Goal: Task Accomplishment & Management: Use online tool/utility

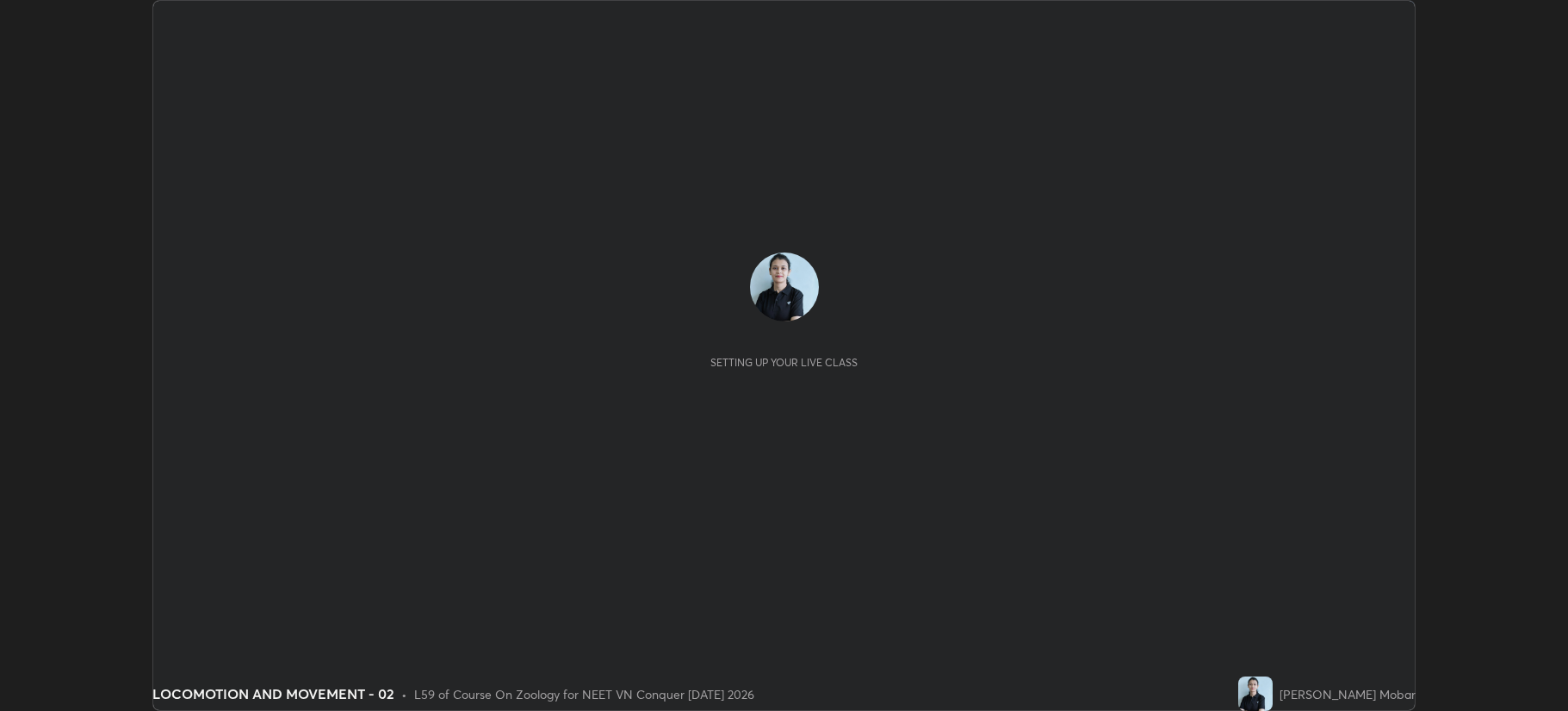
scroll to position [711, 1567]
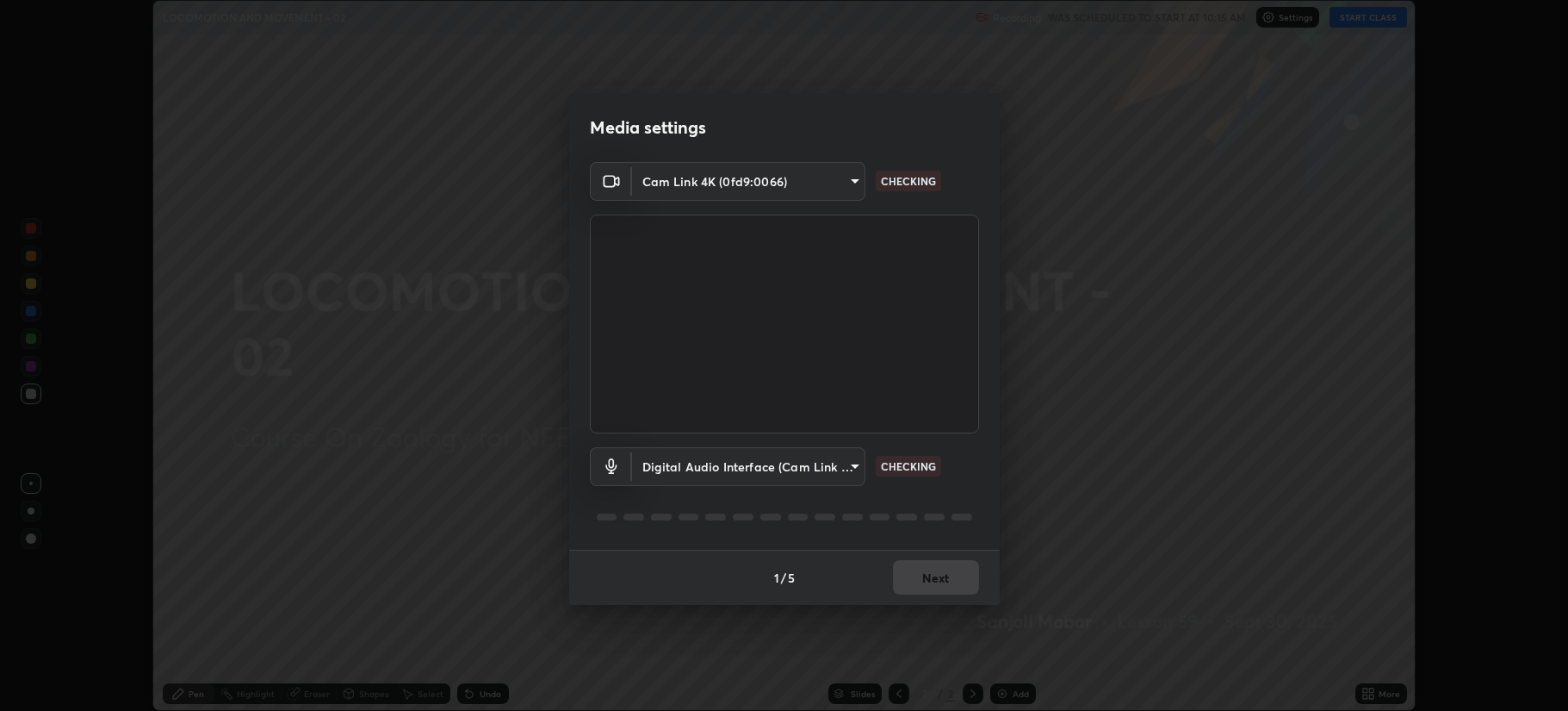
type input "b514d6723dd4d3c471526cd53b1784ca3f70d9044c5aa72a57affb8596088c16"
type input "288d00288fcaf616a09bcad34bc7532a5ade2d59963b3bff78b1911a708f0a81"
click at [915, 572] on button "Next" at bounding box center [936, 577] width 86 height 34
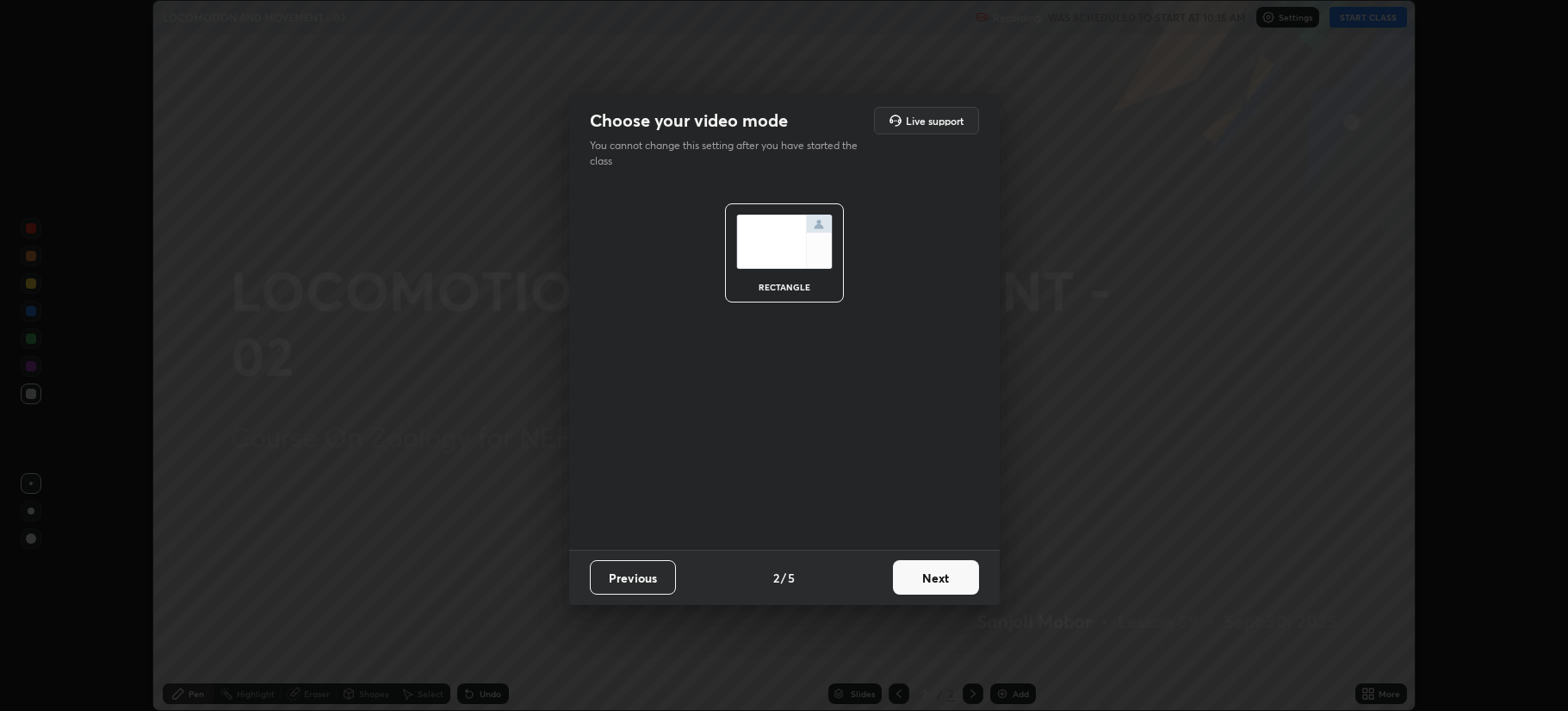
click at [915, 573] on button "Next" at bounding box center [936, 577] width 86 height 34
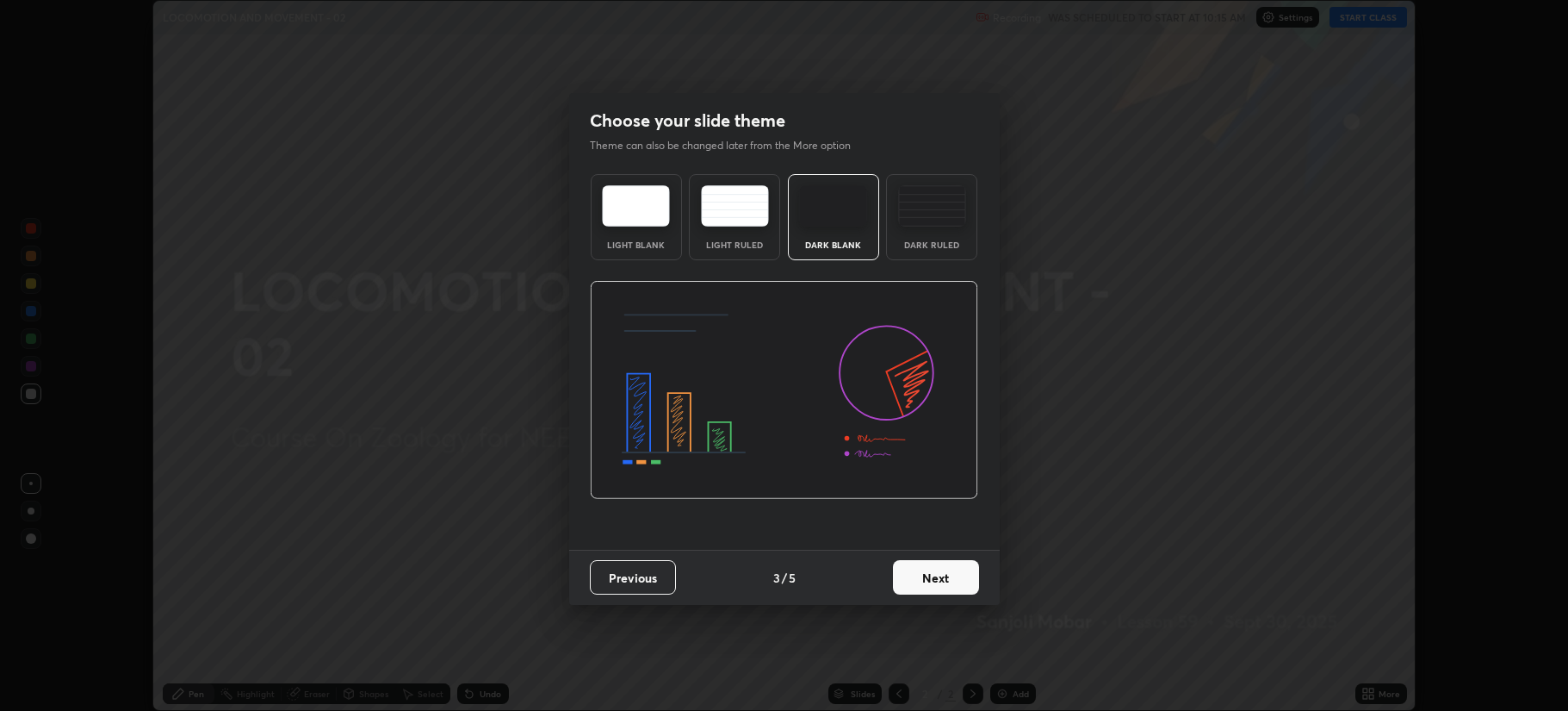
click at [905, 571] on button "Next" at bounding box center [936, 577] width 86 height 34
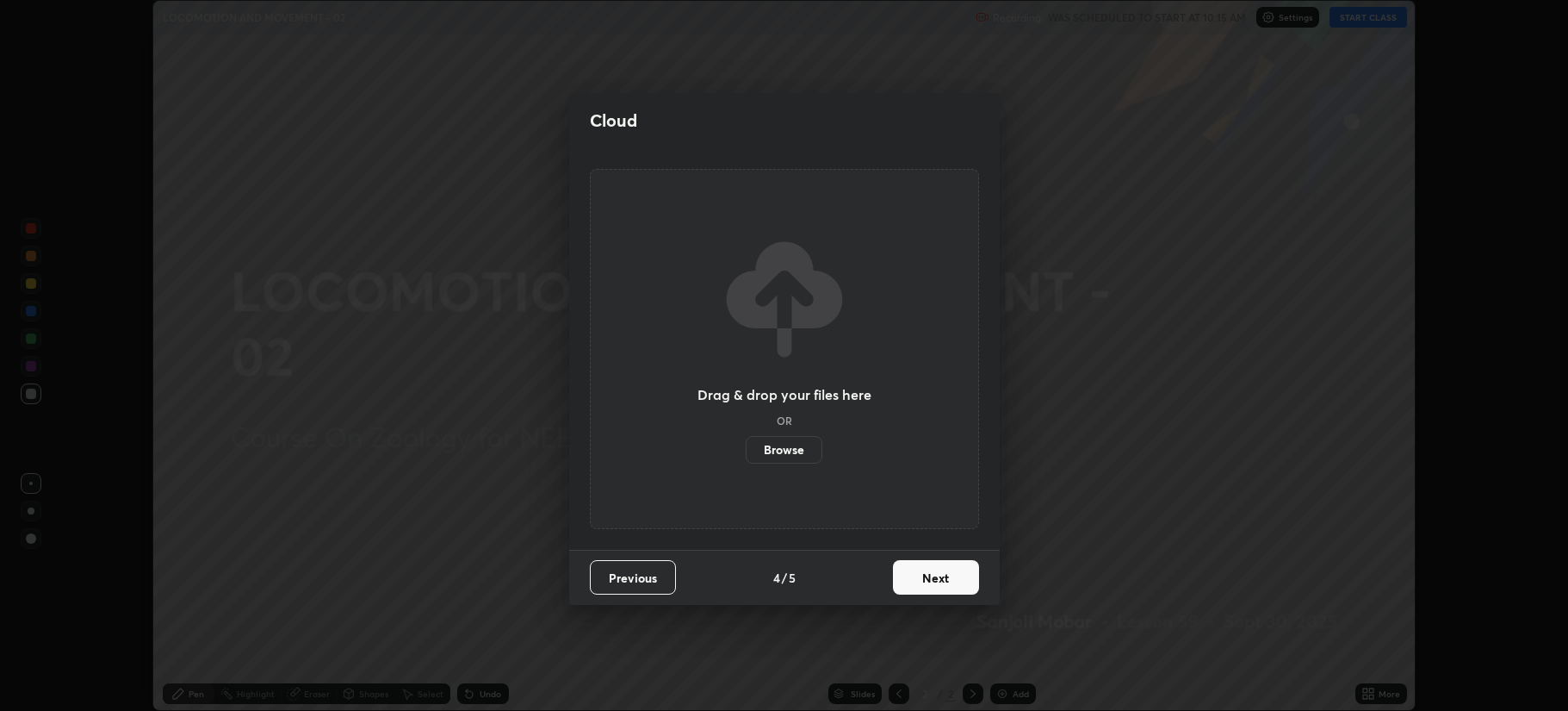
click at [800, 449] on label "Browse" at bounding box center [784, 450] width 76 height 28
click at [746, 449] on input "Browse" at bounding box center [746, 450] width 0 height 28
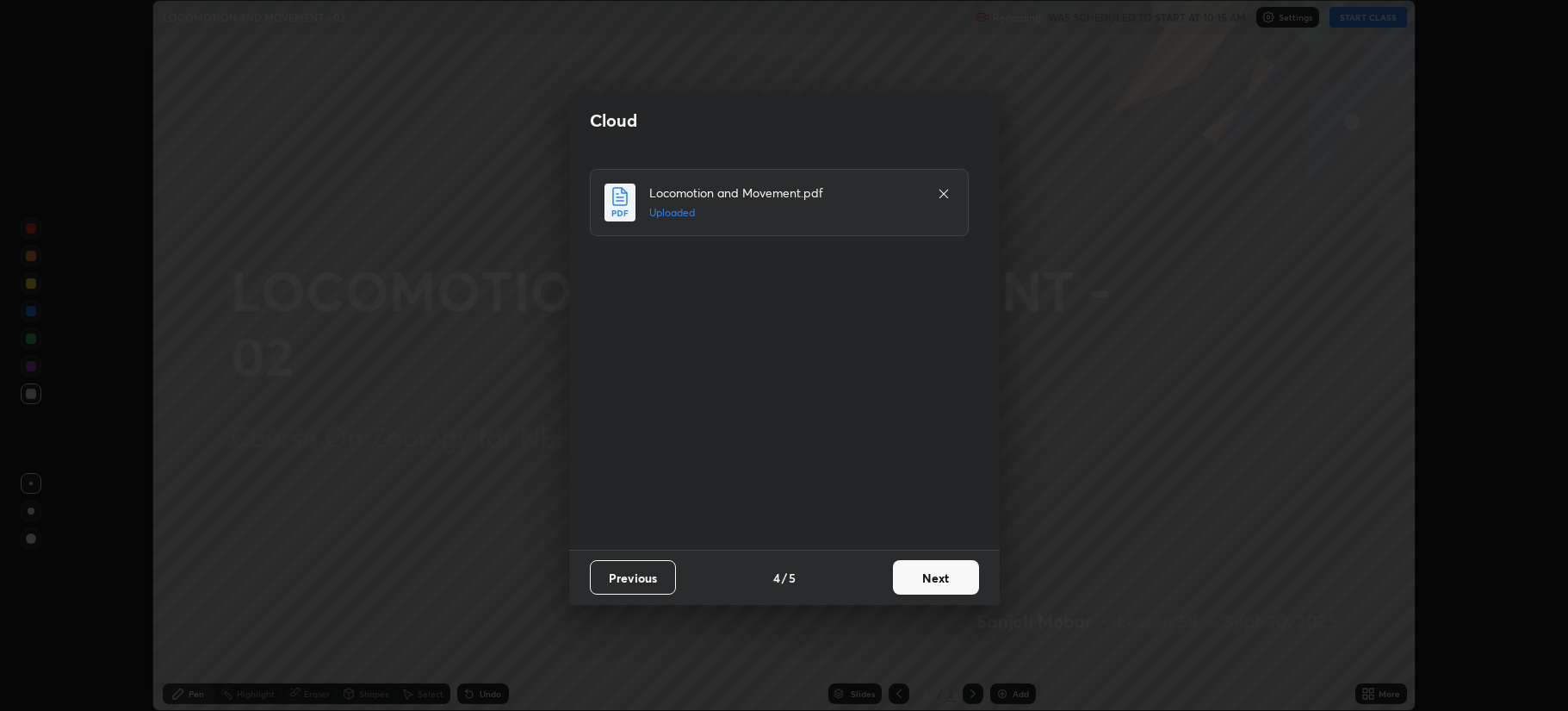
click at [927, 575] on button "Next" at bounding box center [936, 577] width 86 height 34
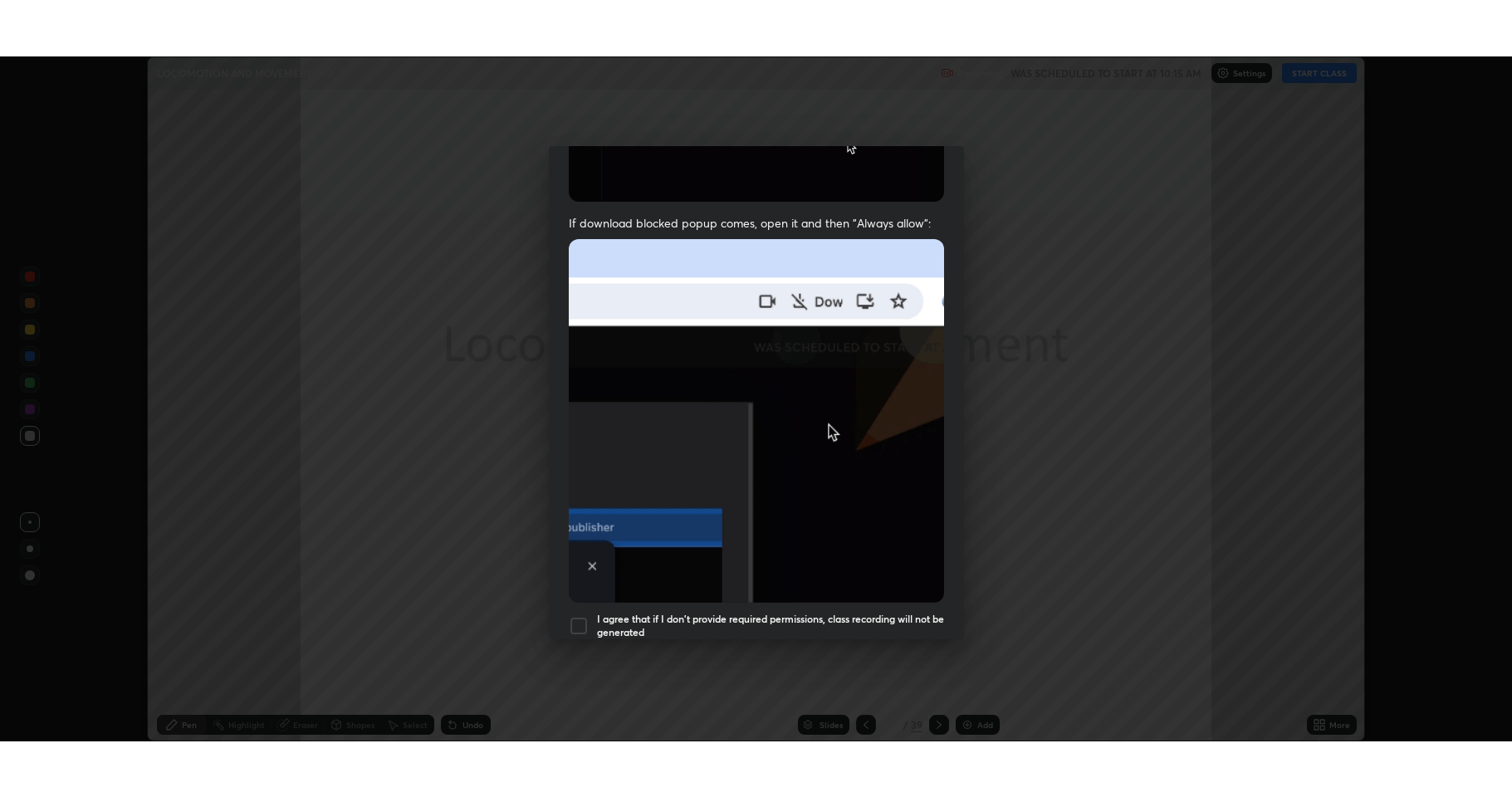
scroll to position [337, 0]
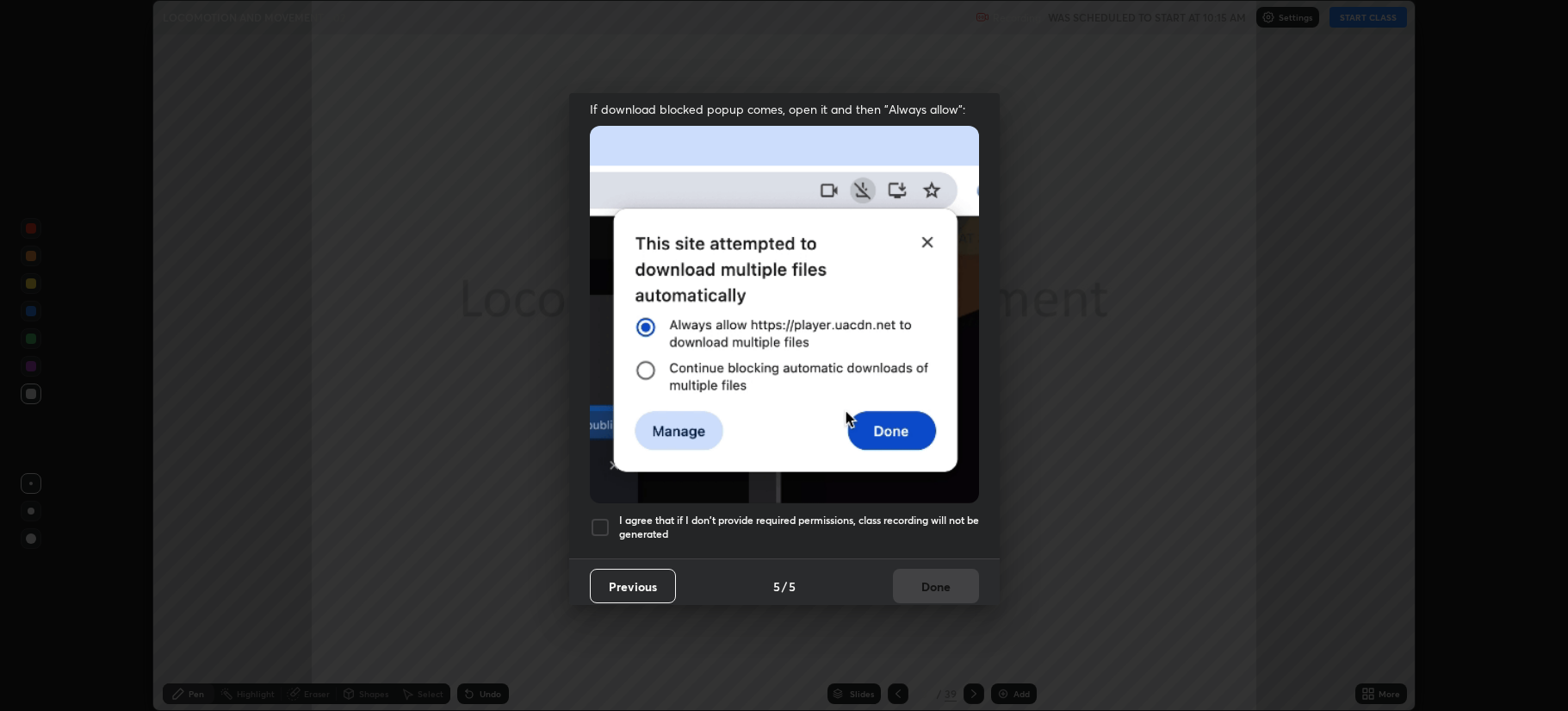
click at [600, 516] on div at bounding box center [600, 527] width 21 height 21
click at [925, 584] on button "Done" at bounding box center [936, 586] width 86 height 34
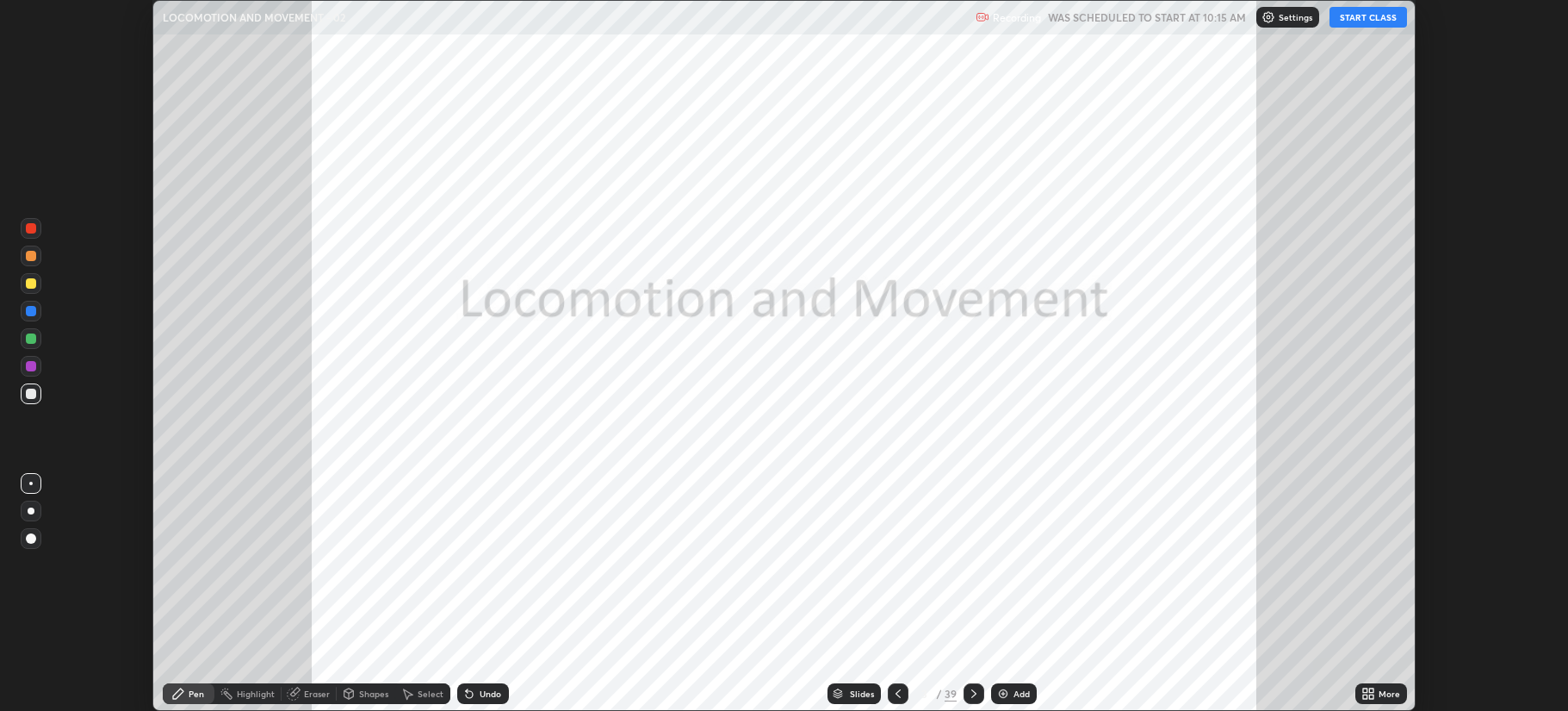
click at [971, 693] on icon at bounding box center [973, 693] width 13 height 13
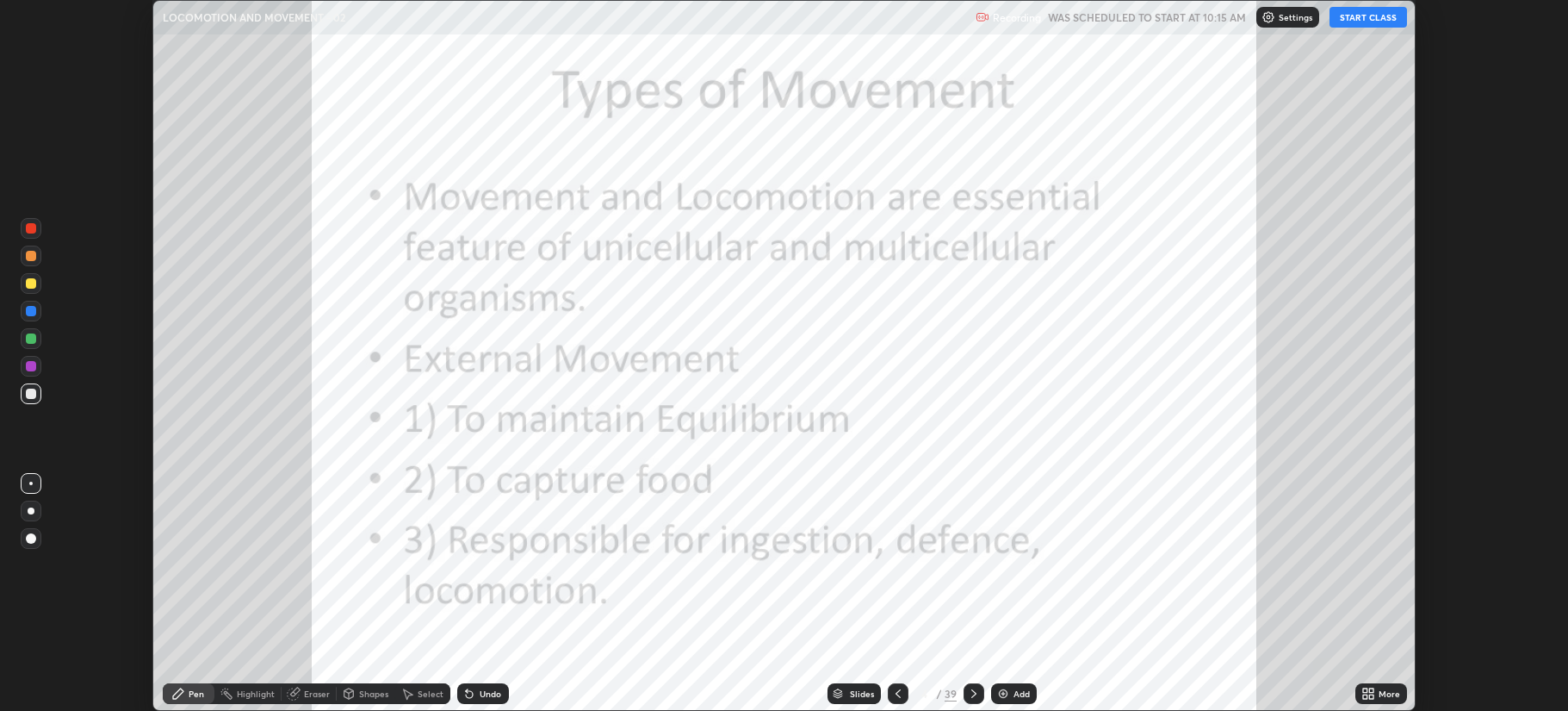
click at [973, 693] on icon at bounding box center [973, 693] width 5 height 9
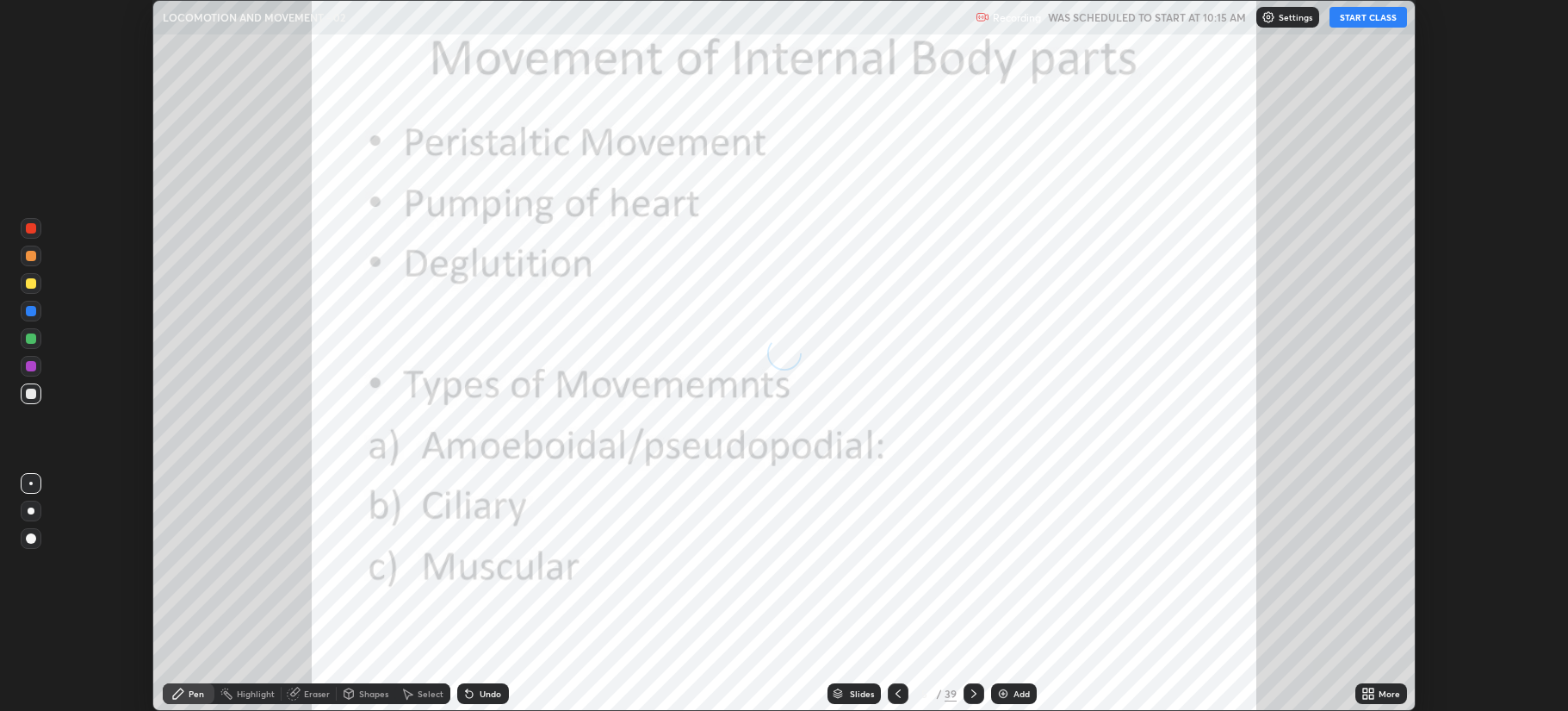
click at [972, 693] on icon at bounding box center [973, 693] width 13 height 13
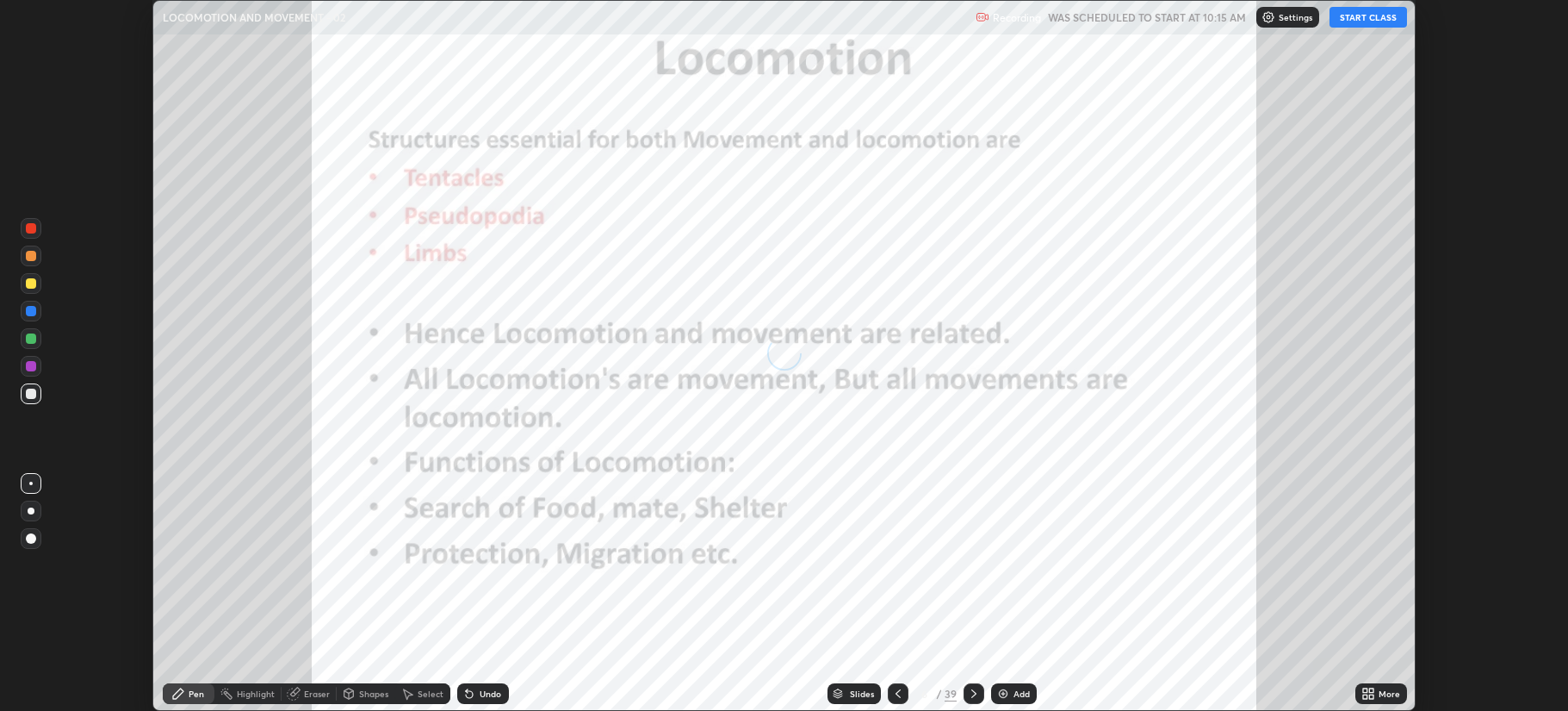
click at [975, 692] on icon at bounding box center [973, 693] width 13 height 13
click at [972, 693] on icon at bounding box center [973, 693] width 13 height 13
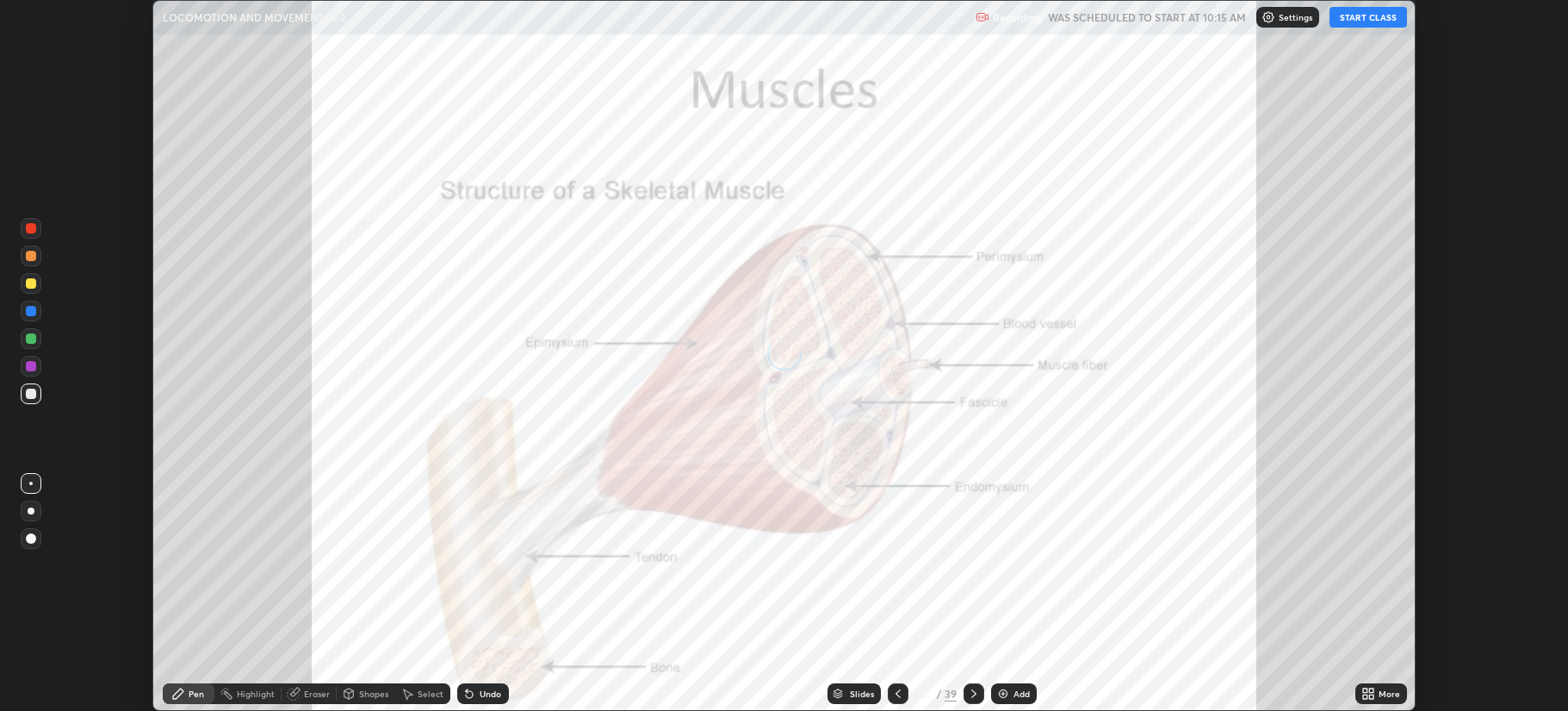
click at [972, 693] on icon at bounding box center [973, 693] width 13 height 13
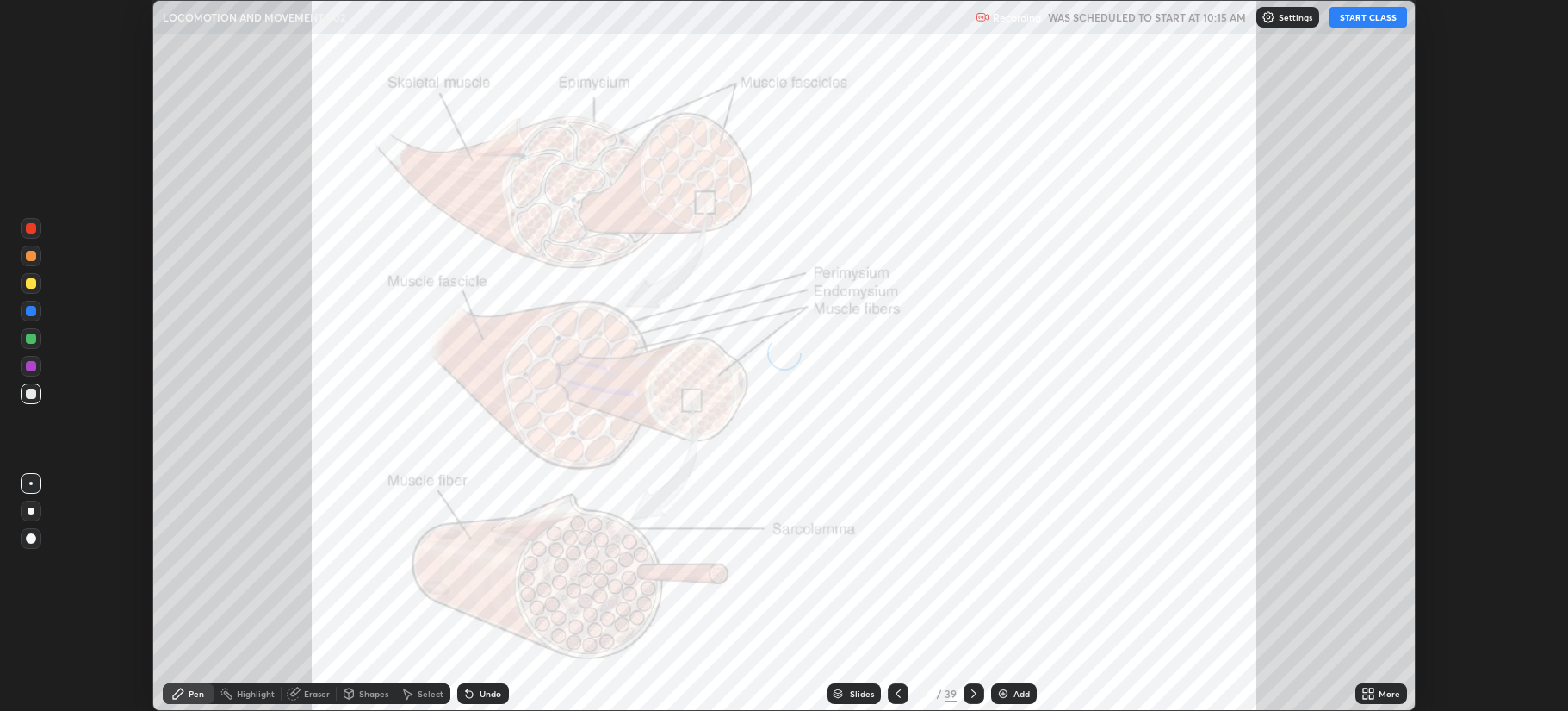
click at [972, 693] on icon at bounding box center [973, 693] width 13 height 13
click at [975, 693] on icon at bounding box center [973, 693] width 13 height 13
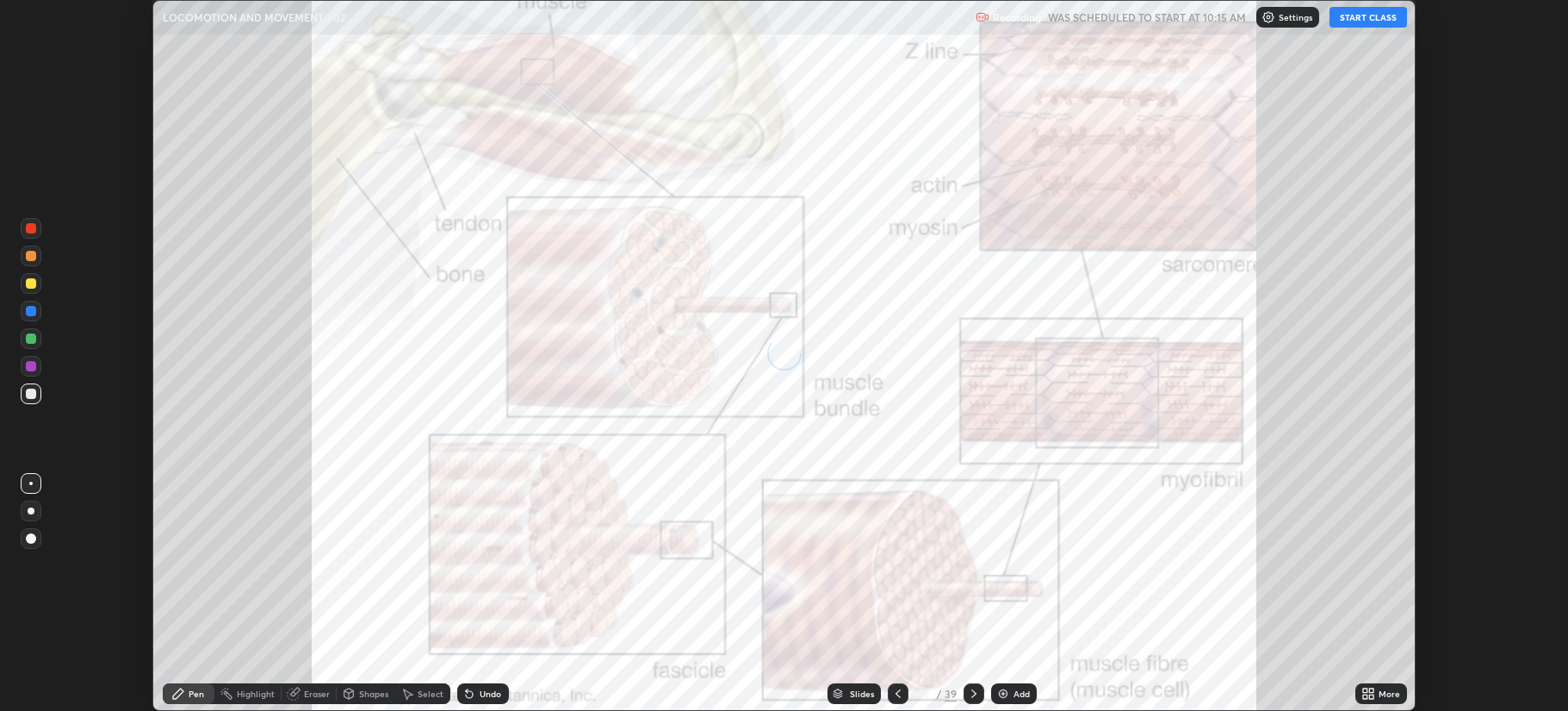
click at [975, 694] on icon at bounding box center [973, 693] width 13 height 13
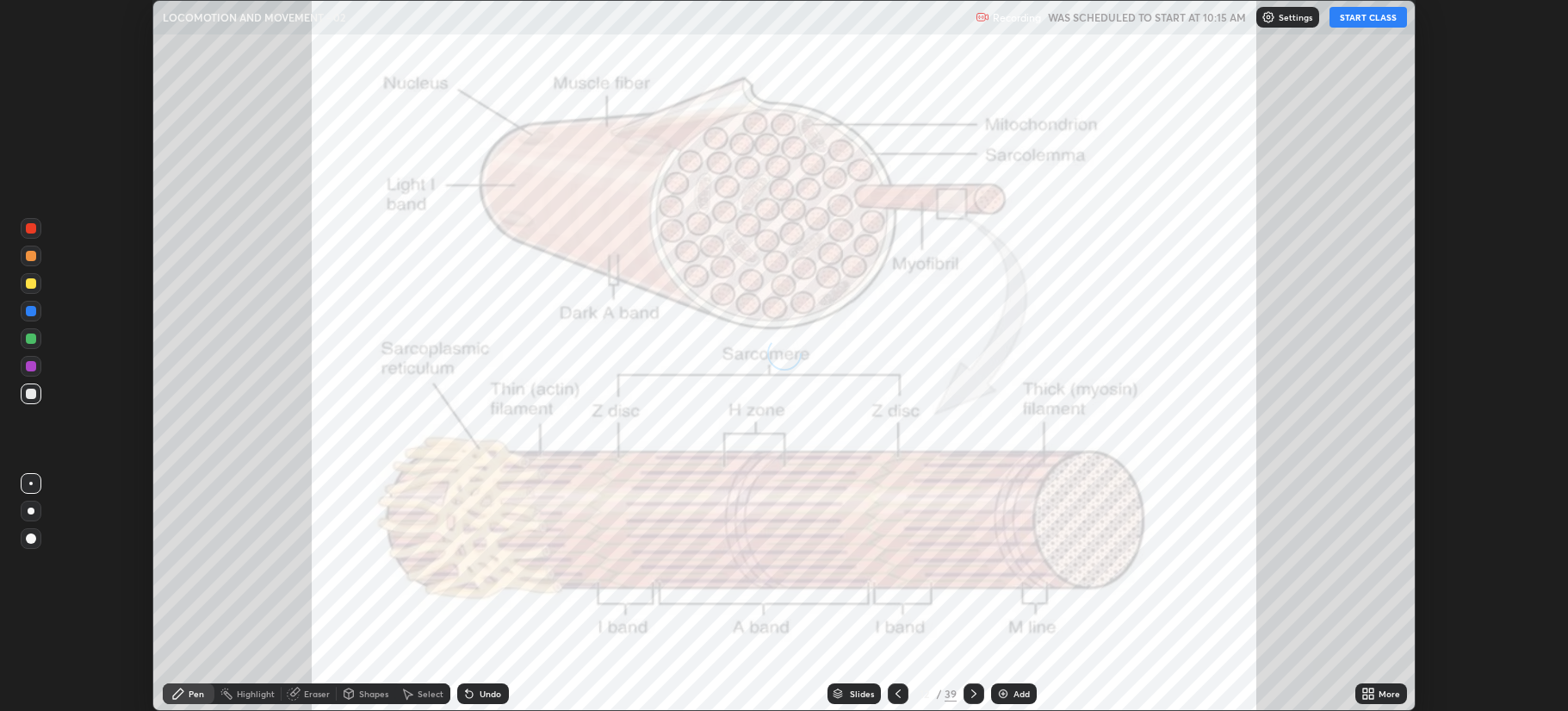
click at [975, 693] on icon at bounding box center [973, 693] width 5 height 9
click at [974, 693] on icon at bounding box center [973, 693] width 13 height 13
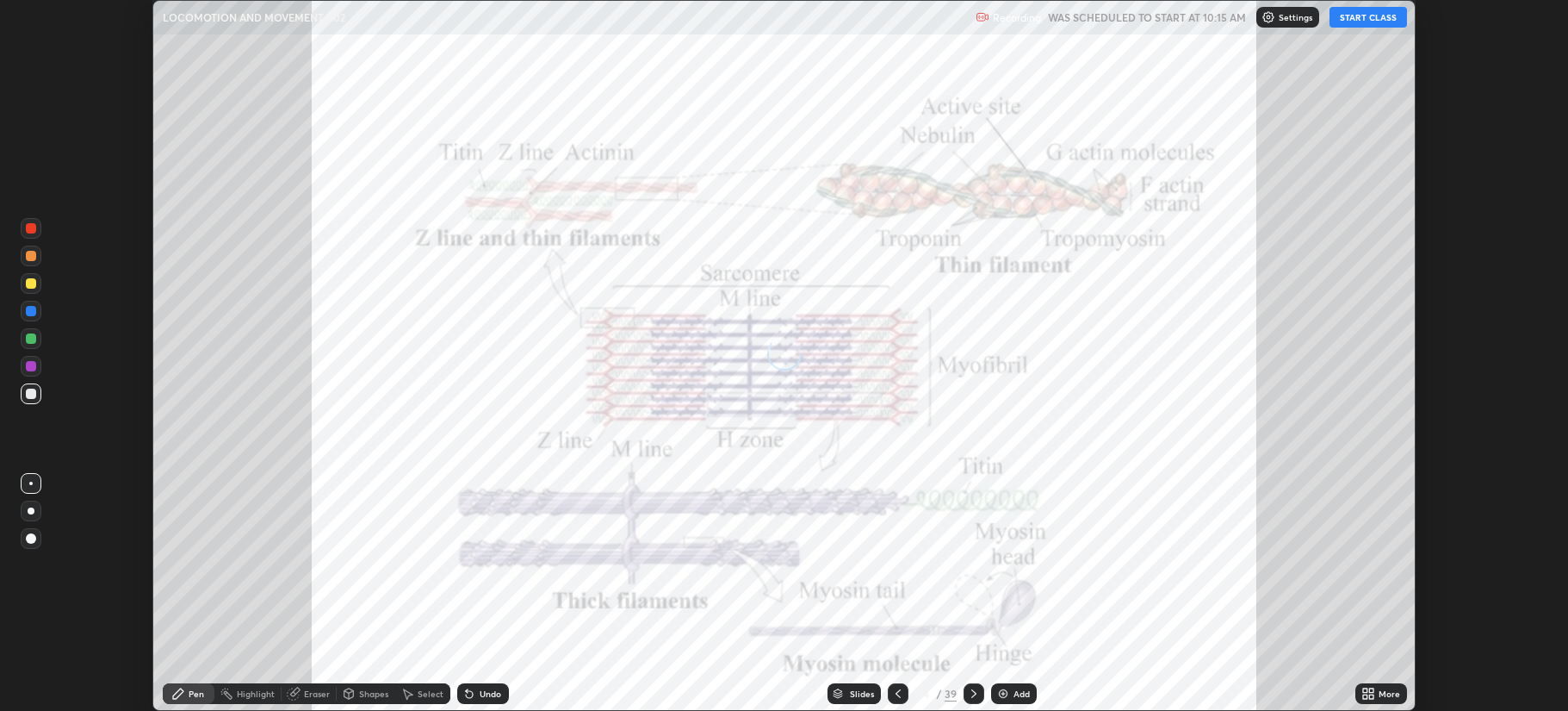
click at [974, 693] on icon at bounding box center [973, 693] width 13 height 13
click at [972, 693] on icon at bounding box center [973, 693] width 13 height 13
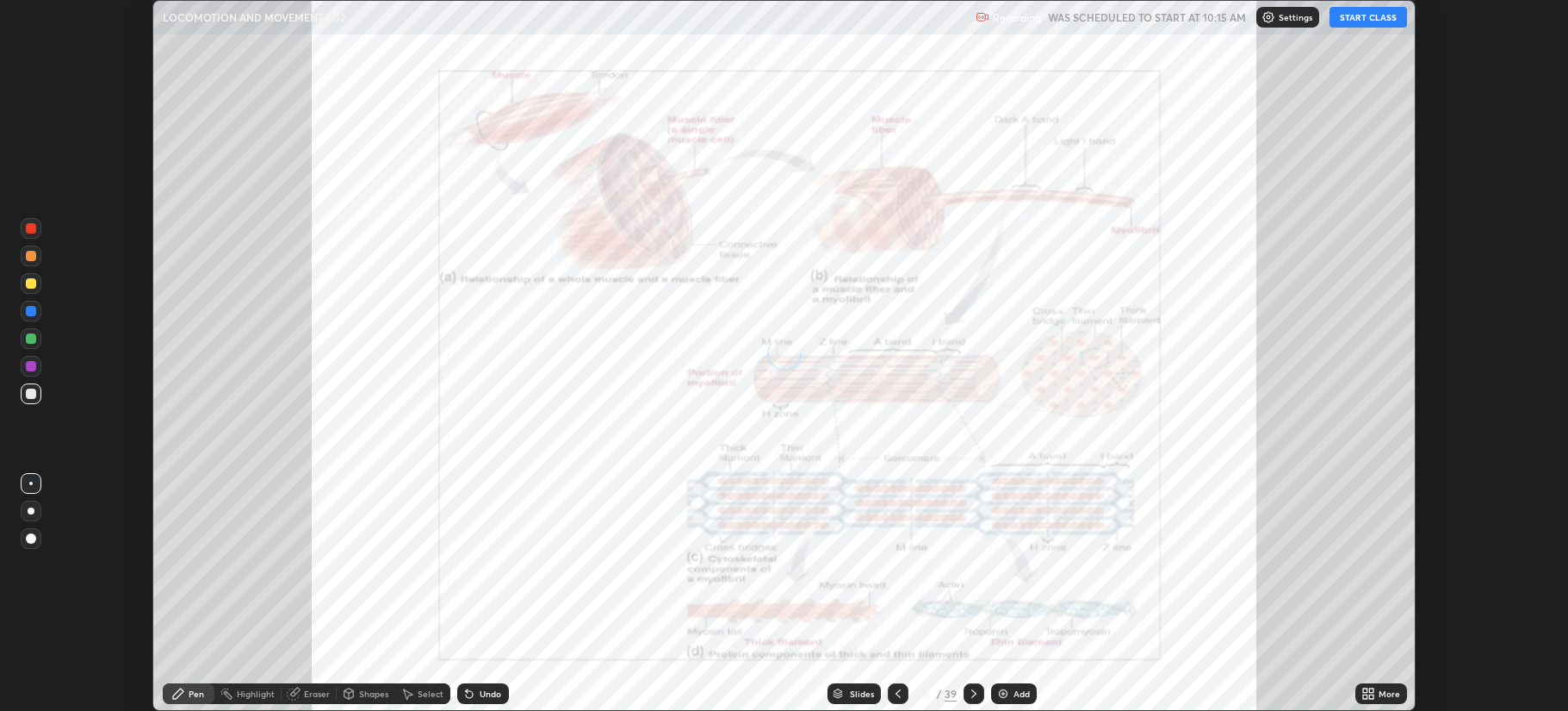
click at [1372, 22] on button "START CLASS" at bounding box center [1368, 17] width 77 height 21
click at [972, 693] on icon at bounding box center [973, 693] width 13 height 13
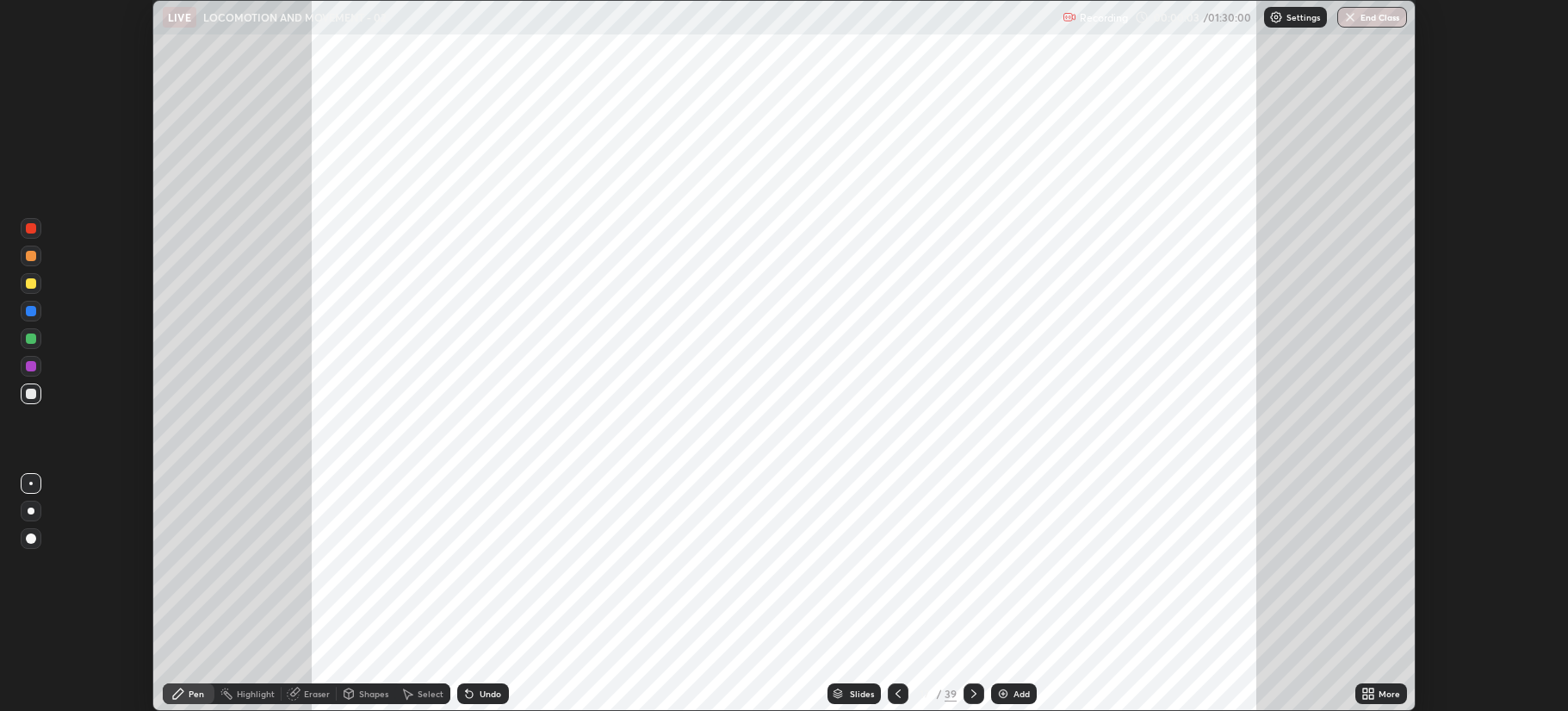
click at [972, 693] on icon at bounding box center [973, 693] width 13 height 13
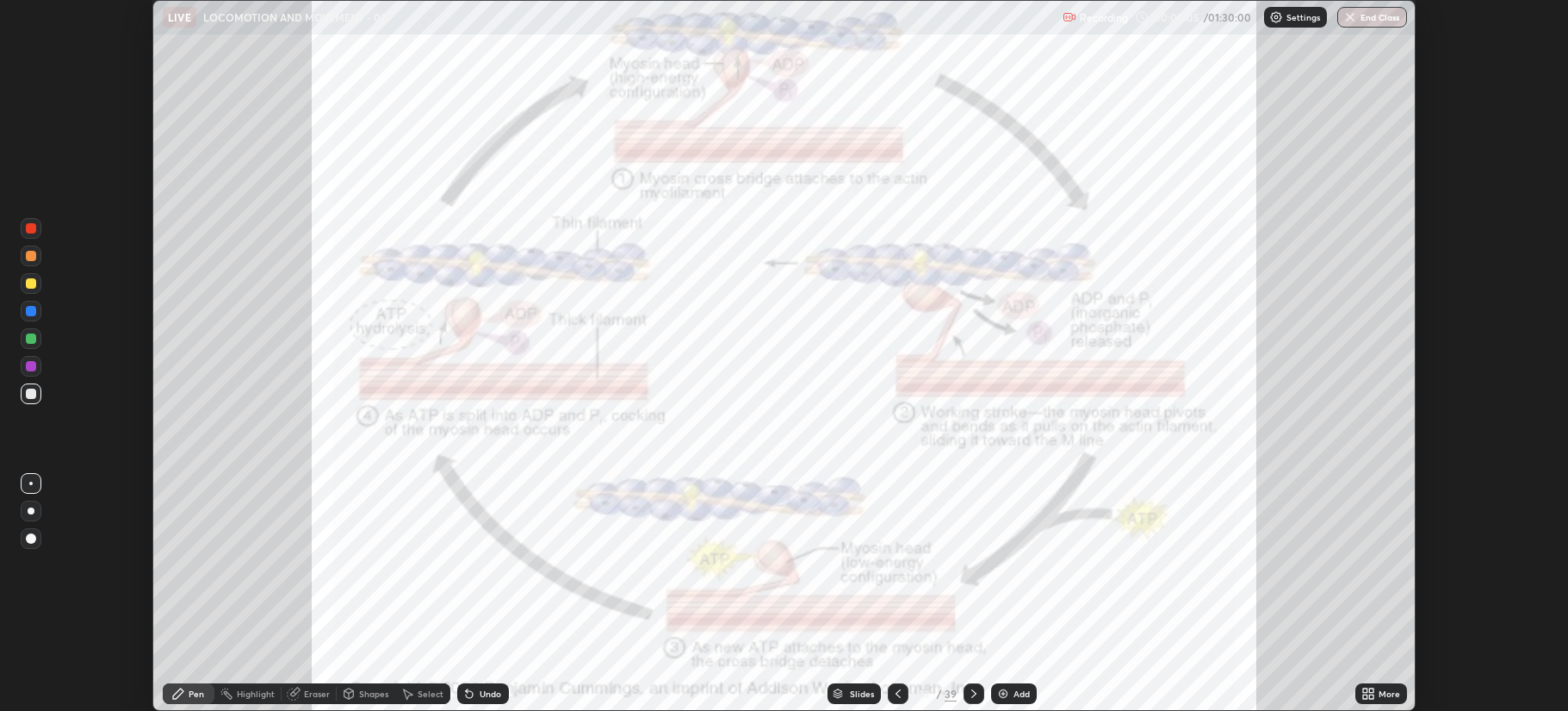
click at [972, 691] on icon at bounding box center [973, 693] width 5 height 9
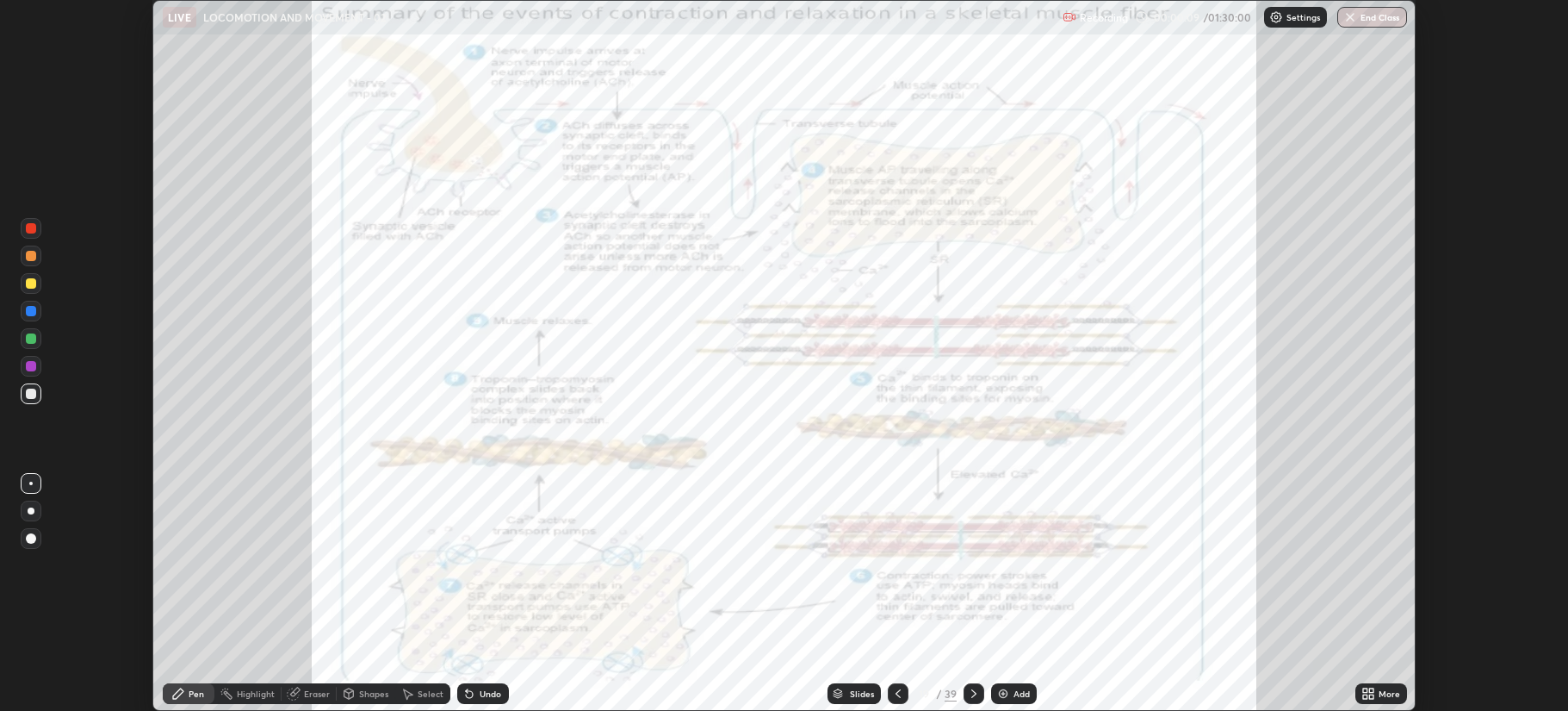
click at [1382, 690] on div "More" at bounding box center [1390, 693] width 22 height 9
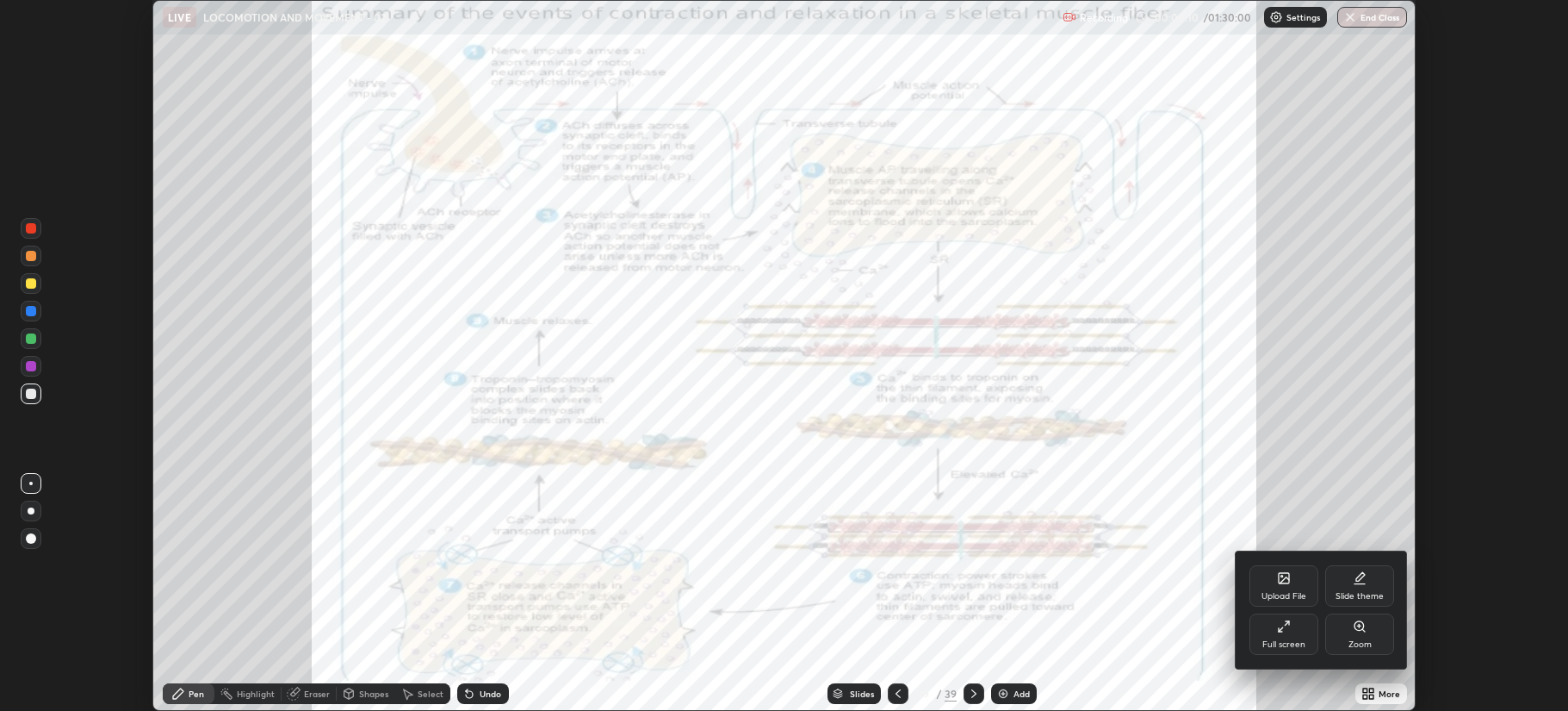
click at [1305, 635] on div "Full screen" at bounding box center [1284, 634] width 69 height 41
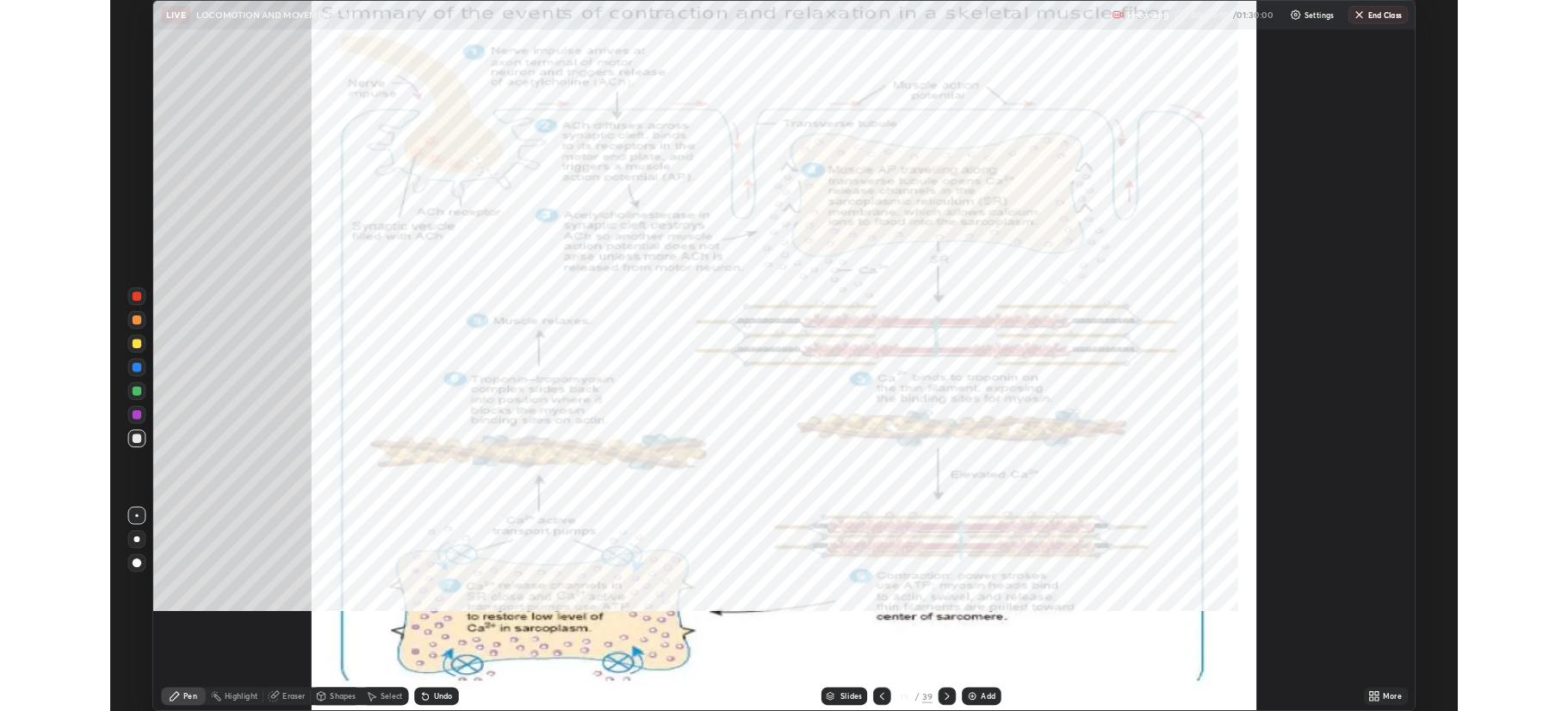
scroll to position [826, 1568]
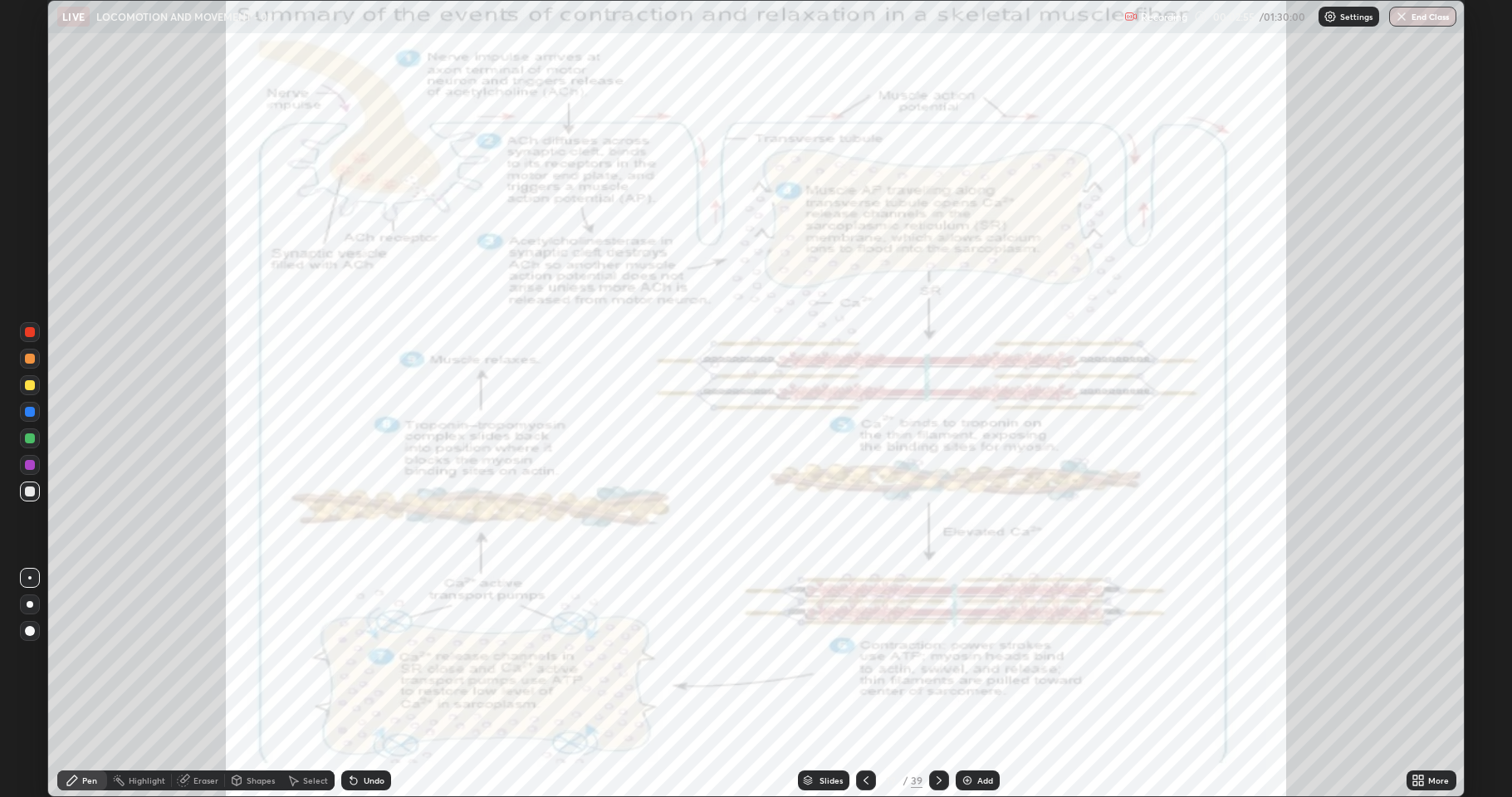
click at [860, 685] on icon at bounding box center [866, 780] width 13 height 13
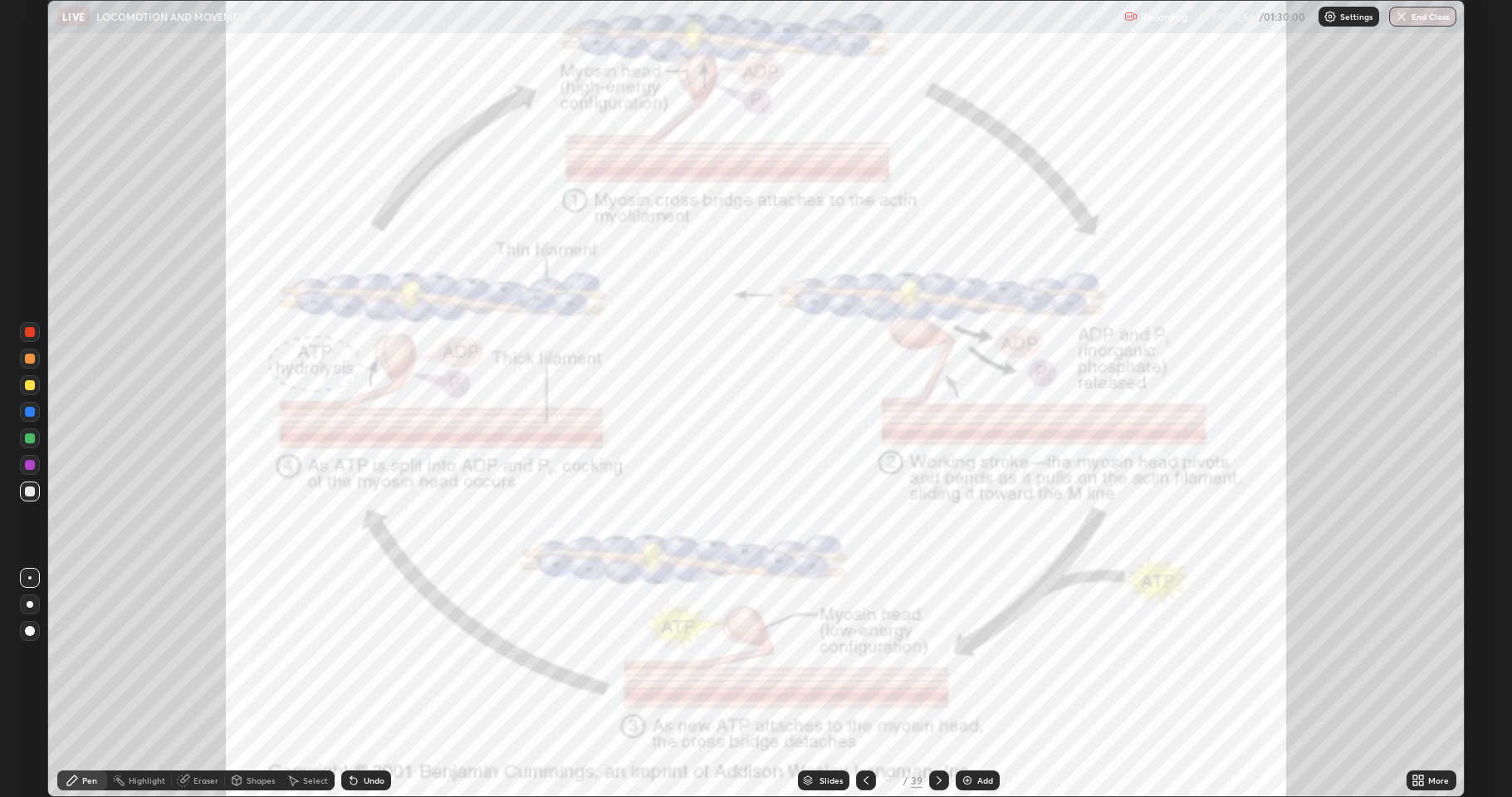
click at [930, 685] on div at bounding box center [940, 780] width 20 height 20
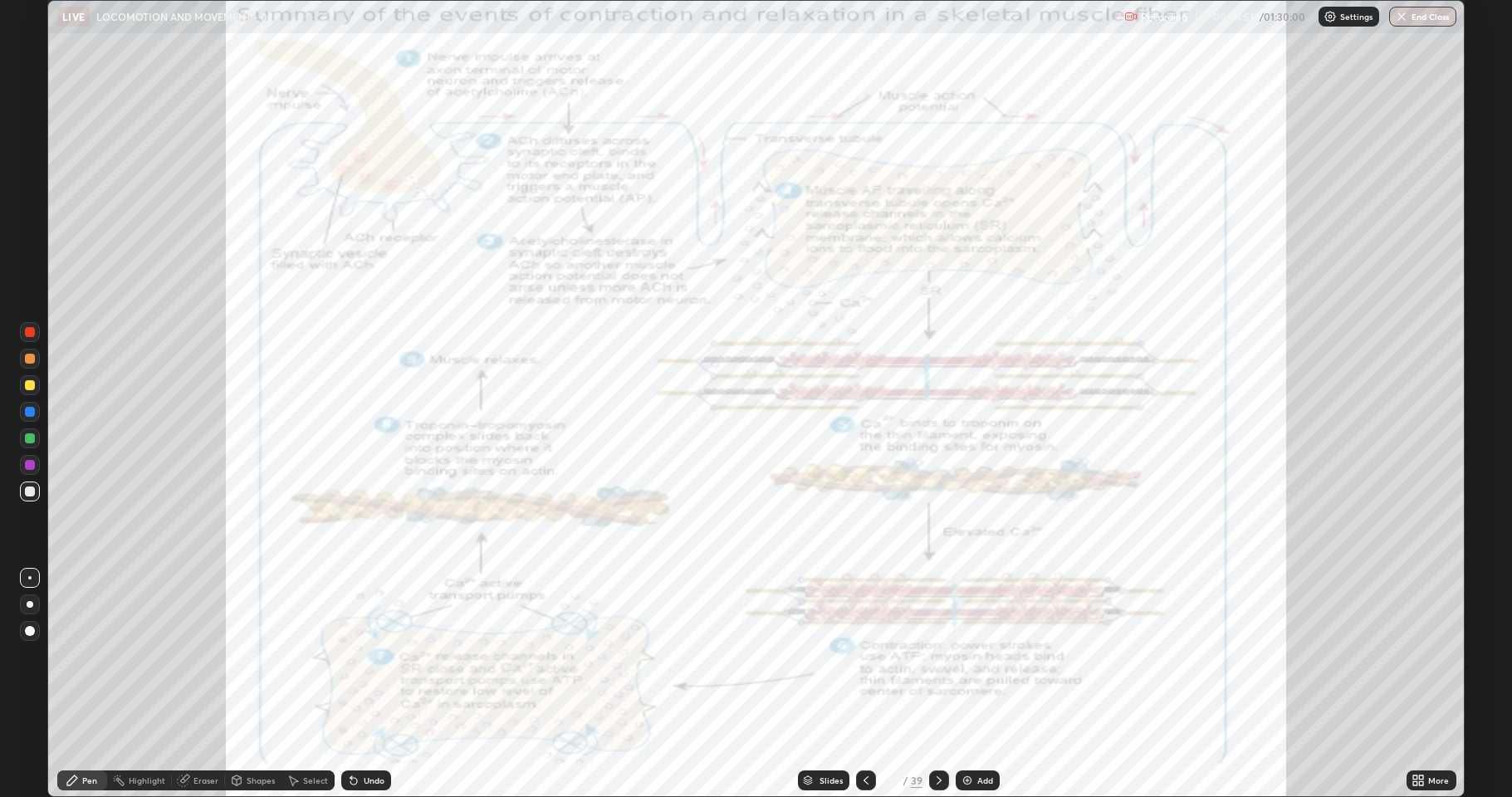
click at [966, 685] on img at bounding box center [967, 780] width 13 height 13
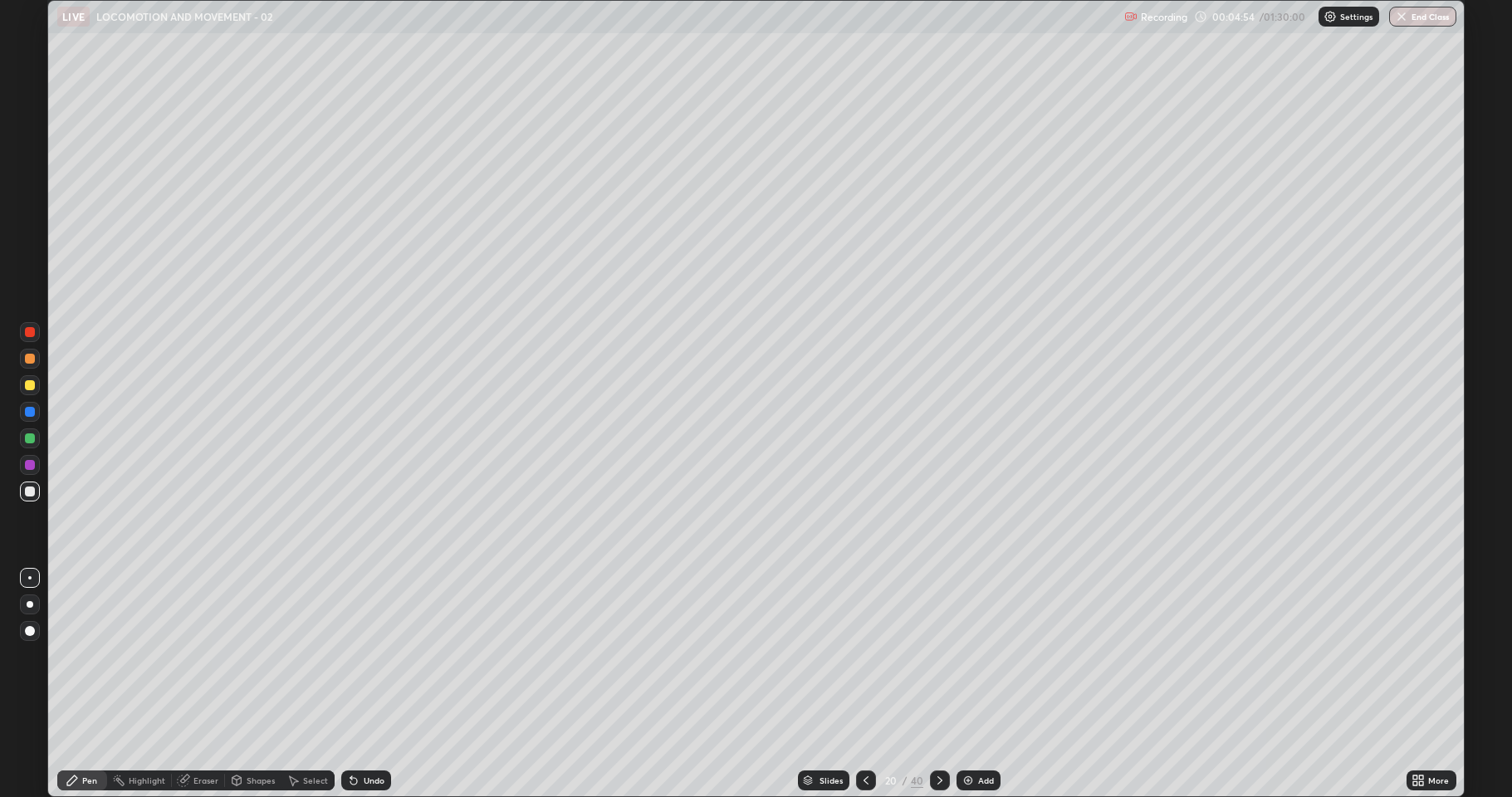
click at [33, 383] on div at bounding box center [29, 385] width 10 height 10
click at [23, 359] on div at bounding box center [30, 359] width 20 height 20
click at [31, 436] on div at bounding box center [29, 438] width 10 height 10
click at [23, 359] on div at bounding box center [30, 359] width 20 height 20
click at [19, 441] on div at bounding box center [29, 438] width 27 height 27
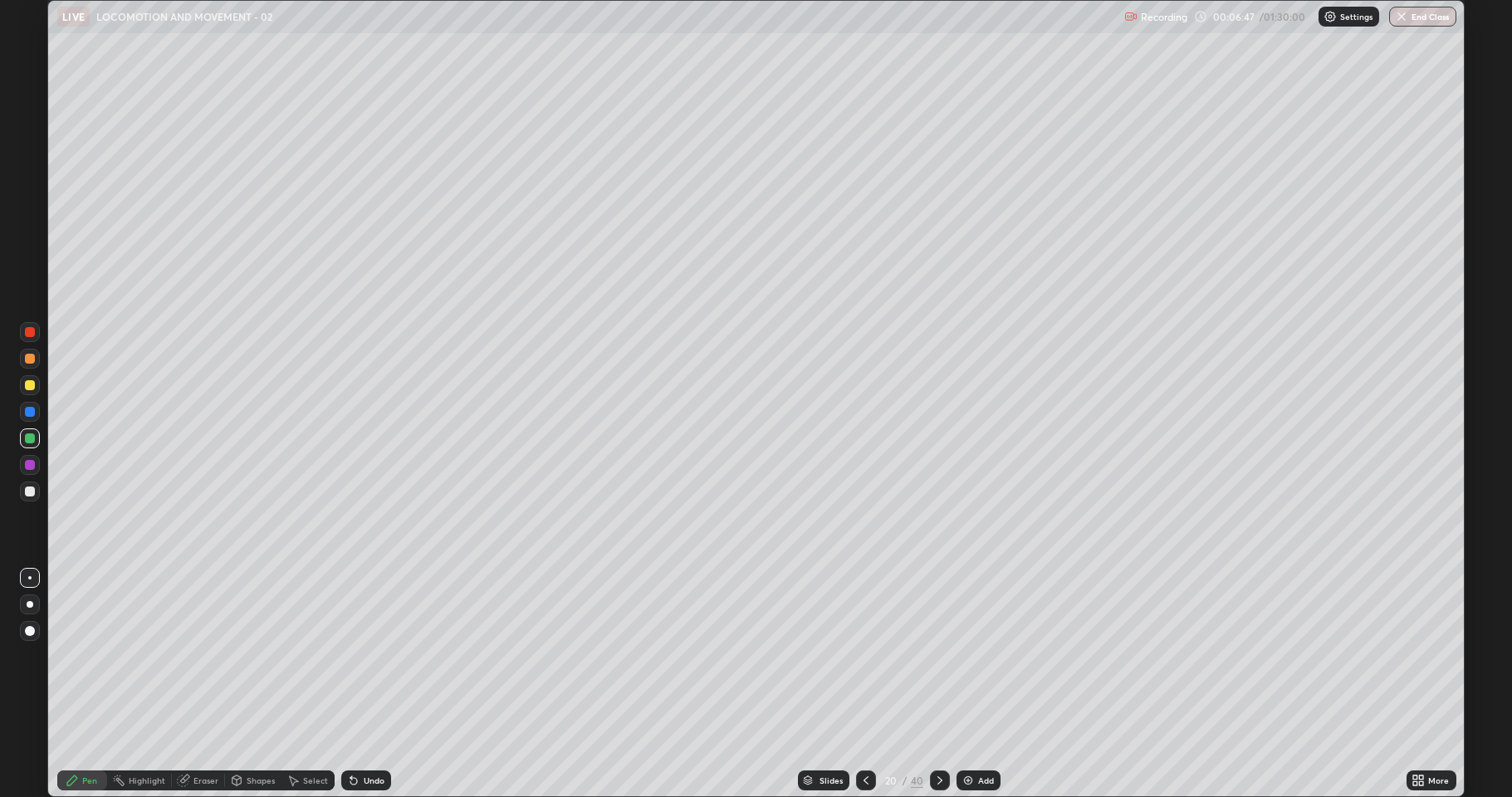
click at [27, 387] on div at bounding box center [29, 385] width 10 height 10
click at [28, 434] on div at bounding box center [29, 438] width 10 height 10
click at [29, 341] on div at bounding box center [30, 332] width 20 height 20
click at [26, 387] on div at bounding box center [29, 385] width 10 height 10
click at [34, 457] on div at bounding box center [30, 466] width 20 height 20
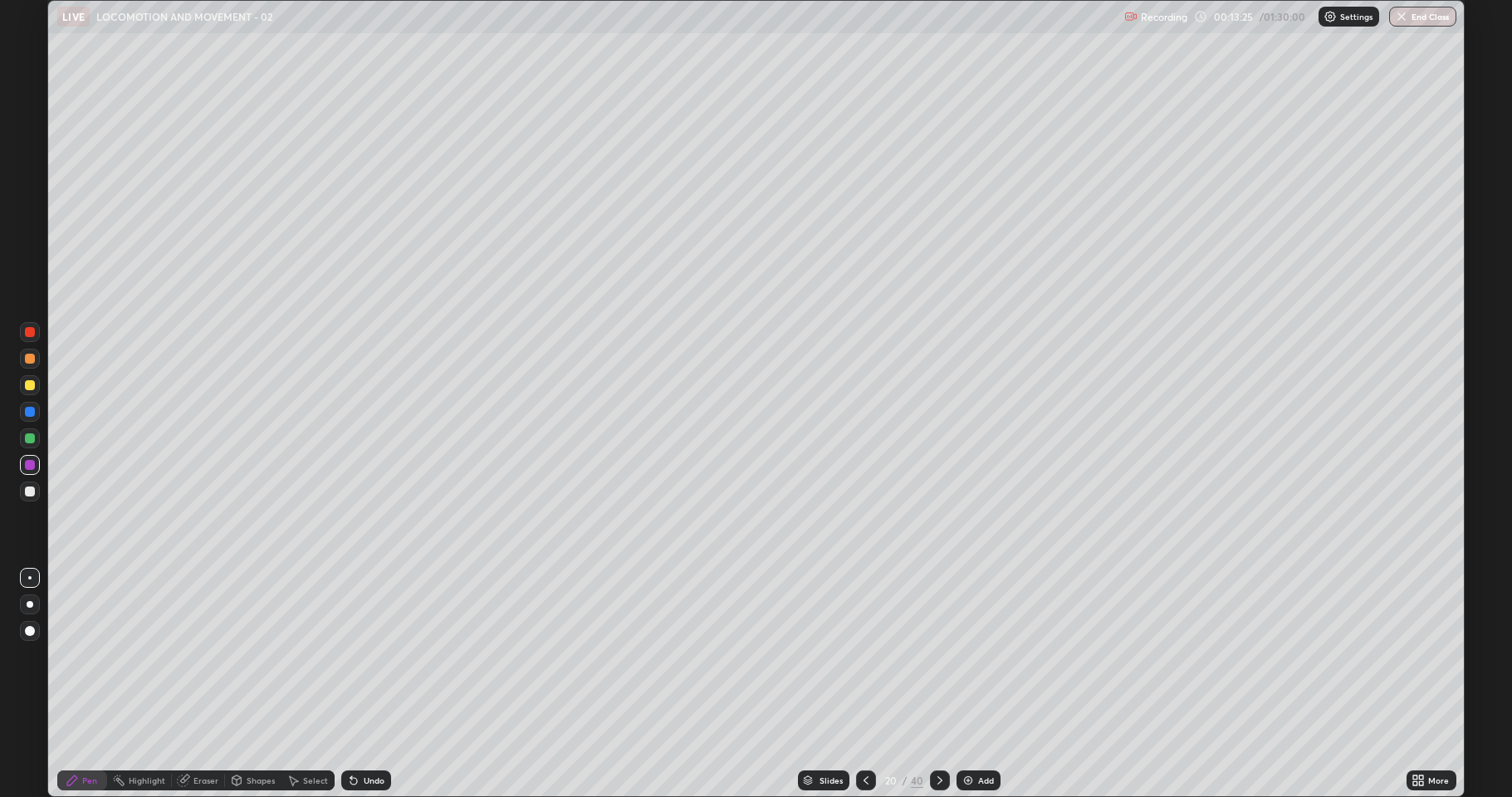
click at [1417, 685] on icon at bounding box center [1415, 778] width 5 height 5
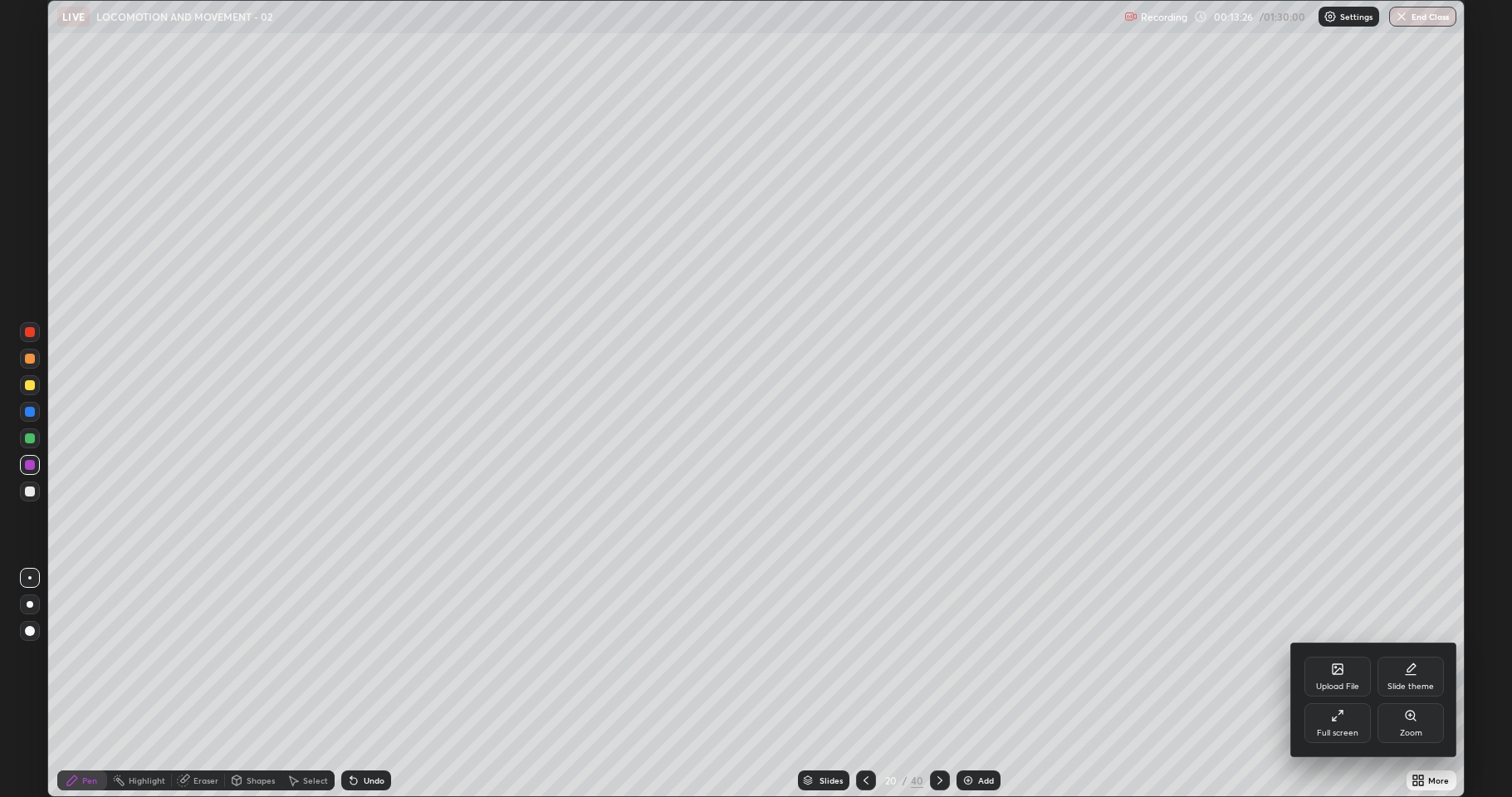
click at [1343, 685] on icon at bounding box center [1338, 716] width 13 height 13
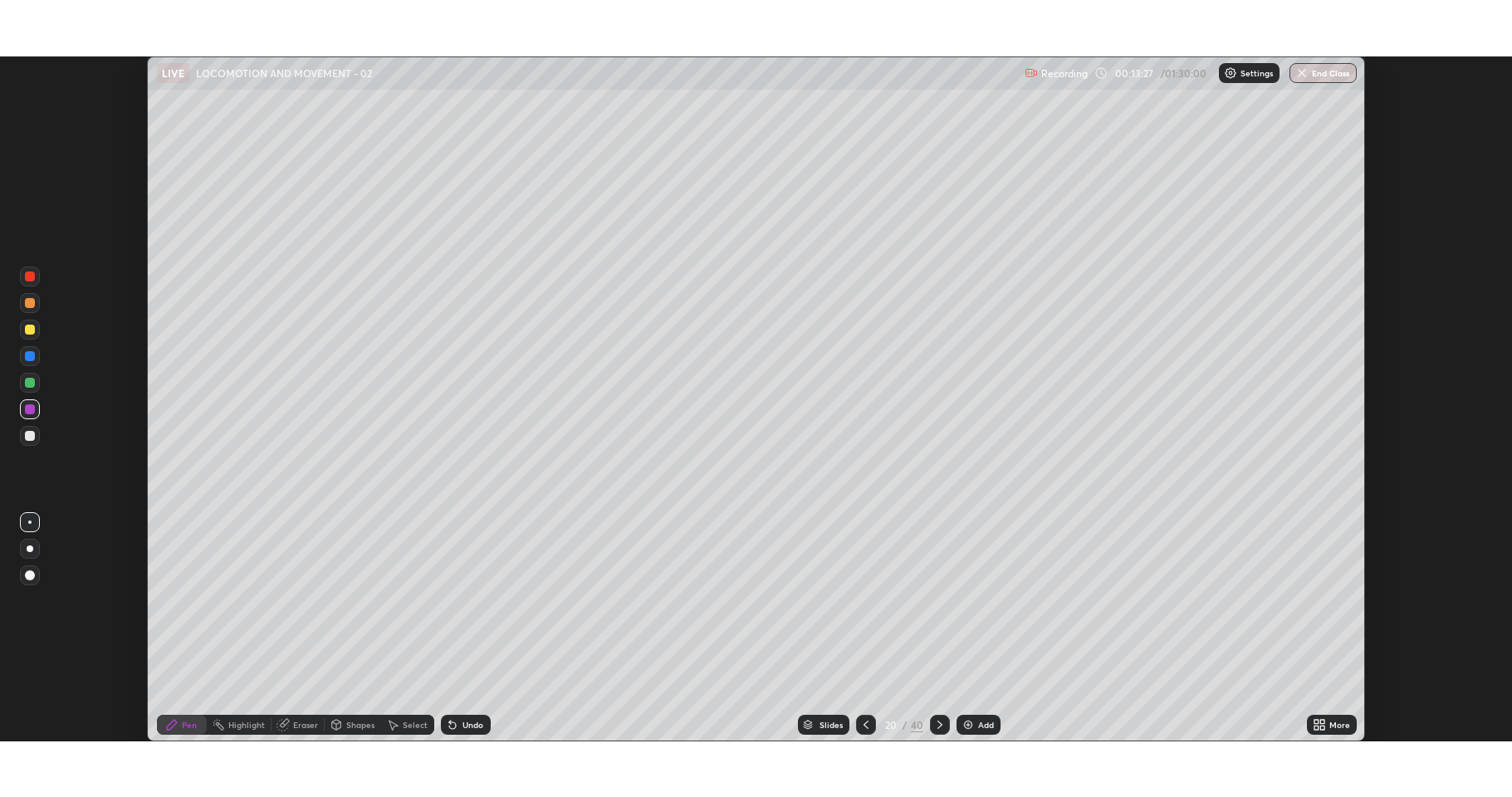
scroll to position [82369, 81537]
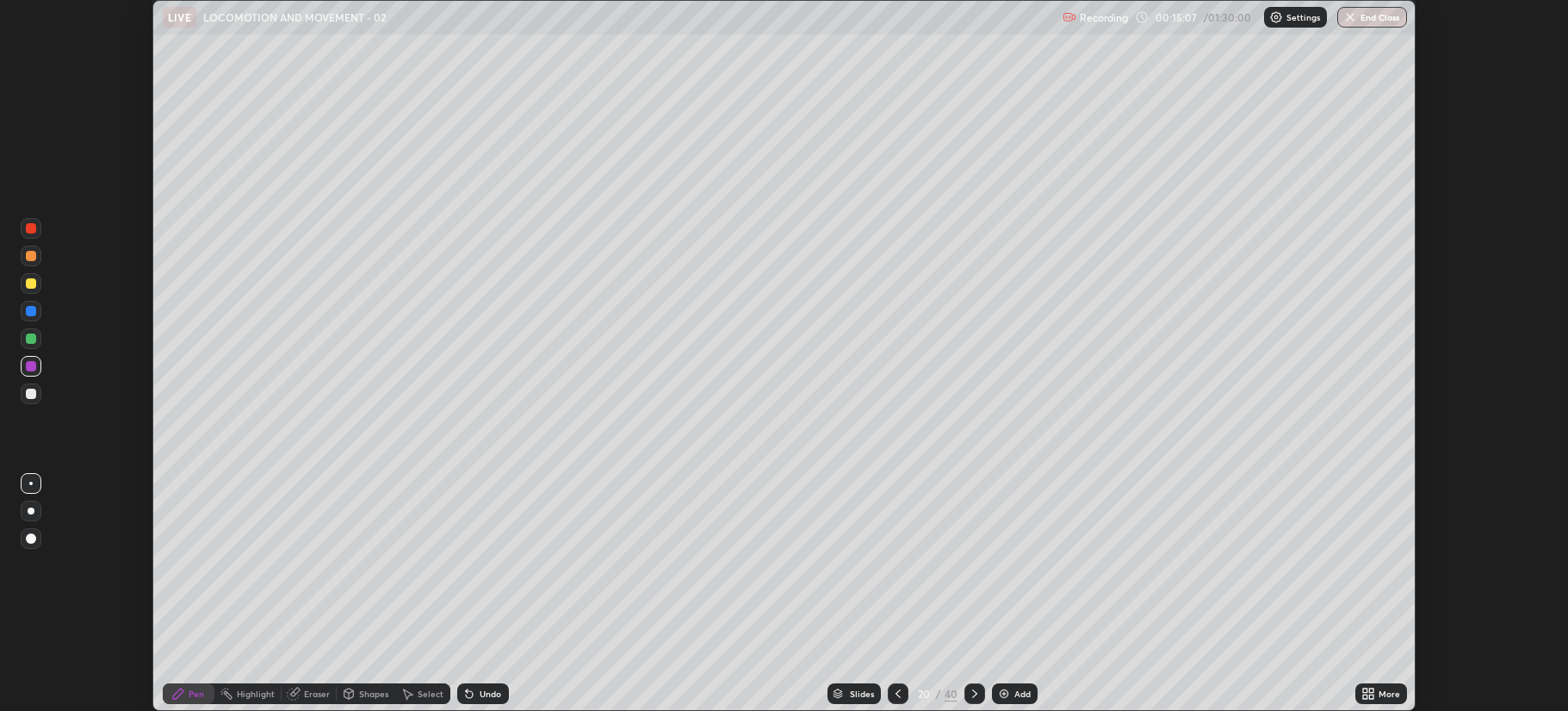
click at [1365, 690] on icon at bounding box center [1366, 690] width 5 height 5
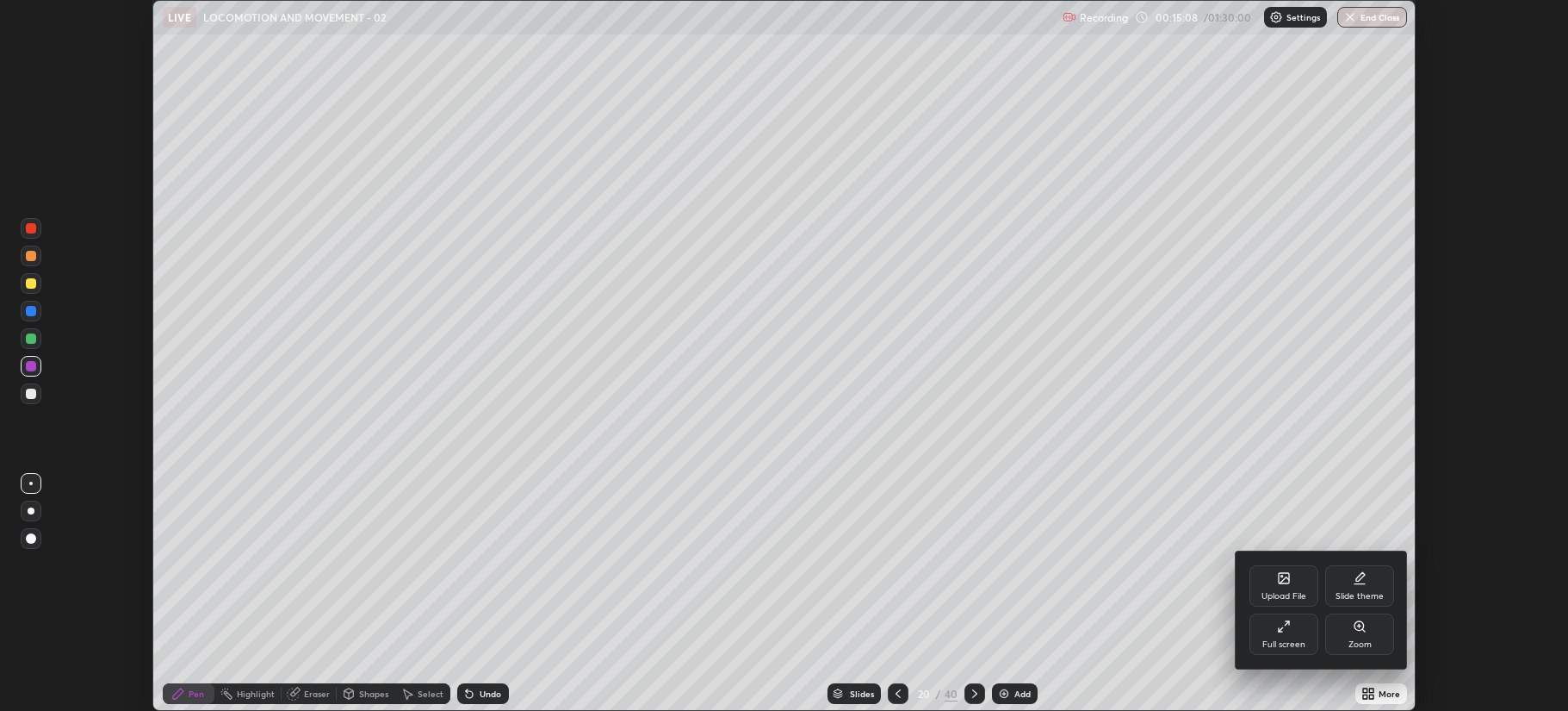
click at [1262, 632] on div "Full screen" at bounding box center [1284, 634] width 69 height 41
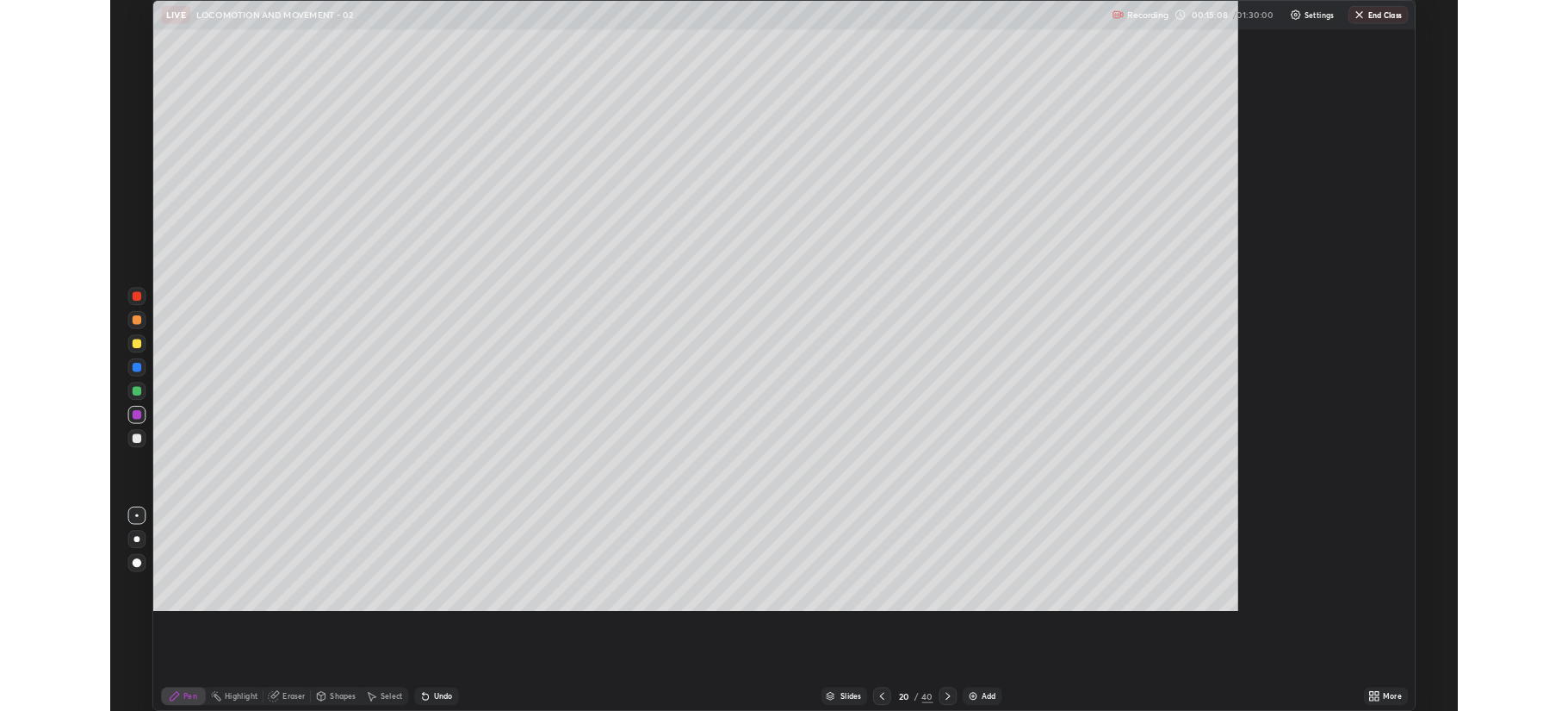
scroll to position [826, 1568]
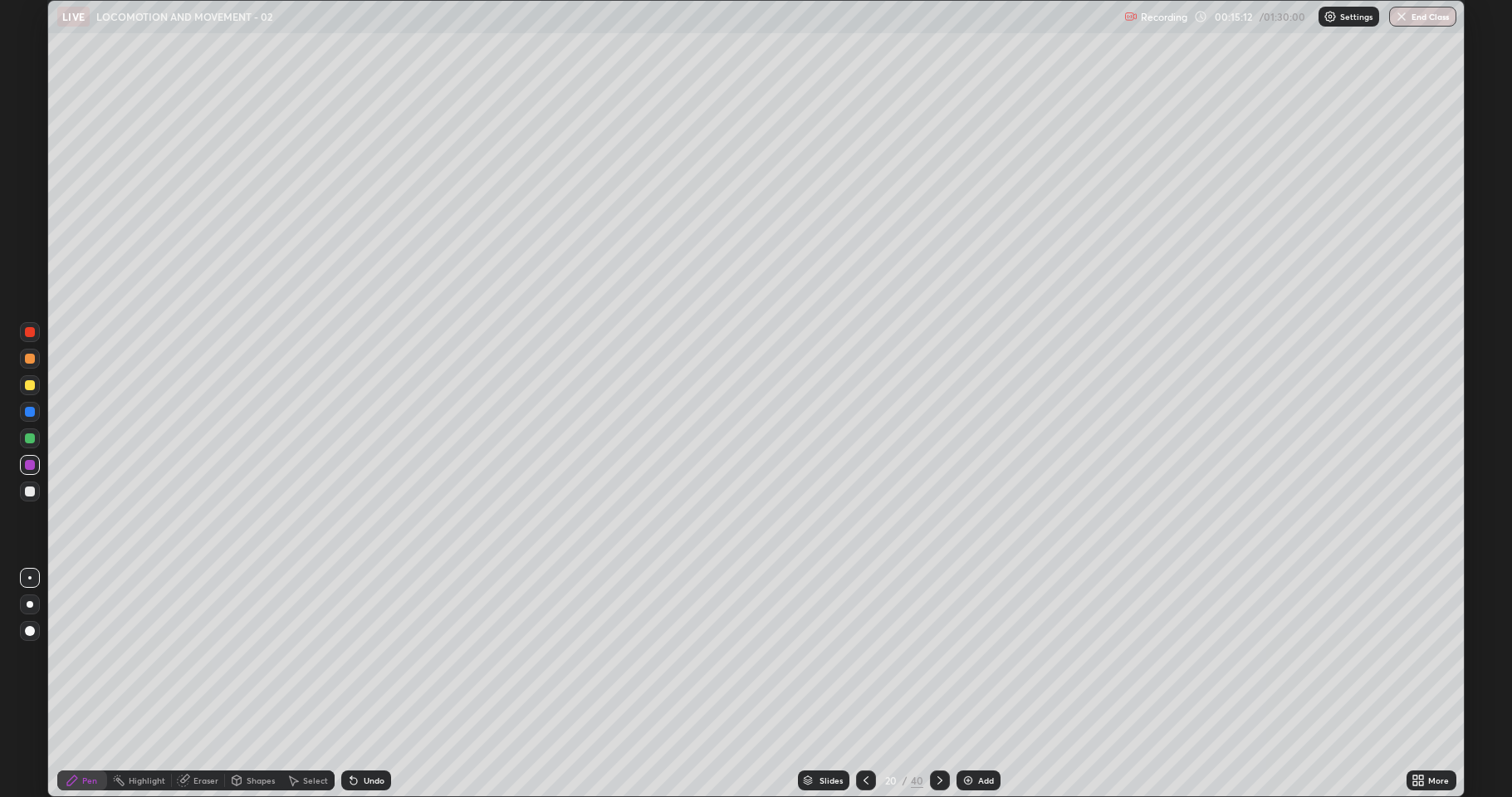
click at [965, 685] on img at bounding box center [968, 780] width 13 height 13
click at [200, 685] on div "Eraser" at bounding box center [205, 780] width 25 height 8
click at [250, 685] on div "Shapes" at bounding box center [253, 780] width 56 height 33
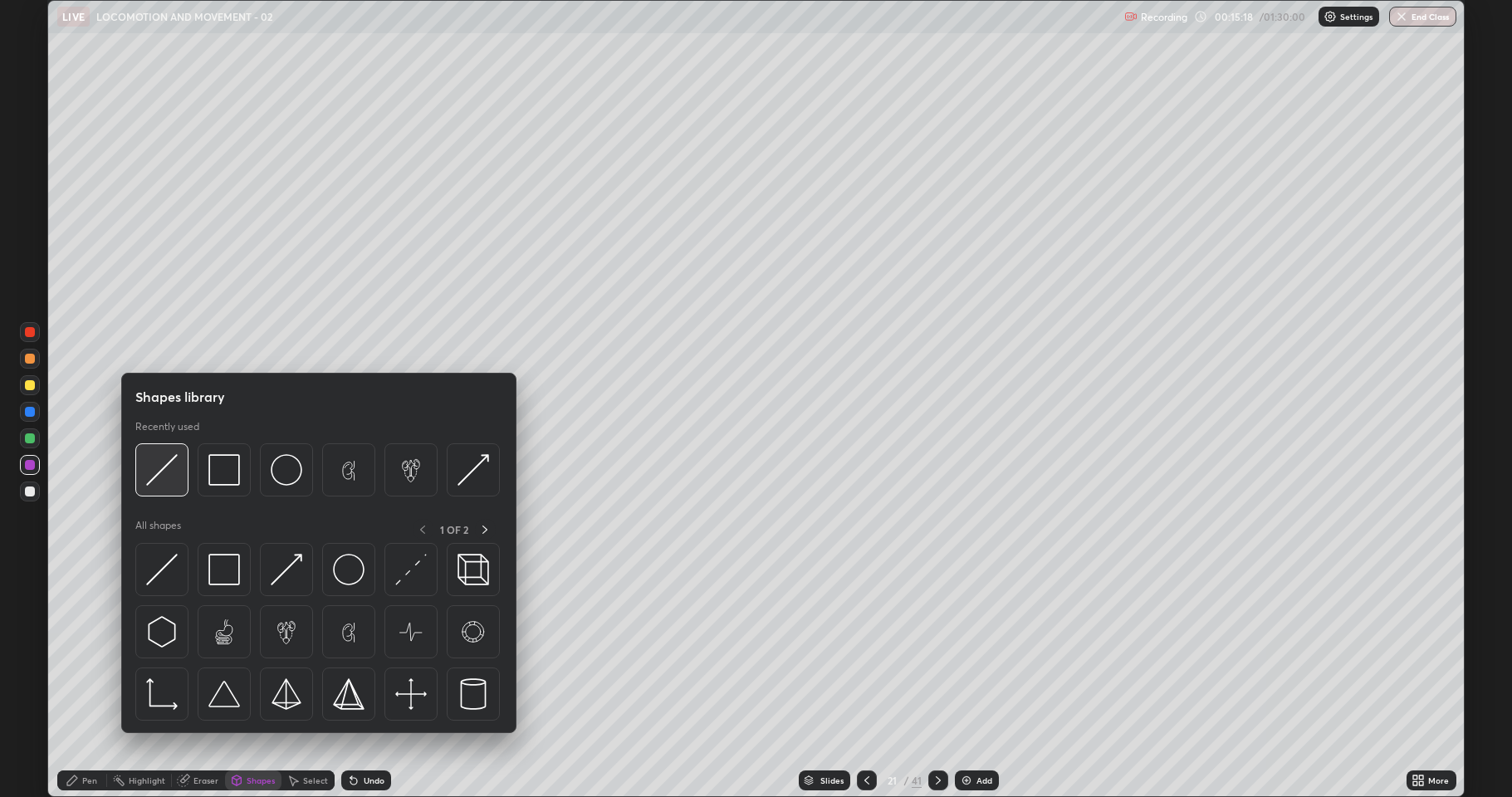
click at [165, 475] on img at bounding box center [162, 470] width 31 height 31
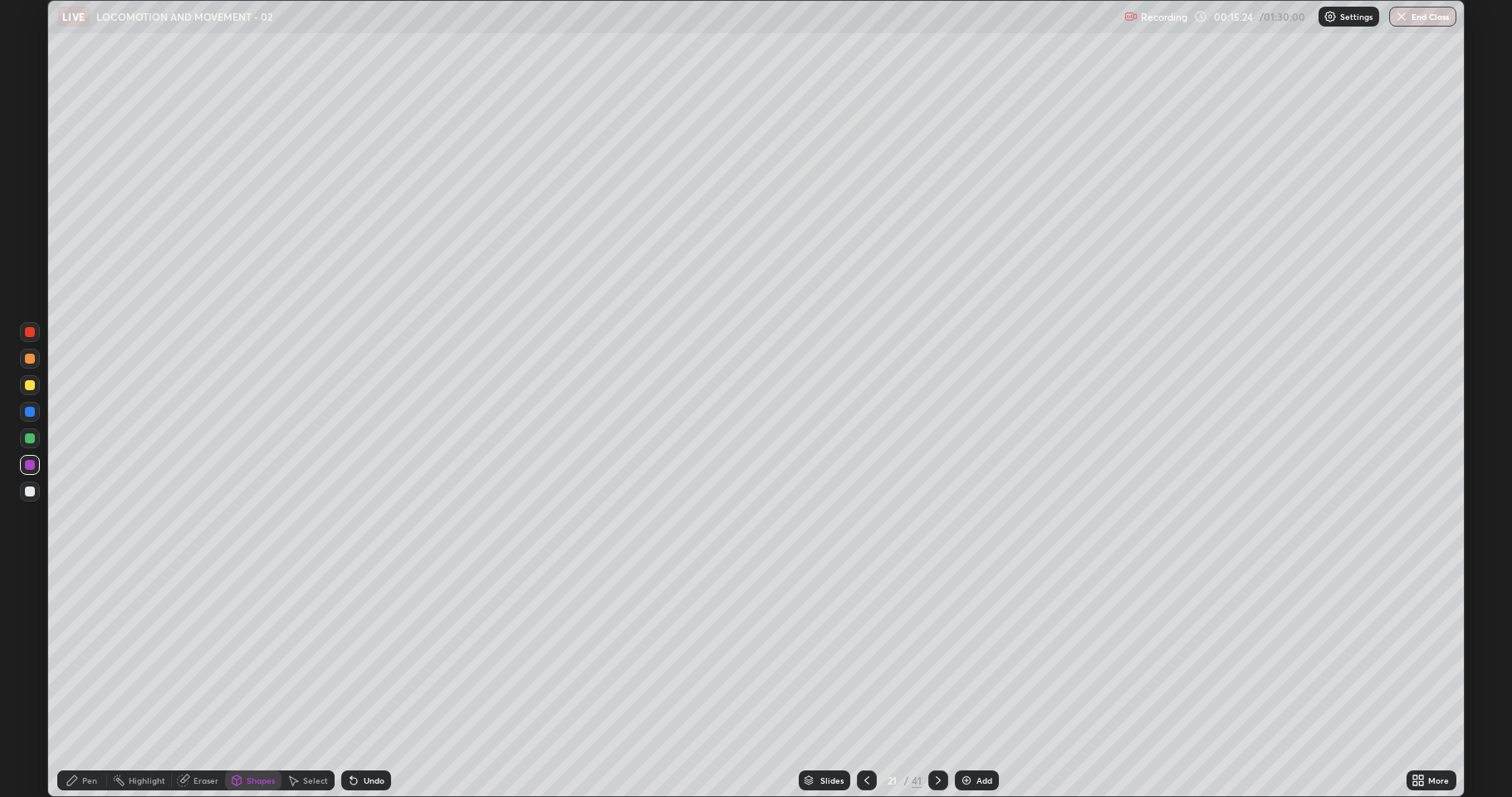
click at [90, 685] on div "Pen" at bounding box center [89, 780] width 15 height 8
click at [30, 492] on div at bounding box center [29, 491] width 10 height 10
click at [29, 332] on div at bounding box center [29, 332] width 10 height 10
click at [354, 685] on icon at bounding box center [353, 780] width 13 height 13
click at [29, 492] on div at bounding box center [29, 491] width 10 height 10
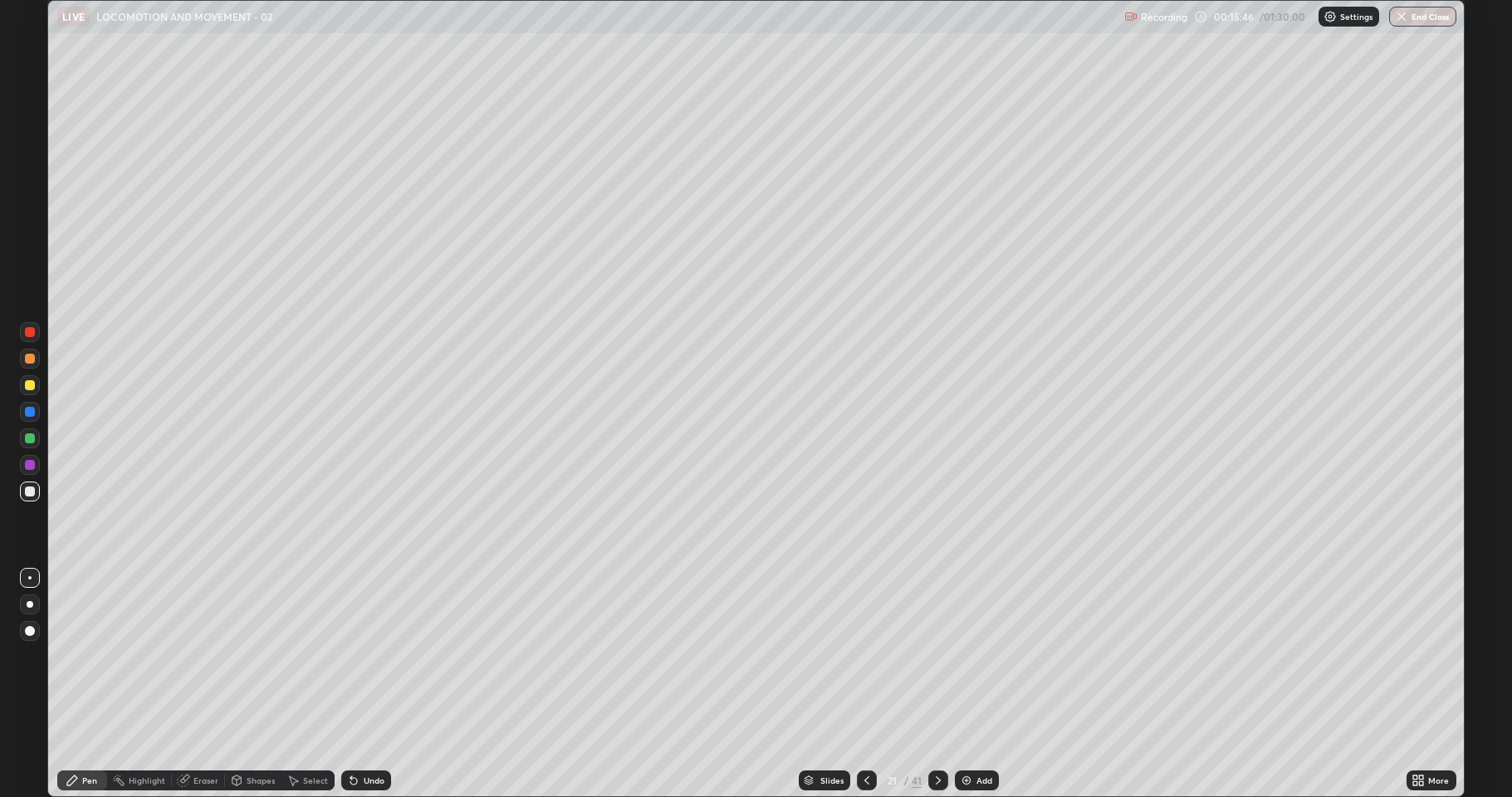
click at [22, 390] on div at bounding box center [30, 386] width 20 height 20
click at [29, 362] on div at bounding box center [29, 358] width 10 height 10
click at [29, 386] on div at bounding box center [29, 385] width 10 height 10
click at [363, 685] on div "Undo" at bounding box center [366, 780] width 50 height 20
click at [29, 438] on div at bounding box center [29, 438] width 10 height 10
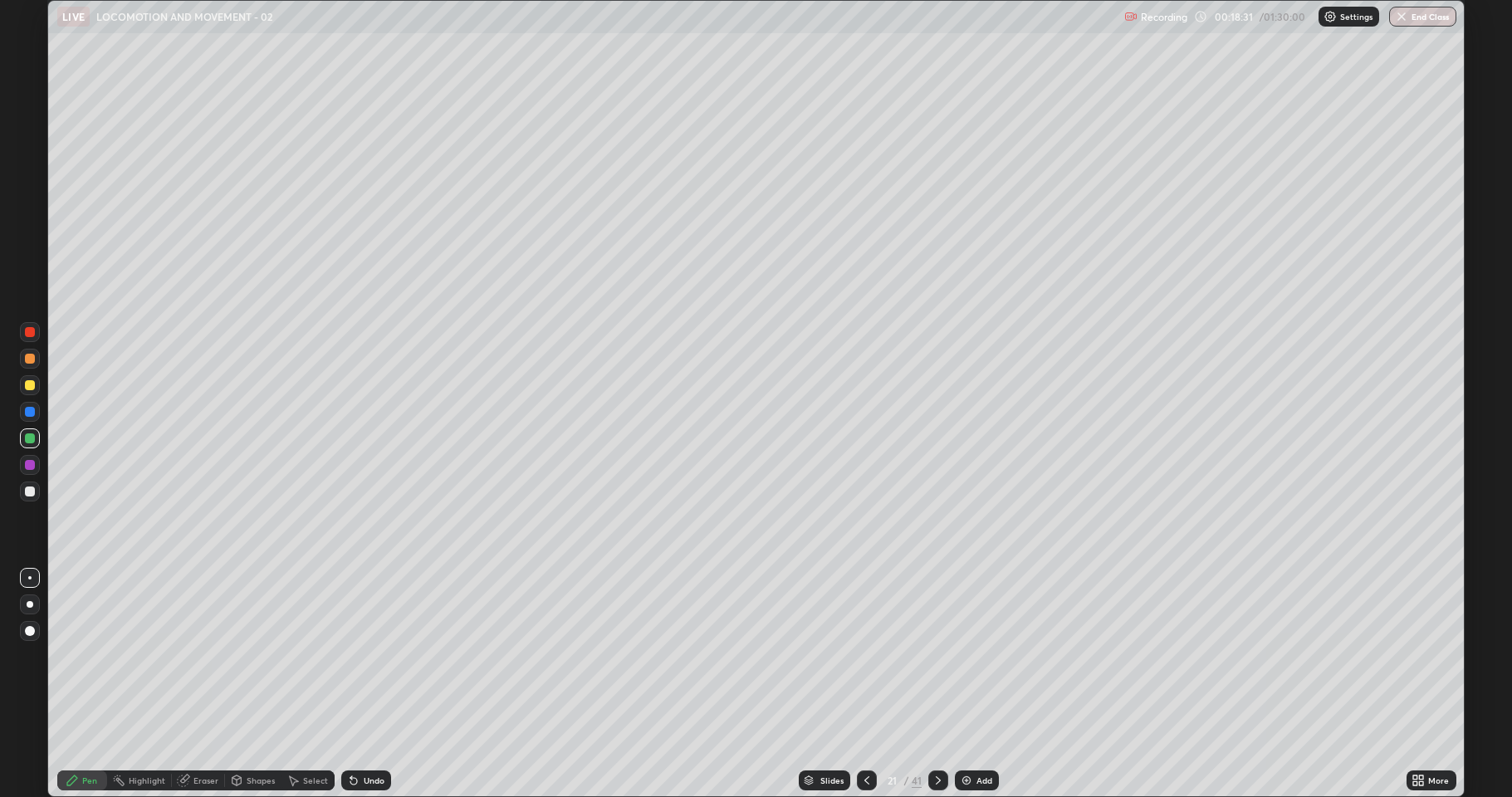
click at [28, 360] on div at bounding box center [29, 358] width 10 height 10
click at [21, 496] on div at bounding box center [30, 491] width 20 height 20
click at [29, 335] on div at bounding box center [29, 332] width 10 height 10
click at [26, 490] on div at bounding box center [29, 491] width 10 height 10
click at [29, 468] on div at bounding box center [29, 465] width 10 height 10
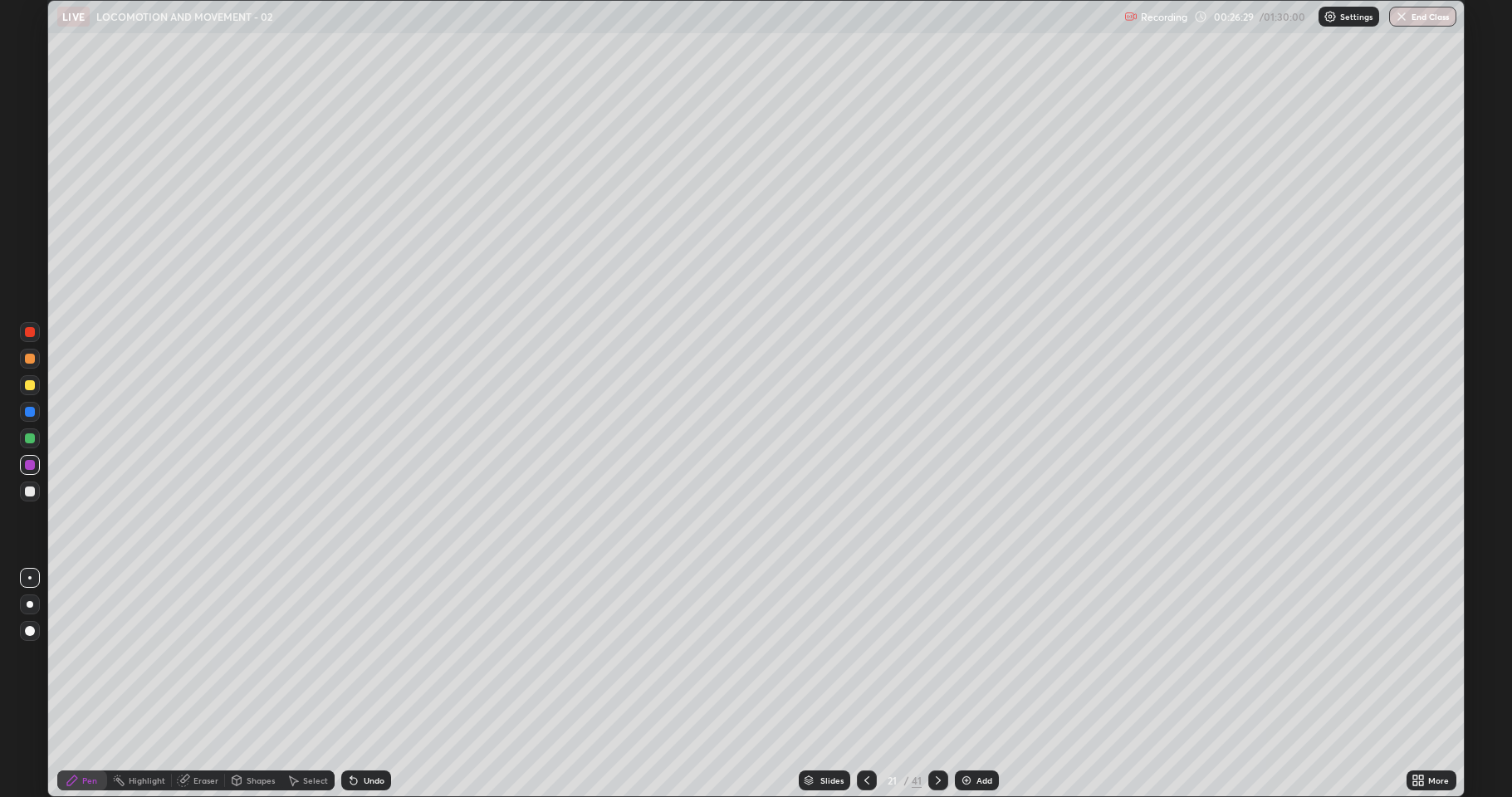
click at [22, 387] on div at bounding box center [30, 386] width 20 height 20
click at [370, 685] on div "Undo" at bounding box center [374, 780] width 21 height 8
click at [365, 685] on div "Undo" at bounding box center [374, 780] width 21 height 8
click at [366, 685] on div "Undo" at bounding box center [366, 780] width 50 height 20
click at [375, 685] on div "Undo" at bounding box center [374, 780] width 21 height 8
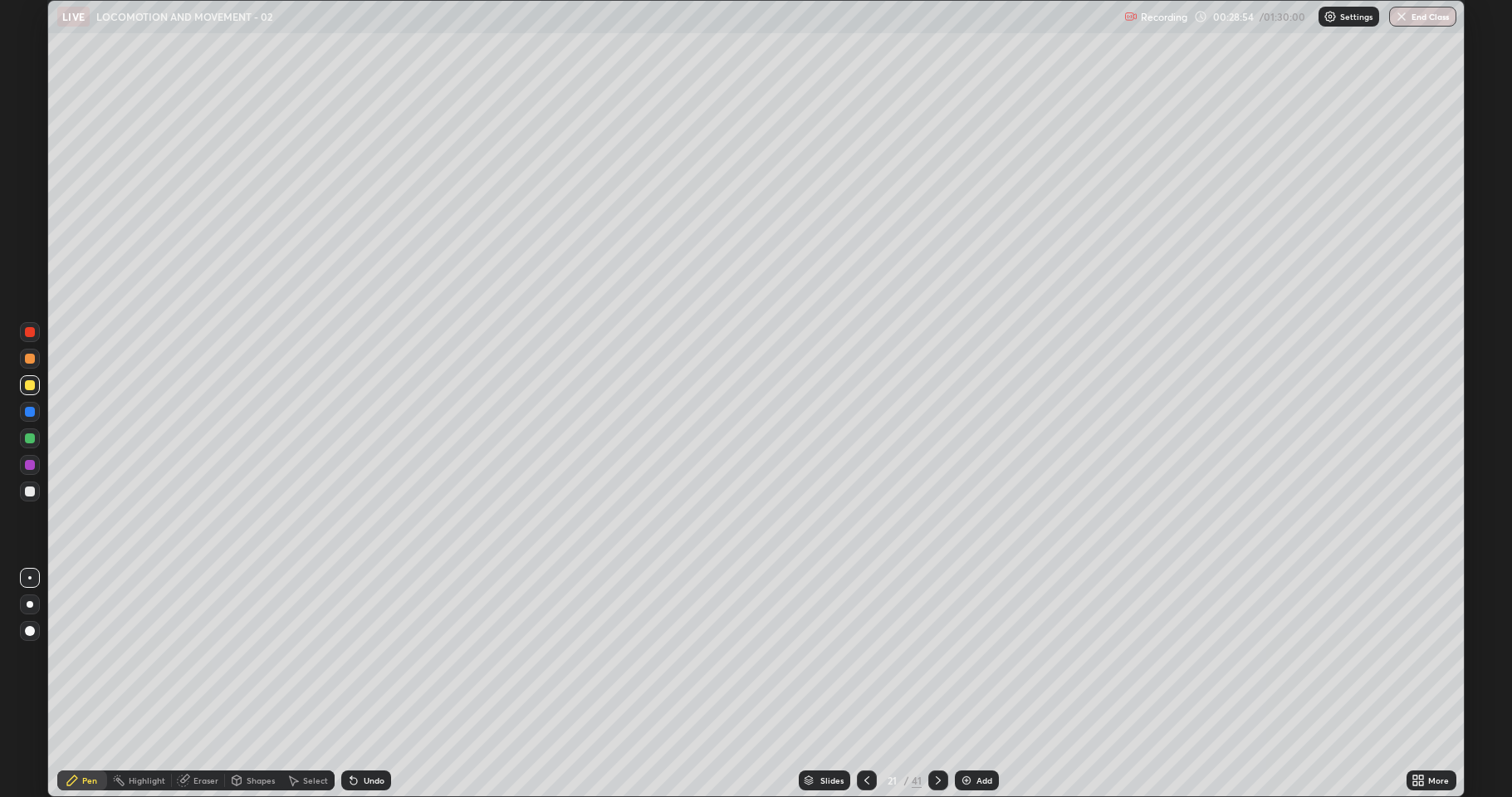
click at [353, 685] on div "Undo" at bounding box center [366, 780] width 50 height 20
click at [358, 685] on div "Undo" at bounding box center [366, 780] width 50 height 20
click at [352, 685] on icon at bounding box center [353, 781] width 6 height 6
click at [357, 685] on icon at bounding box center [353, 780] width 13 height 13
click at [352, 685] on icon at bounding box center [353, 781] width 6 height 6
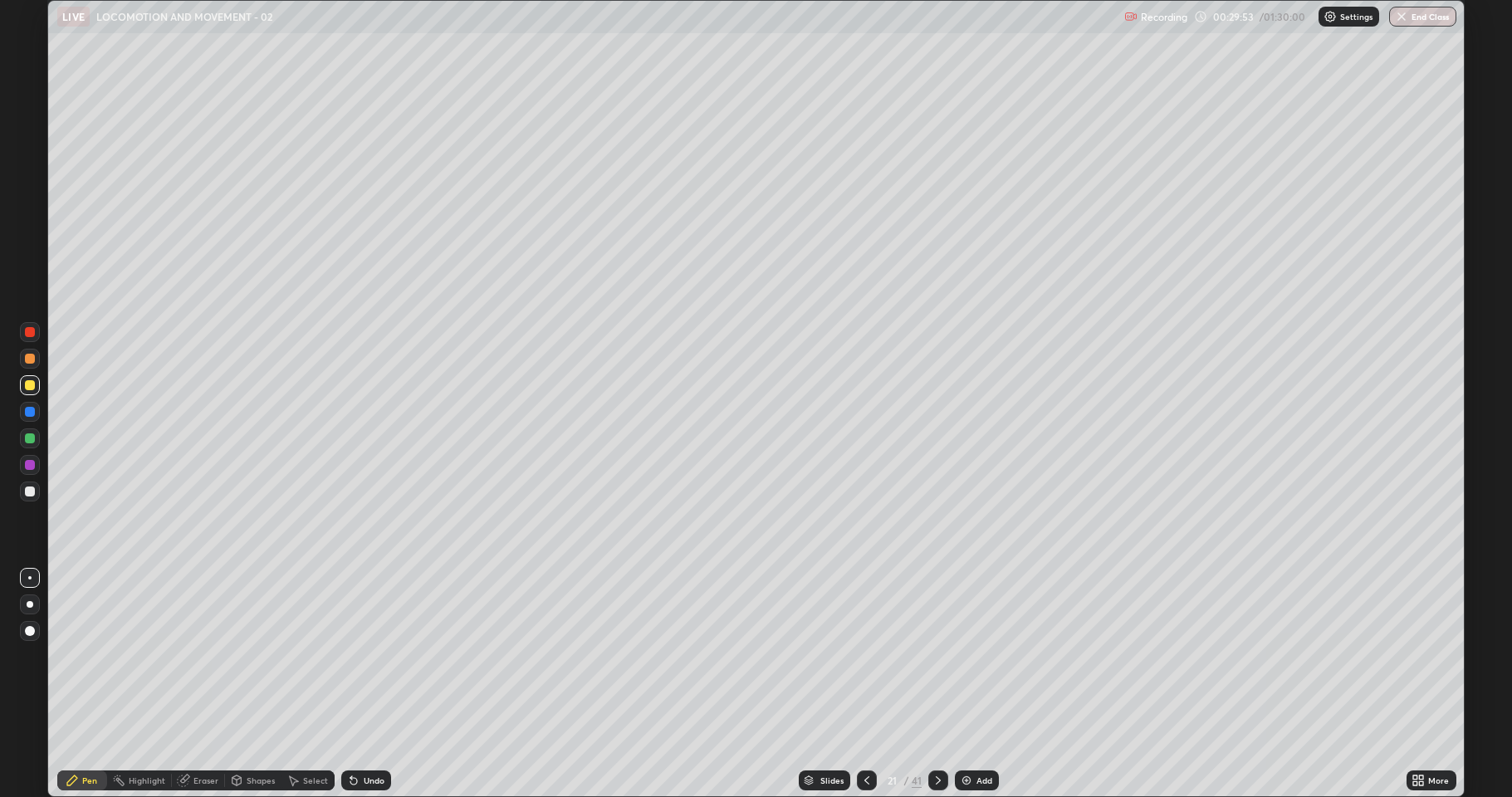
click at [1424, 685] on icon at bounding box center [1422, 783] width 5 height 5
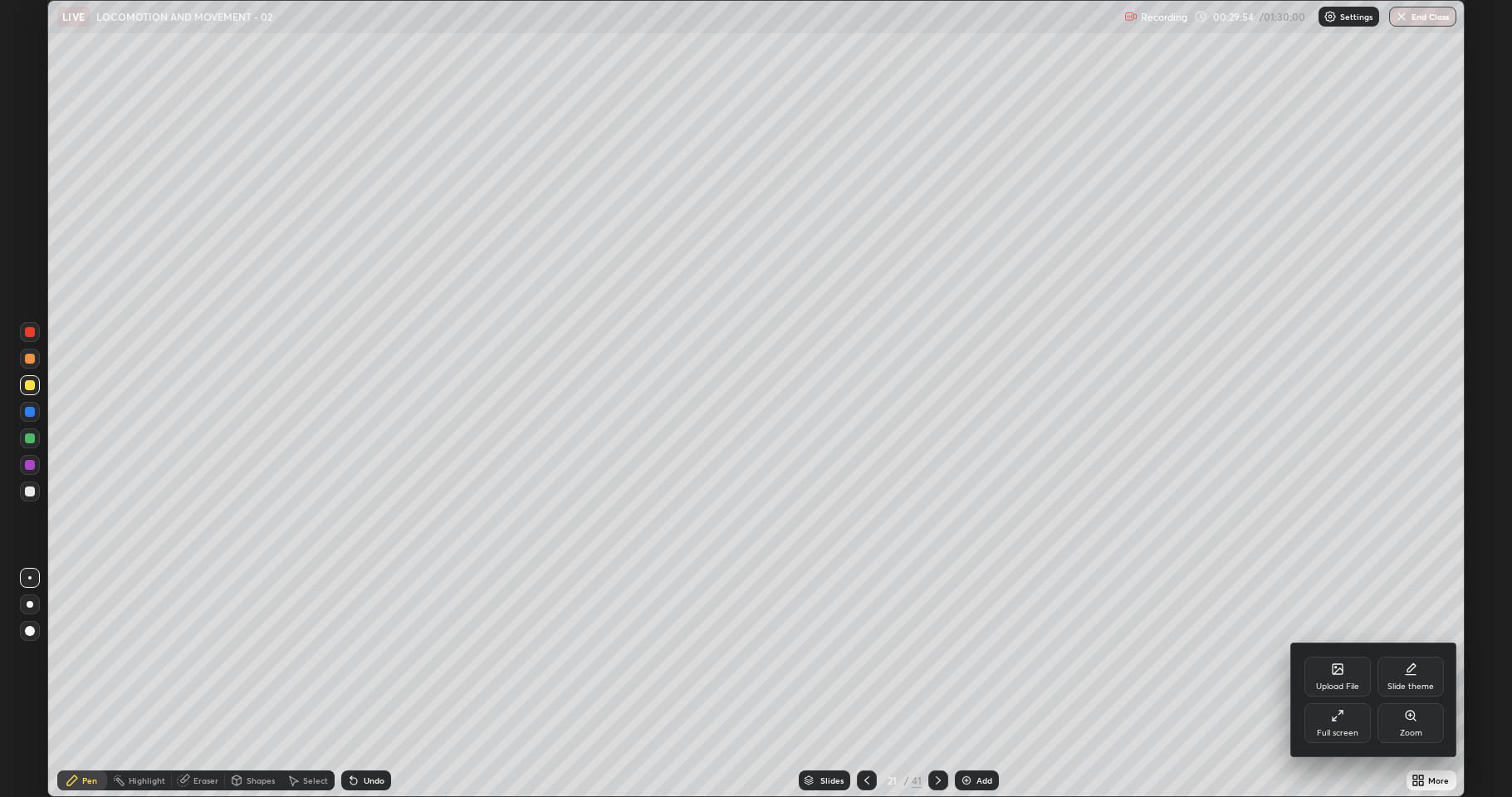
click at [1338, 685] on div "Full screen" at bounding box center [1338, 722] width 66 height 40
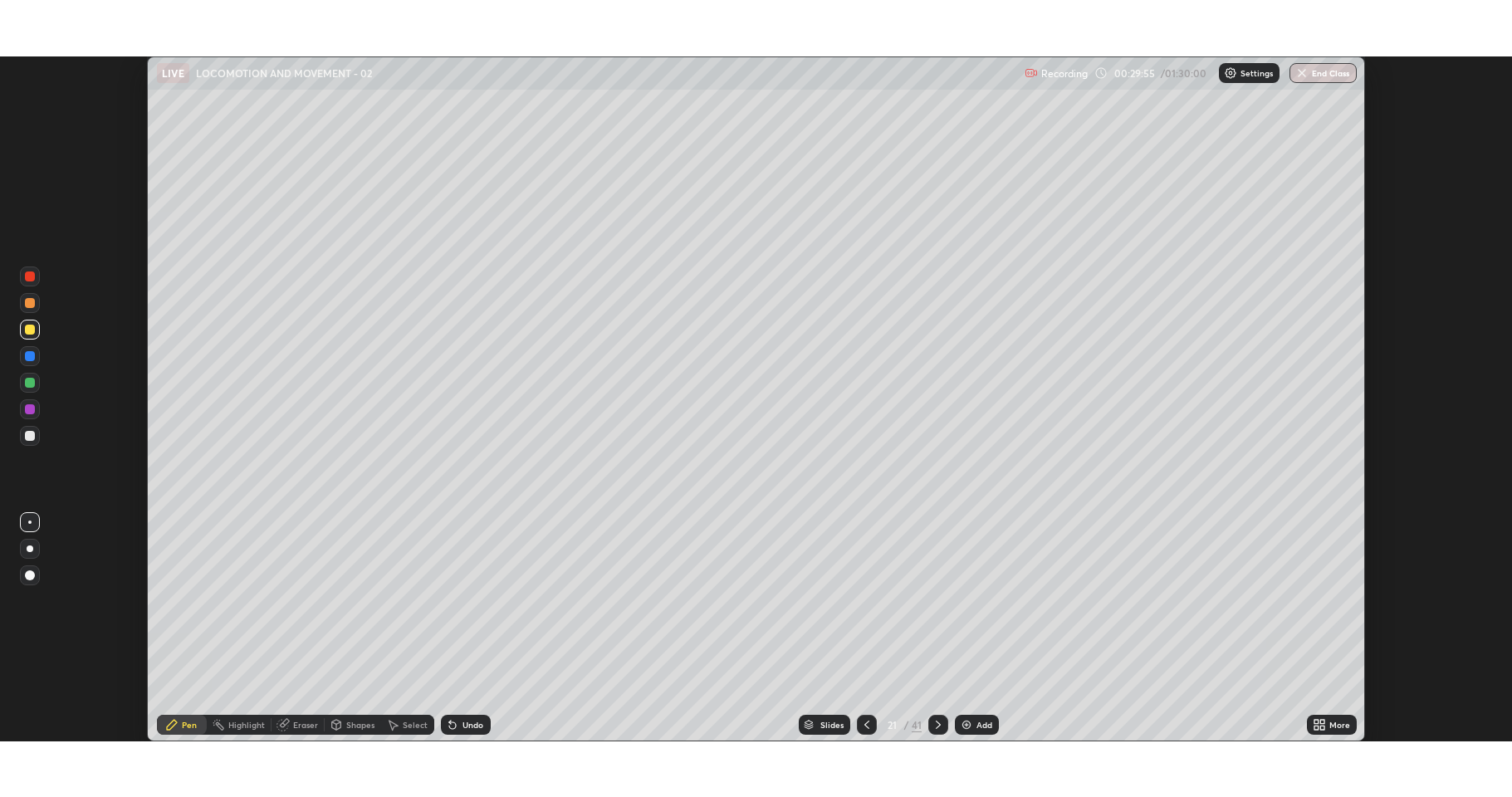
scroll to position [82369, 81537]
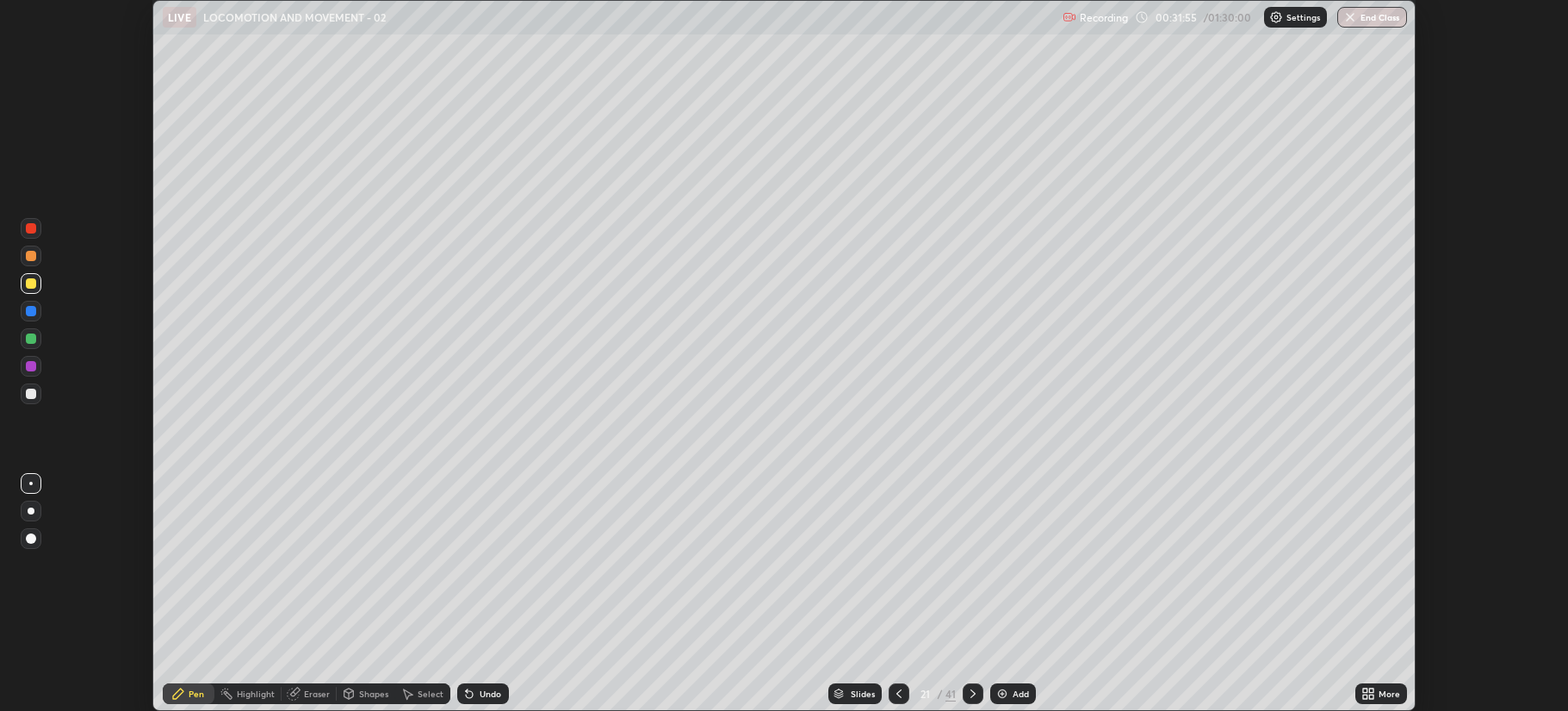
click at [1365, 696] on icon at bounding box center [1366, 696] width 5 height 5
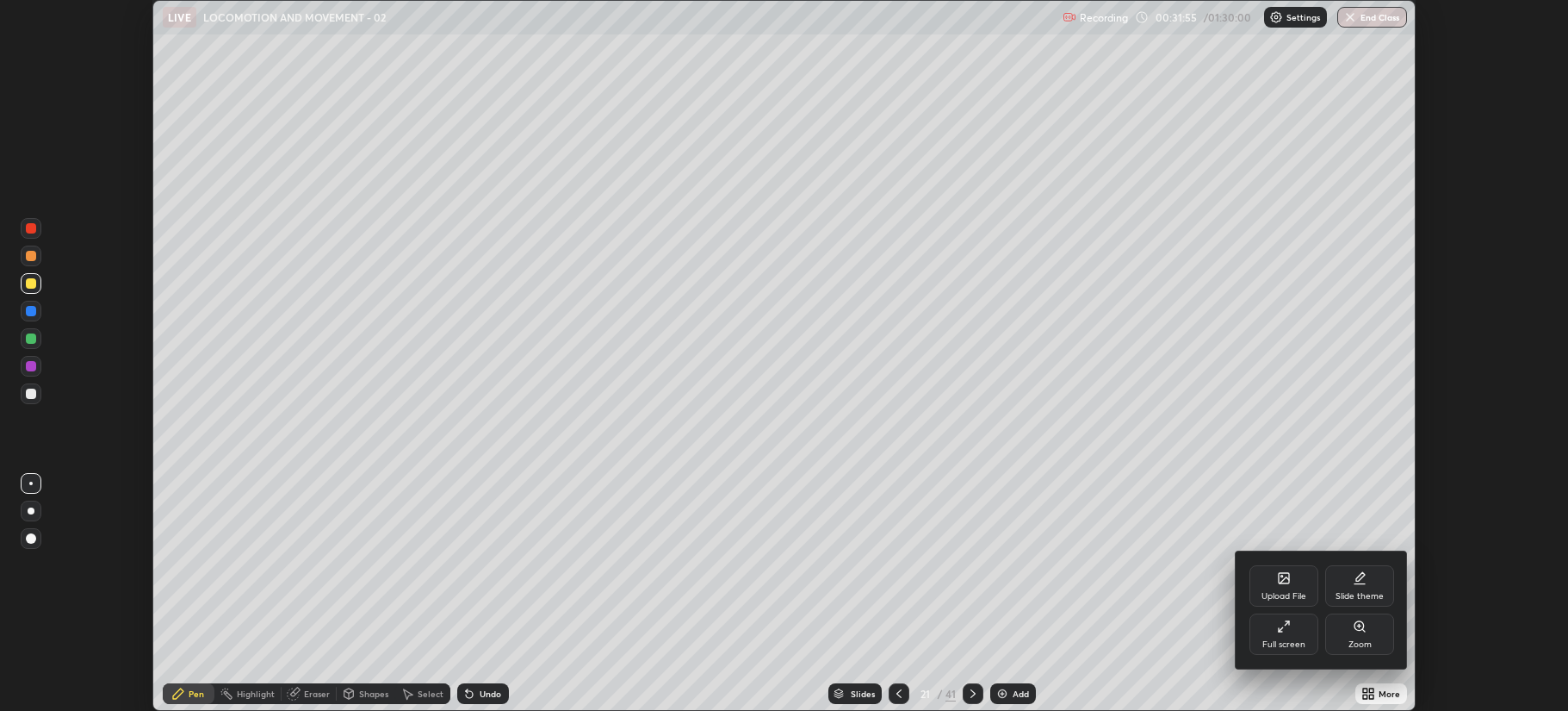
click at [1277, 641] on div "Full screen" at bounding box center [1284, 644] width 43 height 9
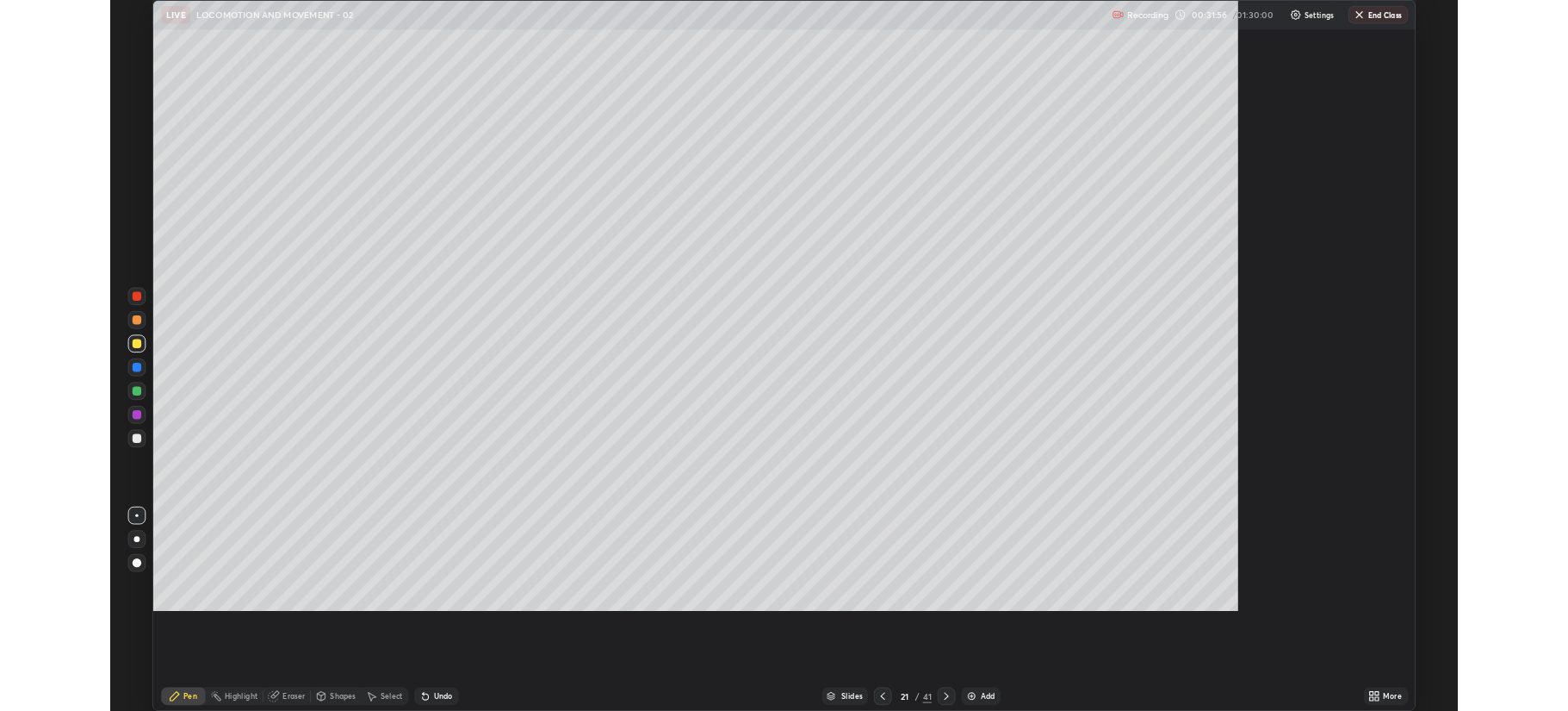
scroll to position [826, 1568]
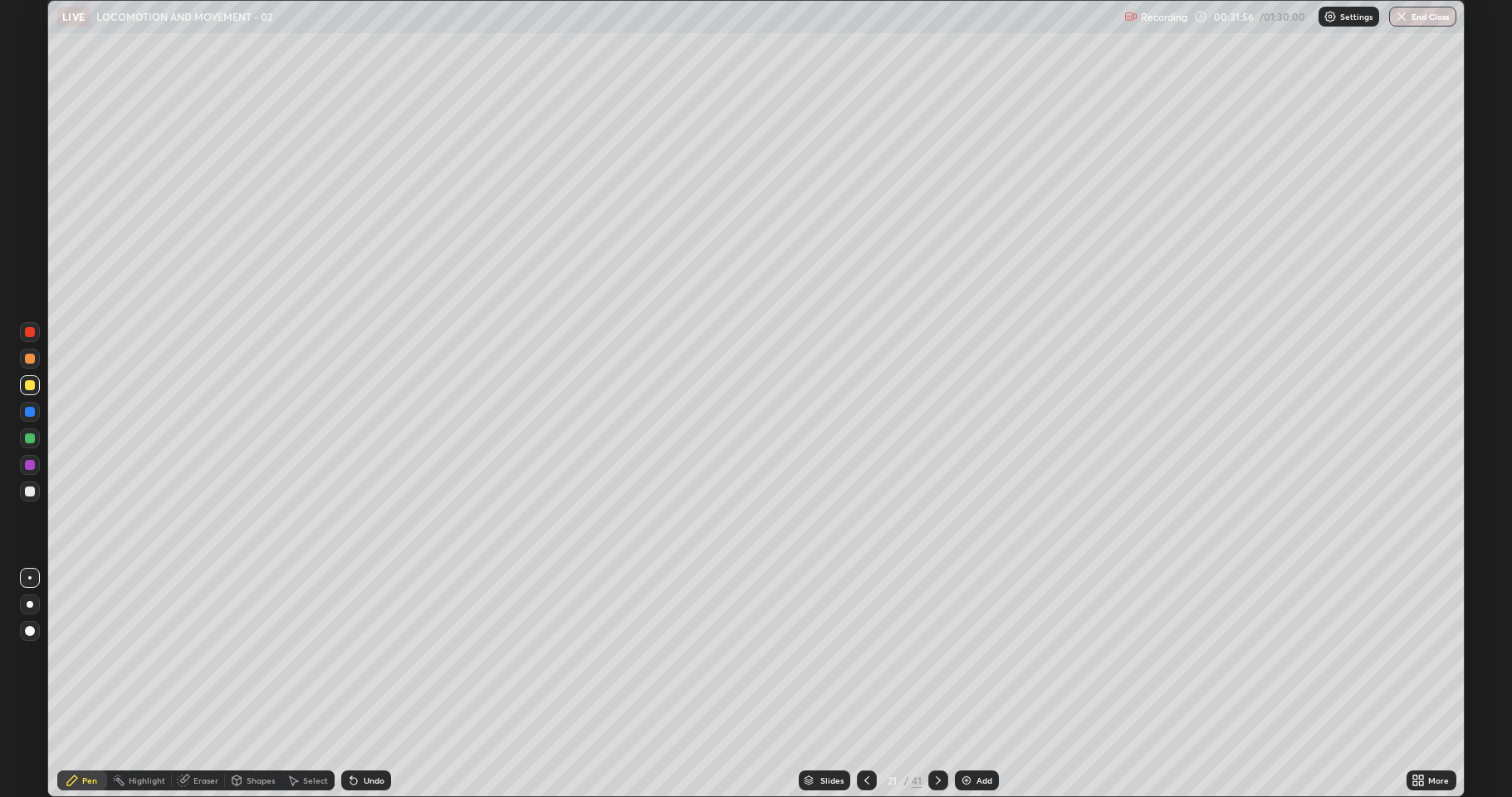
click at [975, 685] on div "Add" at bounding box center [977, 780] width 44 height 20
click at [22, 361] on div at bounding box center [30, 359] width 20 height 20
click at [369, 685] on div "Undo" at bounding box center [366, 780] width 50 height 20
click at [29, 387] on div at bounding box center [29, 385] width 10 height 10
click at [31, 442] on div at bounding box center [29, 438] width 10 height 10
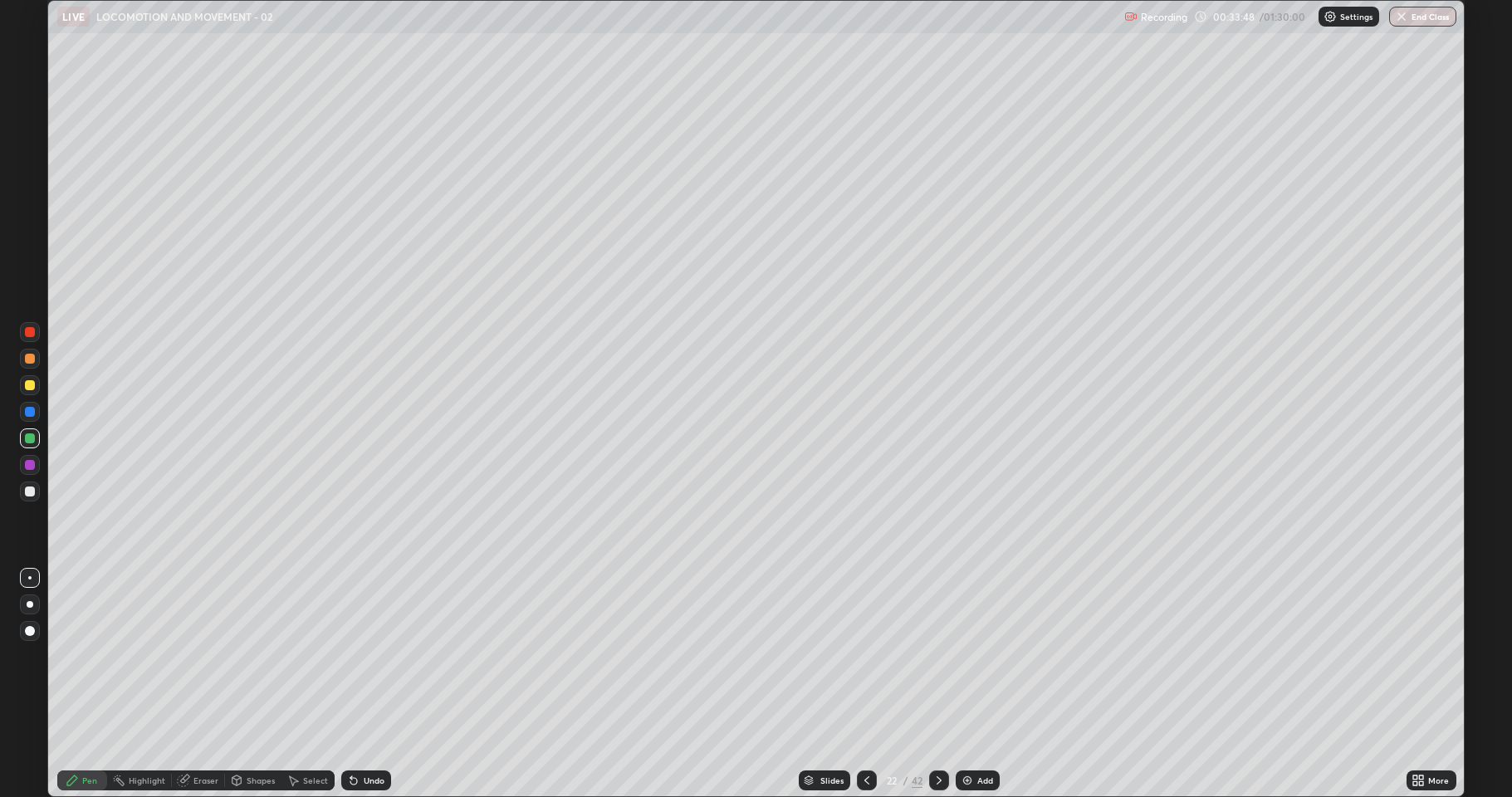
click at [33, 388] on div at bounding box center [29, 385] width 10 height 10
click at [26, 362] on div at bounding box center [29, 358] width 10 height 10
click at [29, 326] on div at bounding box center [30, 332] width 20 height 20
click at [28, 491] on div at bounding box center [29, 491] width 10 height 10
click at [364, 685] on div "Undo" at bounding box center [374, 780] width 21 height 8
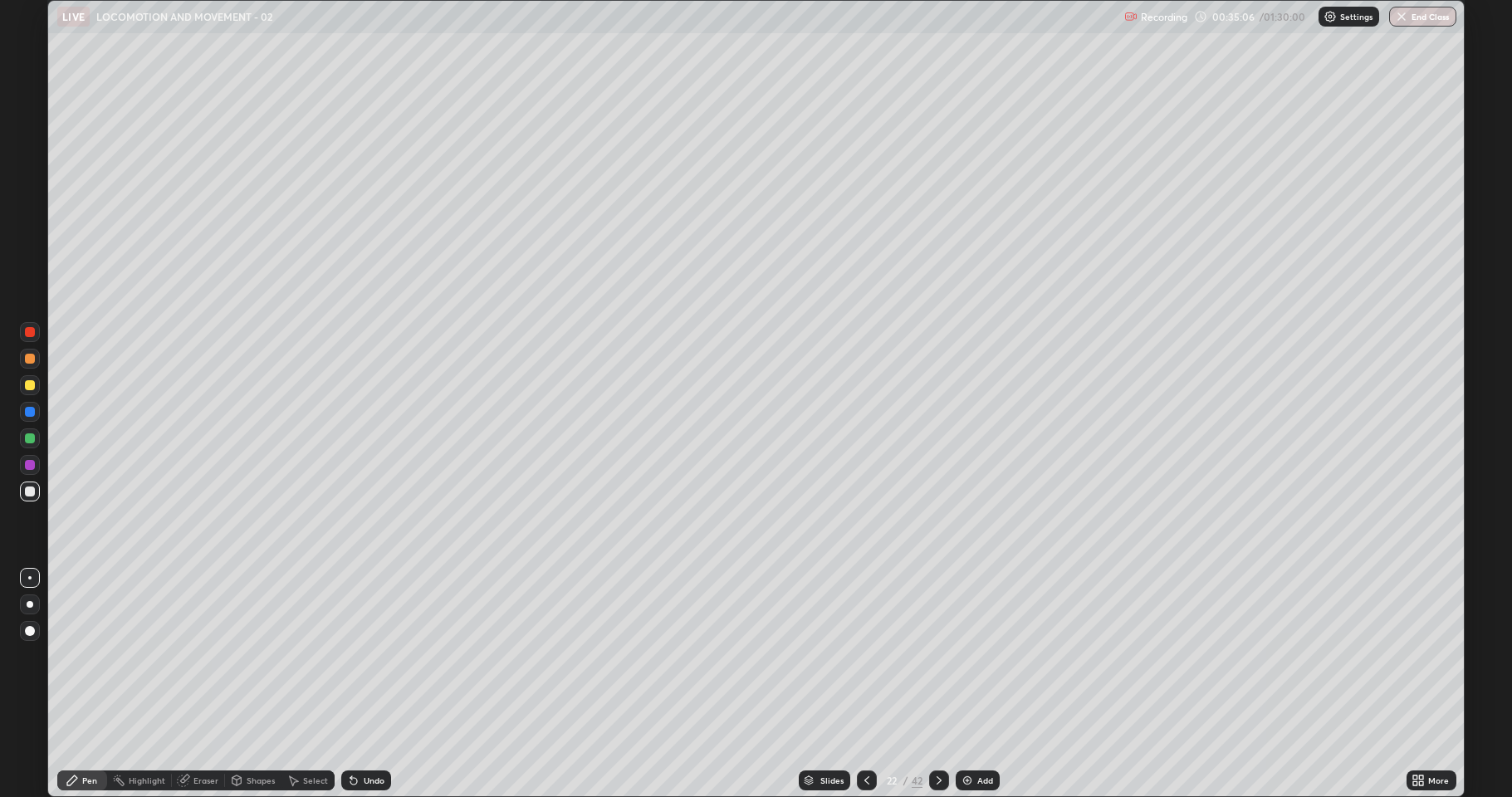
click at [364, 685] on div "Undo" at bounding box center [374, 780] width 21 height 8
click at [968, 685] on img at bounding box center [967, 780] width 13 height 13
click at [26, 361] on div at bounding box center [29, 358] width 10 height 10
click at [22, 444] on div at bounding box center [30, 439] width 20 height 20
click at [29, 387] on div at bounding box center [29, 385] width 10 height 10
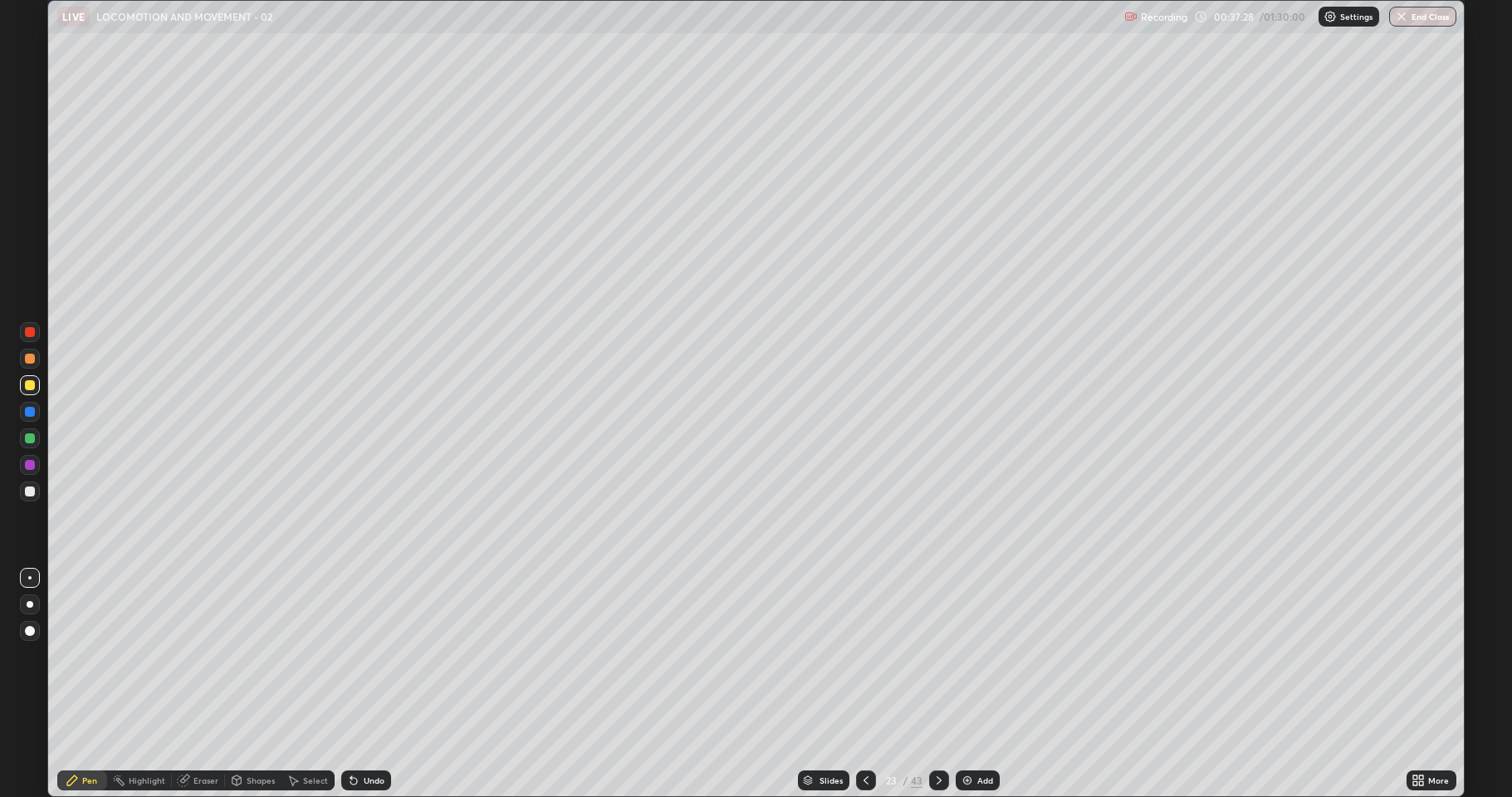
click at [29, 491] on div at bounding box center [29, 491] width 10 height 10
click at [381, 685] on div "Undo" at bounding box center [366, 780] width 50 height 20
click at [867, 685] on icon at bounding box center [866, 780] width 13 height 13
click at [39, 387] on div at bounding box center [30, 386] width 20 height 20
click at [939, 685] on icon at bounding box center [939, 780] width 5 height 8
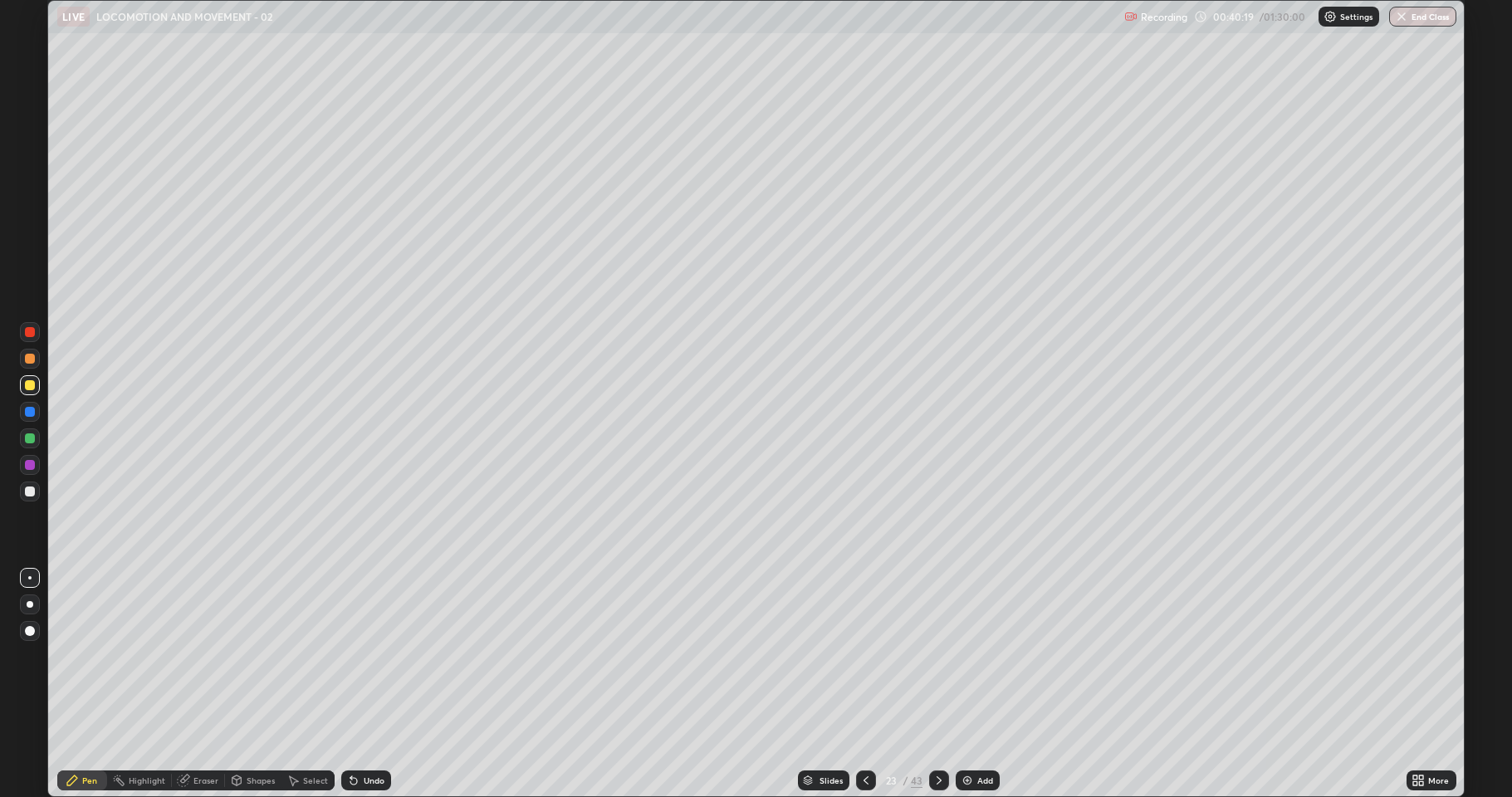
click at [20, 498] on div at bounding box center [30, 491] width 20 height 27
click at [81, 685] on div "Pen" at bounding box center [82, 780] width 50 height 20
click at [29, 351] on div at bounding box center [30, 359] width 20 height 20
click at [360, 685] on div "Undo" at bounding box center [366, 780] width 50 height 20
click at [376, 685] on div "Undo" at bounding box center [363, 780] width 56 height 33
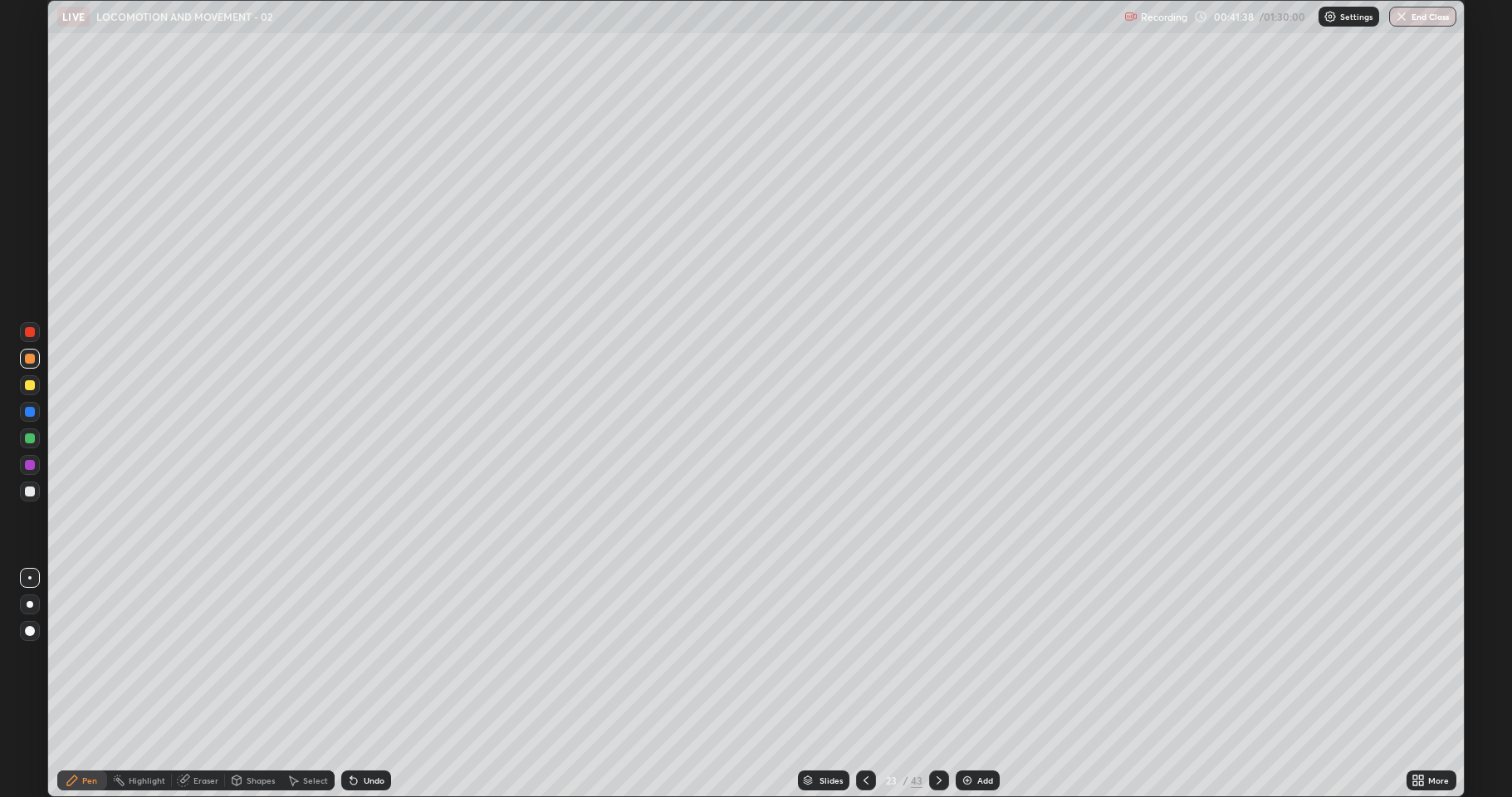
click at [22, 488] on div at bounding box center [30, 491] width 20 height 20
click at [29, 380] on div at bounding box center [29, 385] width 10 height 10
click at [27, 472] on div at bounding box center [30, 466] width 20 height 20
click at [31, 492] on div at bounding box center [29, 491] width 10 height 10
click at [943, 685] on div at bounding box center [940, 780] width 20 height 20
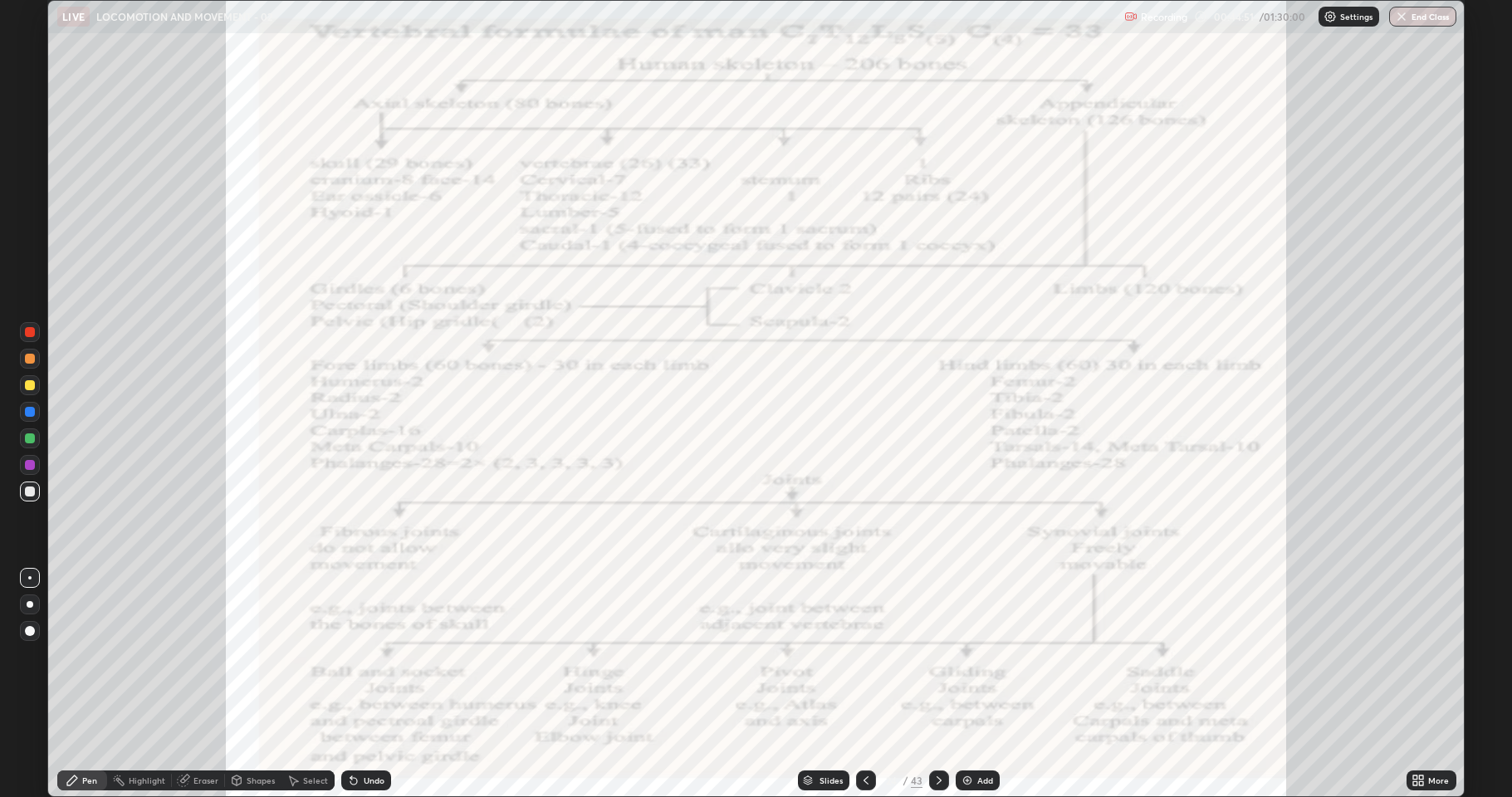
click at [29, 362] on div at bounding box center [29, 358] width 10 height 10
click at [1416, 685] on icon at bounding box center [1415, 778] width 5 height 5
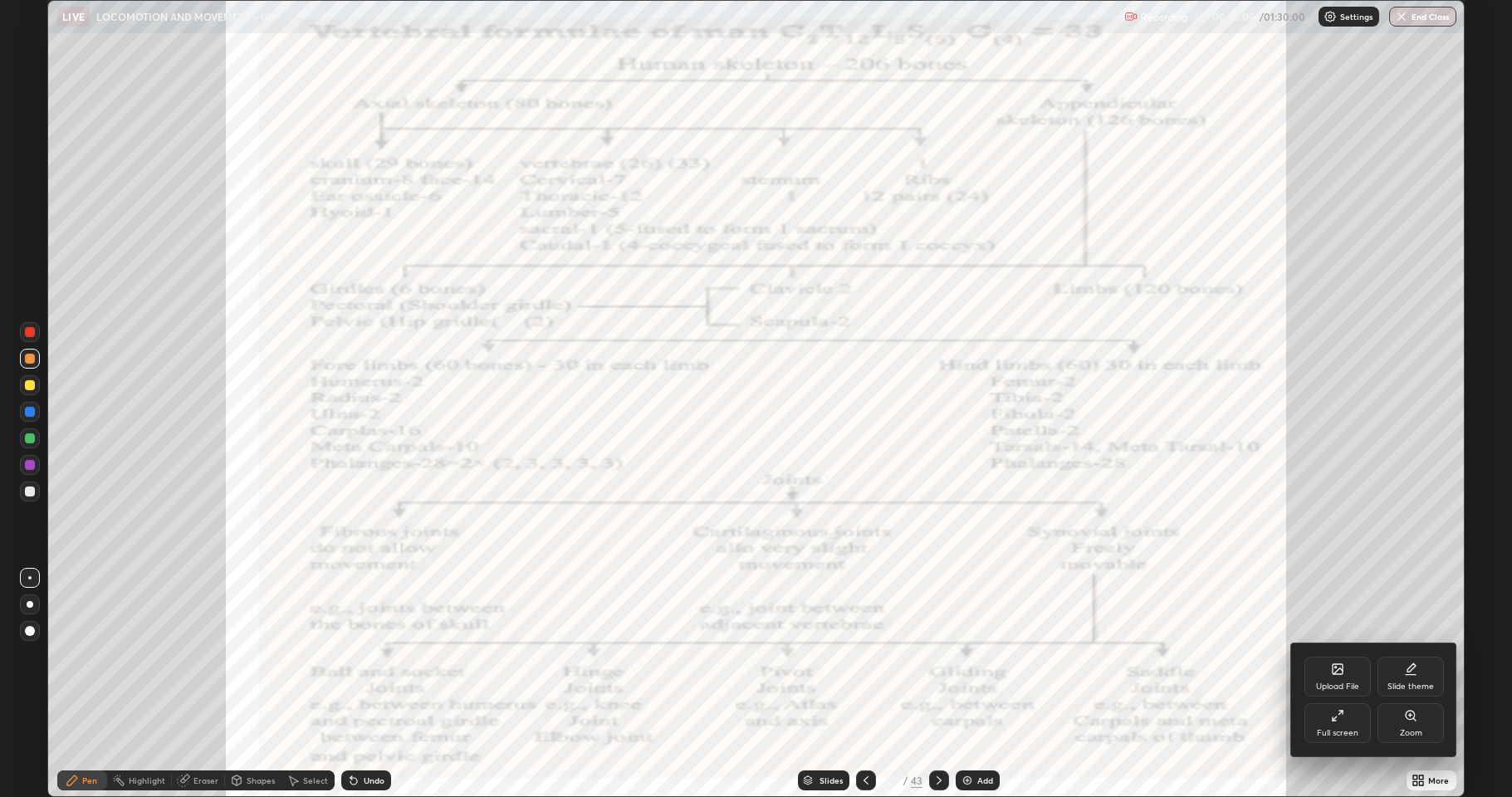
click at [1337, 685] on icon at bounding box center [1334, 719] width 5 height 5
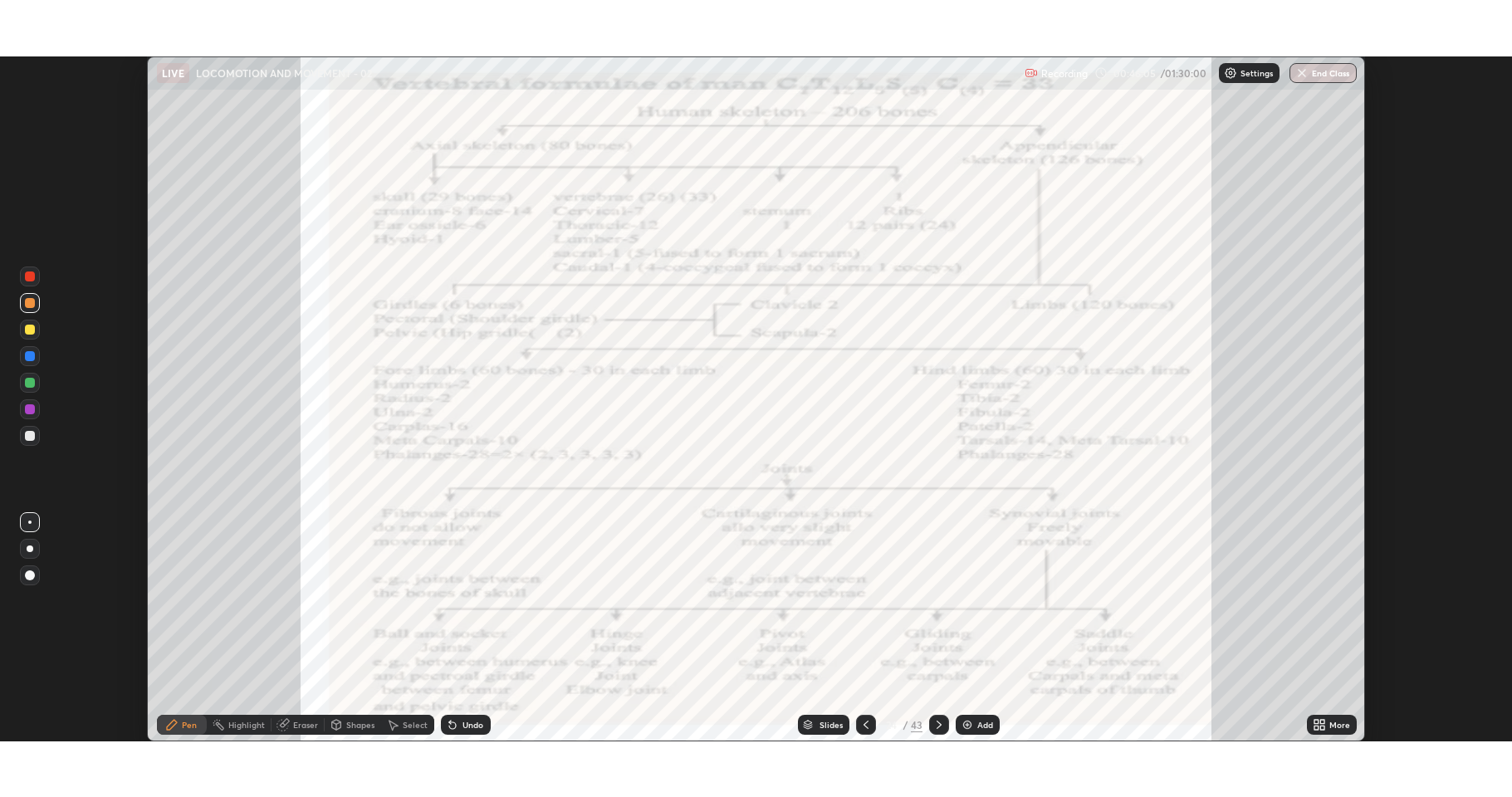
scroll to position [82369, 81537]
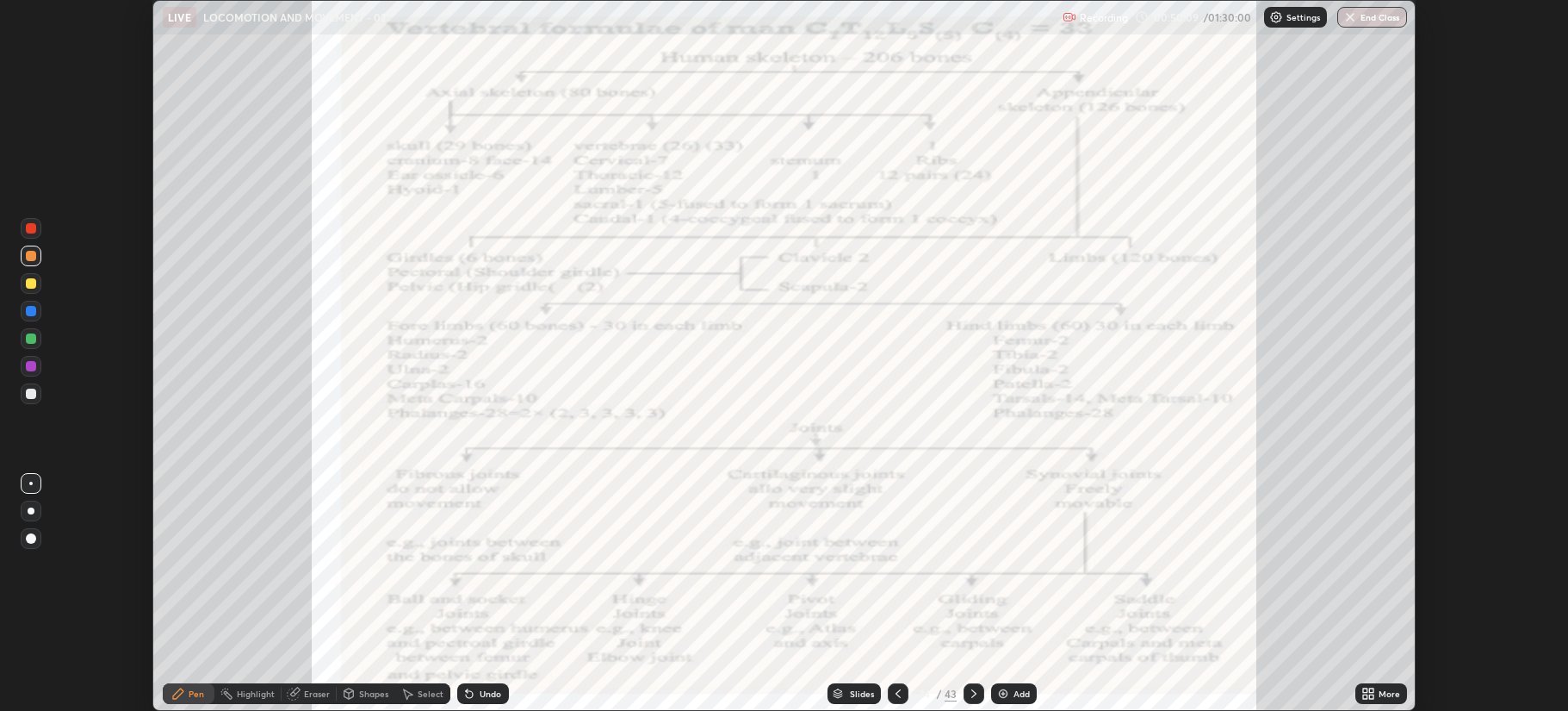
click at [898, 696] on icon at bounding box center [898, 693] width 5 height 9
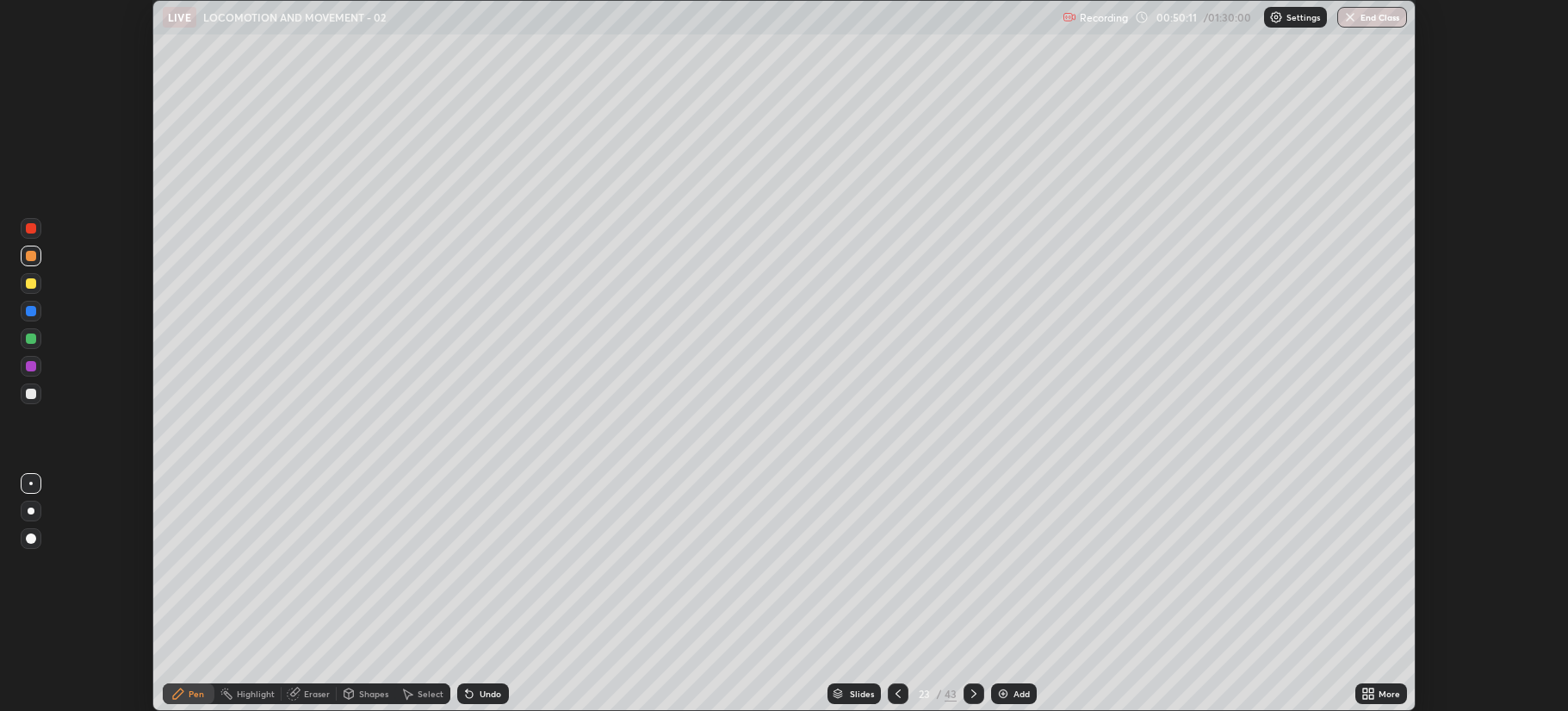
click at [1365, 690] on icon at bounding box center [1366, 690] width 5 height 5
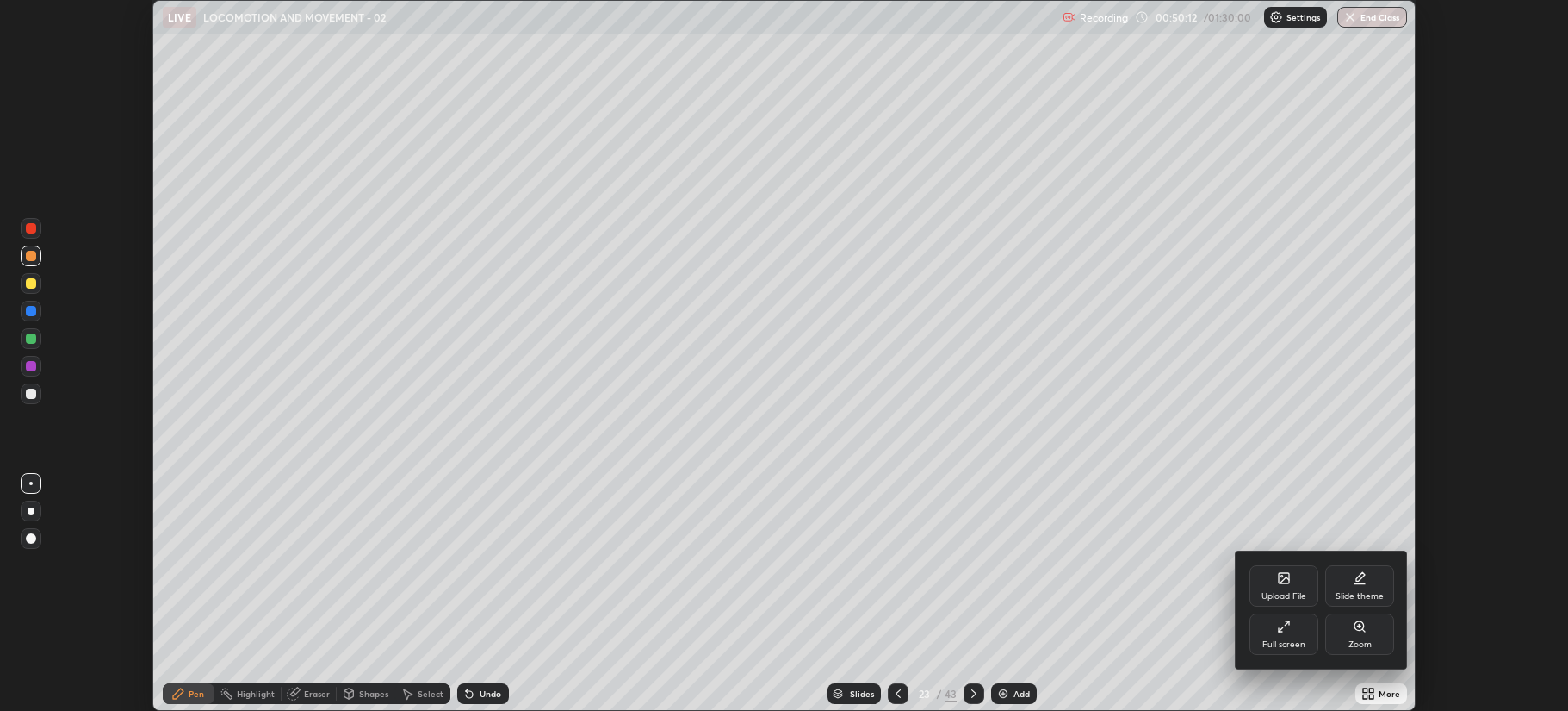
click at [1292, 632] on div "Full screen" at bounding box center [1284, 634] width 69 height 41
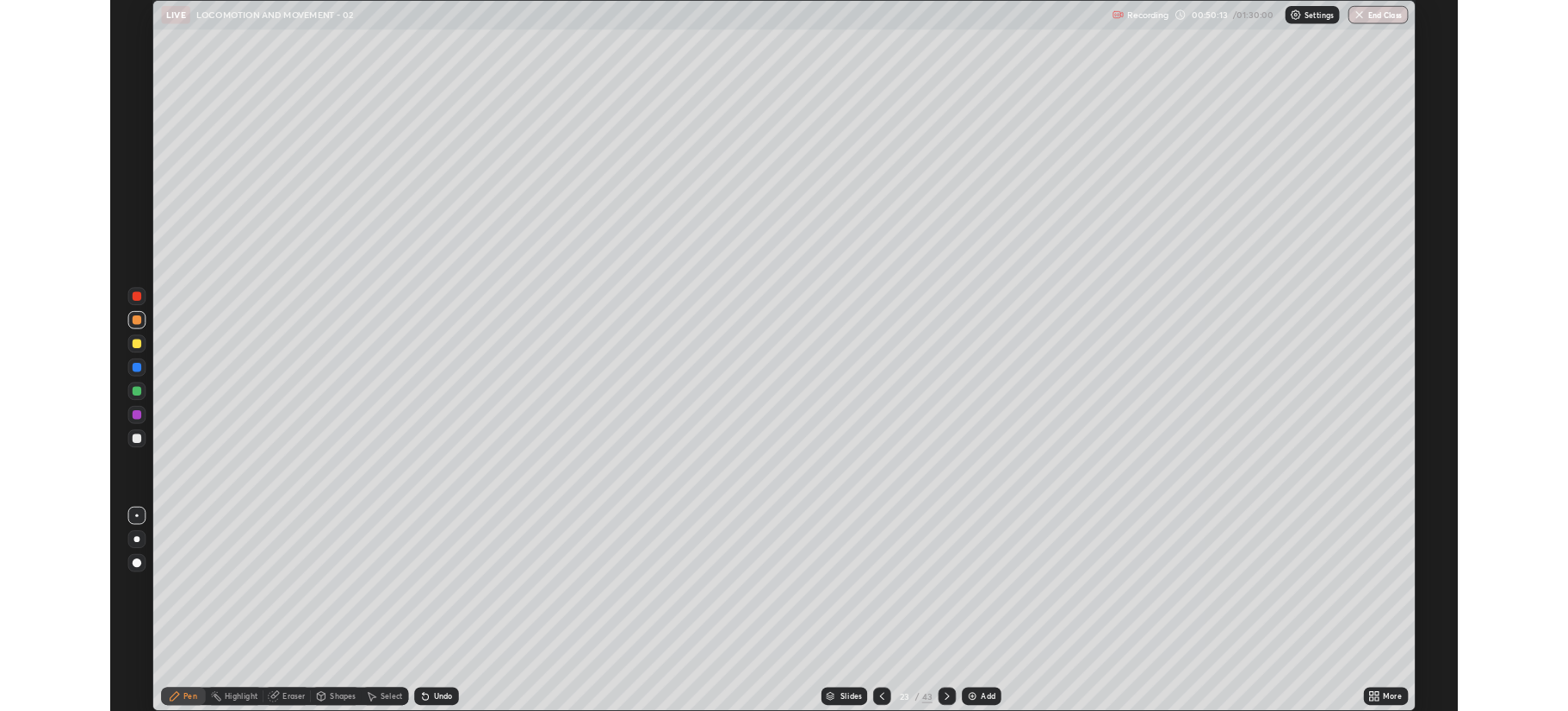
scroll to position [826, 1568]
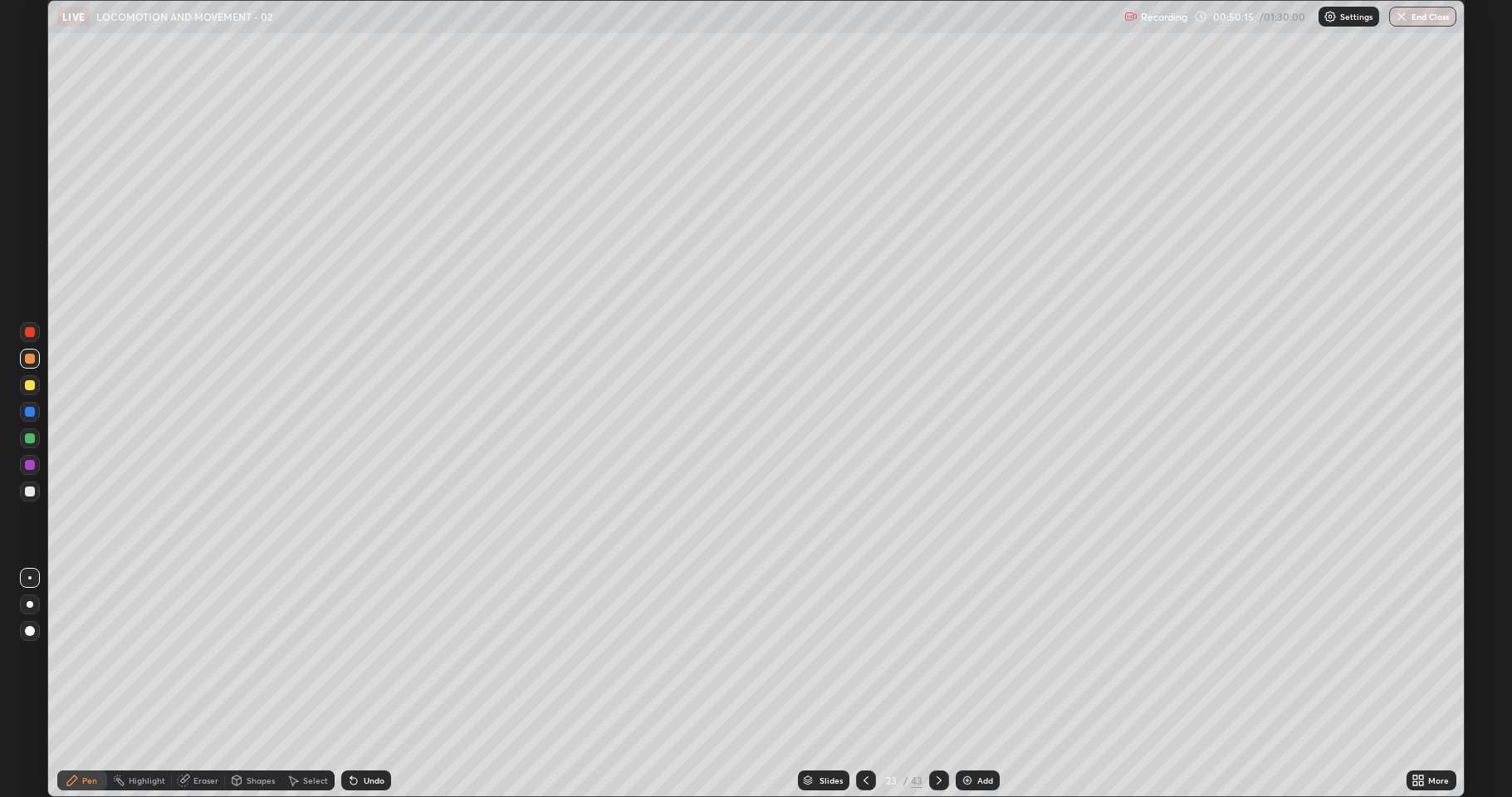
click at [864, 685] on icon at bounding box center [866, 780] width 13 height 13
click at [937, 685] on icon at bounding box center [939, 780] width 13 height 13
click at [937, 685] on icon at bounding box center [939, 780] width 5 height 8
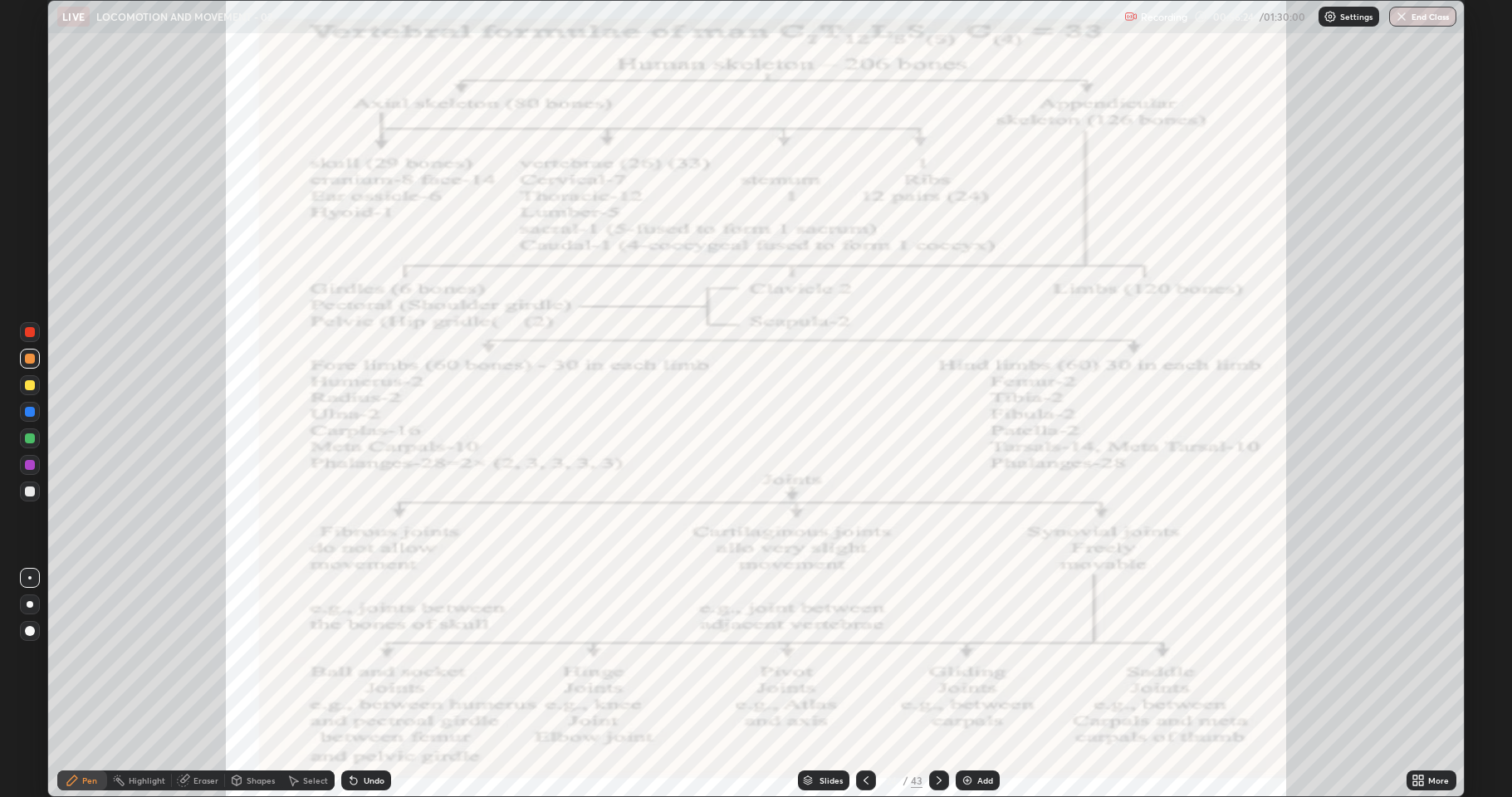
click at [867, 685] on icon at bounding box center [866, 780] width 13 height 13
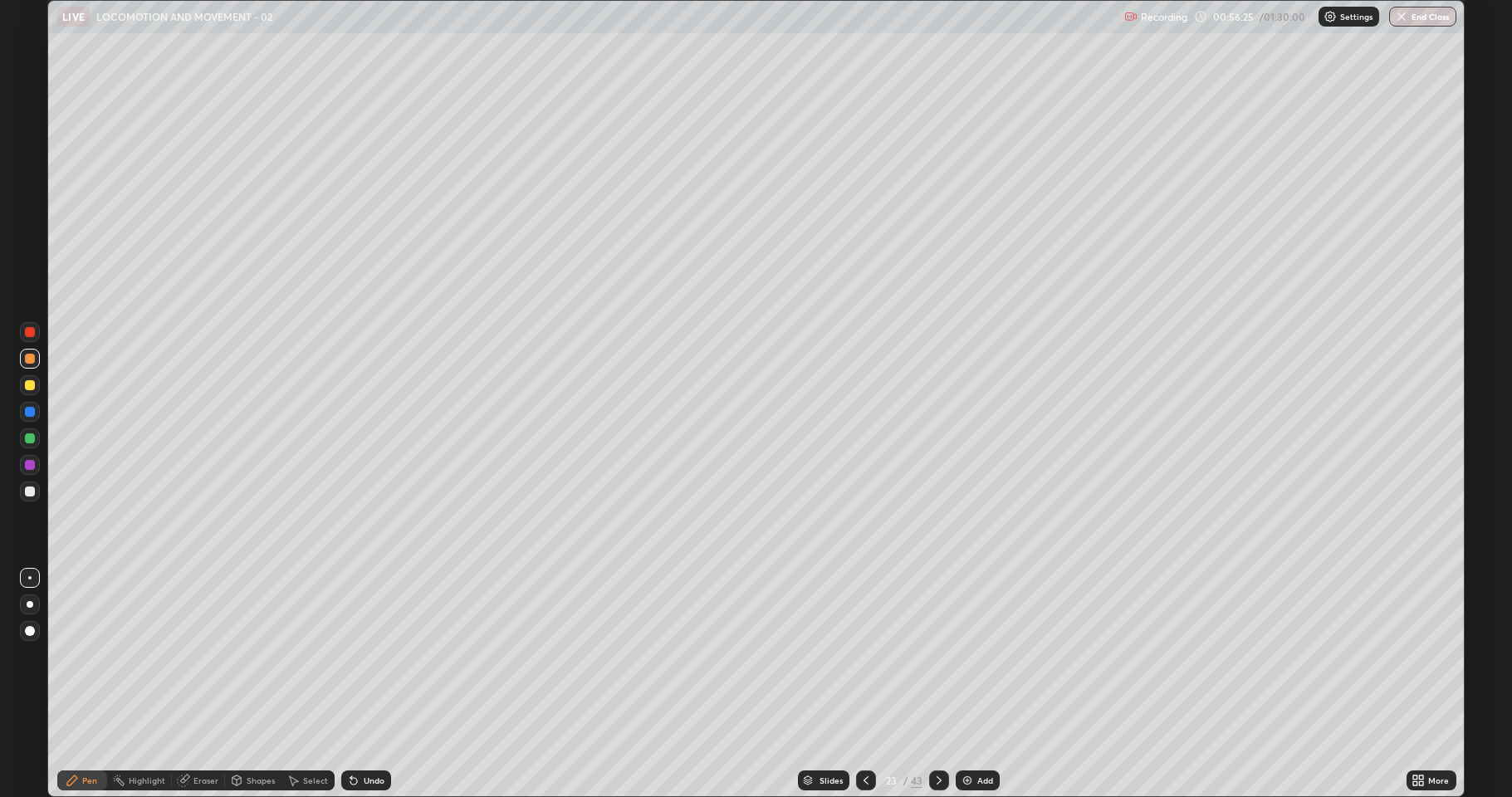
click at [970, 685] on img at bounding box center [967, 780] width 13 height 13
click at [26, 490] on div at bounding box center [29, 491] width 10 height 10
click at [376, 685] on div "Undo" at bounding box center [366, 780] width 50 height 20
click at [21, 357] on div at bounding box center [30, 359] width 20 height 20
click at [26, 383] on div at bounding box center [29, 385] width 10 height 10
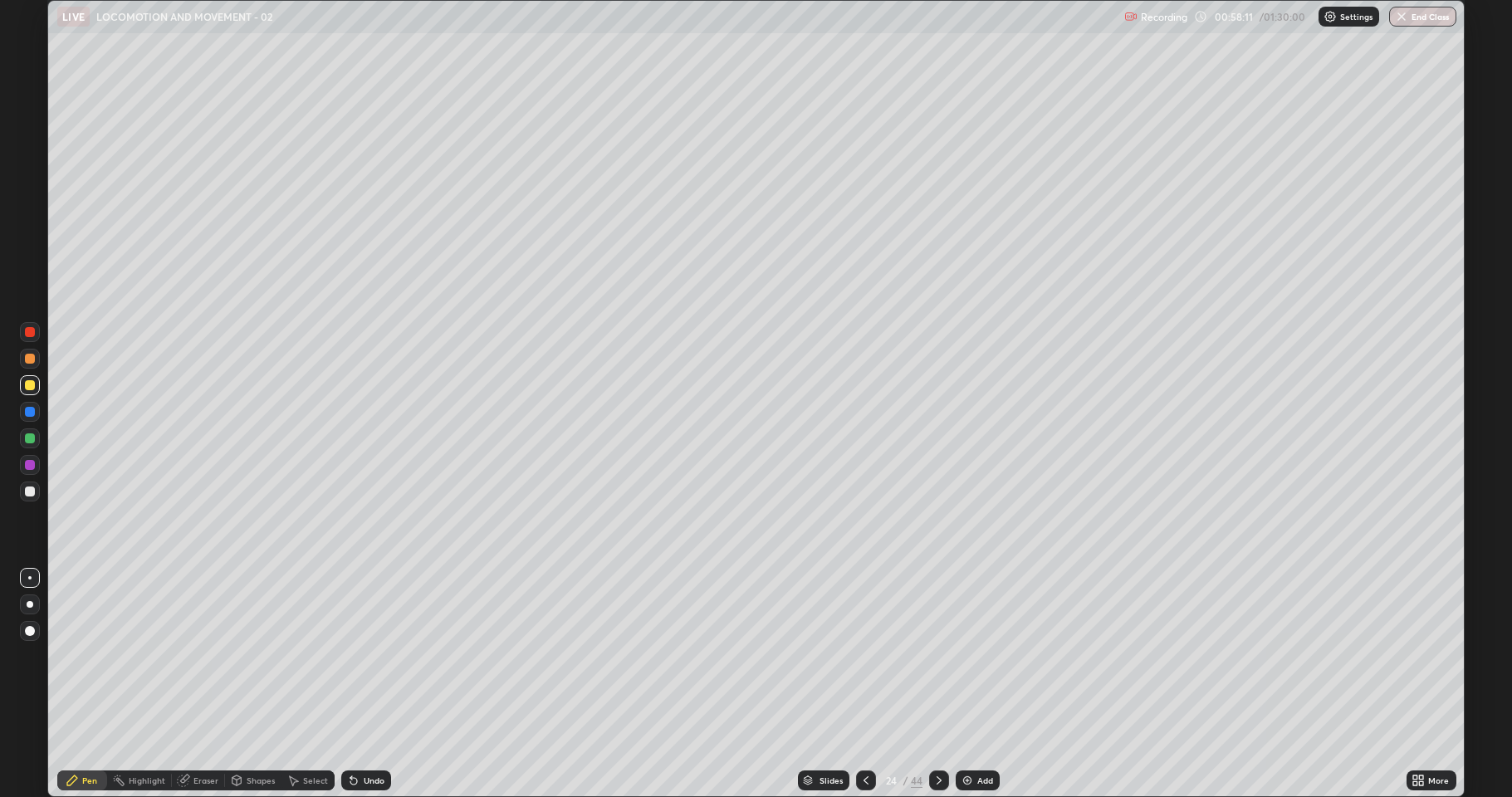
click at [364, 685] on div "Undo" at bounding box center [366, 780] width 50 height 20
click at [360, 685] on div "Undo" at bounding box center [366, 780] width 50 height 20
click at [354, 685] on icon at bounding box center [353, 780] width 13 height 13
click at [26, 489] on div at bounding box center [29, 491] width 10 height 10
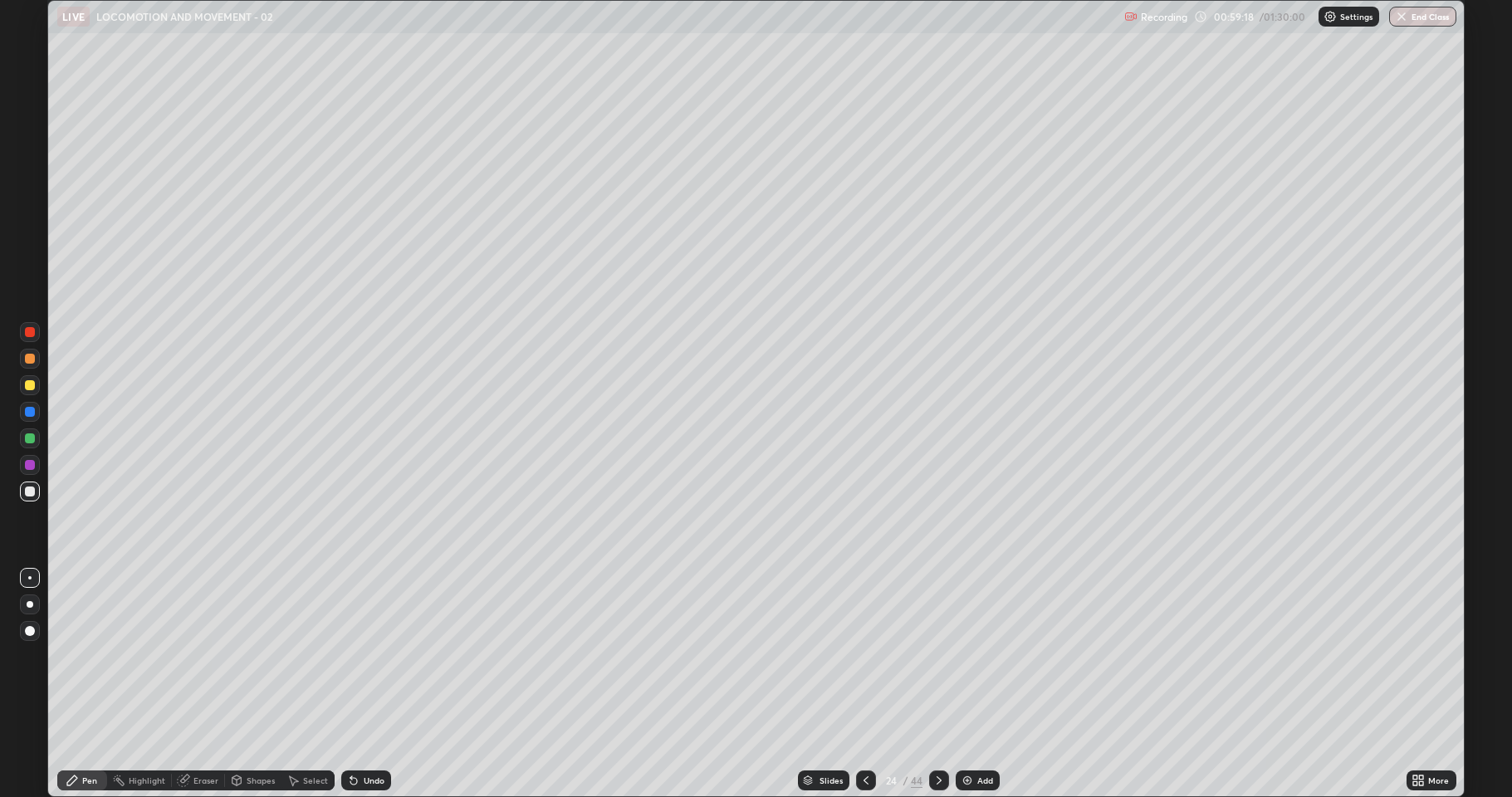
click at [359, 685] on div "Undo" at bounding box center [366, 780] width 50 height 20
click at [34, 440] on div at bounding box center [29, 438] width 10 height 10
click at [936, 685] on icon at bounding box center [939, 780] width 13 height 13
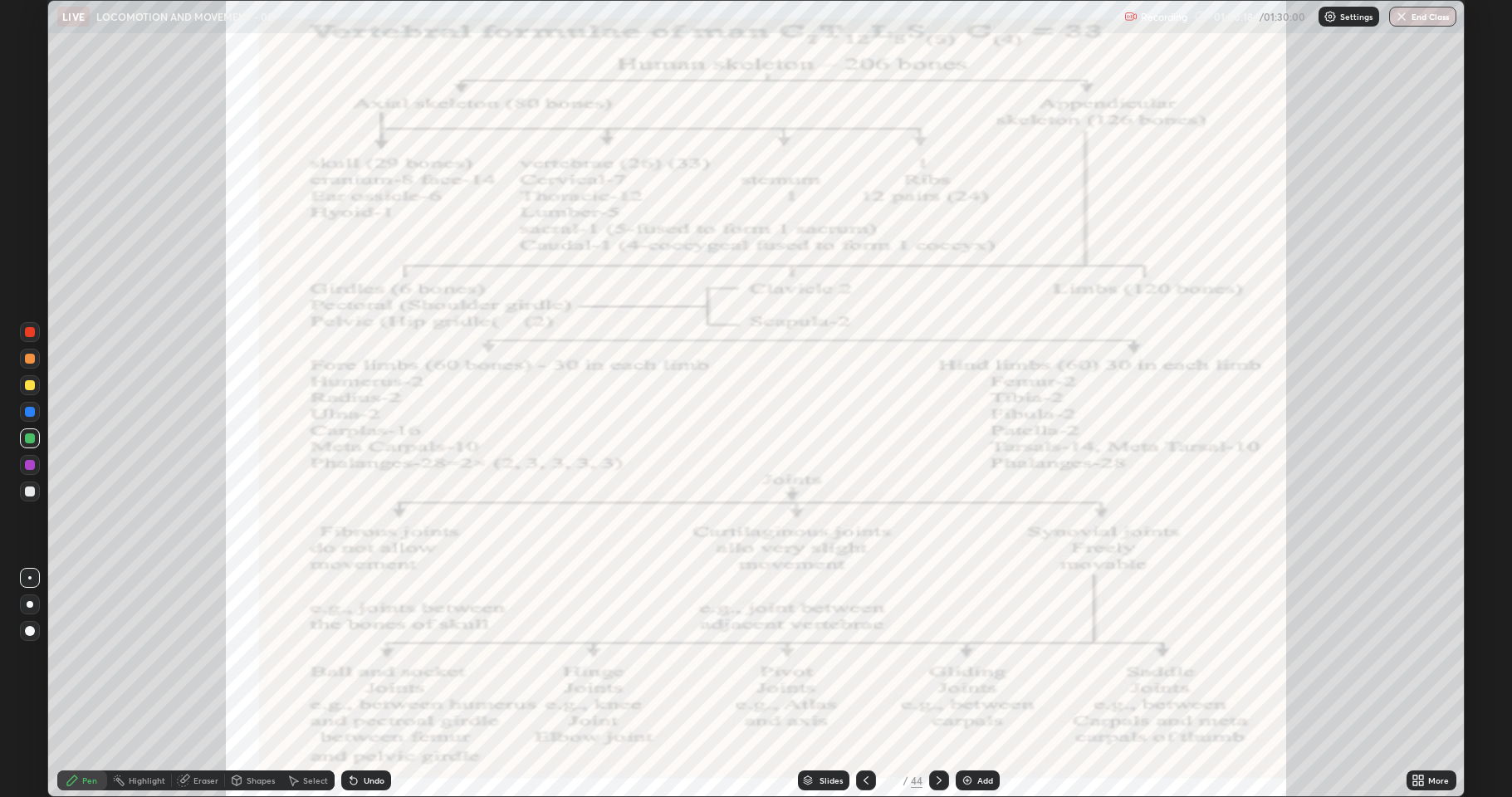
click at [936, 685] on icon at bounding box center [939, 780] width 13 height 13
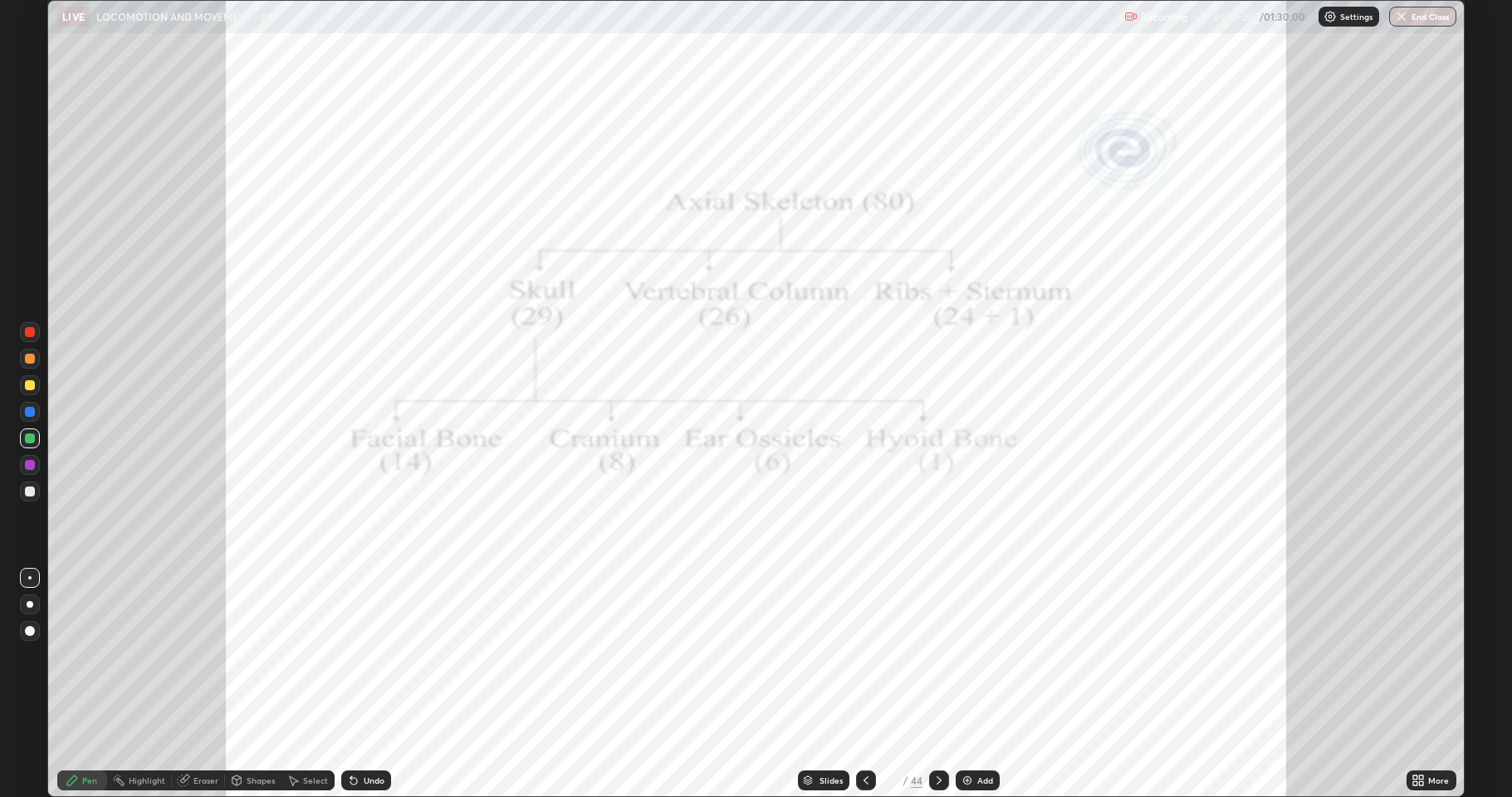
click at [935, 685] on icon at bounding box center [939, 780] width 13 height 13
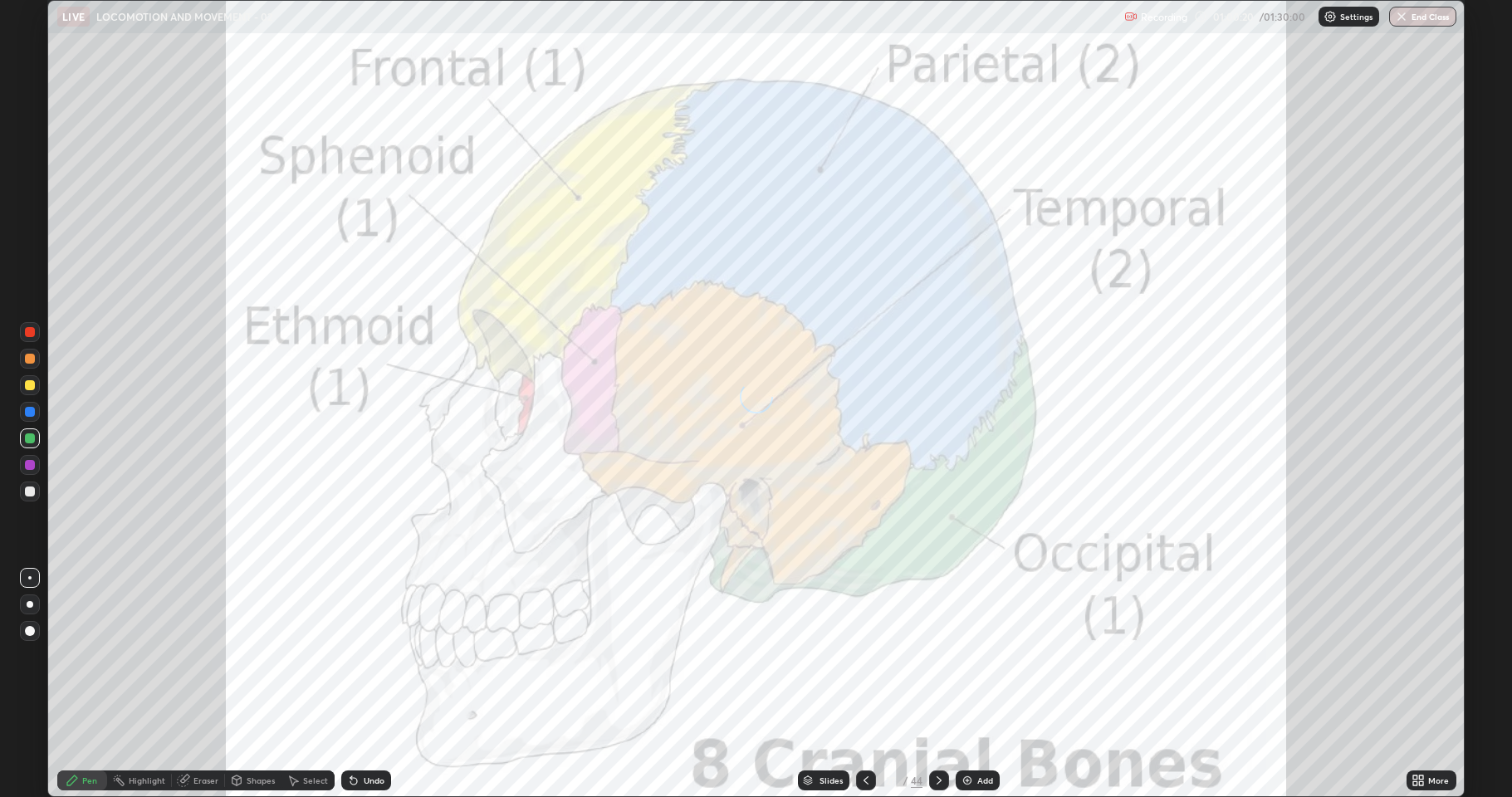
click at [937, 685] on icon at bounding box center [939, 780] width 13 height 13
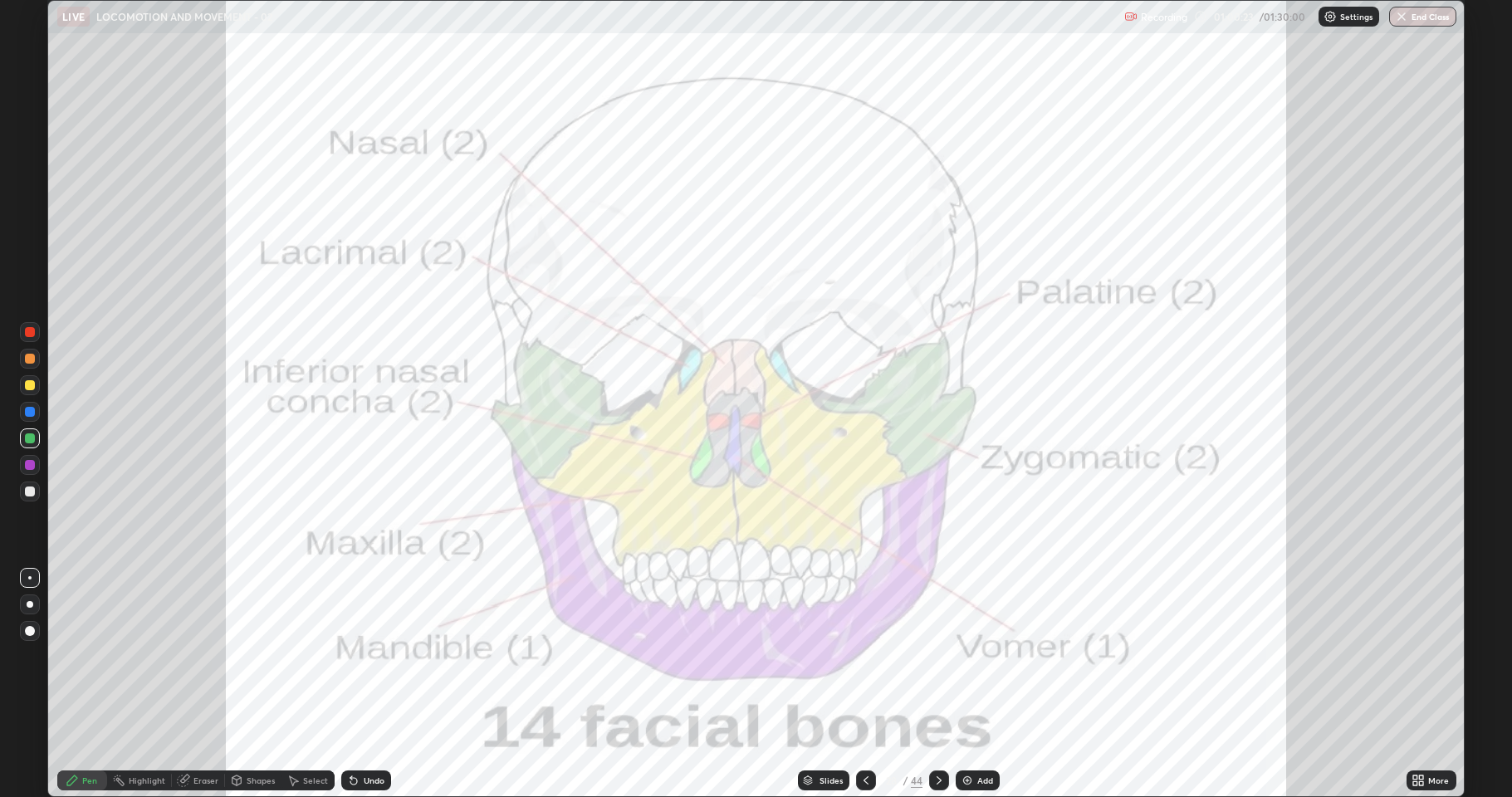
click at [938, 685] on icon at bounding box center [939, 780] width 13 height 13
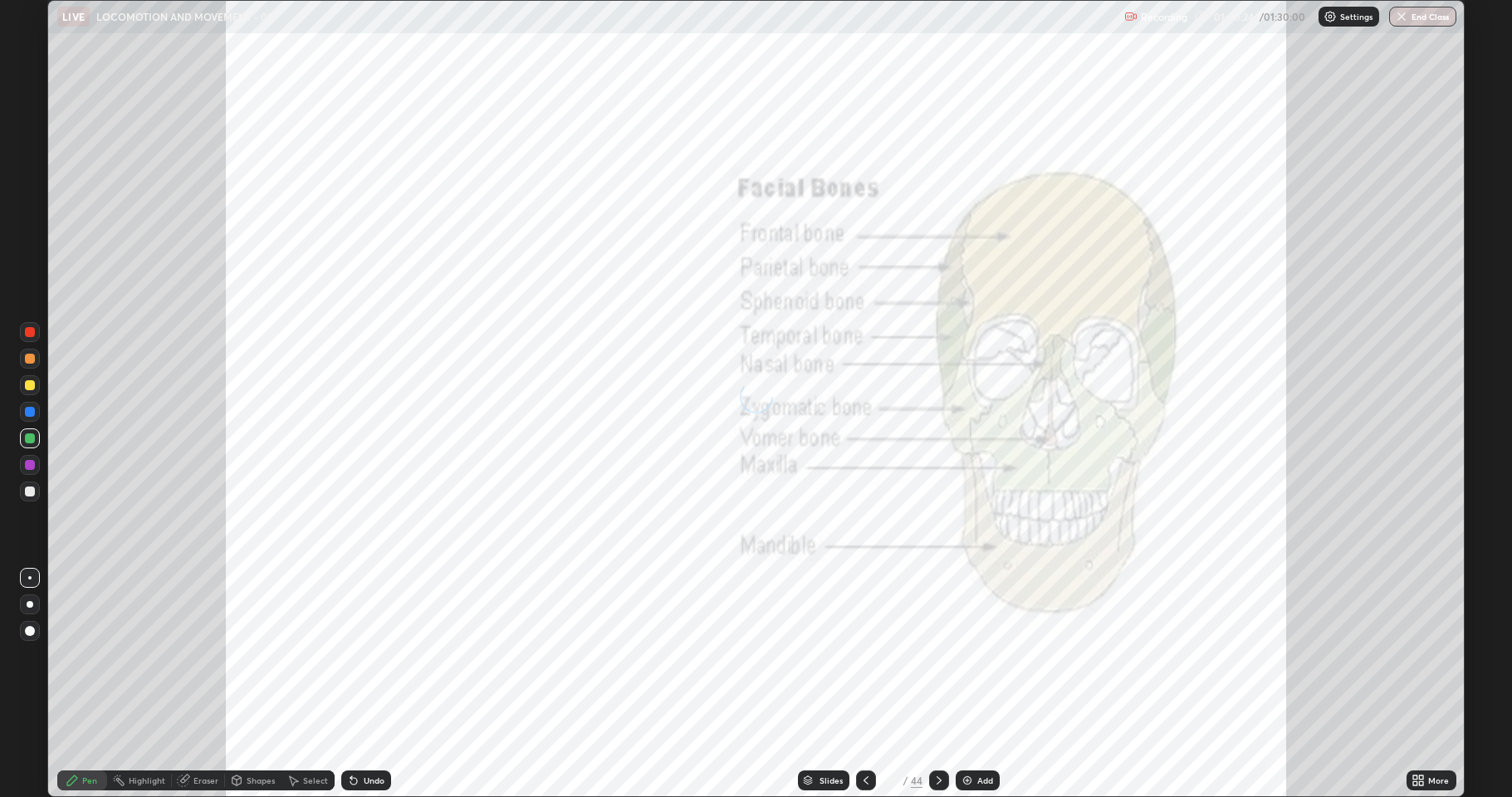
click at [936, 685] on icon at bounding box center [939, 780] width 13 height 13
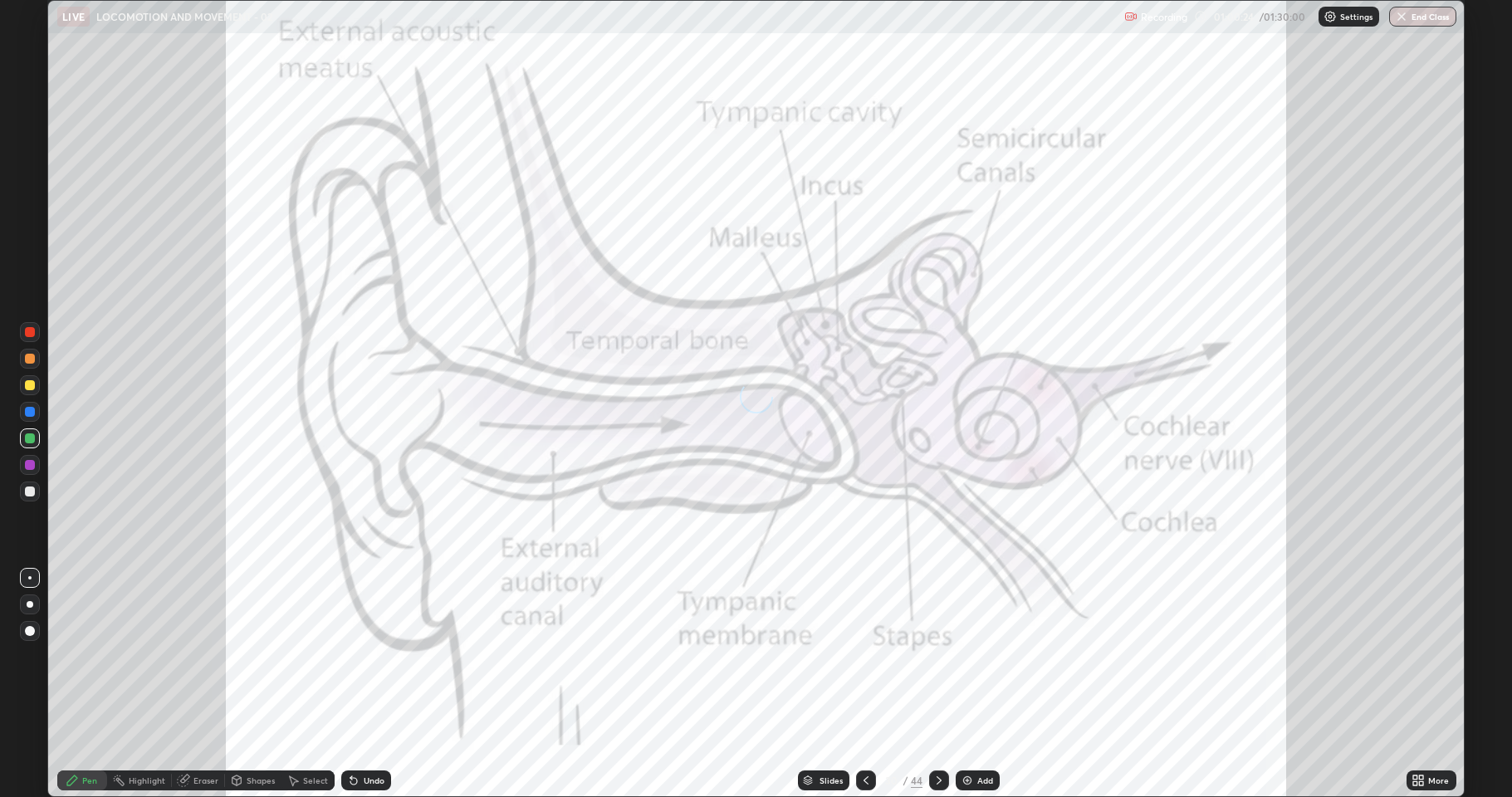
click at [936, 685] on icon at bounding box center [939, 780] width 13 height 13
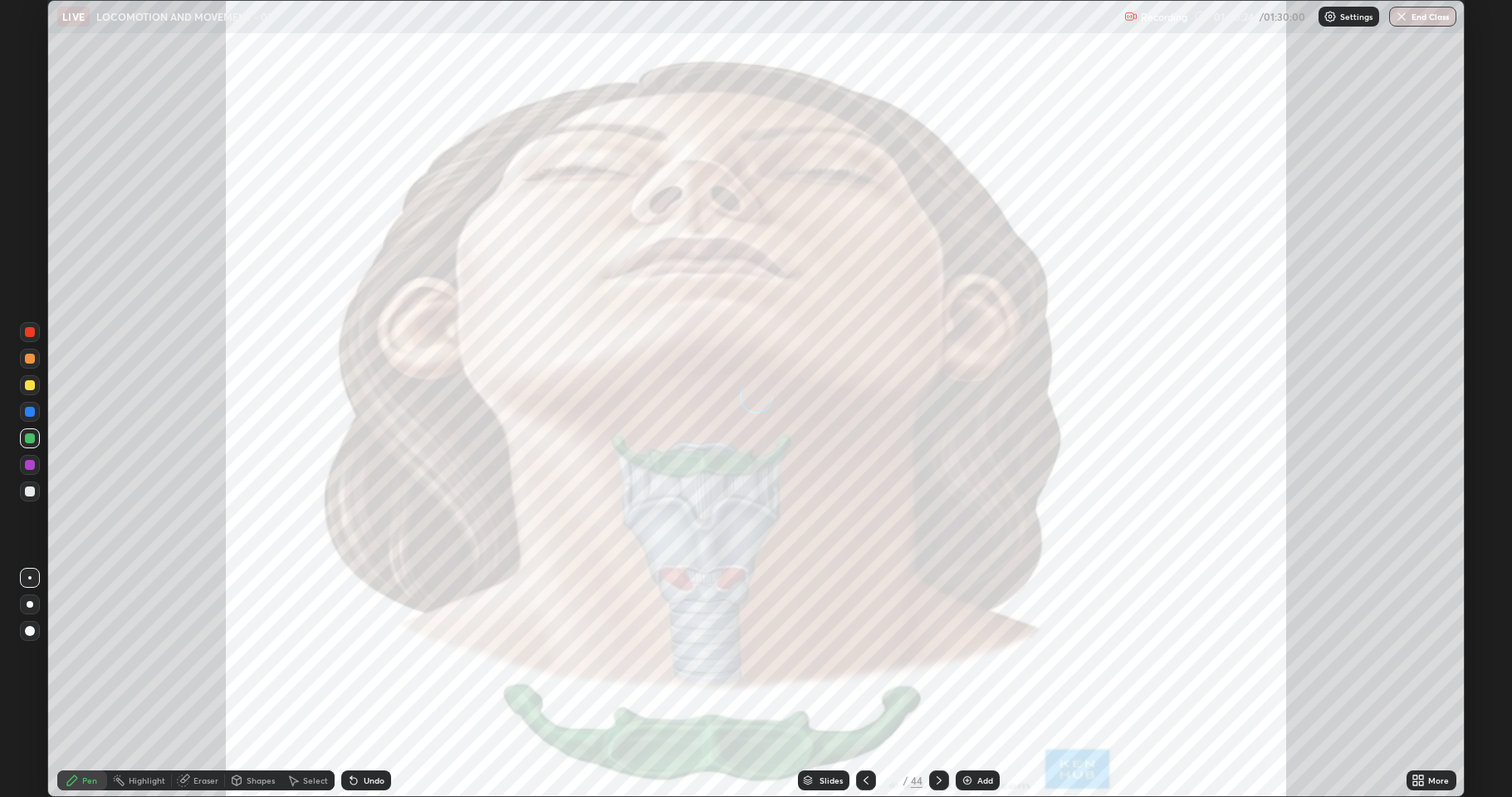
click at [938, 685] on icon at bounding box center [939, 780] width 13 height 13
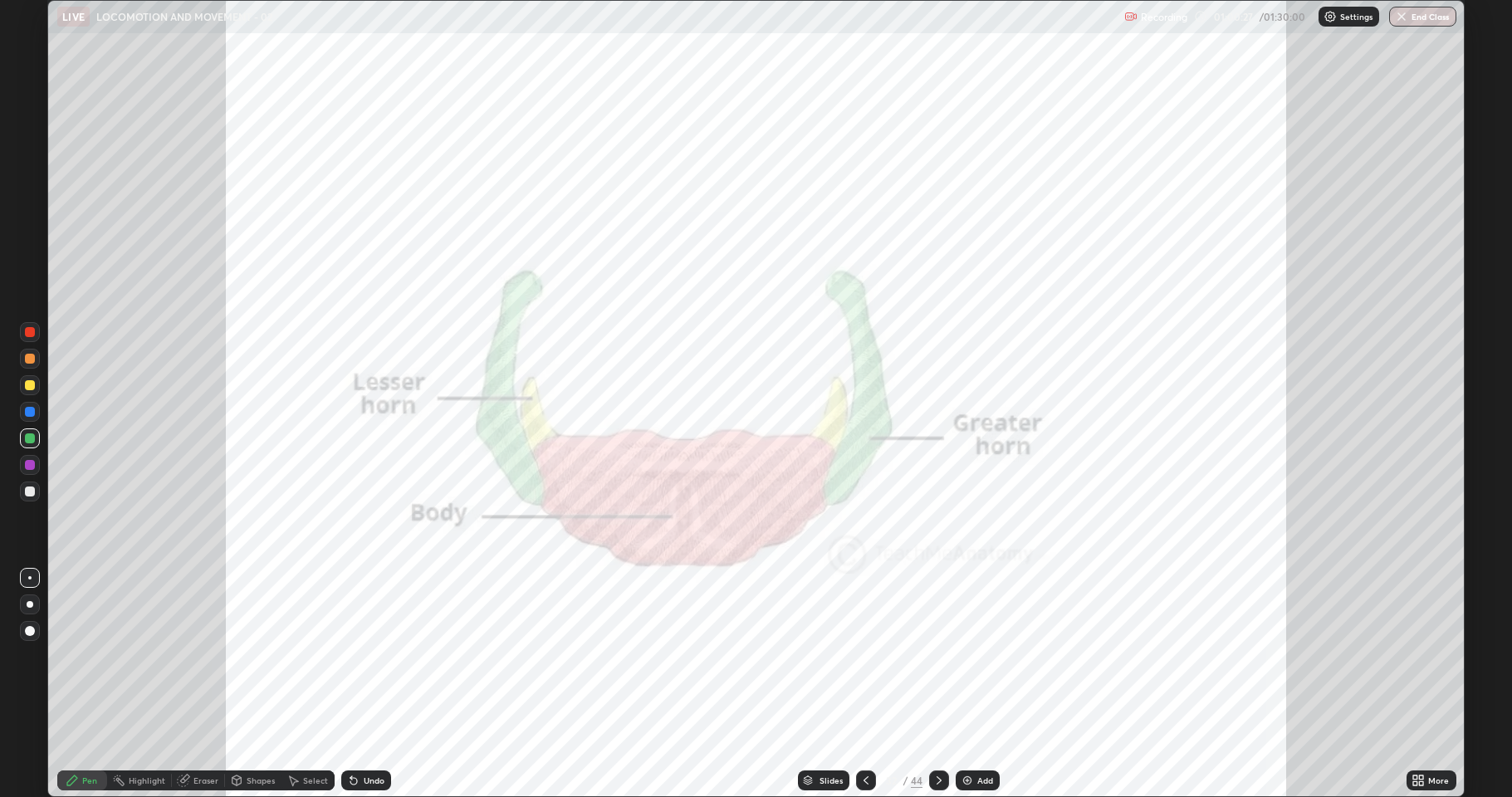
click at [934, 685] on icon at bounding box center [939, 780] width 13 height 13
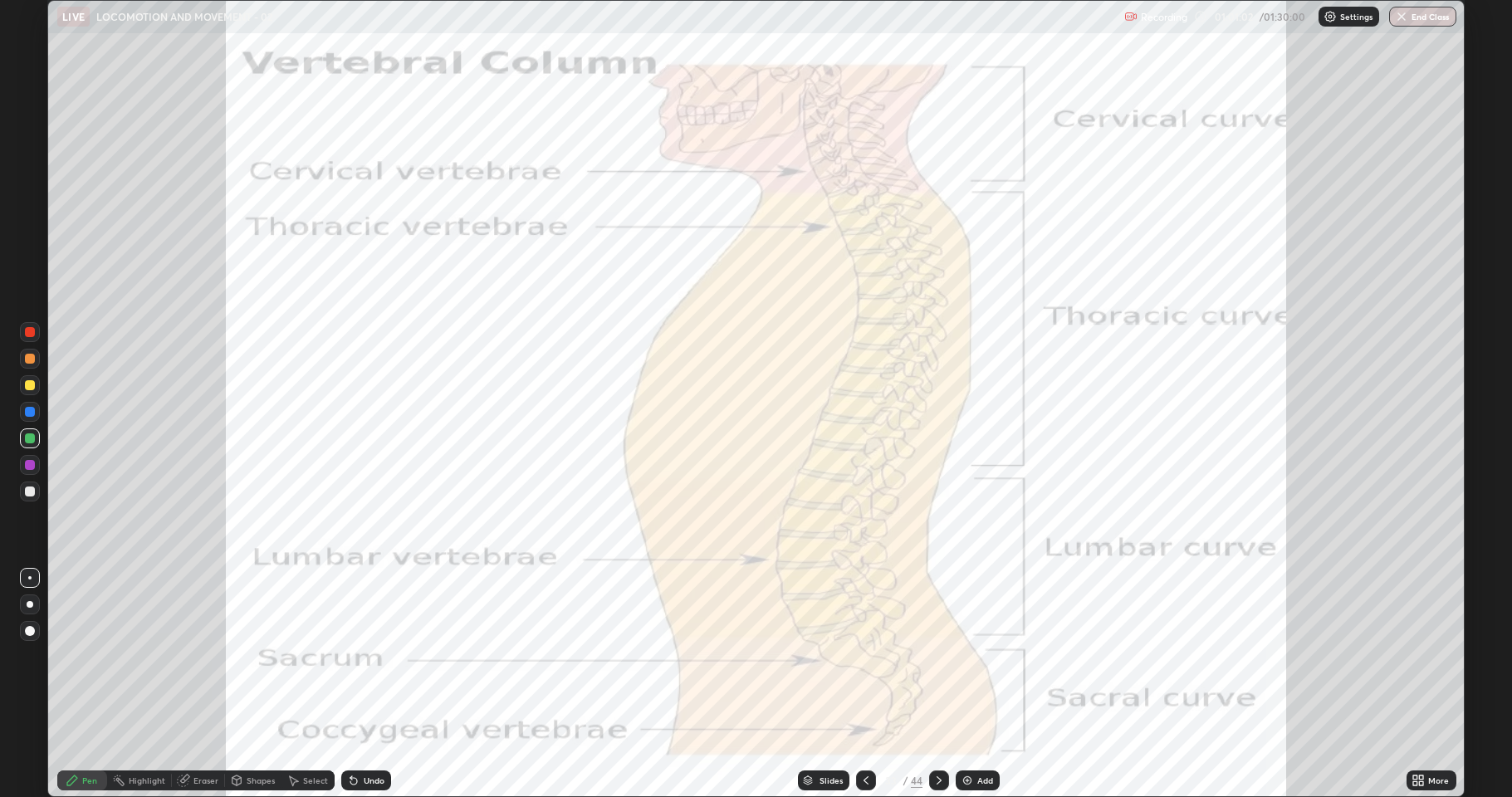
click at [864, 685] on icon at bounding box center [866, 780] width 13 height 13
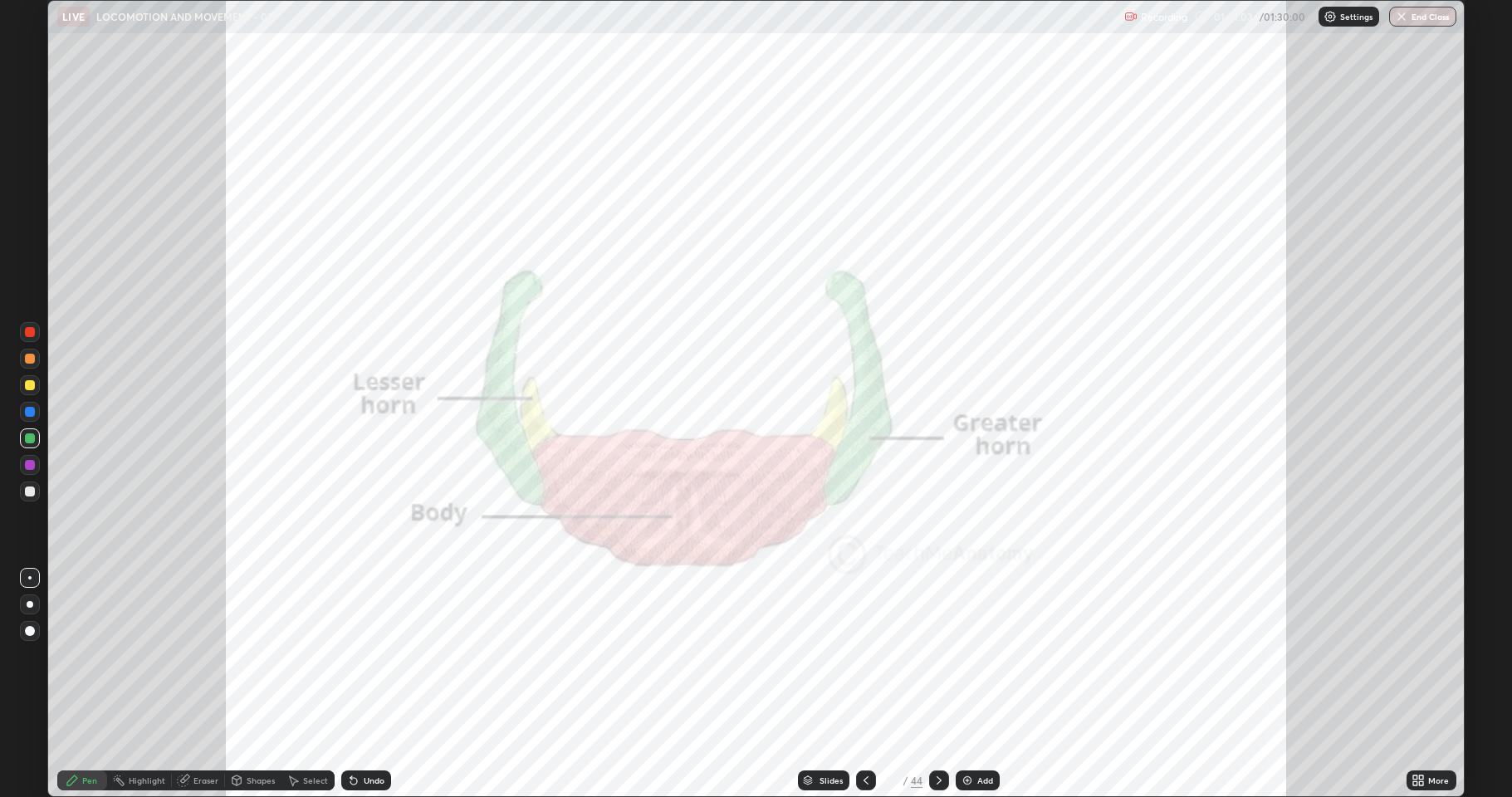
click at [864, 685] on icon at bounding box center [866, 780] width 13 height 13
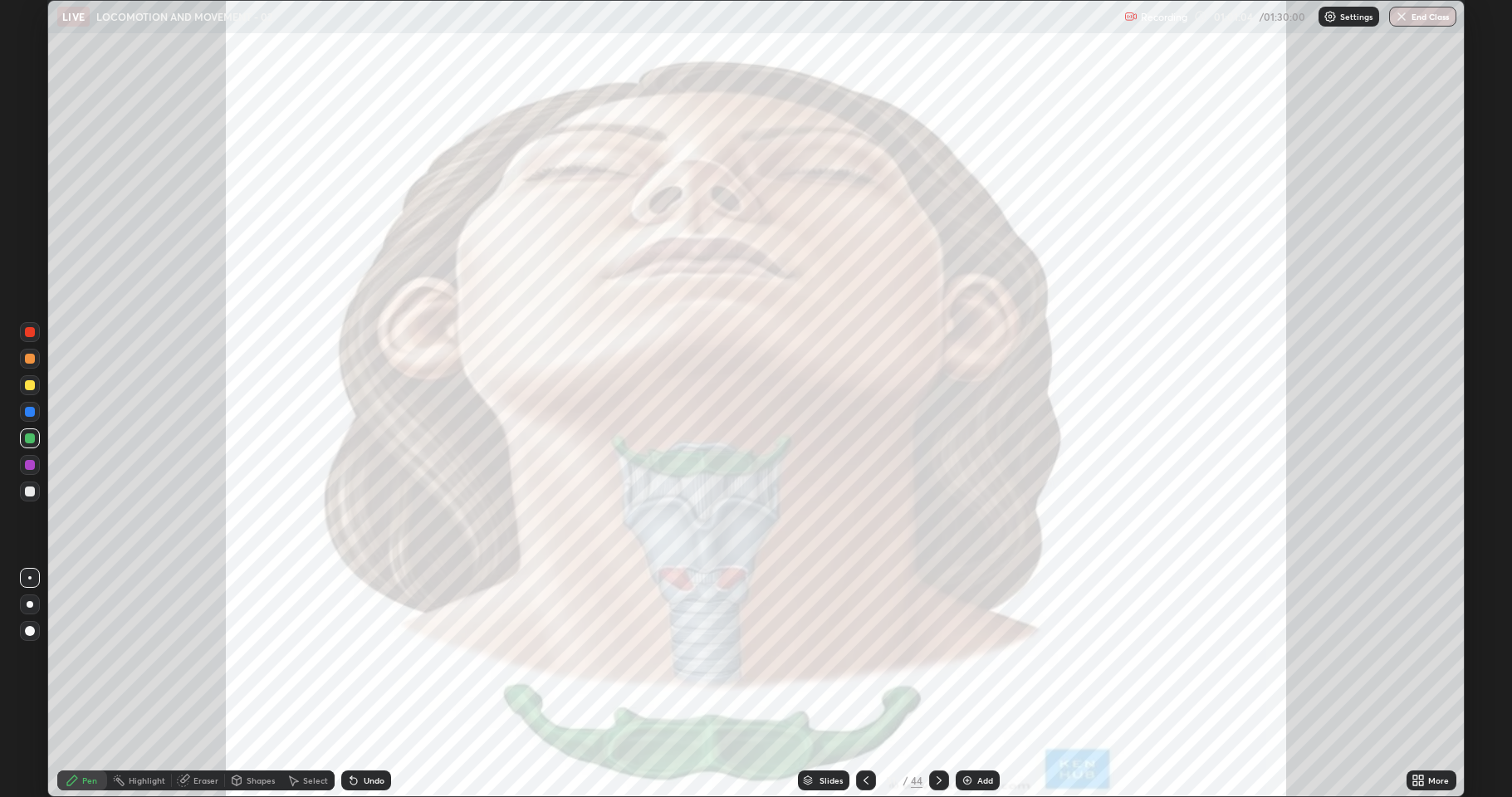
click at [864, 685] on icon at bounding box center [866, 780] width 13 height 13
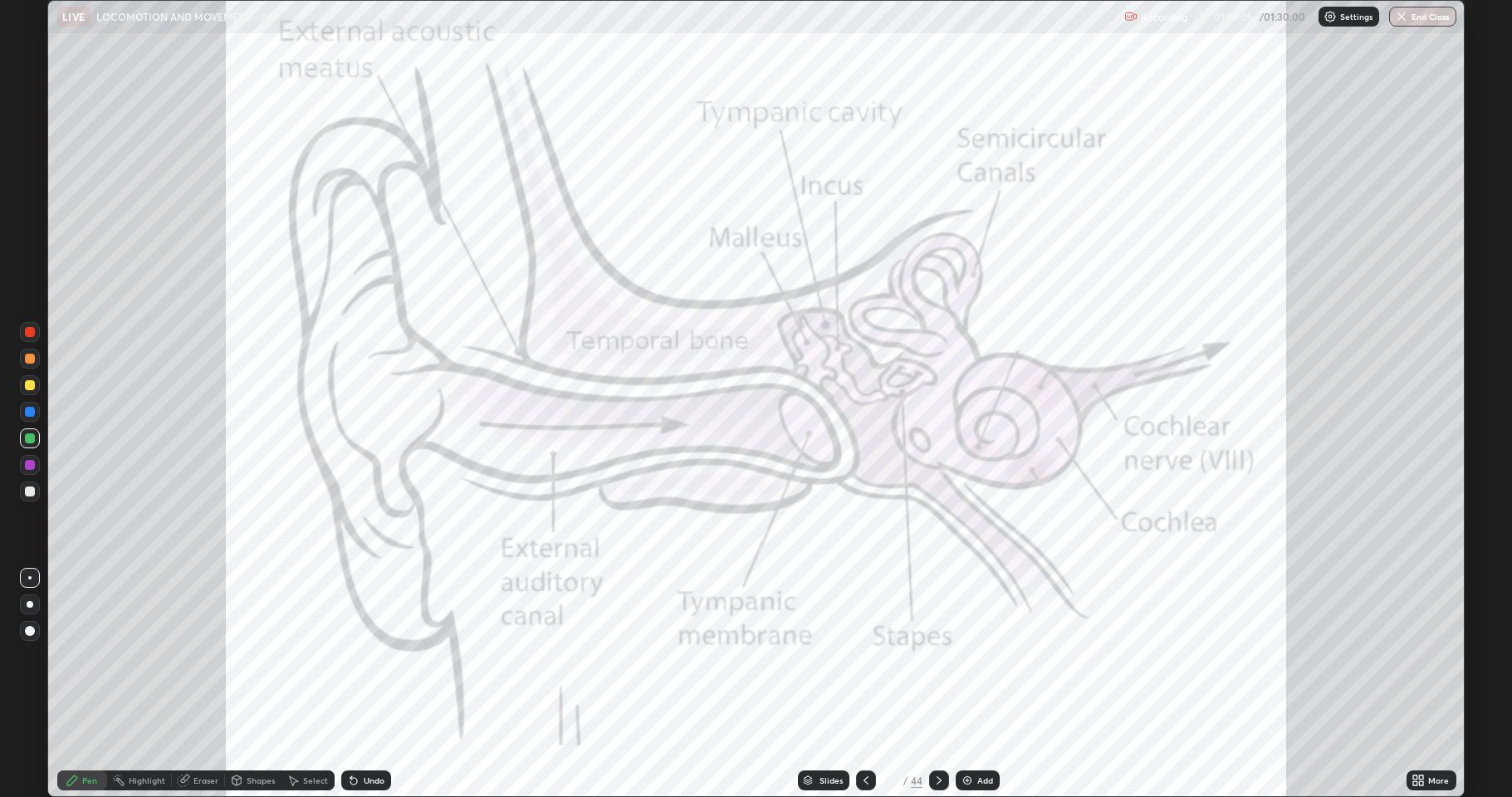
click at [864, 685] on icon at bounding box center [866, 780] width 13 height 13
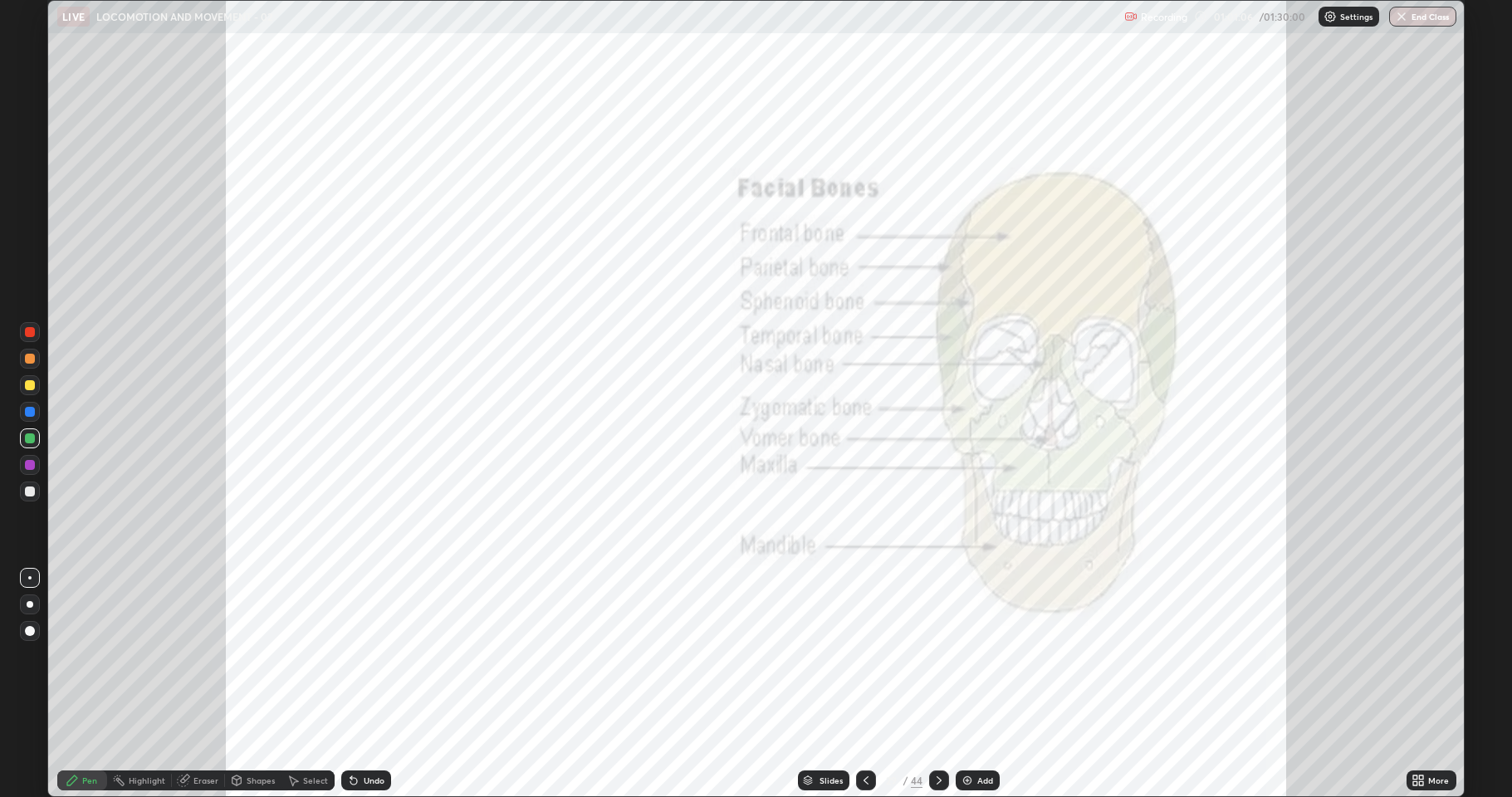
click at [865, 685] on icon at bounding box center [866, 780] width 13 height 13
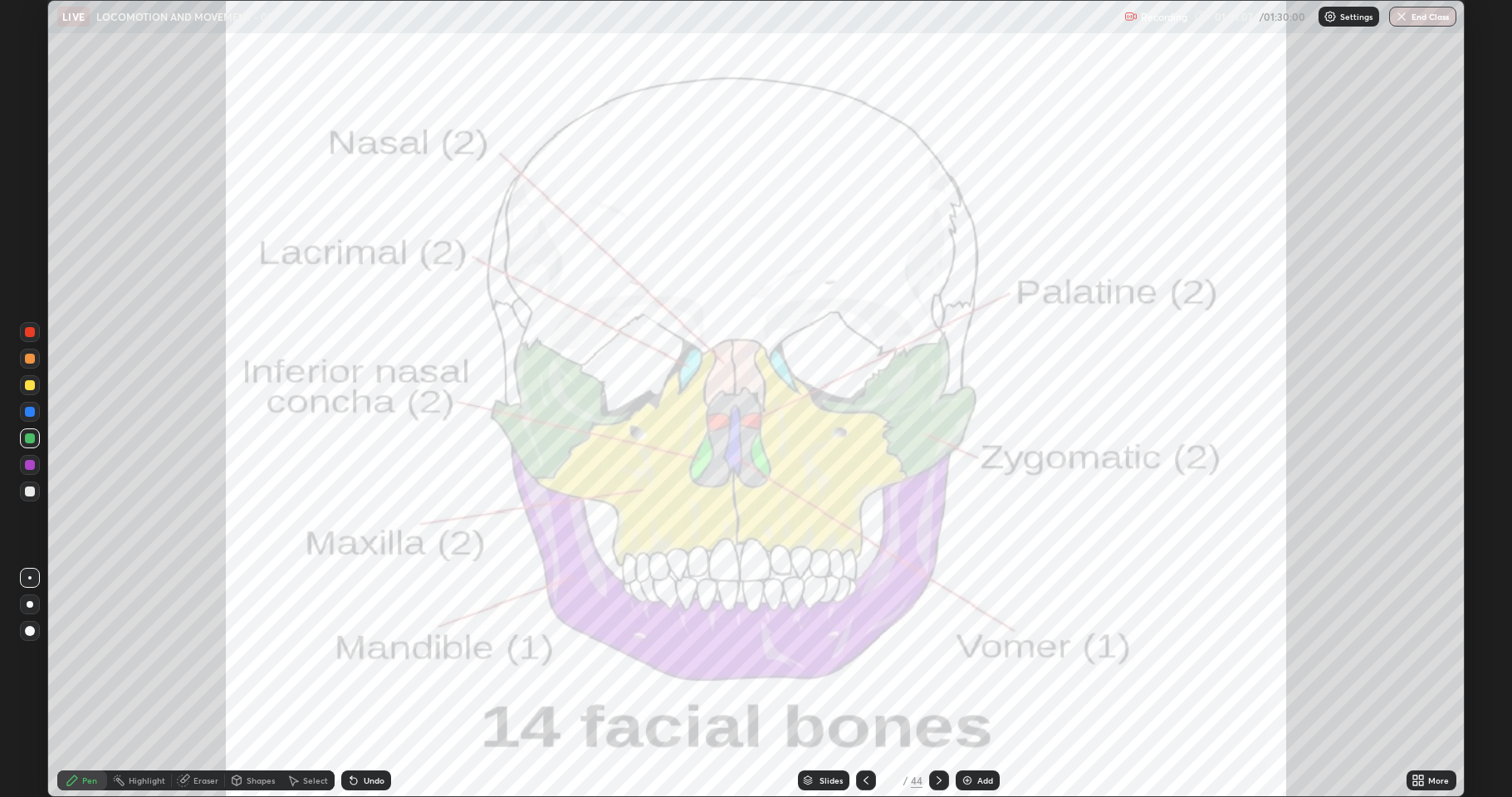
click at [863, 685] on icon at bounding box center [866, 780] width 13 height 13
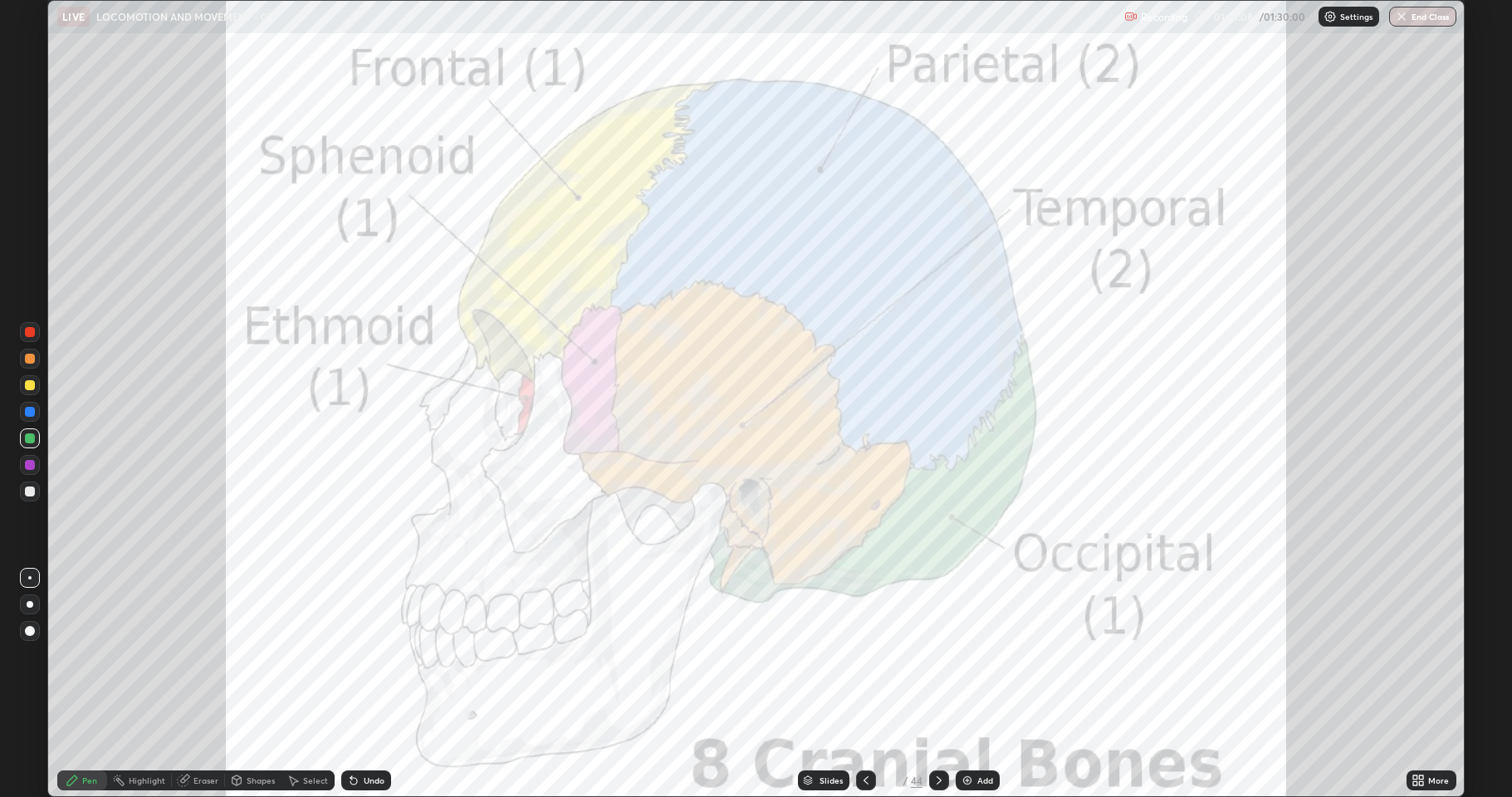
click at [867, 685] on icon at bounding box center [866, 780] width 13 height 13
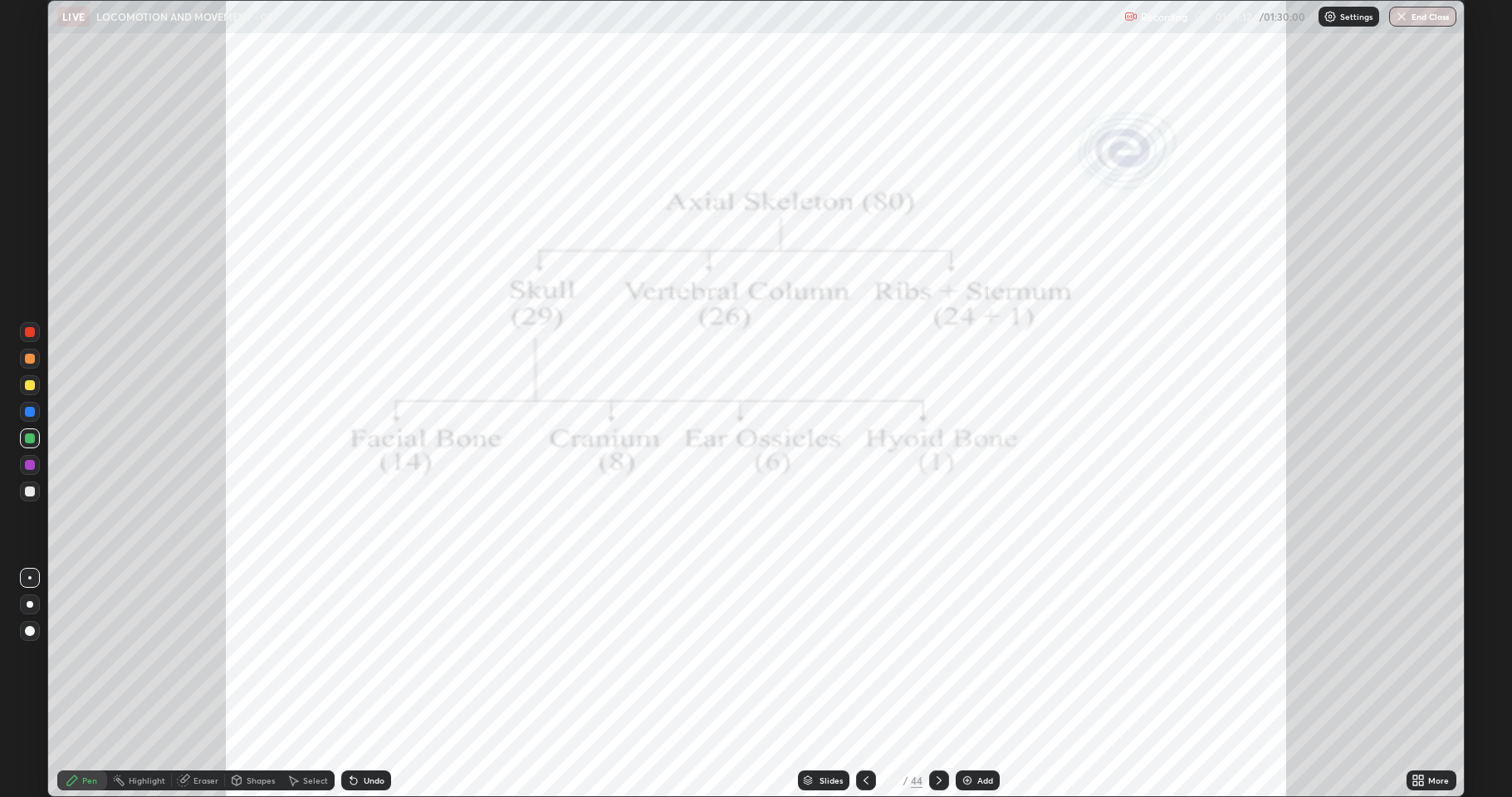
click at [867, 685] on icon at bounding box center [866, 780] width 13 height 13
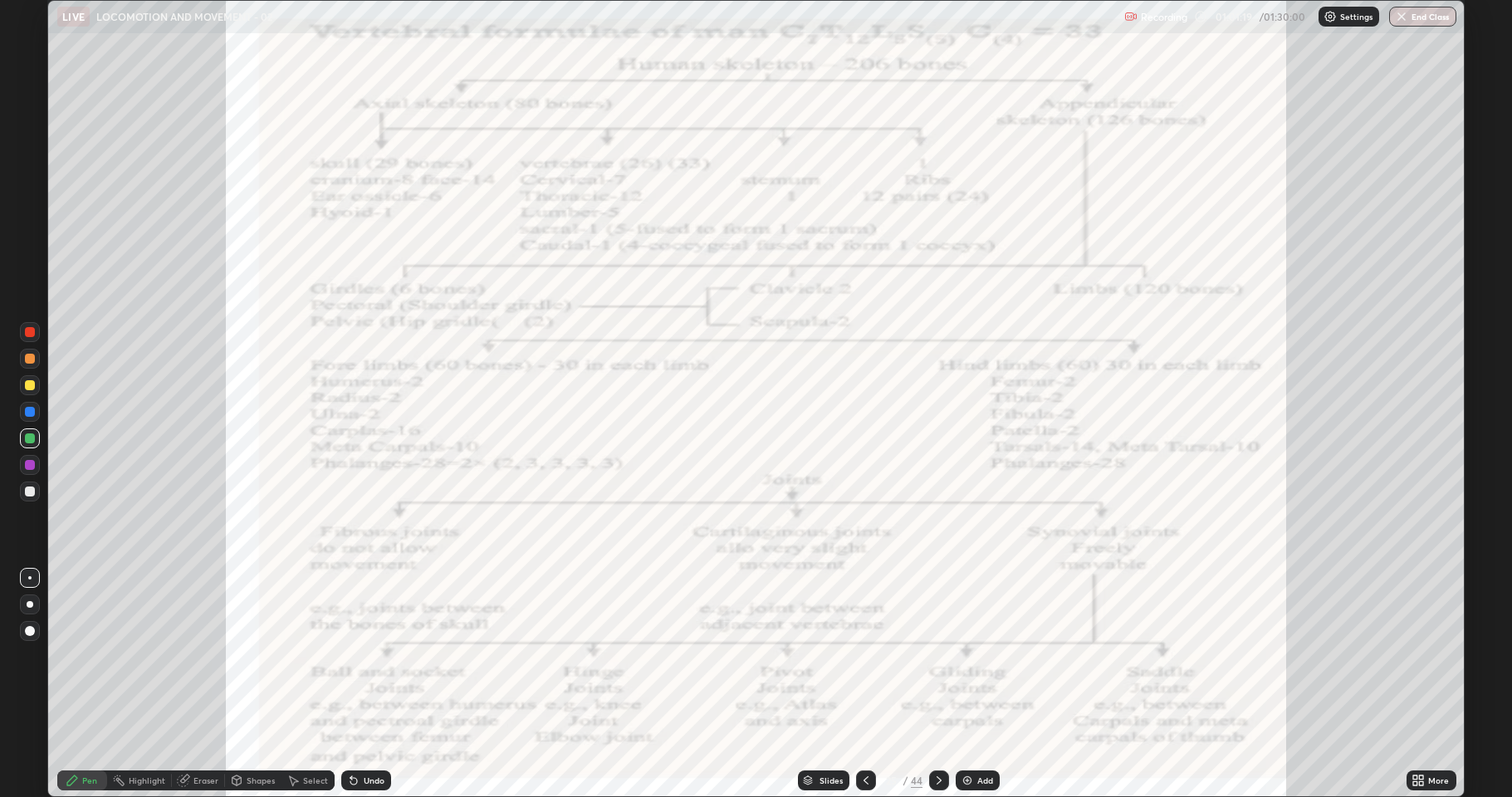
click at [28, 412] on div at bounding box center [29, 411] width 10 height 10
click at [940, 685] on icon at bounding box center [939, 780] width 13 height 13
click at [941, 685] on icon at bounding box center [939, 780] width 13 height 13
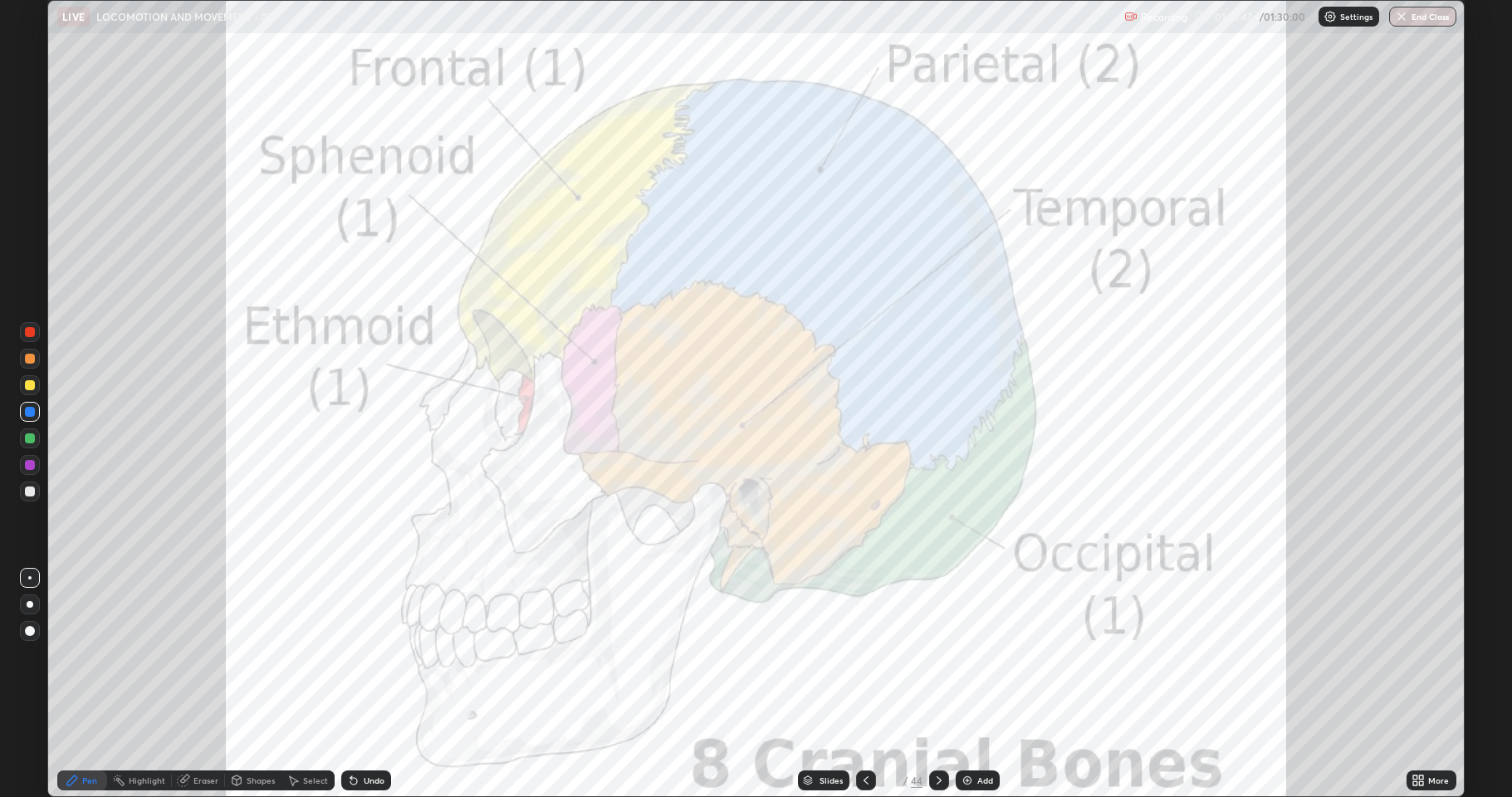
click at [938, 685] on icon at bounding box center [939, 780] width 13 height 13
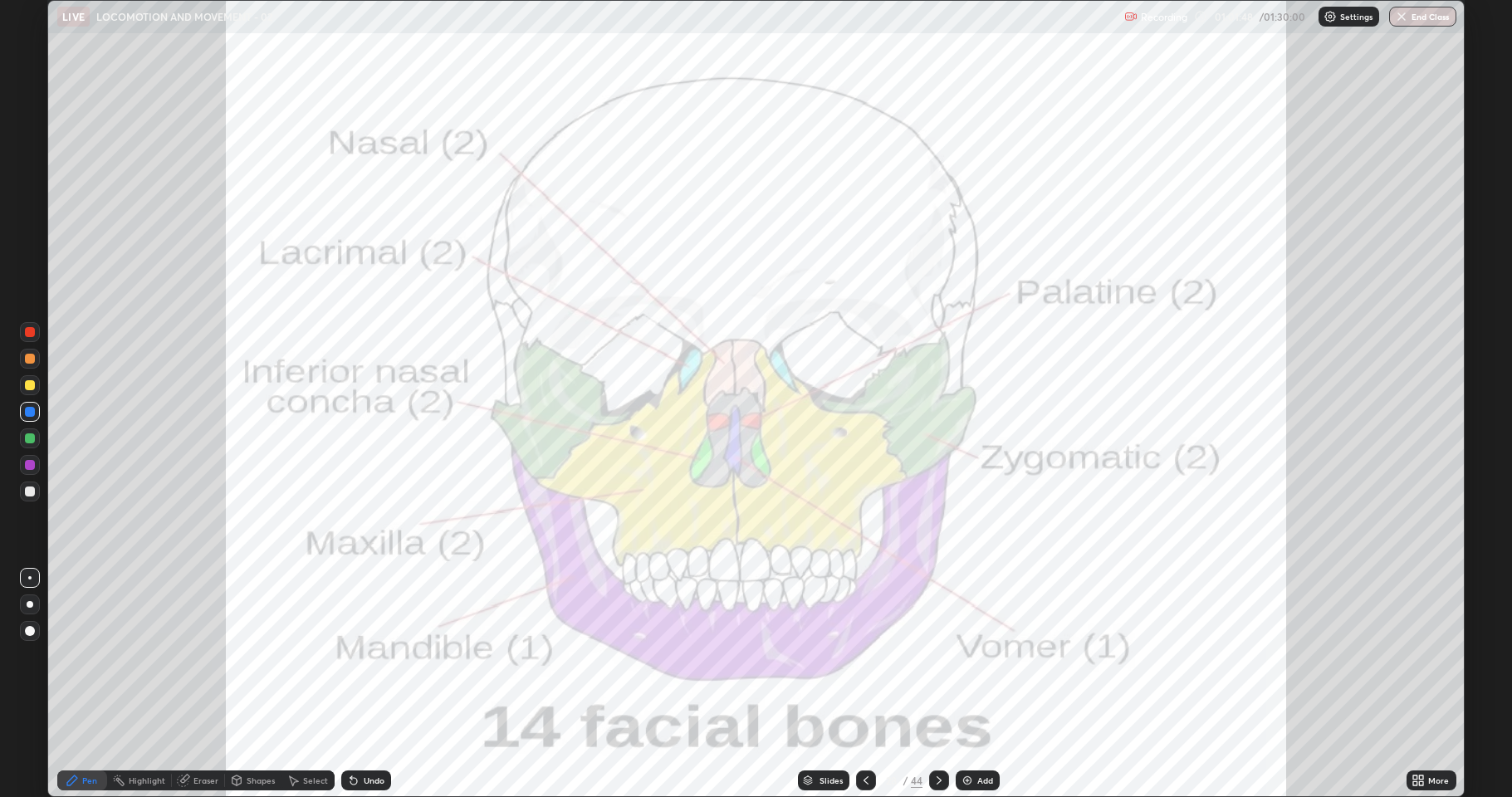
click at [938, 685] on icon at bounding box center [939, 780] width 13 height 13
click at [936, 685] on icon at bounding box center [939, 780] width 13 height 13
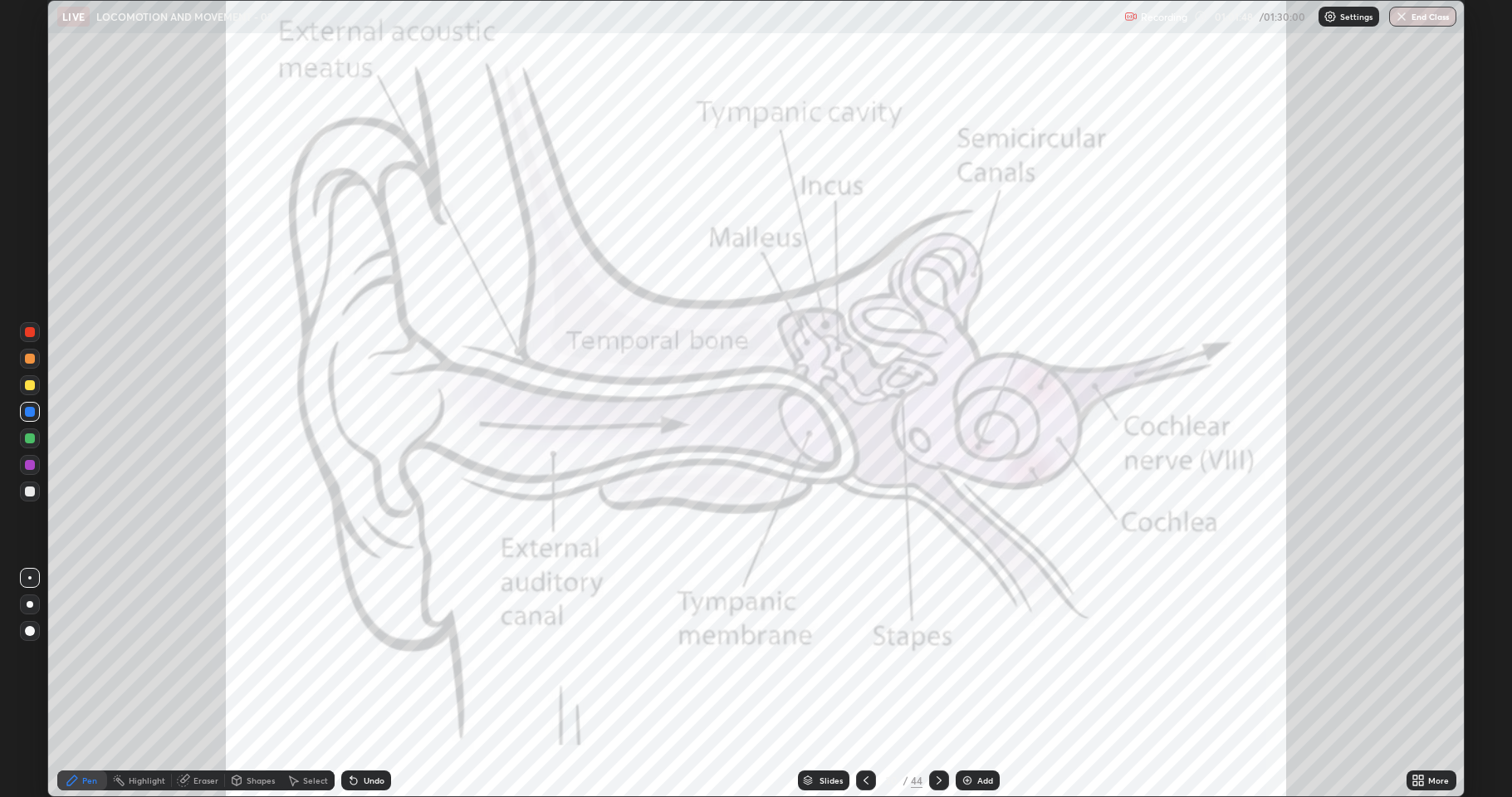
click at [937, 685] on icon at bounding box center [939, 780] width 5 height 8
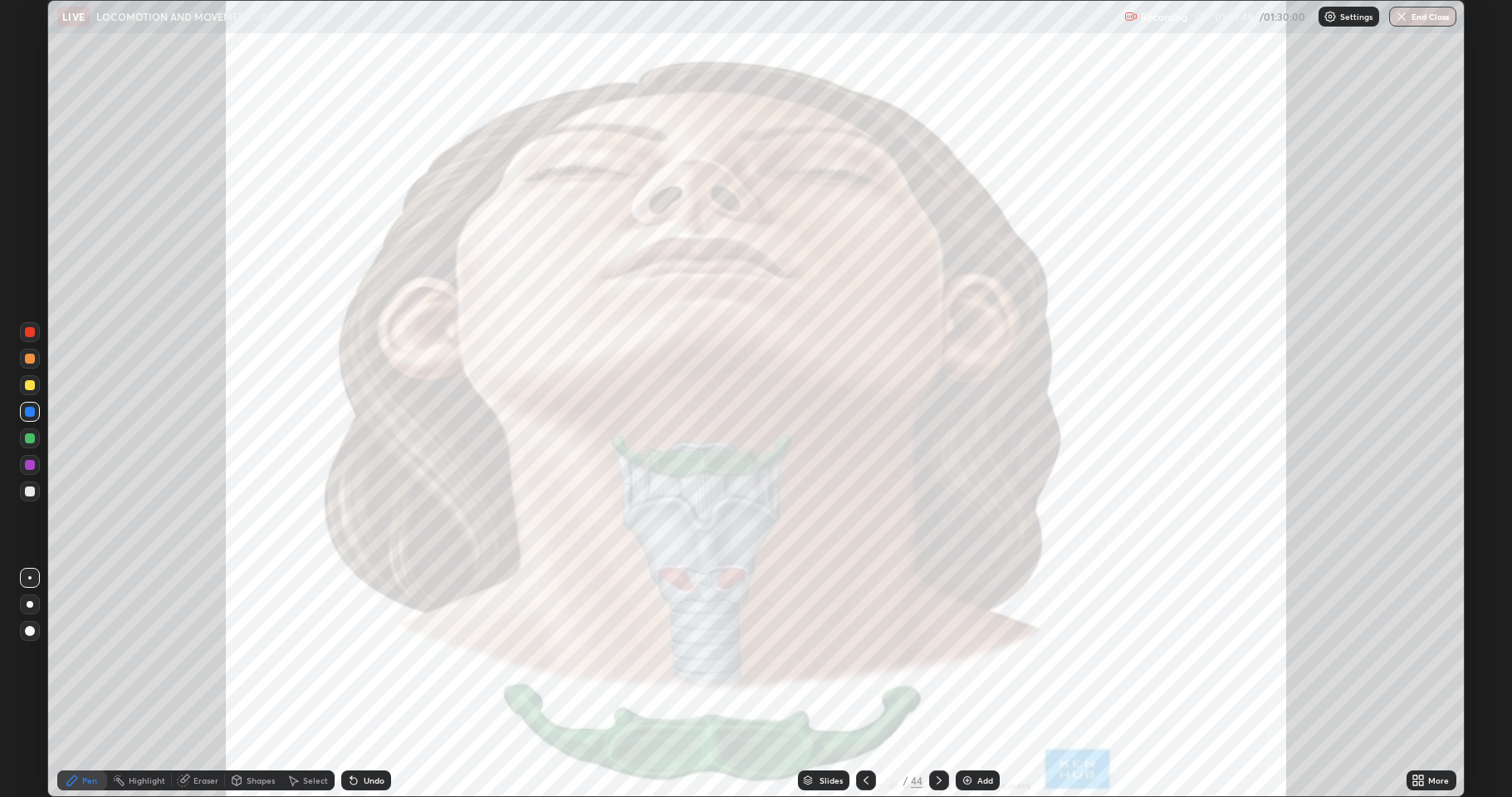
click at [937, 685] on icon at bounding box center [939, 780] width 13 height 13
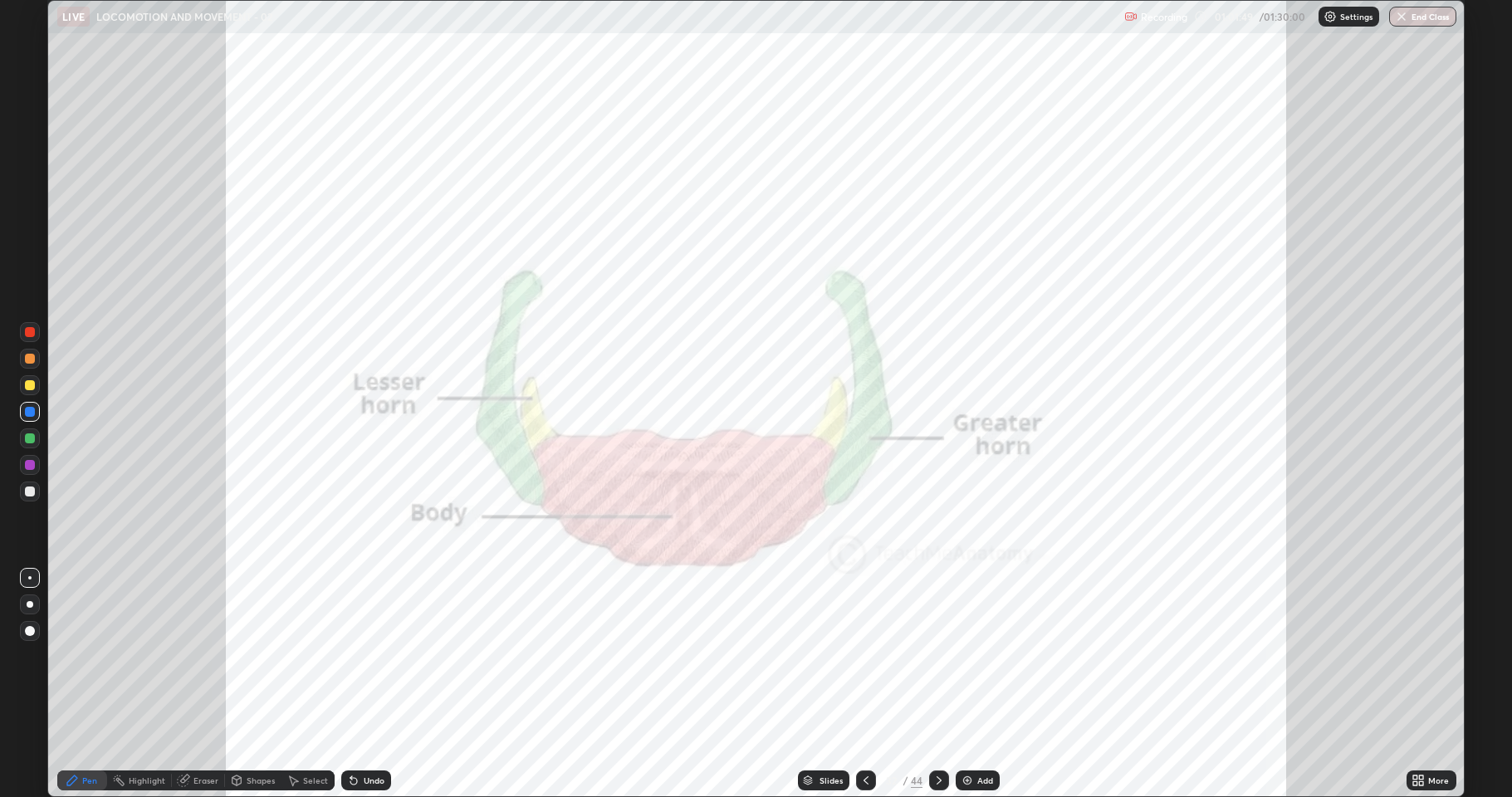
click at [938, 685] on icon at bounding box center [939, 780] width 13 height 13
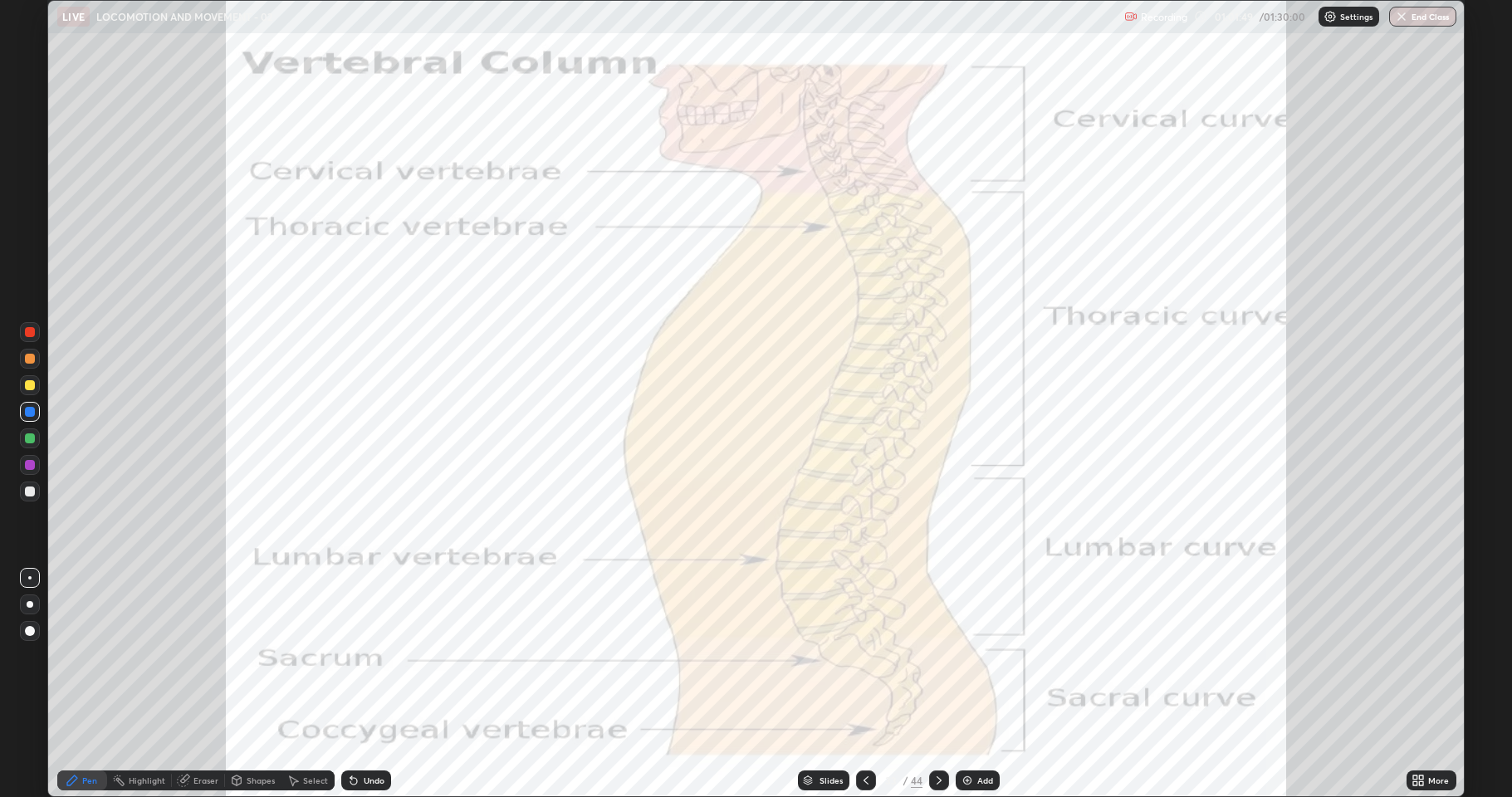
click at [941, 685] on icon at bounding box center [939, 780] width 13 height 13
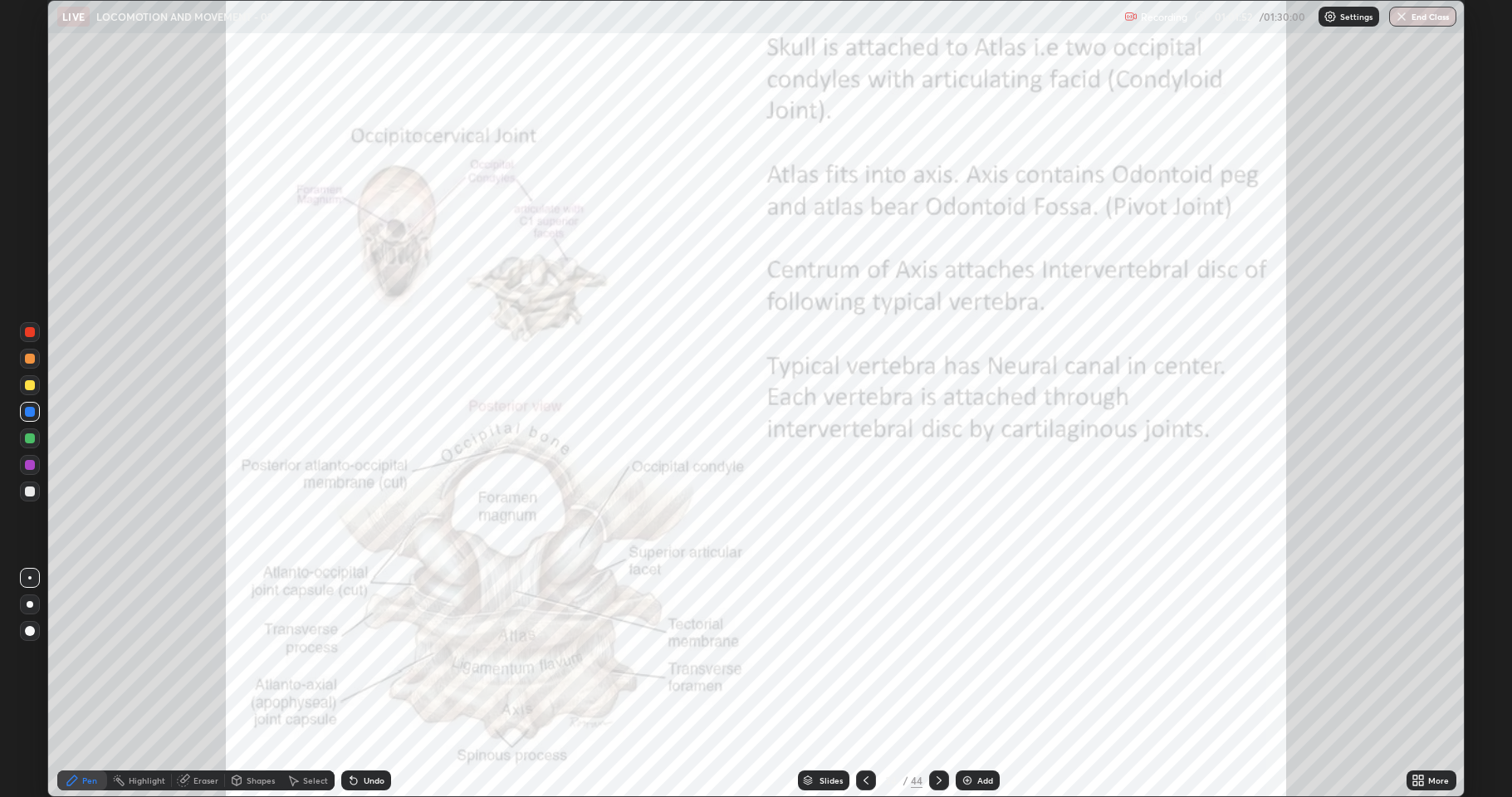
click at [940, 685] on icon at bounding box center [939, 780] width 13 height 13
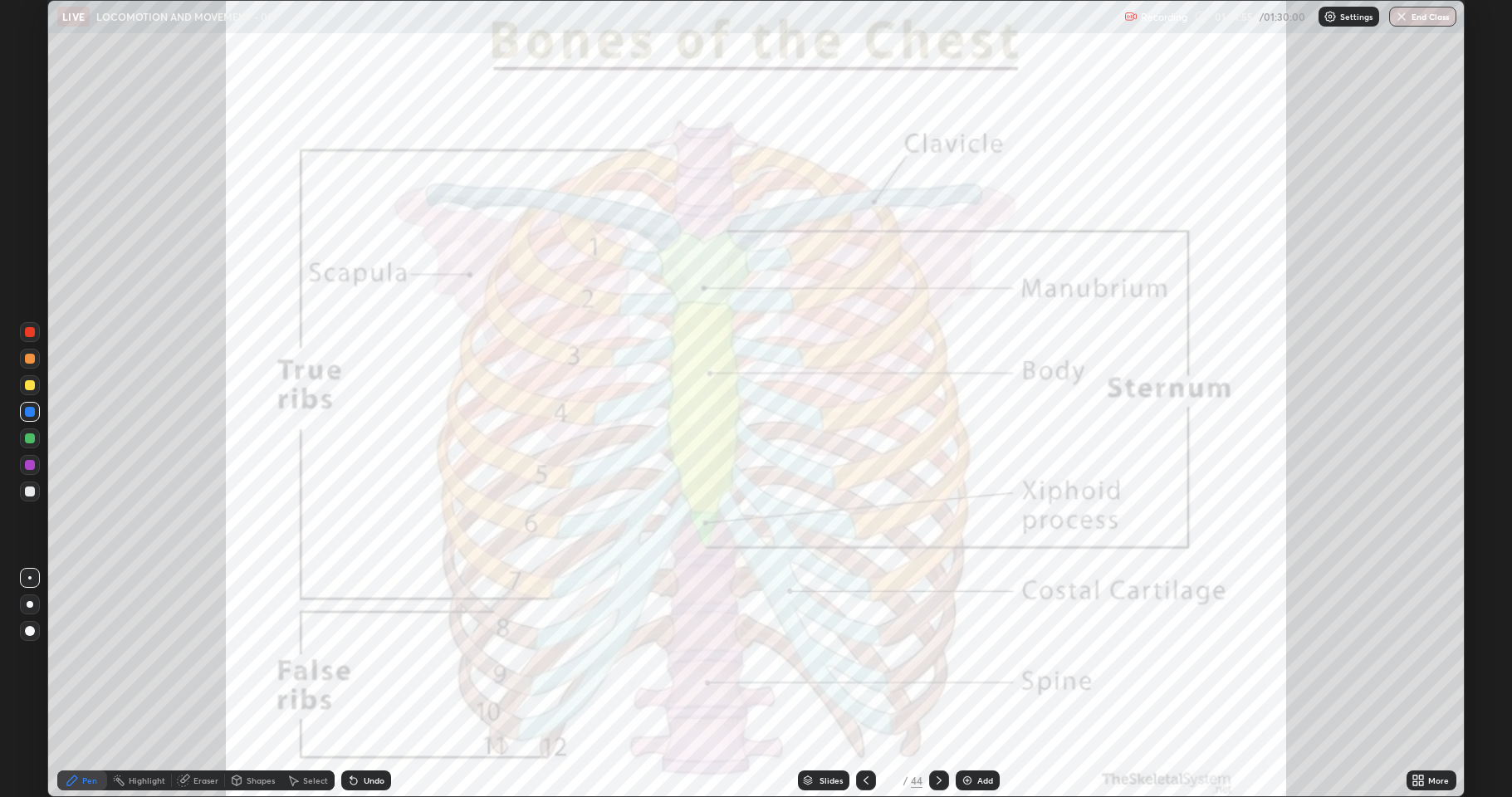
click at [939, 685] on icon at bounding box center [939, 780] width 13 height 13
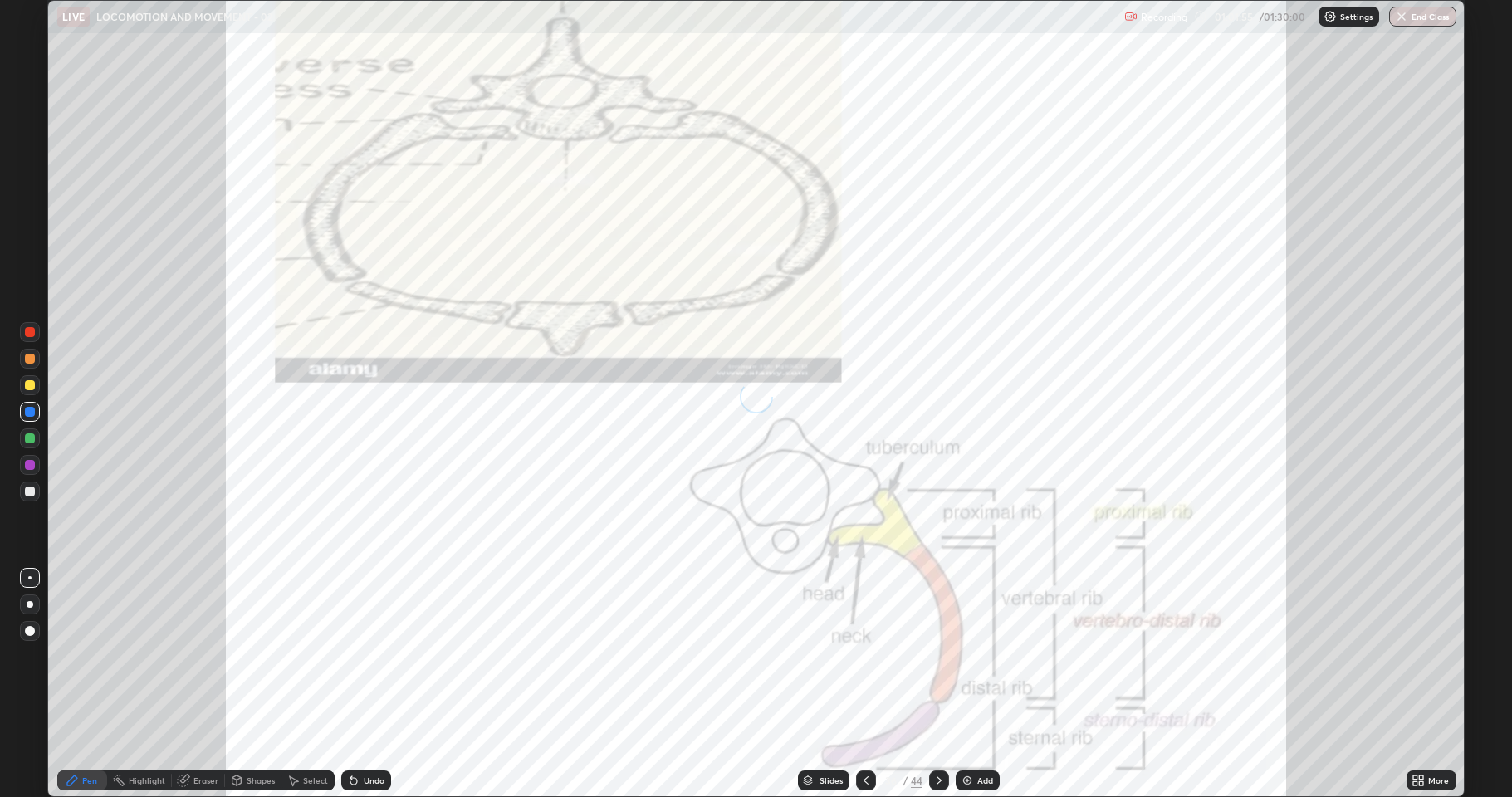
click at [938, 685] on icon at bounding box center [939, 780] width 13 height 13
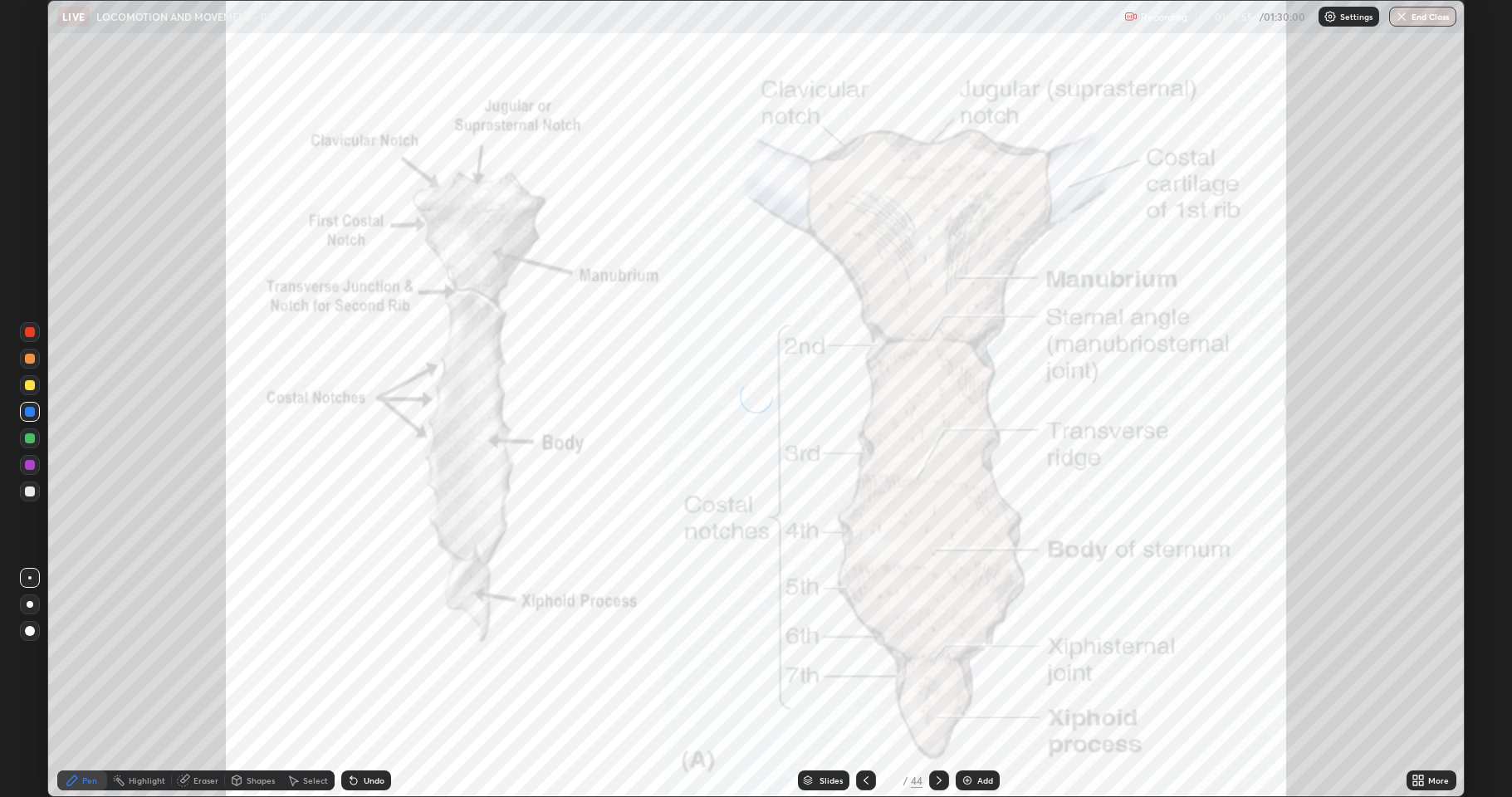
click at [938, 685] on icon at bounding box center [939, 780] width 13 height 13
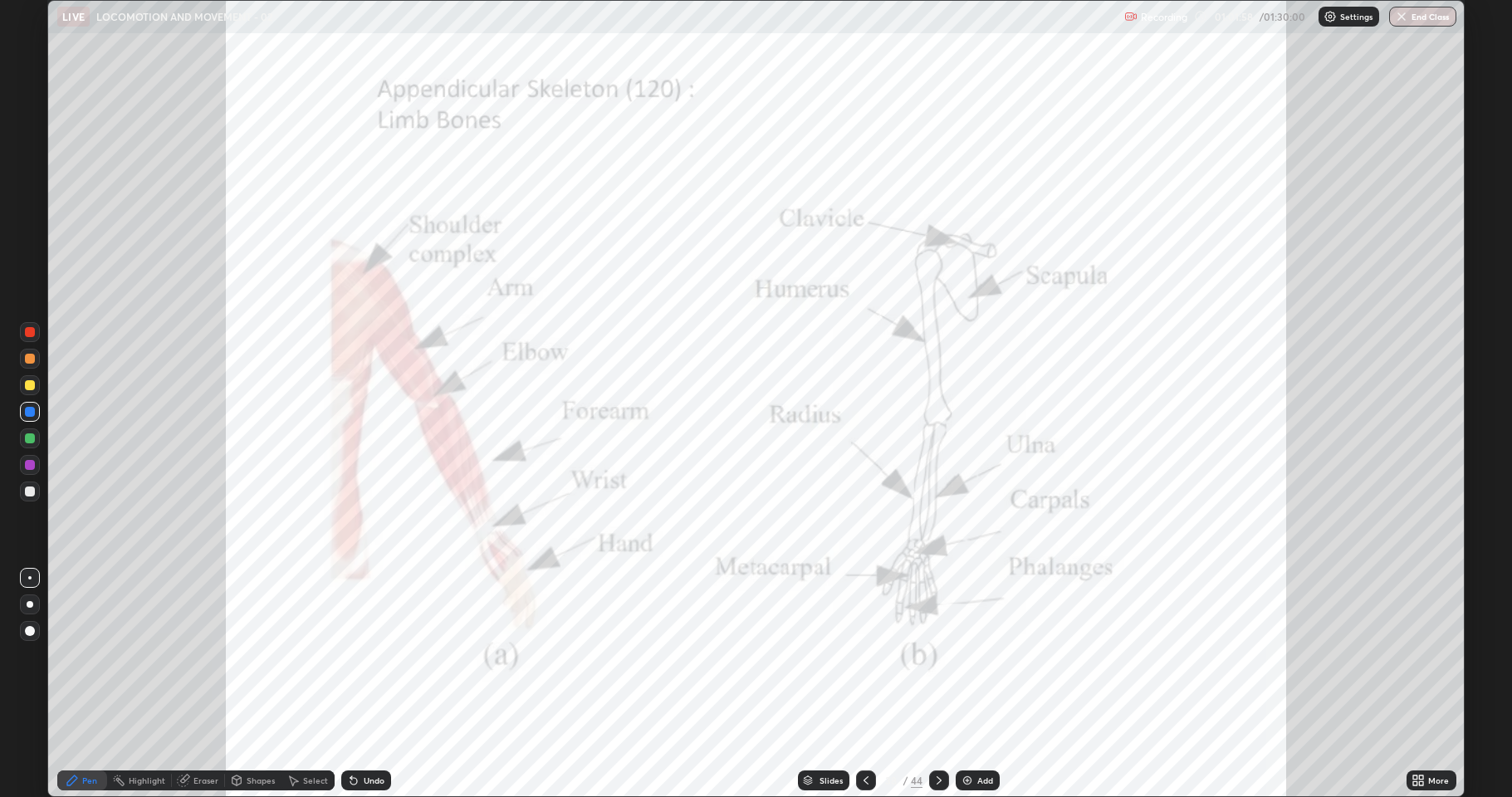
click at [938, 685] on icon at bounding box center [939, 780] width 13 height 13
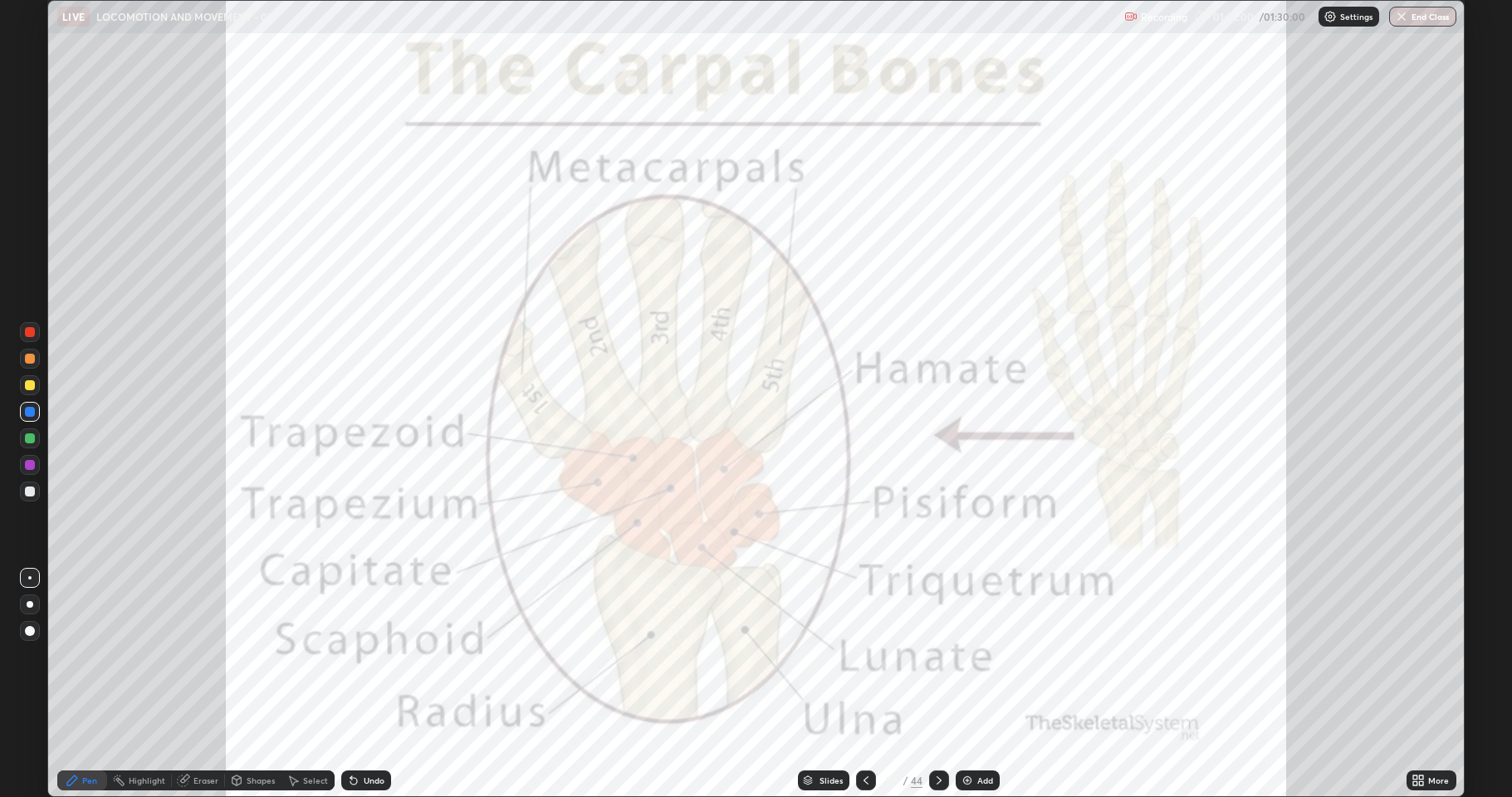
click at [938, 685] on icon at bounding box center [939, 780] width 13 height 13
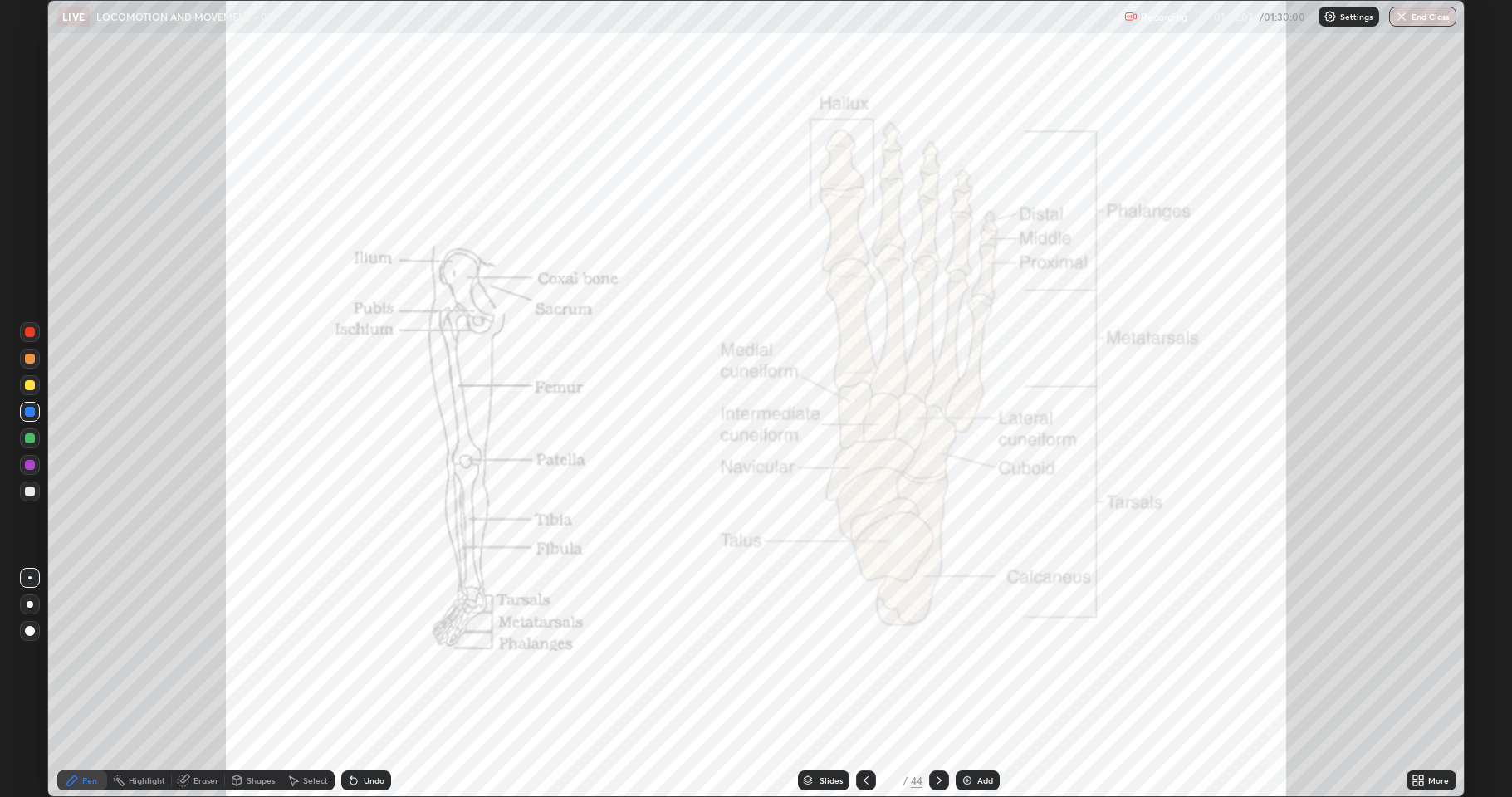
click at [939, 685] on icon at bounding box center [939, 780] width 5 height 8
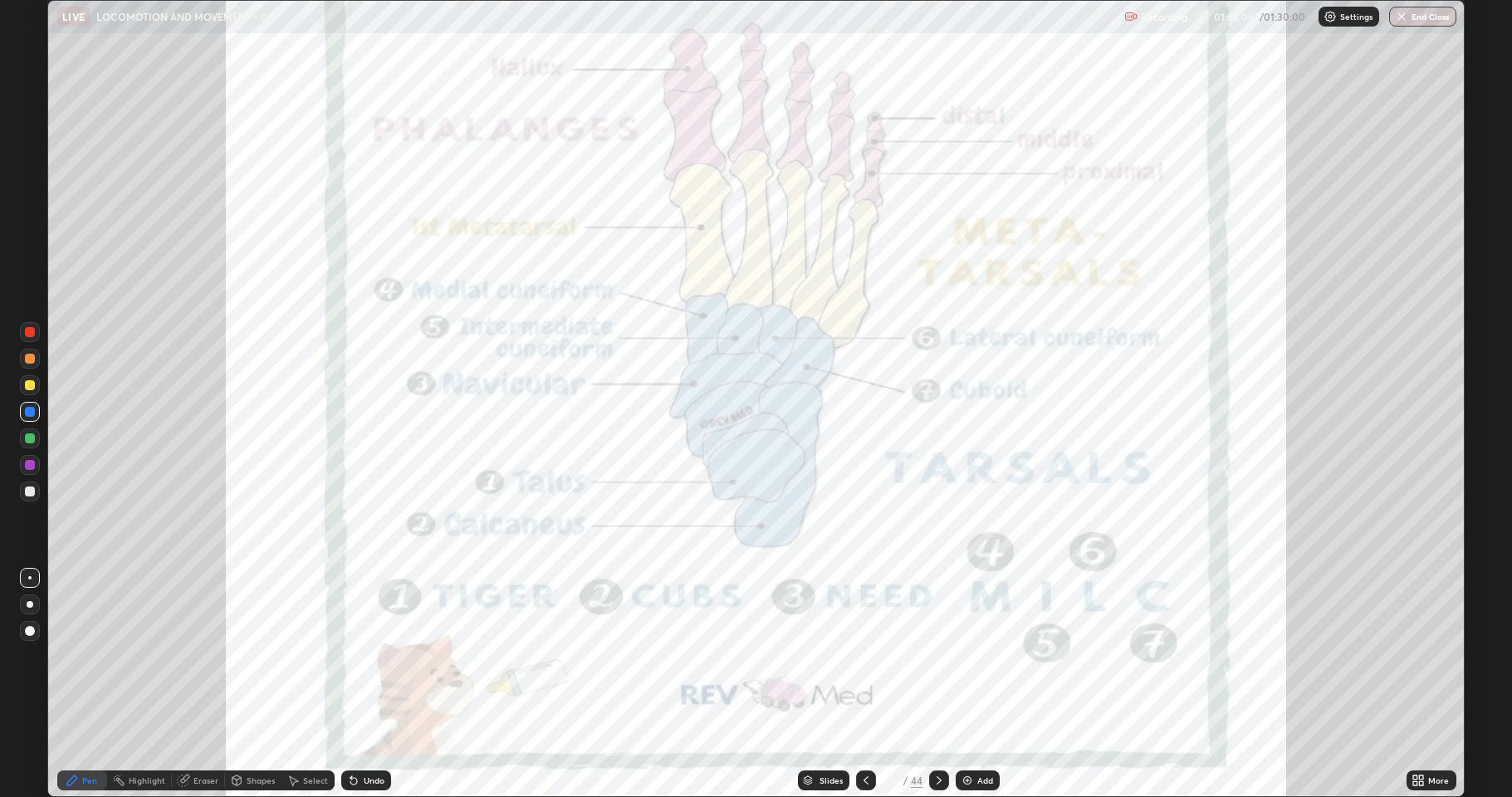
click at [940, 685] on icon at bounding box center [939, 780] width 13 height 13
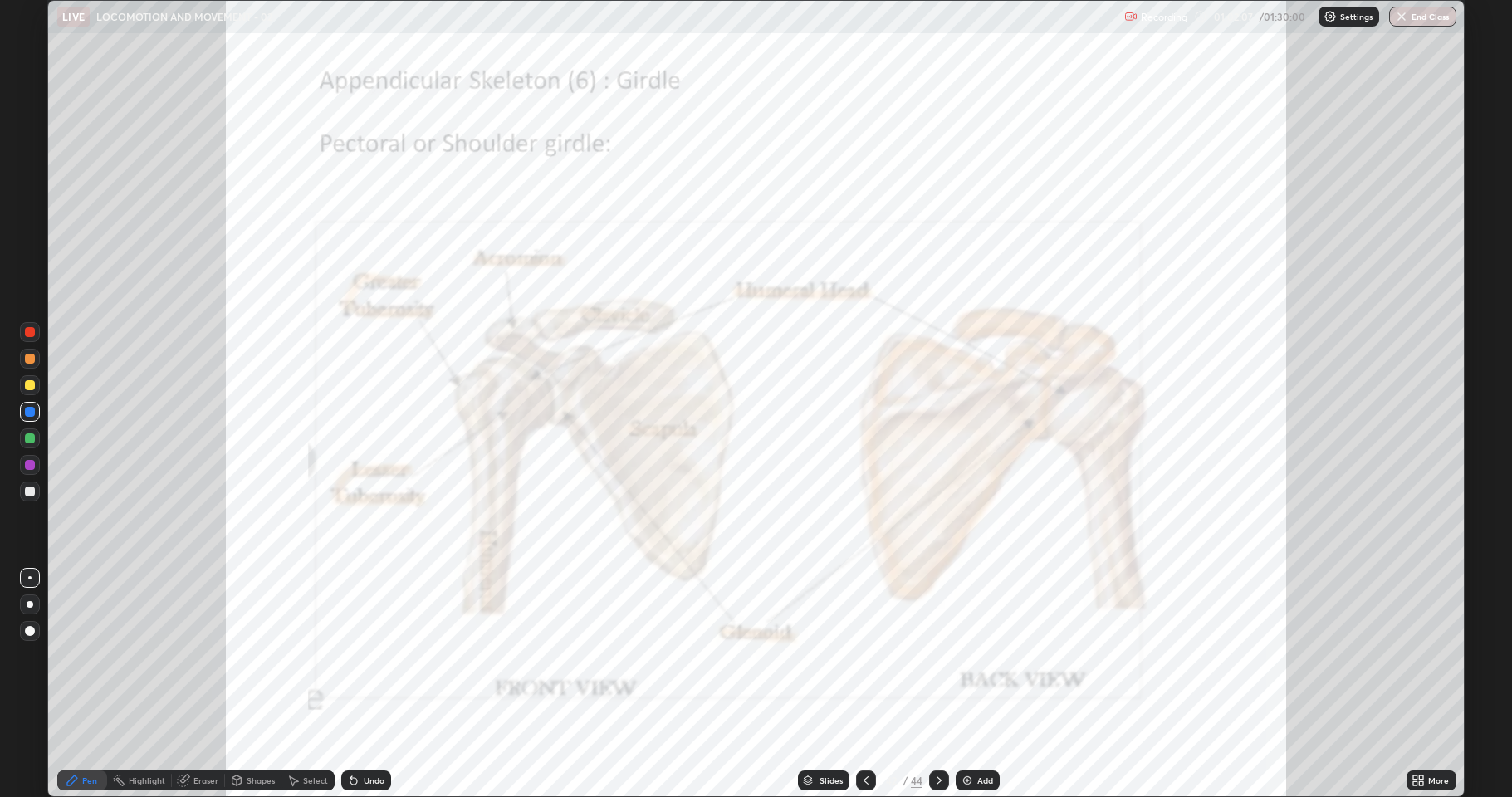
click at [941, 685] on icon at bounding box center [939, 780] width 13 height 13
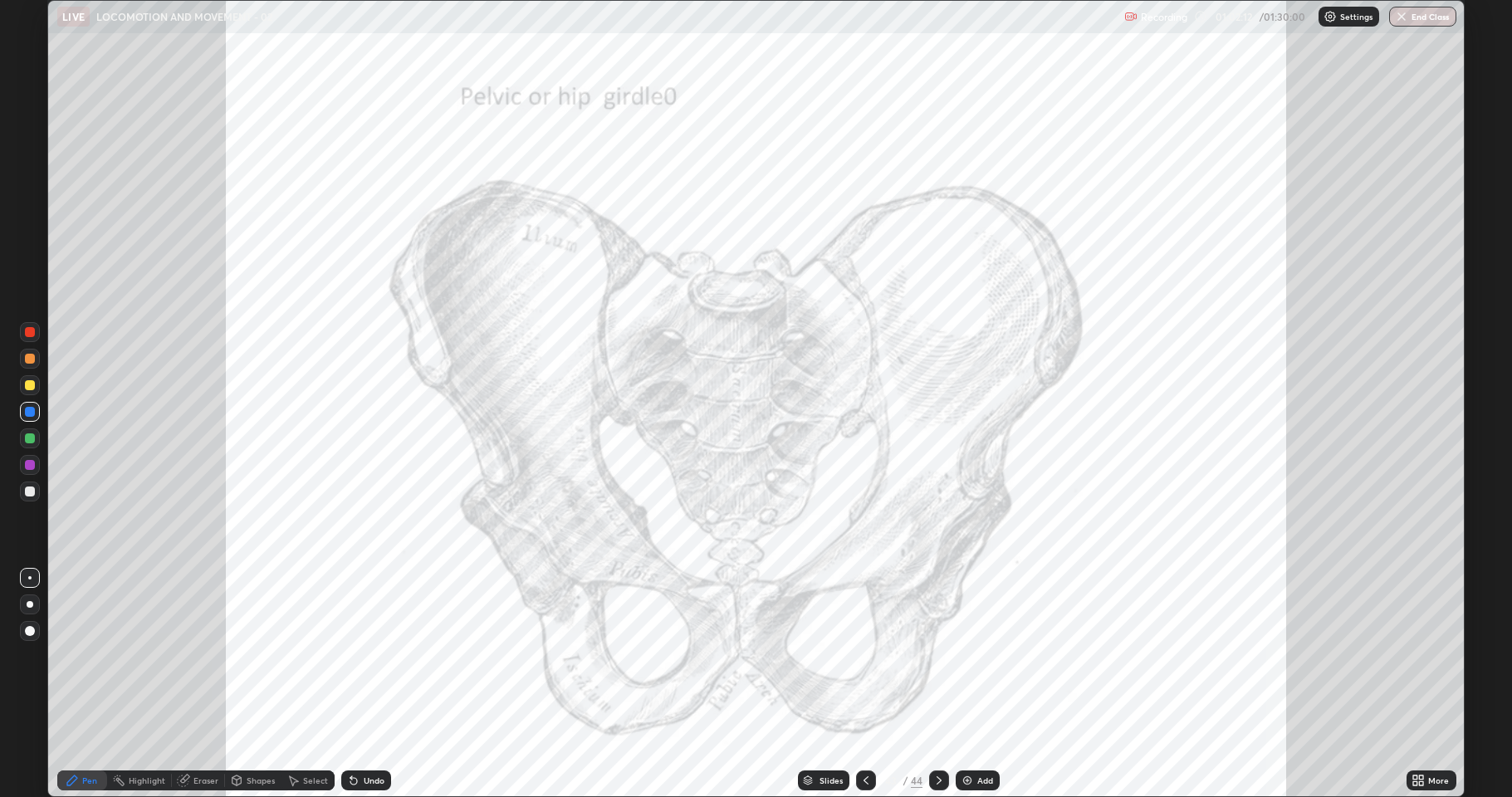
click at [22, 438] on div at bounding box center [30, 439] width 20 height 20
click at [29, 364] on div at bounding box center [30, 359] width 20 height 20
click at [864, 685] on icon at bounding box center [866, 780] width 13 height 13
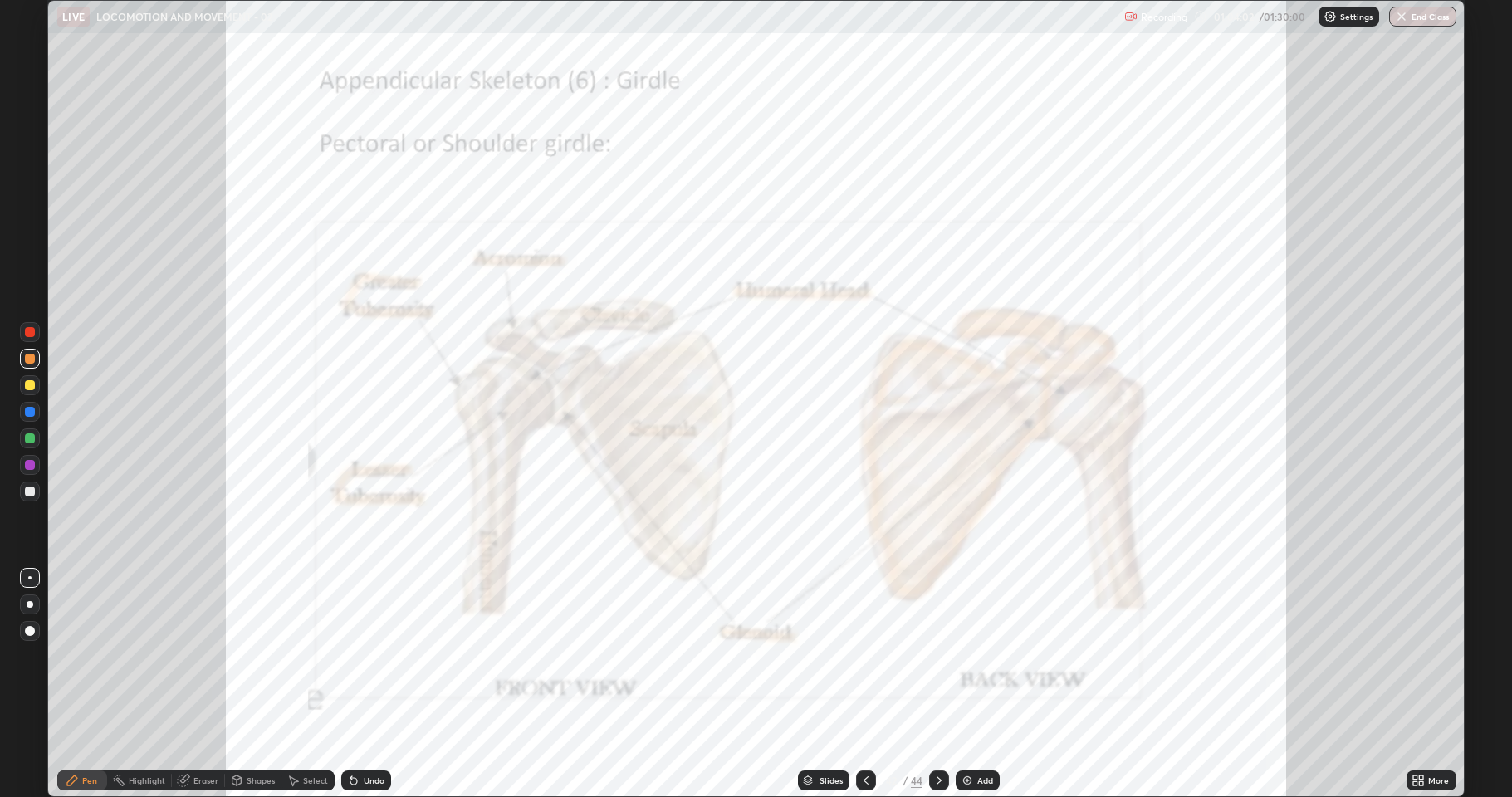
click at [864, 685] on icon at bounding box center [866, 780] width 13 height 13
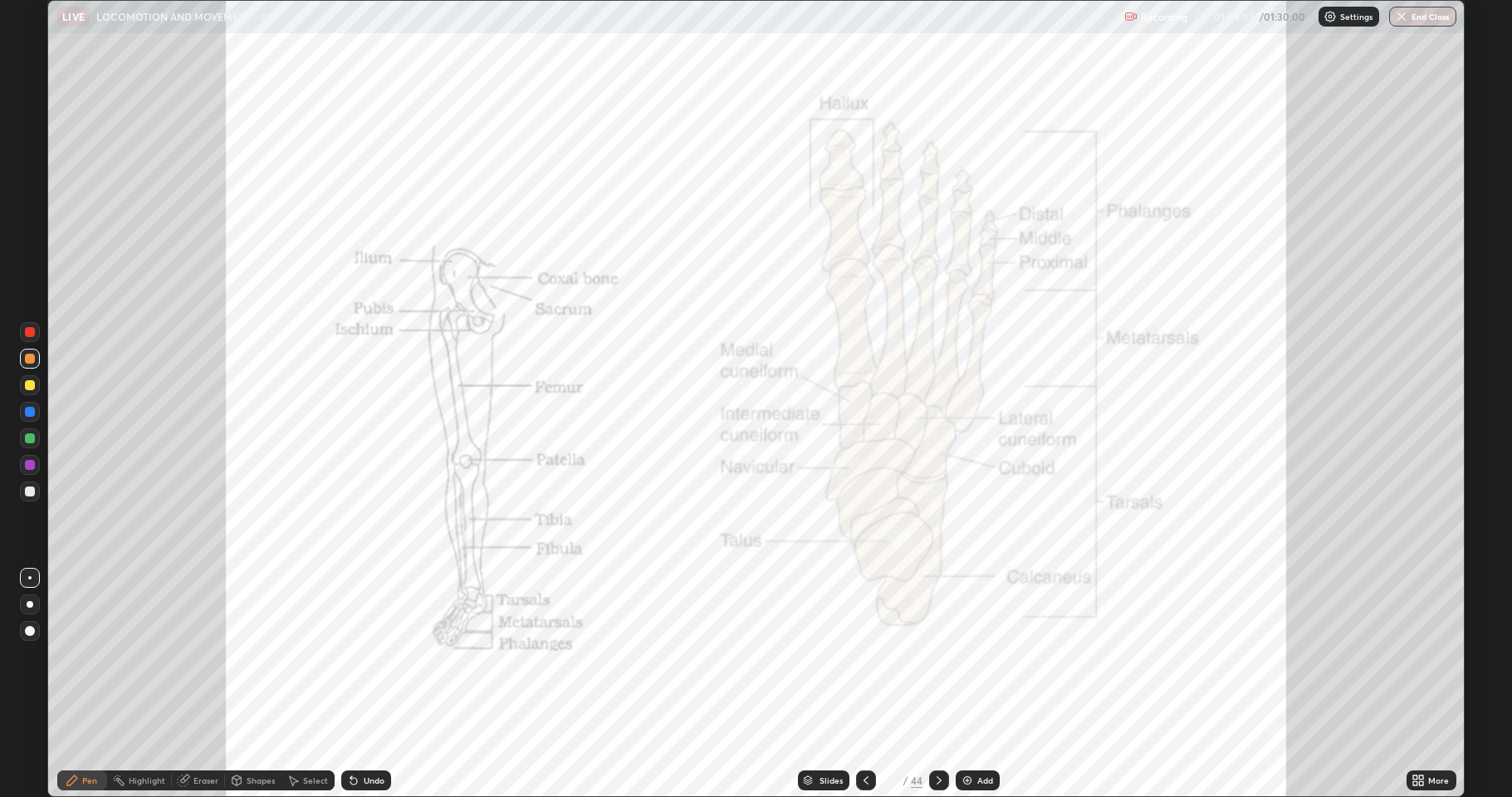
click at [864, 685] on icon at bounding box center [866, 780] width 13 height 13
click at [863, 685] on icon at bounding box center [866, 780] width 13 height 13
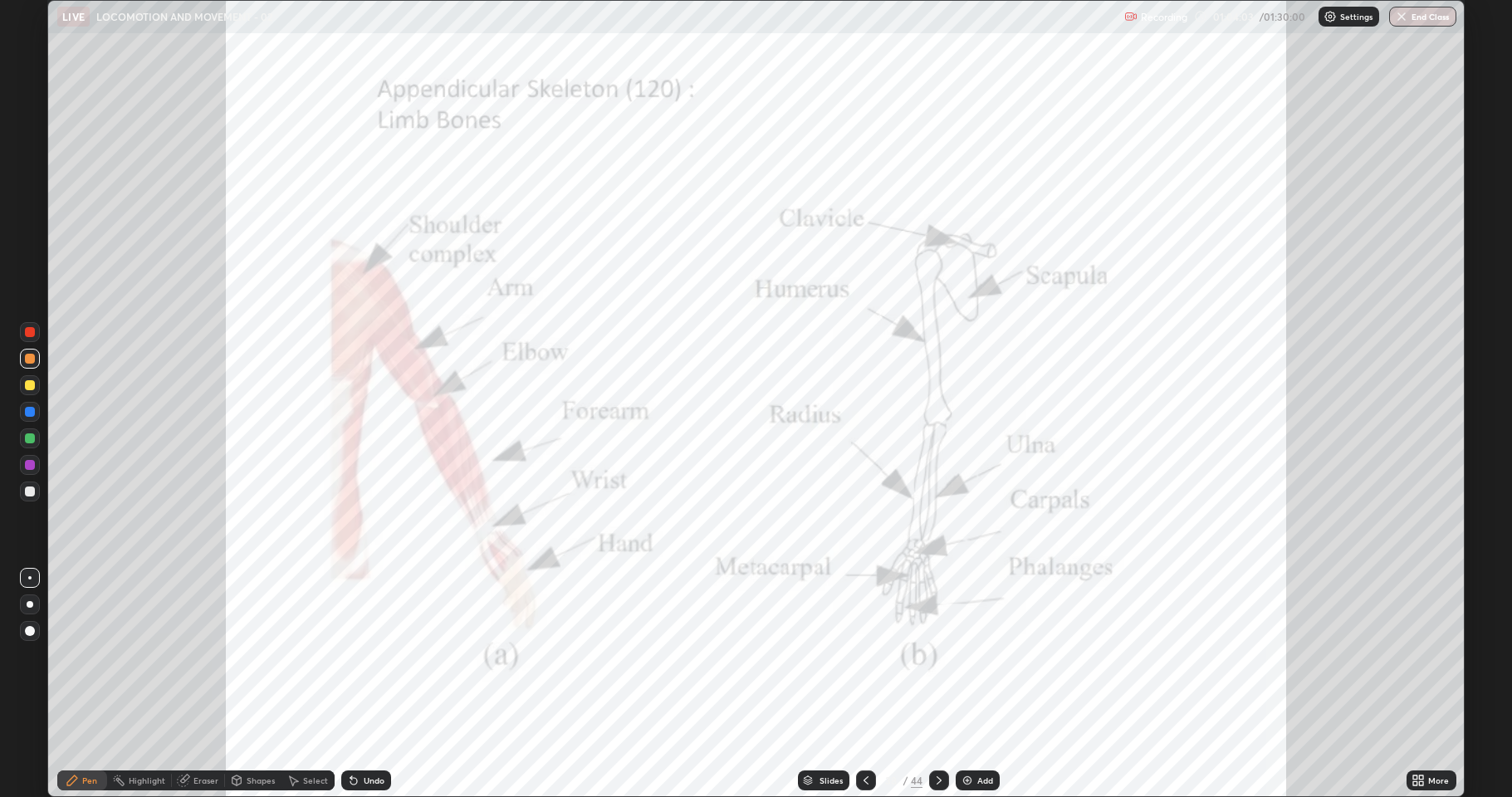
click at [864, 685] on icon at bounding box center [866, 780] width 13 height 13
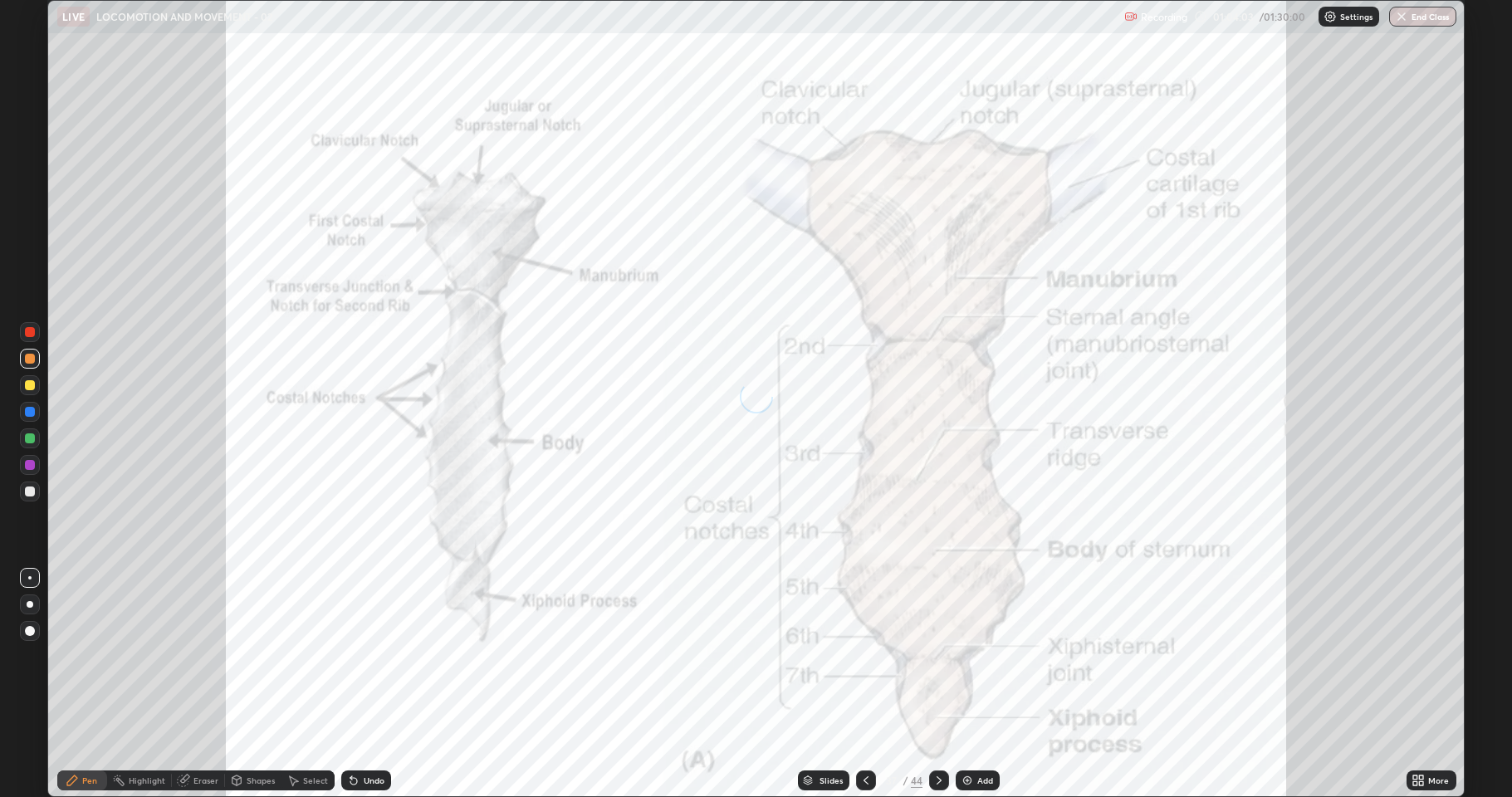
click at [864, 685] on icon at bounding box center [866, 780] width 13 height 13
click at [863, 685] on icon at bounding box center [866, 780] width 13 height 13
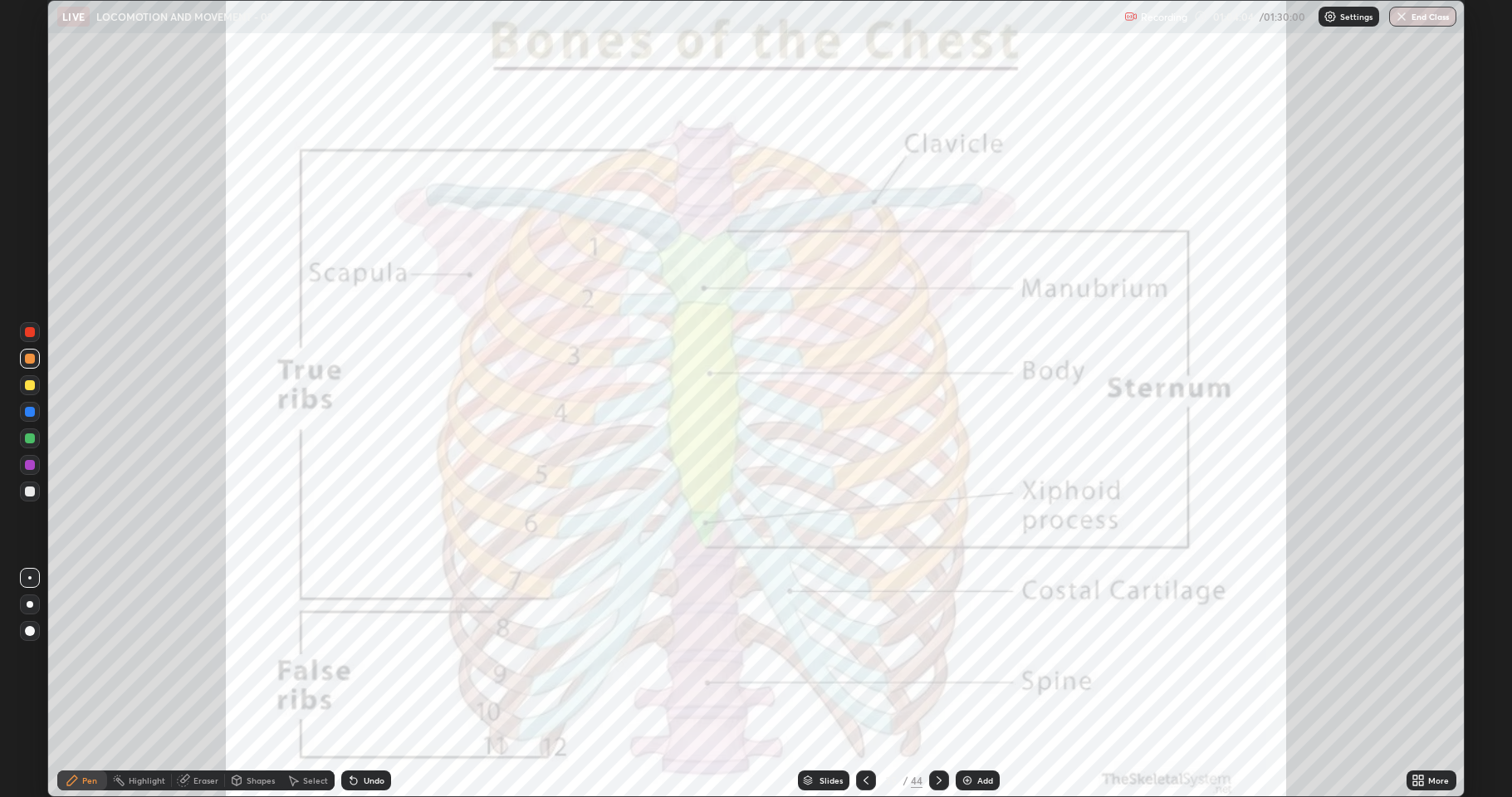
click at [867, 685] on icon at bounding box center [866, 780] width 13 height 13
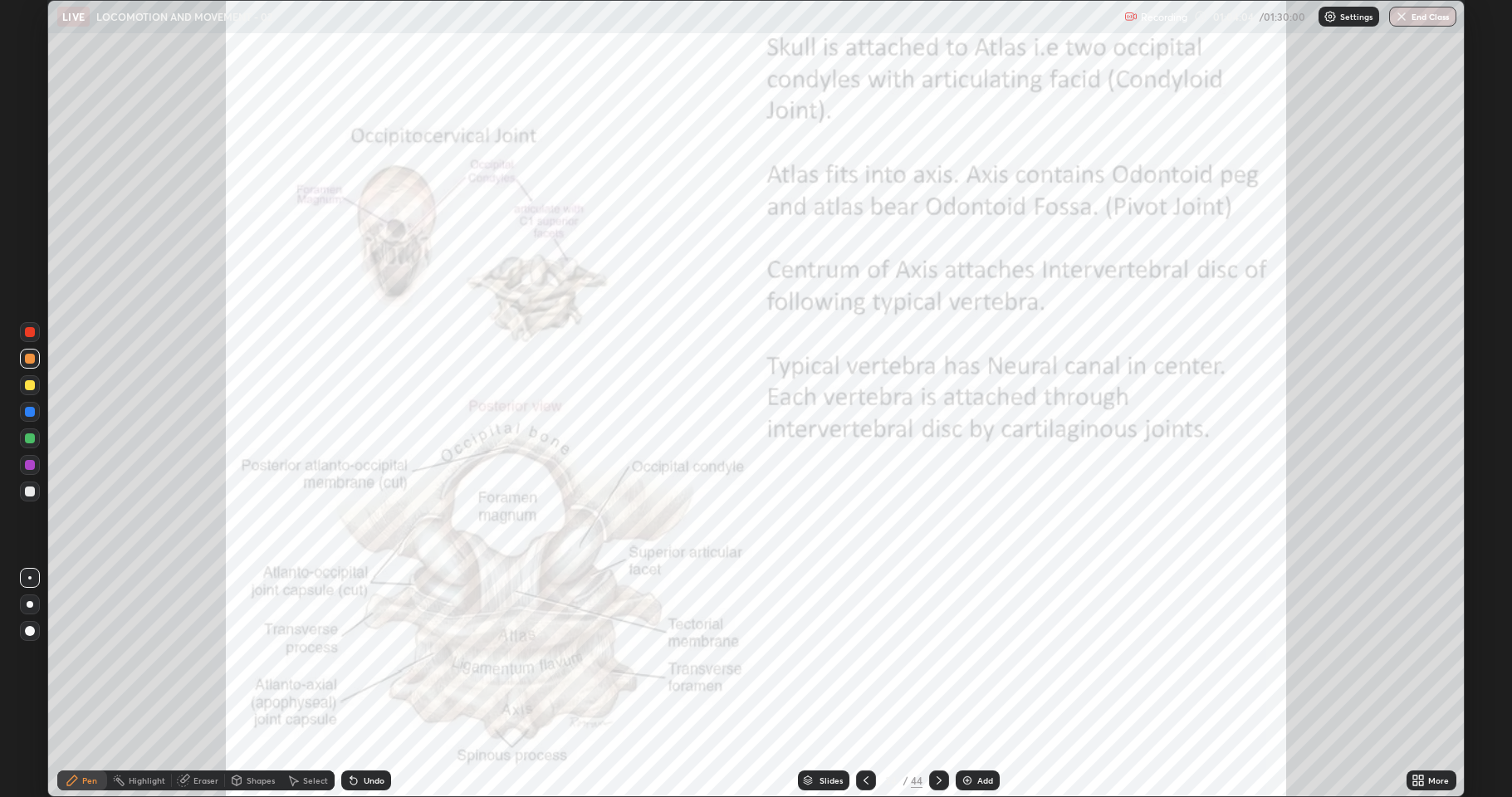
click at [864, 685] on icon at bounding box center [866, 780] width 13 height 13
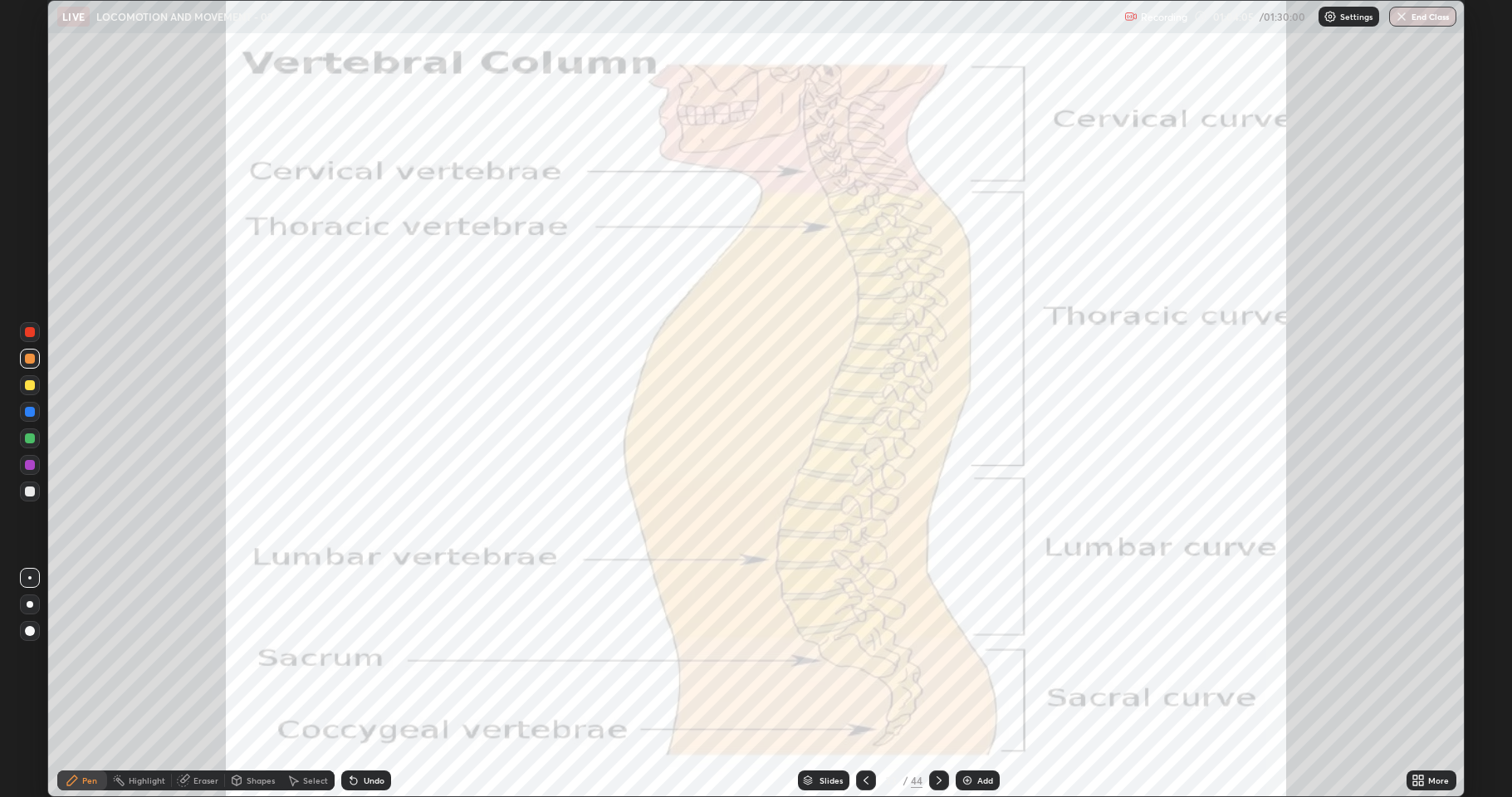
click at [856, 685] on div at bounding box center [866, 780] width 20 height 20
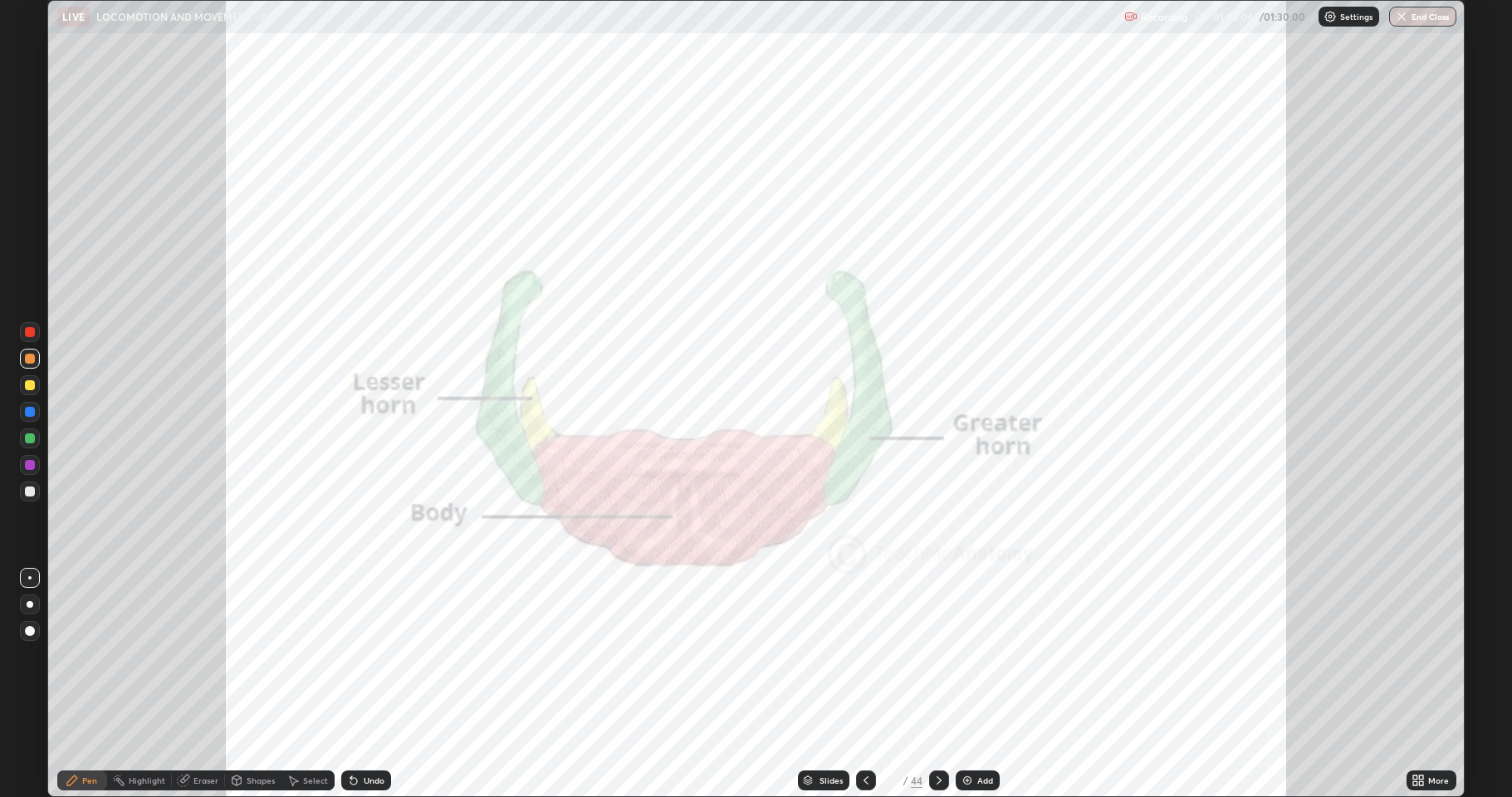
click at [864, 685] on icon at bounding box center [866, 780] width 13 height 13
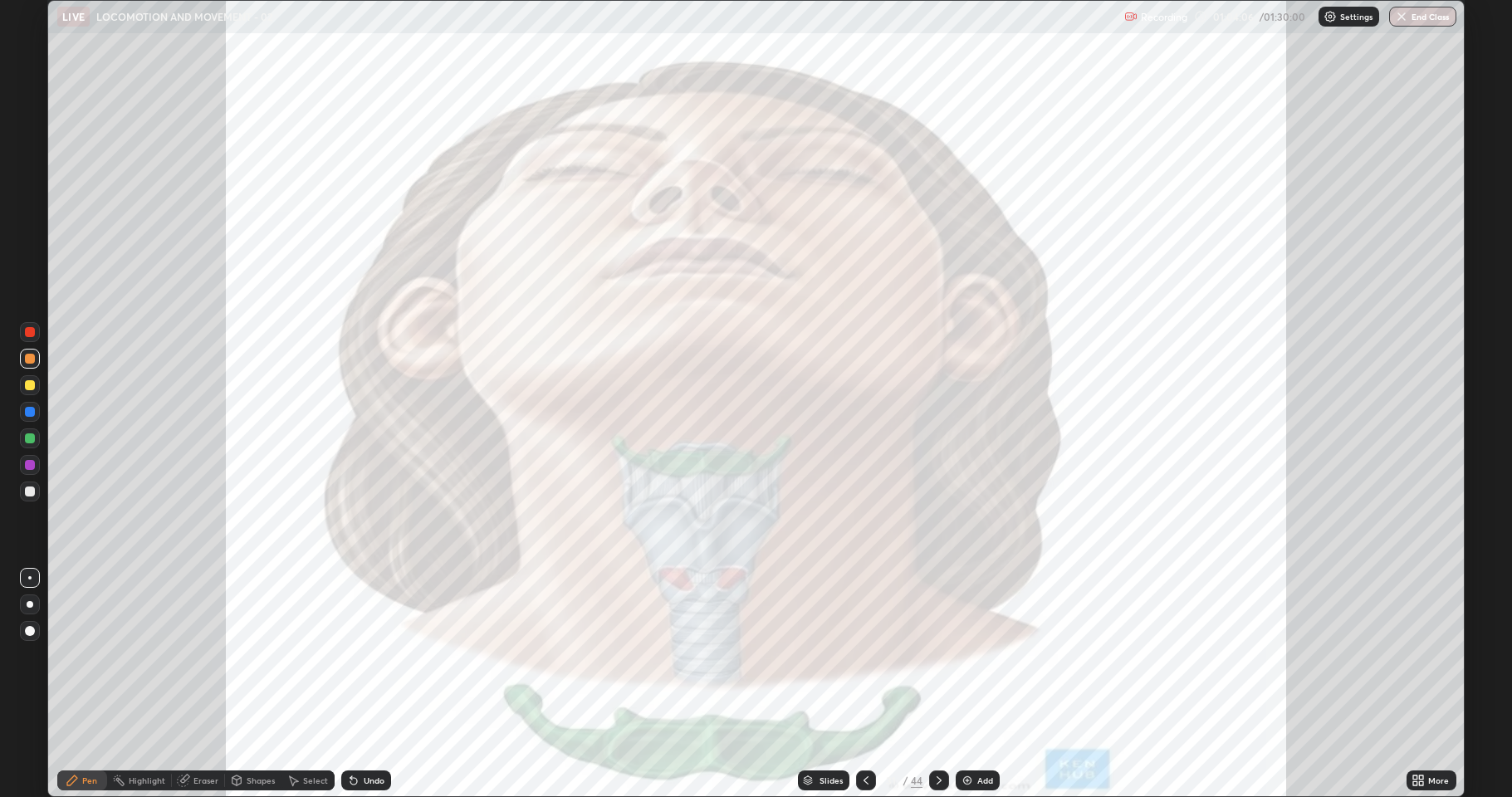
click at [864, 685] on icon at bounding box center [866, 780] width 13 height 13
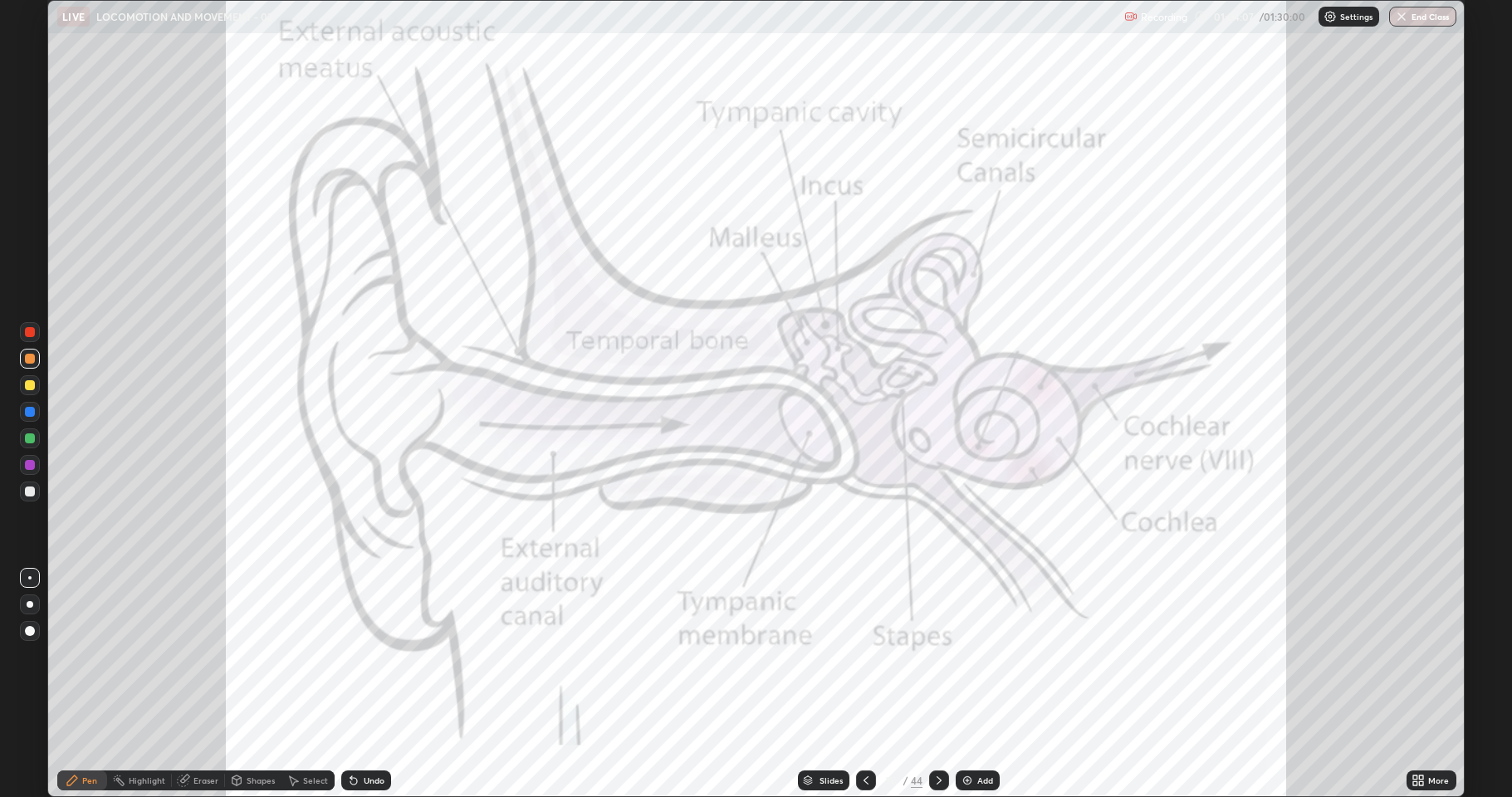
click at [865, 685] on icon at bounding box center [866, 780] width 13 height 13
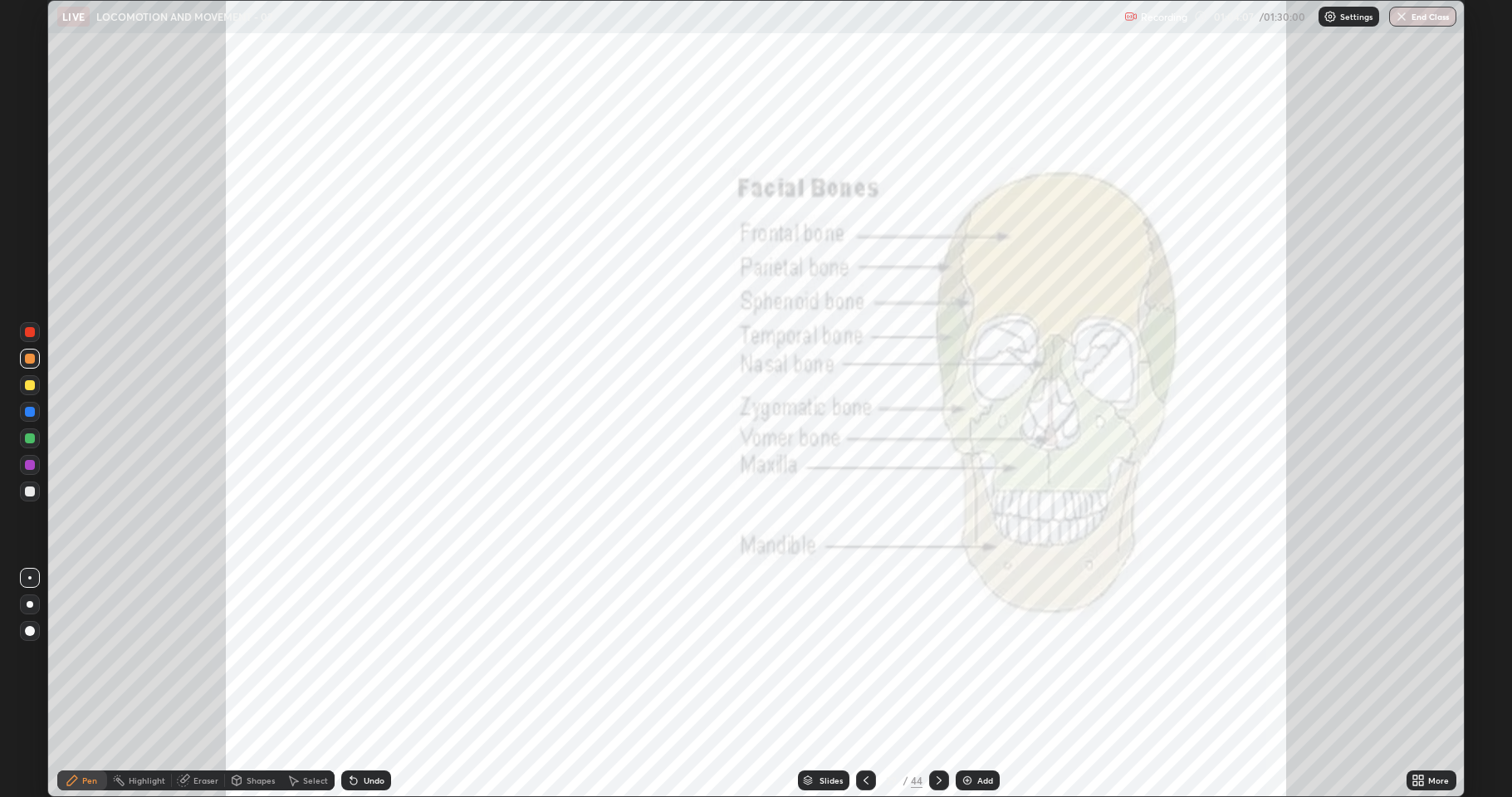
click at [865, 685] on icon at bounding box center [866, 780] width 13 height 13
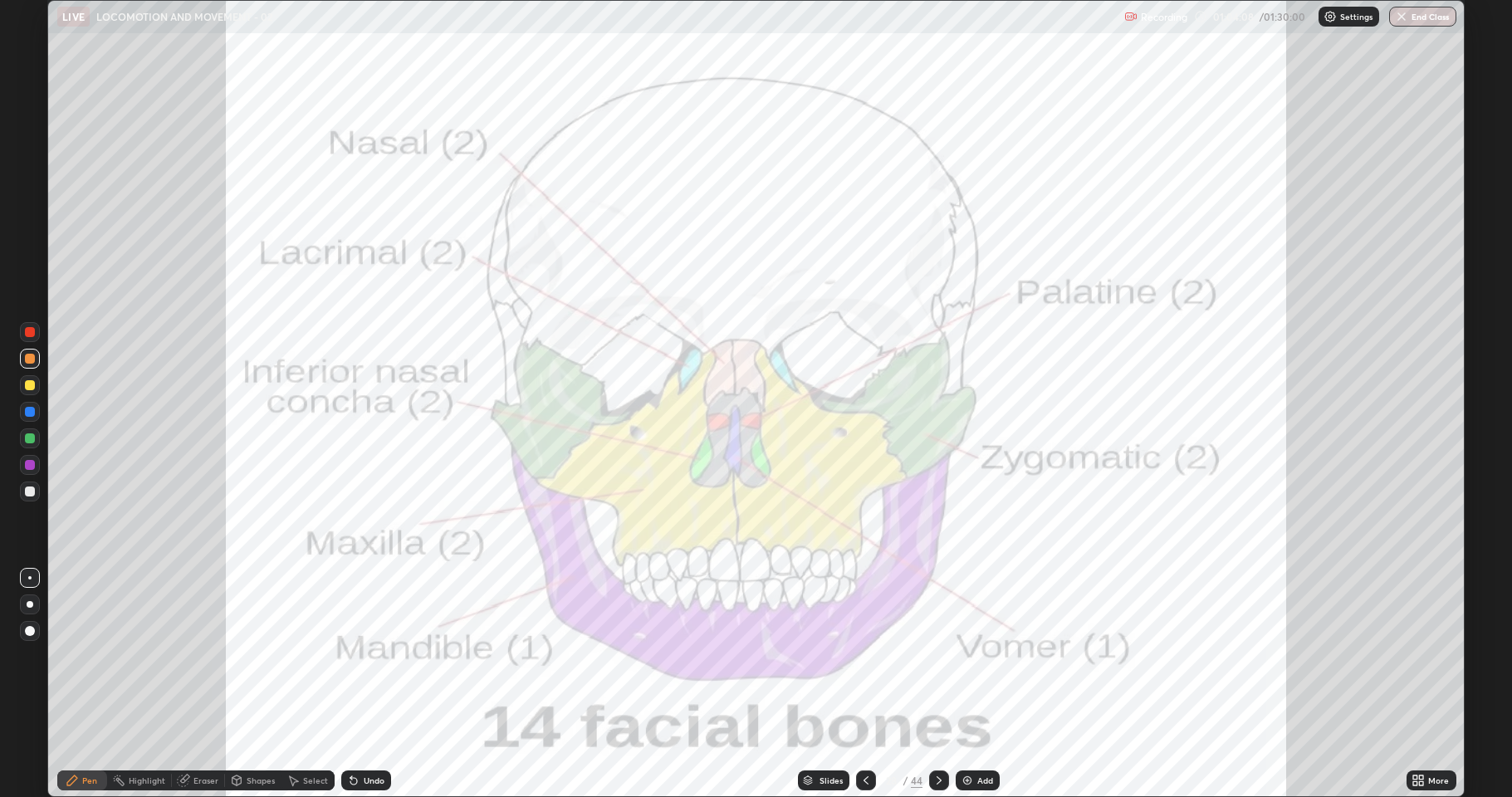
click at [866, 685] on icon at bounding box center [866, 780] width 13 height 13
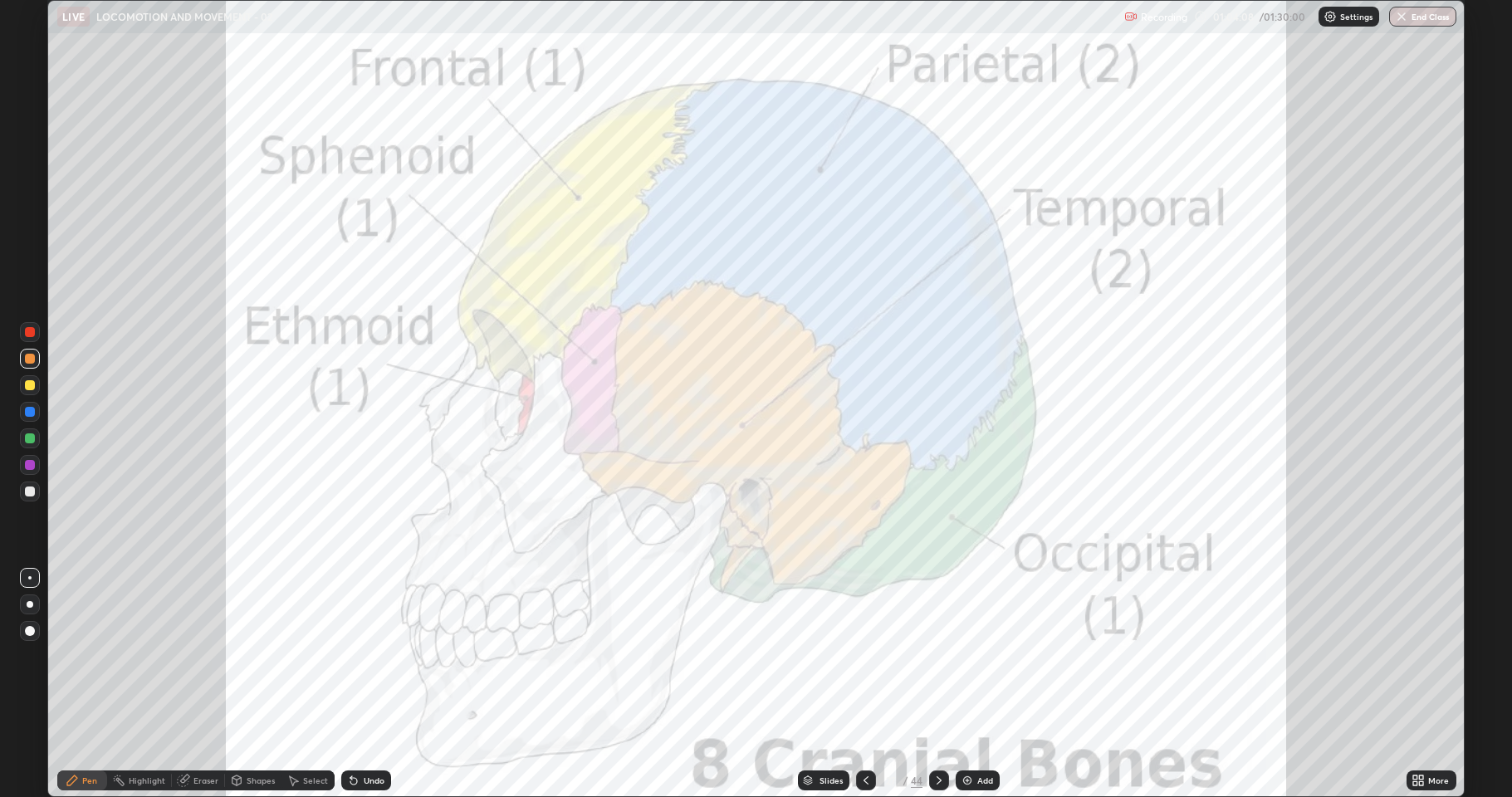
click at [865, 685] on icon at bounding box center [866, 780] width 13 height 13
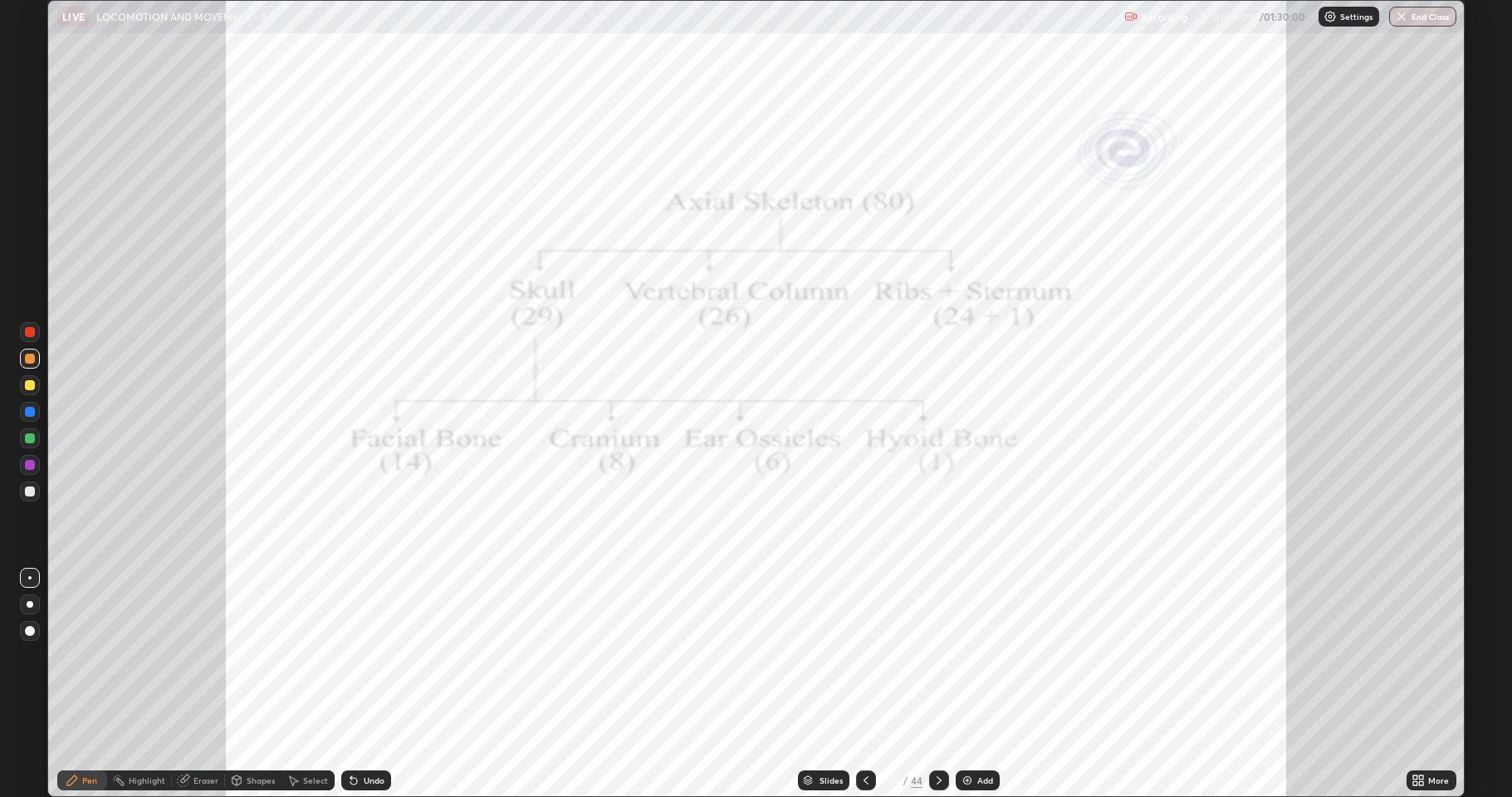
click at [872, 685] on div at bounding box center [866, 780] width 20 height 20
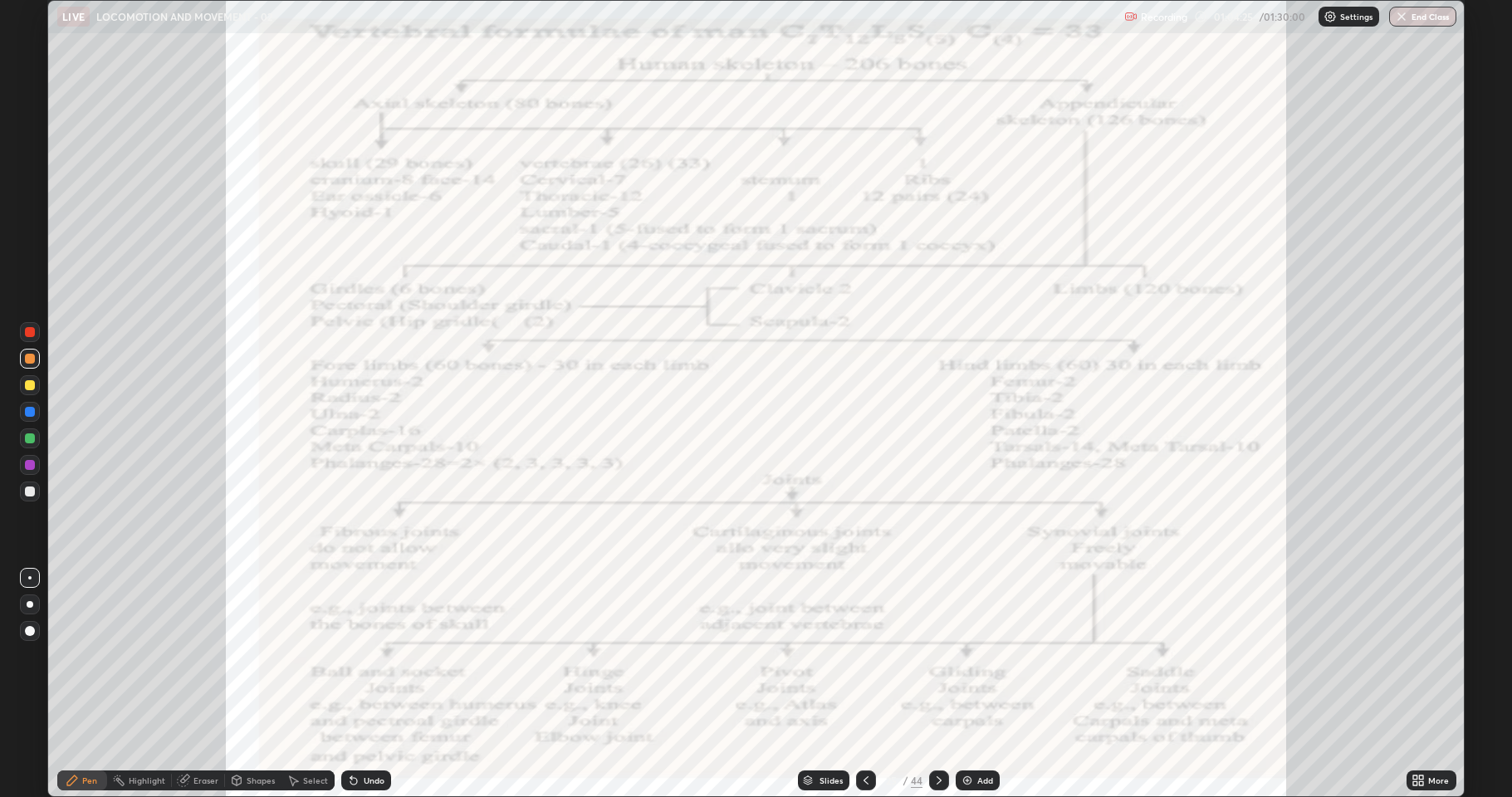
click at [864, 685] on icon at bounding box center [866, 780] width 13 height 13
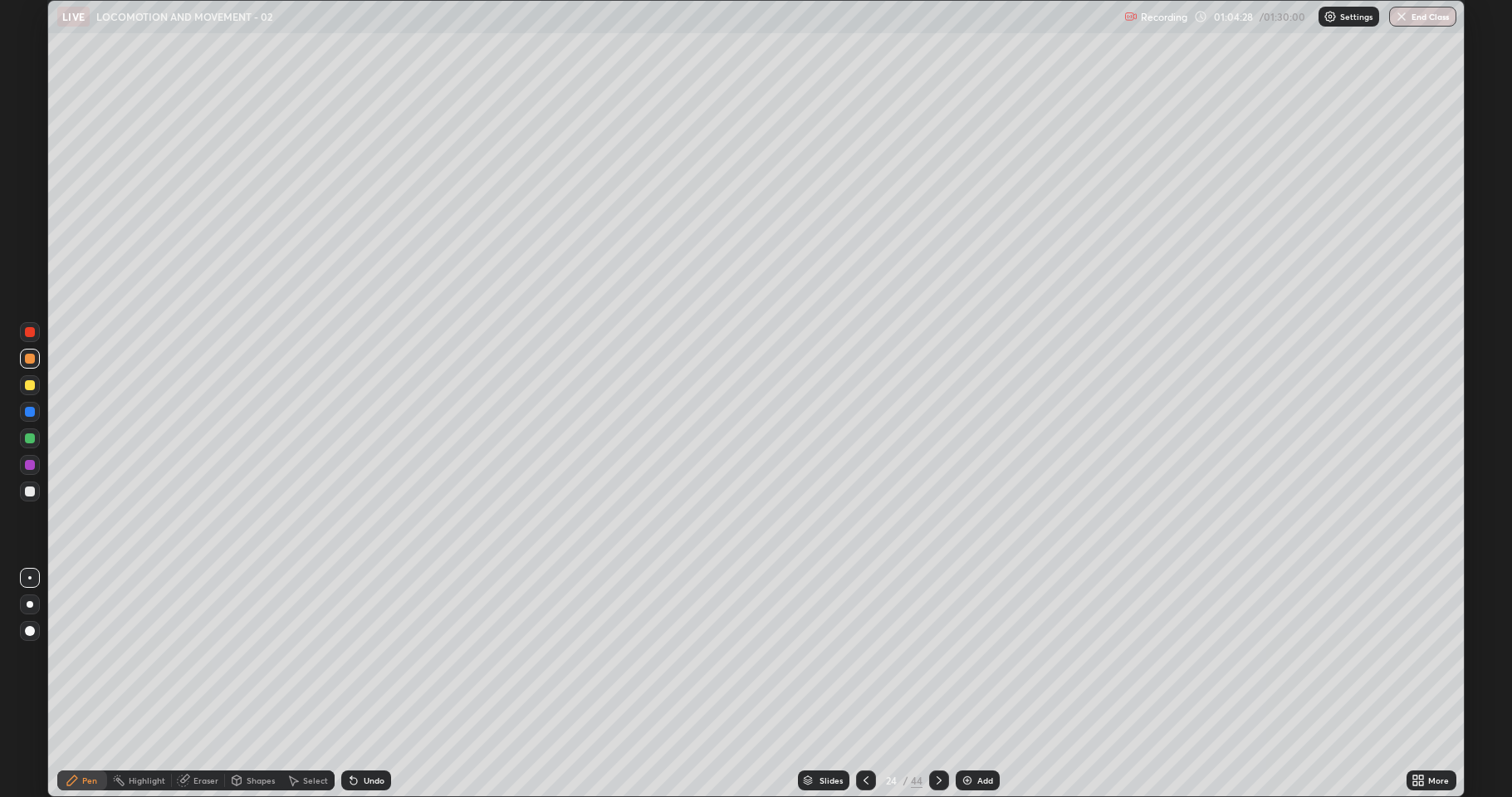
click at [27, 488] on div at bounding box center [29, 491] width 10 height 10
click at [25, 358] on div at bounding box center [29, 358] width 10 height 10
click at [363, 685] on div "Undo" at bounding box center [366, 780] width 50 height 20
click at [370, 685] on div "Undo" at bounding box center [366, 780] width 50 height 20
click at [25, 445] on div at bounding box center [30, 439] width 20 height 20
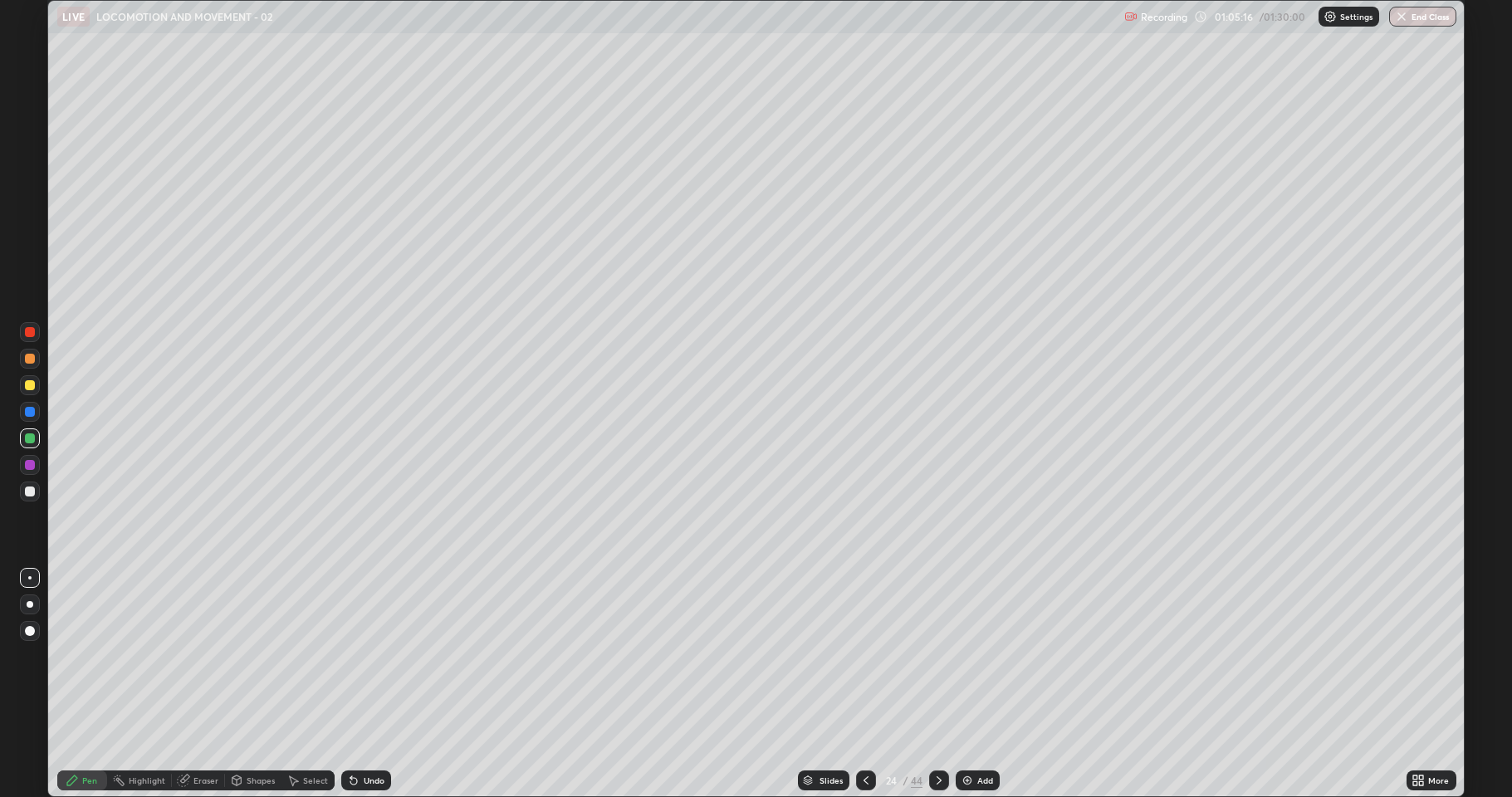
click at [30, 387] on div at bounding box center [29, 385] width 10 height 10
click at [356, 685] on icon at bounding box center [353, 780] width 13 height 13
click at [357, 685] on div "Undo" at bounding box center [366, 780] width 50 height 20
click at [21, 329] on div at bounding box center [30, 332] width 20 height 20
click at [29, 438] on div at bounding box center [29, 438] width 10 height 10
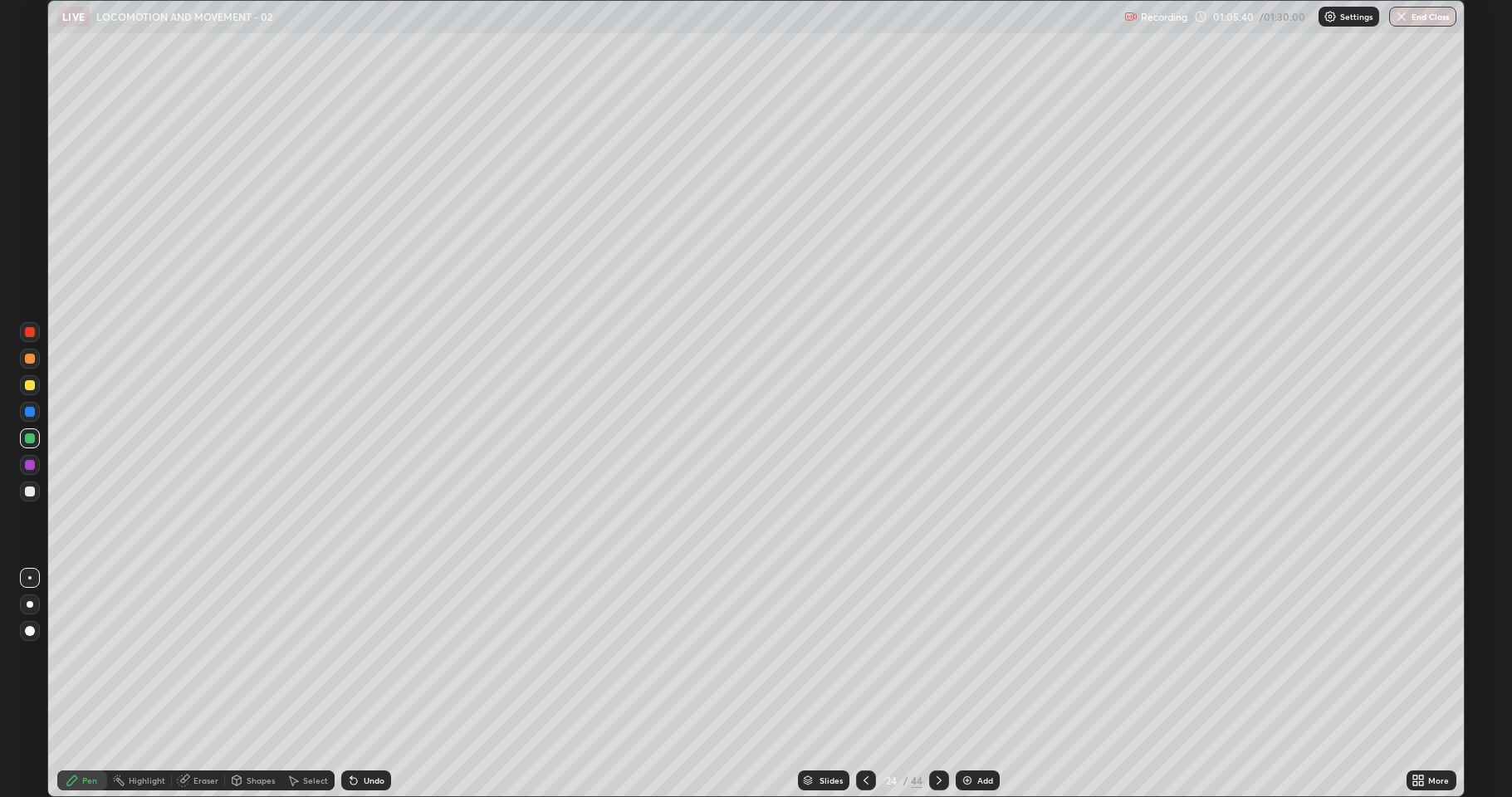
click at [370, 685] on div "Undo" at bounding box center [374, 780] width 21 height 8
click at [372, 685] on div "Undo" at bounding box center [366, 780] width 50 height 20
click at [377, 685] on div "Undo" at bounding box center [374, 780] width 21 height 8
click at [375, 685] on div "Undo" at bounding box center [374, 780] width 21 height 8
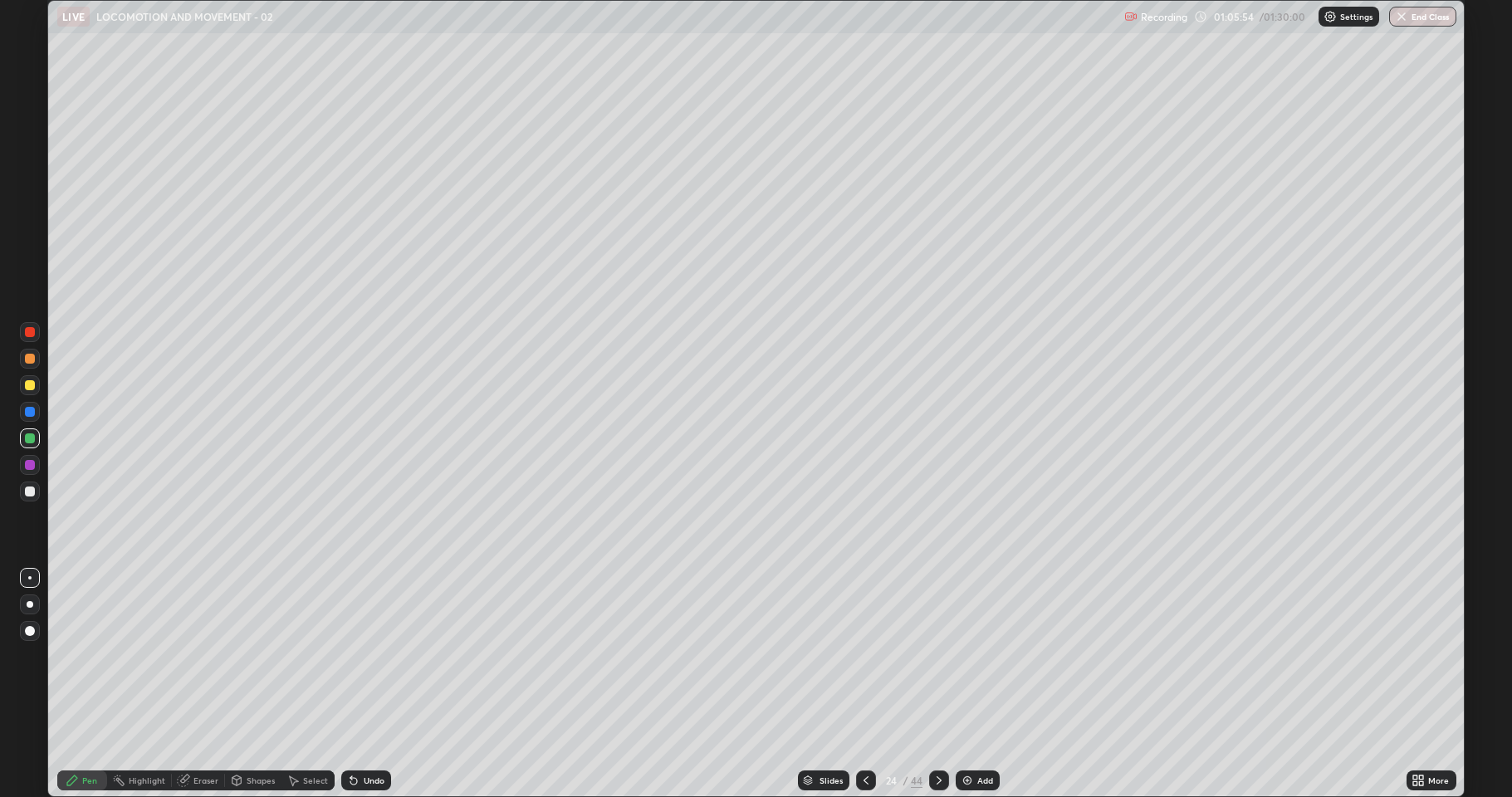
click at [378, 685] on div "Undo" at bounding box center [374, 780] width 21 height 8
click at [379, 685] on div "Undo" at bounding box center [374, 780] width 21 height 8
click at [381, 685] on div "Undo" at bounding box center [374, 780] width 21 height 8
click at [382, 685] on div "Undo" at bounding box center [366, 780] width 50 height 20
click at [386, 685] on div "Undo" at bounding box center [366, 780] width 50 height 20
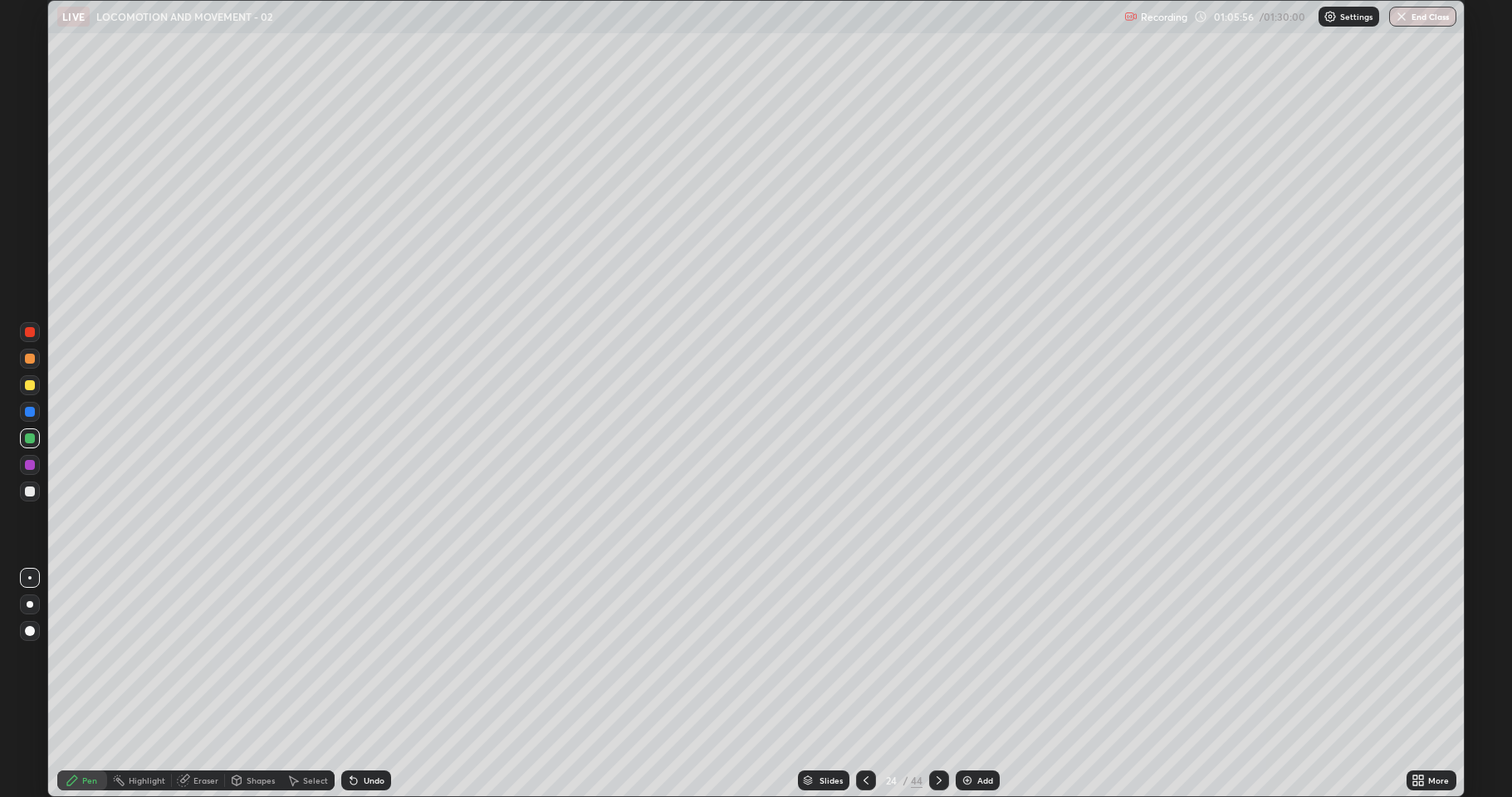
click at [386, 685] on div "Undo" at bounding box center [366, 780] width 50 height 20
click at [937, 685] on div at bounding box center [940, 780] width 20 height 20
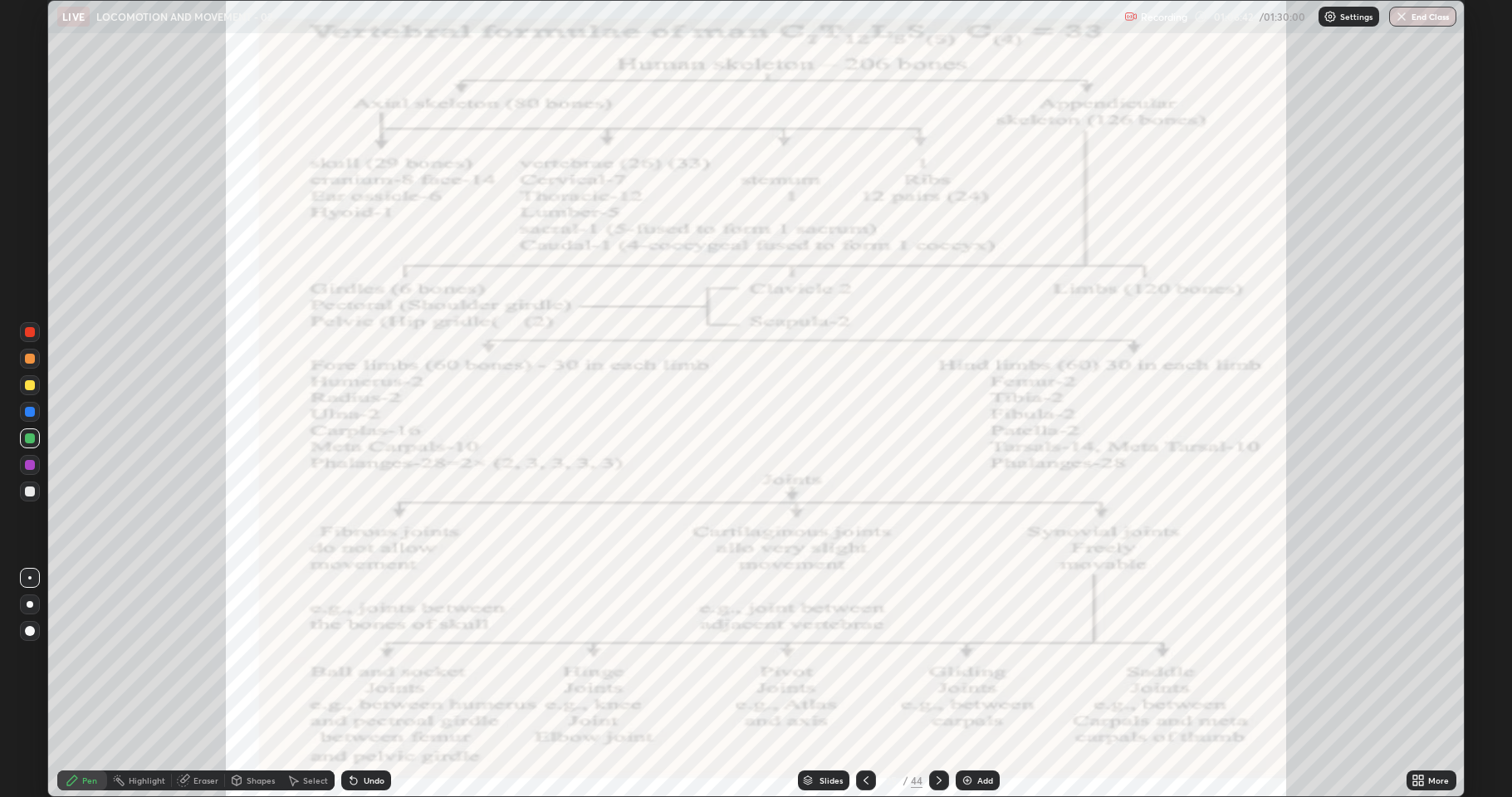
click at [866, 685] on icon at bounding box center [866, 780] width 13 height 13
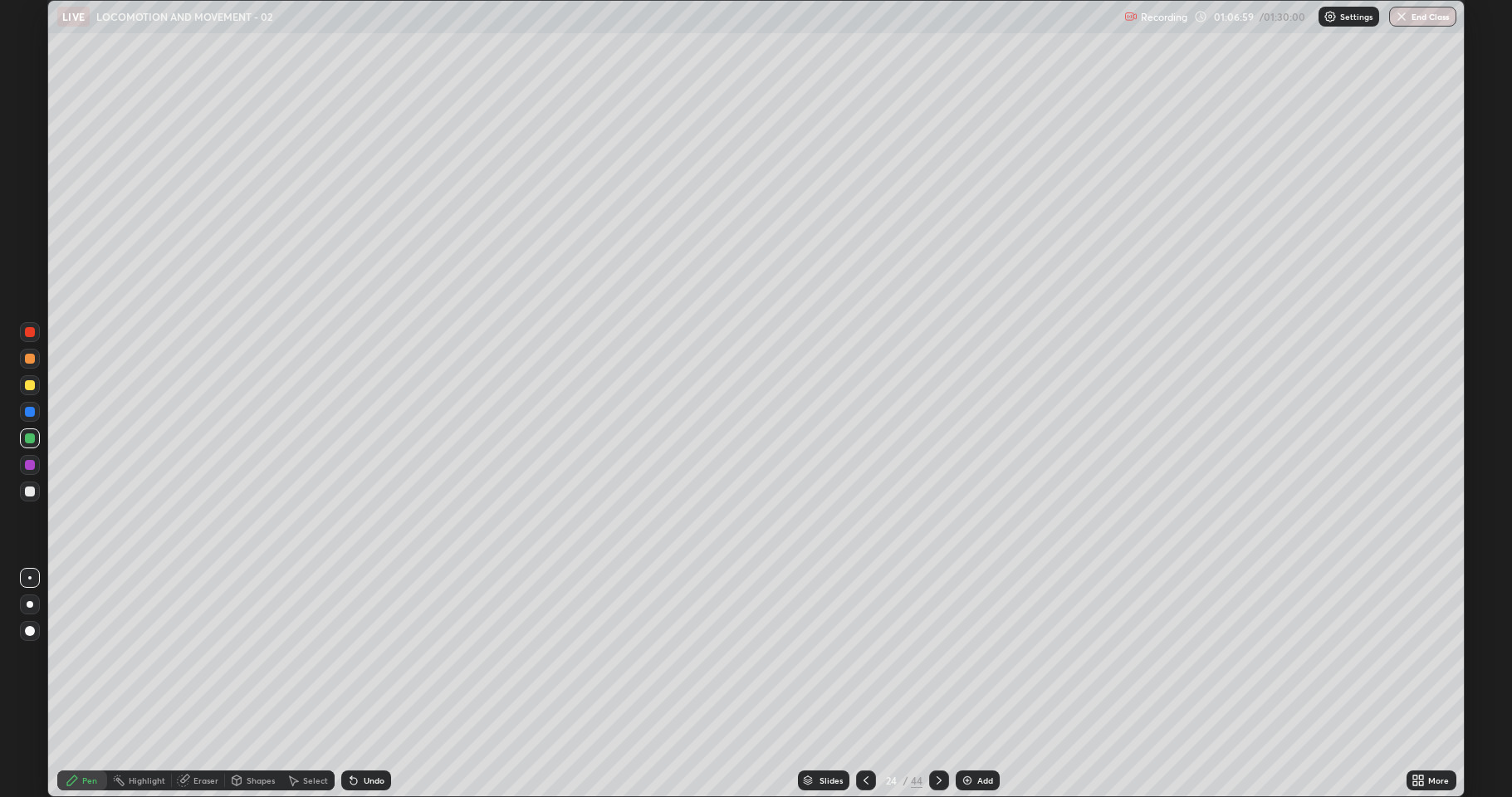
click at [364, 685] on div "Undo" at bounding box center [374, 780] width 21 height 8
click at [375, 685] on div "Undo" at bounding box center [374, 780] width 21 height 8
click at [380, 685] on div "Undo" at bounding box center [374, 780] width 21 height 8
click at [379, 685] on div "Undo" at bounding box center [374, 780] width 21 height 8
click at [370, 685] on div "Undo" at bounding box center [374, 780] width 21 height 8
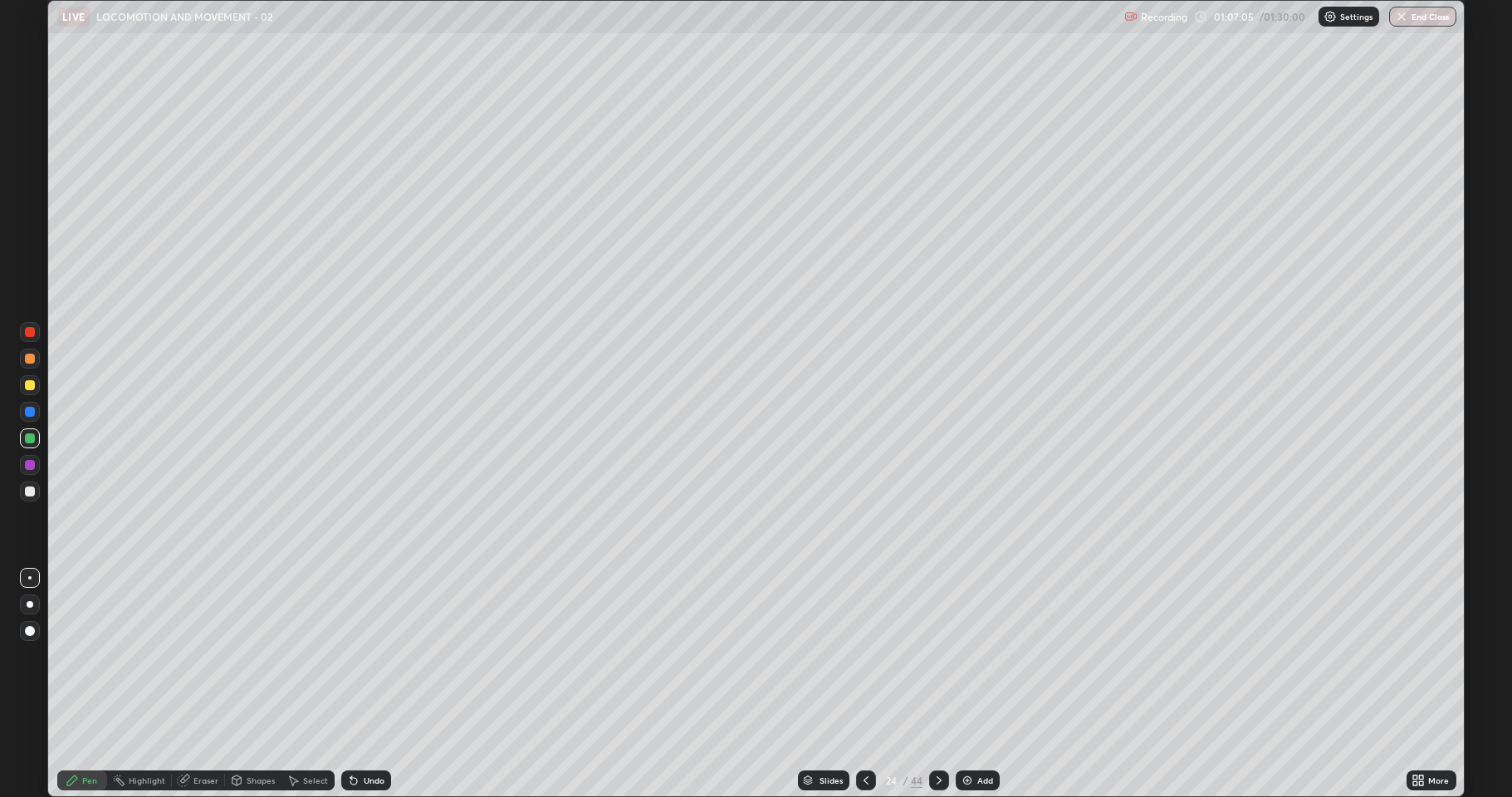
click at [364, 685] on div "Undo" at bounding box center [374, 780] width 21 height 8
click at [929, 685] on div at bounding box center [940, 780] width 20 height 20
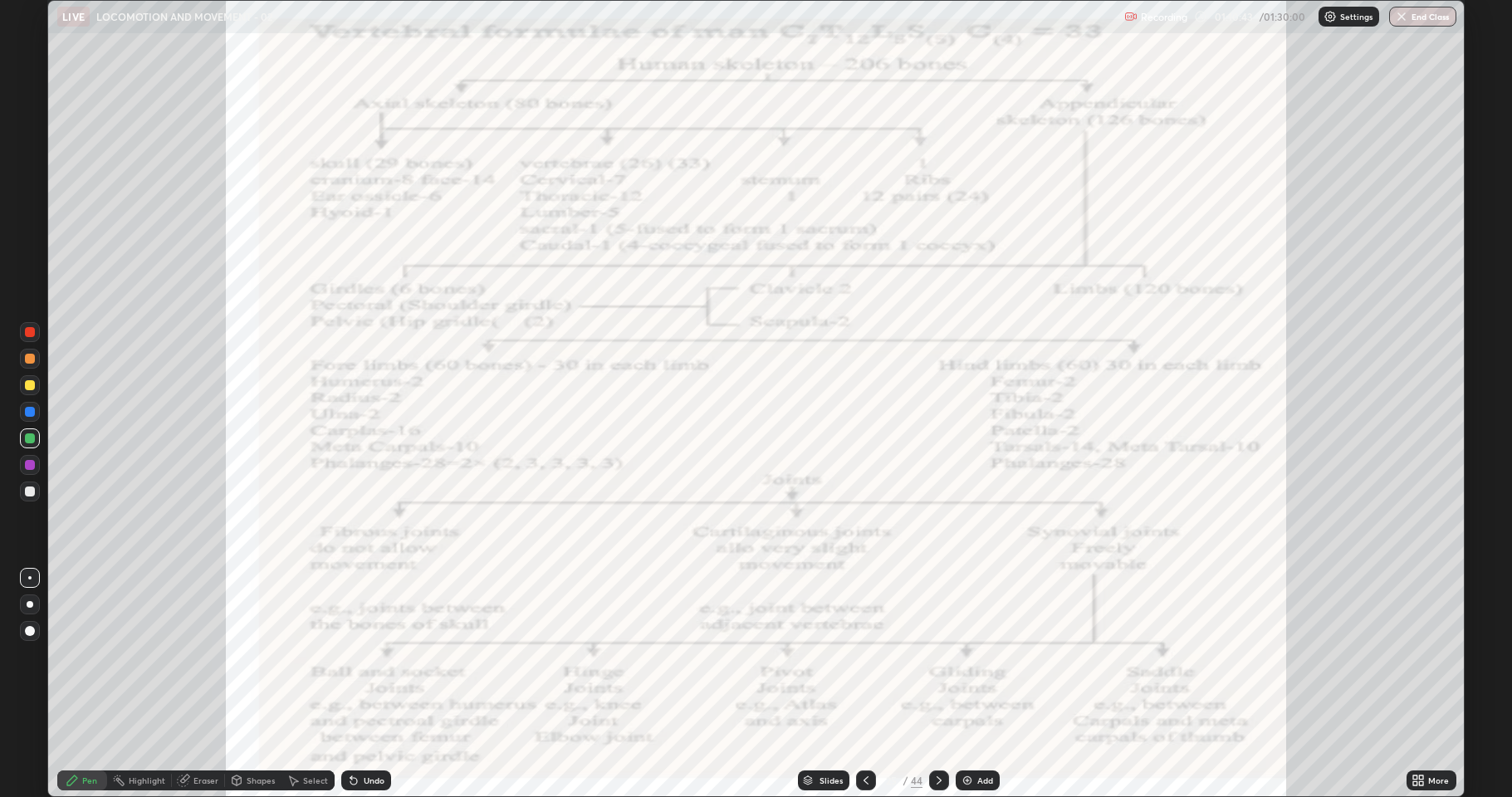
click at [20, 396] on div at bounding box center [30, 385] width 20 height 27
click at [27, 443] on div at bounding box center [29, 438] width 10 height 10
click at [33, 365] on div at bounding box center [30, 359] width 20 height 20
click at [31, 334] on div at bounding box center [29, 332] width 10 height 10
click at [198, 685] on div "Eraser" at bounding box center [199, 780] width 53 height 20
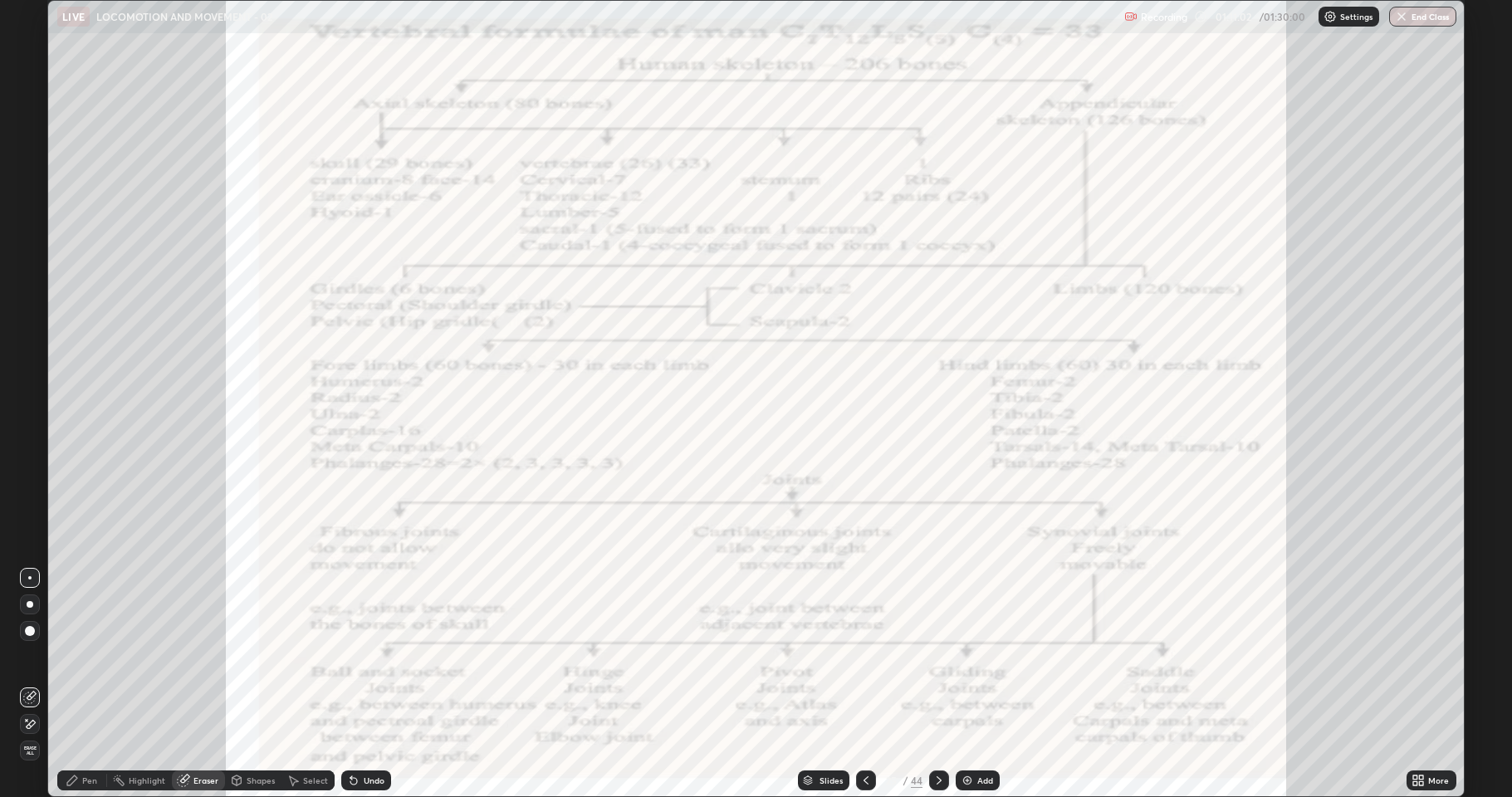
click at [29, 685] on span "Erase all" at bounding box center [30, 750] width 18 height 10
click at [938, 685] on icon at bounding box center [939, 780] width 13 height 13
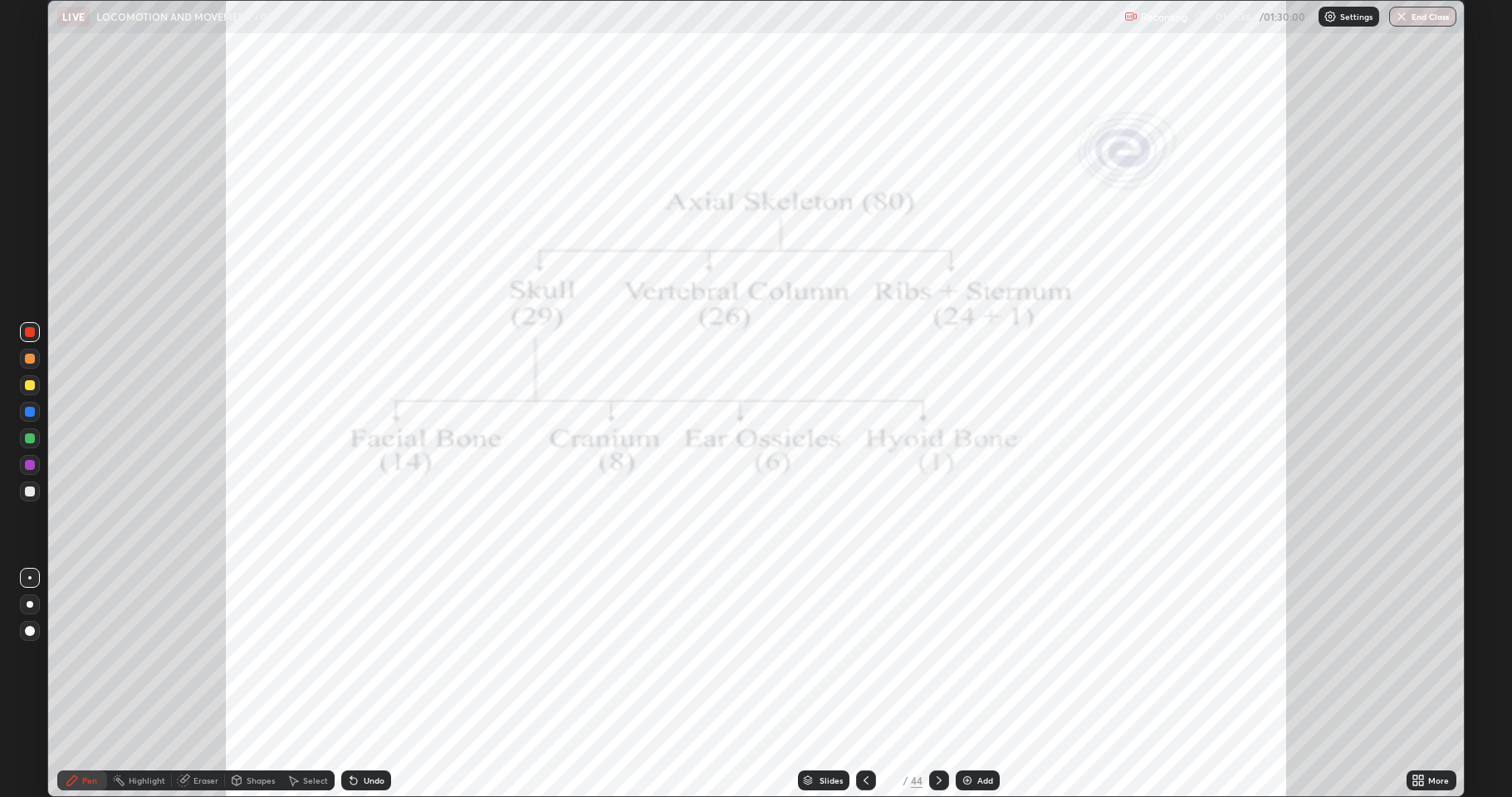
click at [31, 379] on div at bounding box center [30, 386] width 20 height 20
click at [25, 362] on div at bounding box center [29, 358] width 10 height 10
click at [938, 685] on icon at bounding box center [939, 780] width 13 height 13
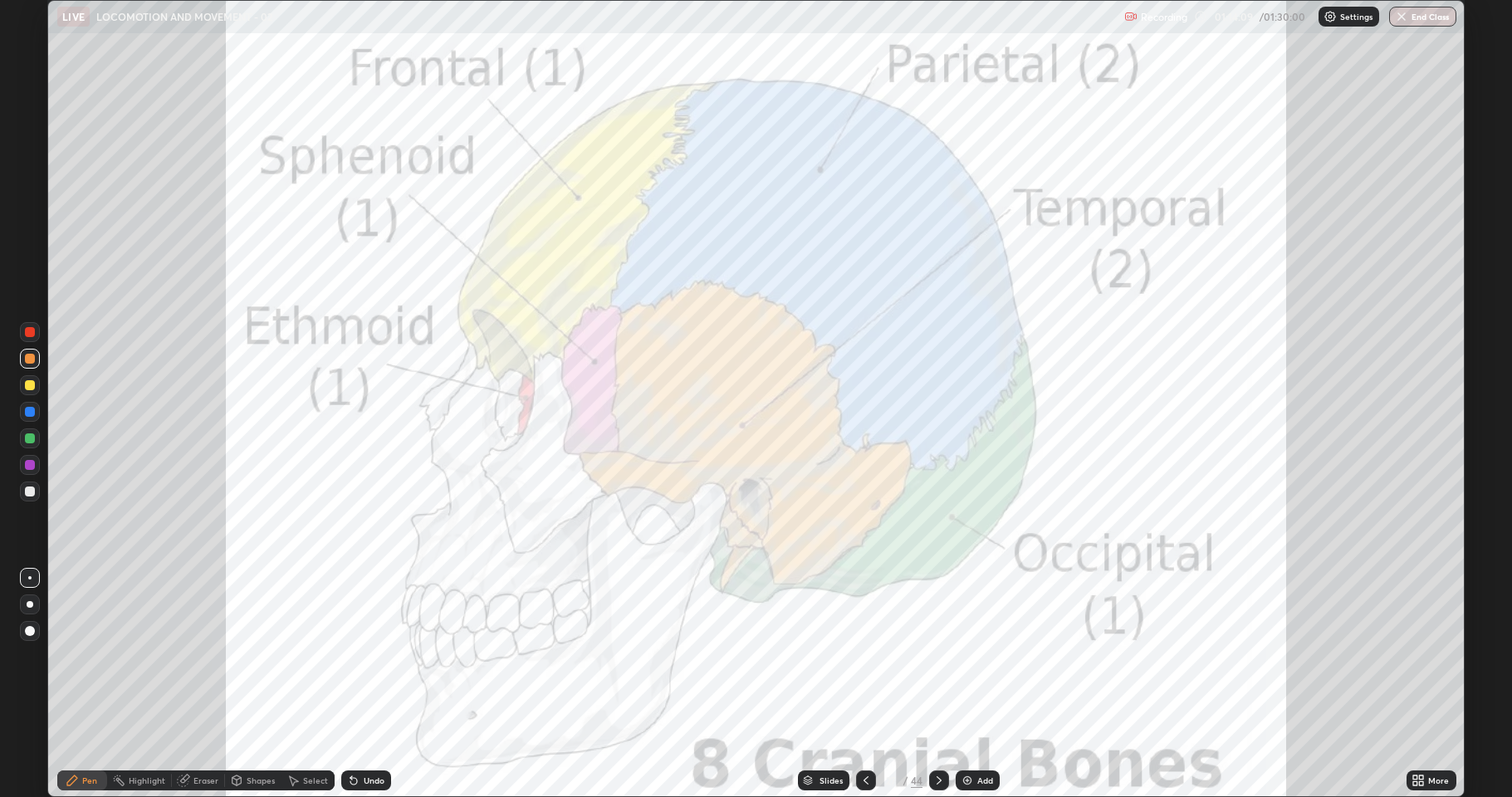
click at [937, 685] on icon at bounding box center [939, 780] width 13 height 13
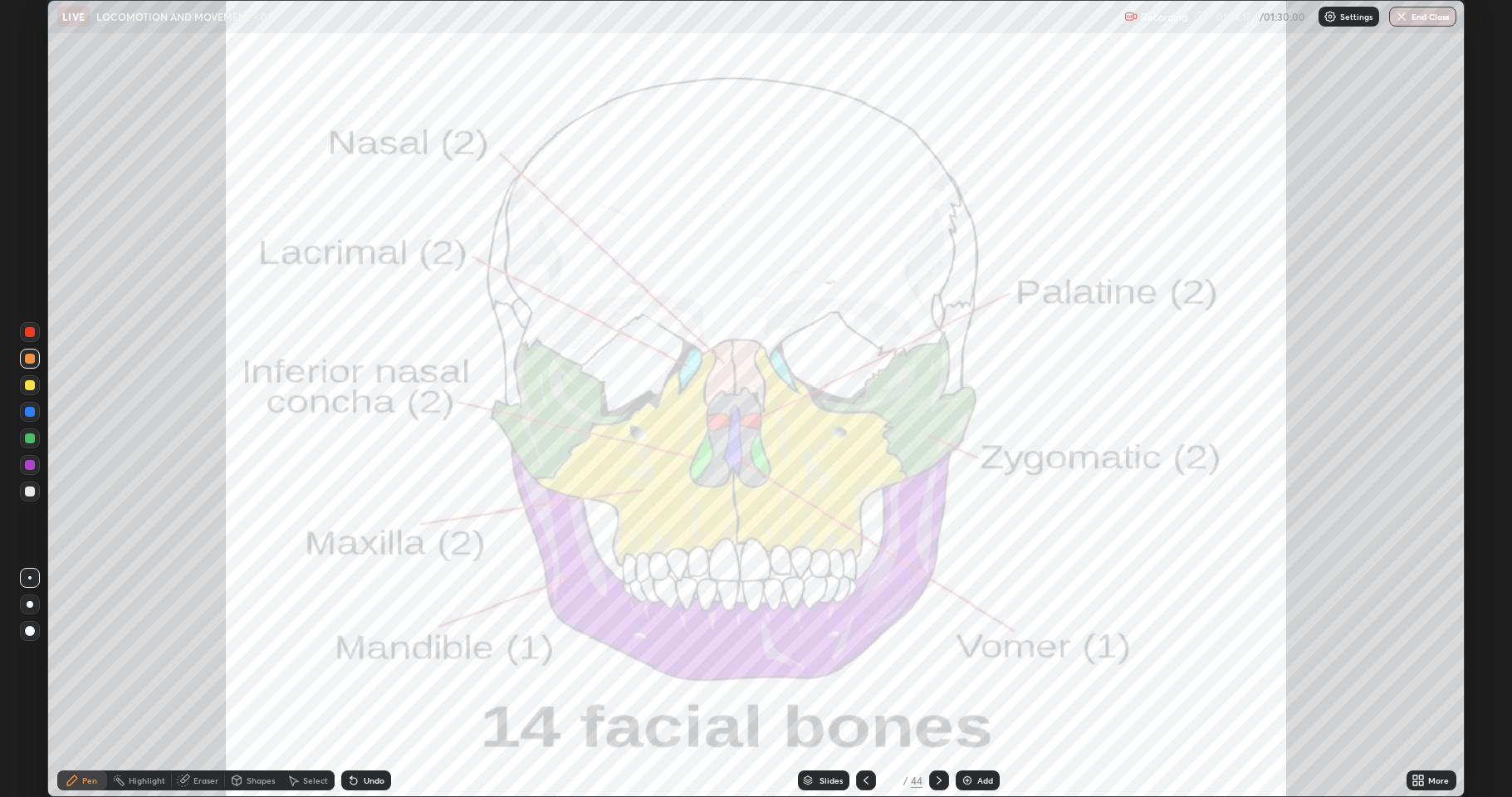
click at [864, 685] on icon at bounding box center [866, 780] width 13 height 13
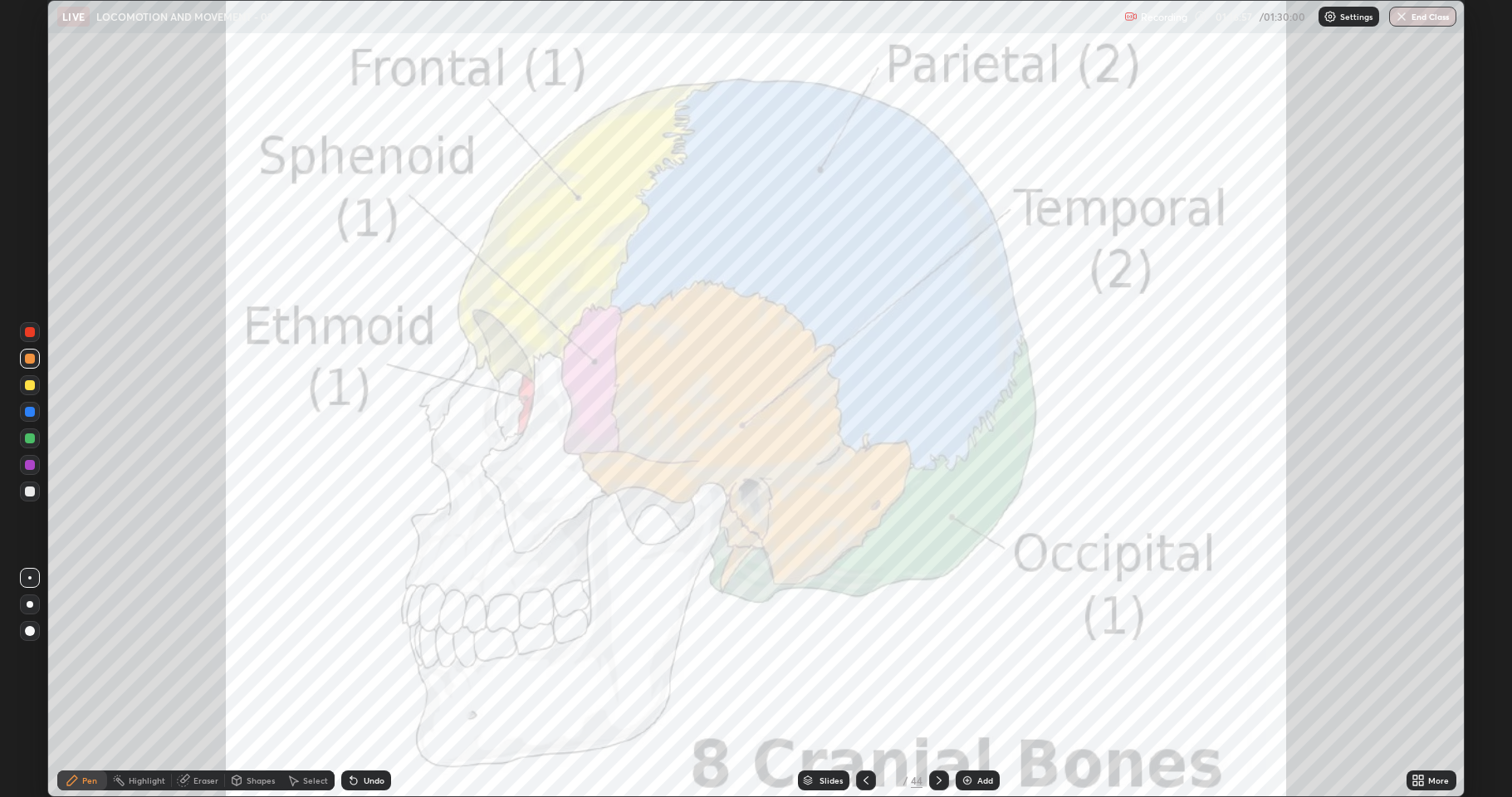
click at [29, 352] on div at bounding box center [30, 359] width 20 height 20
click at [200, 685] on div "Eraser" at bounding box center [205, 780] width 25 height 8
click at [199, 685] on div "Eraser" at bounding box center [205, 780] width 25 height 8
click at [29, 685] on span "Erase all" at bounding box center [30, 750] width 18 height 10
click at [864, 685] on icon at bounding box center [866, 780] width 13 height 13
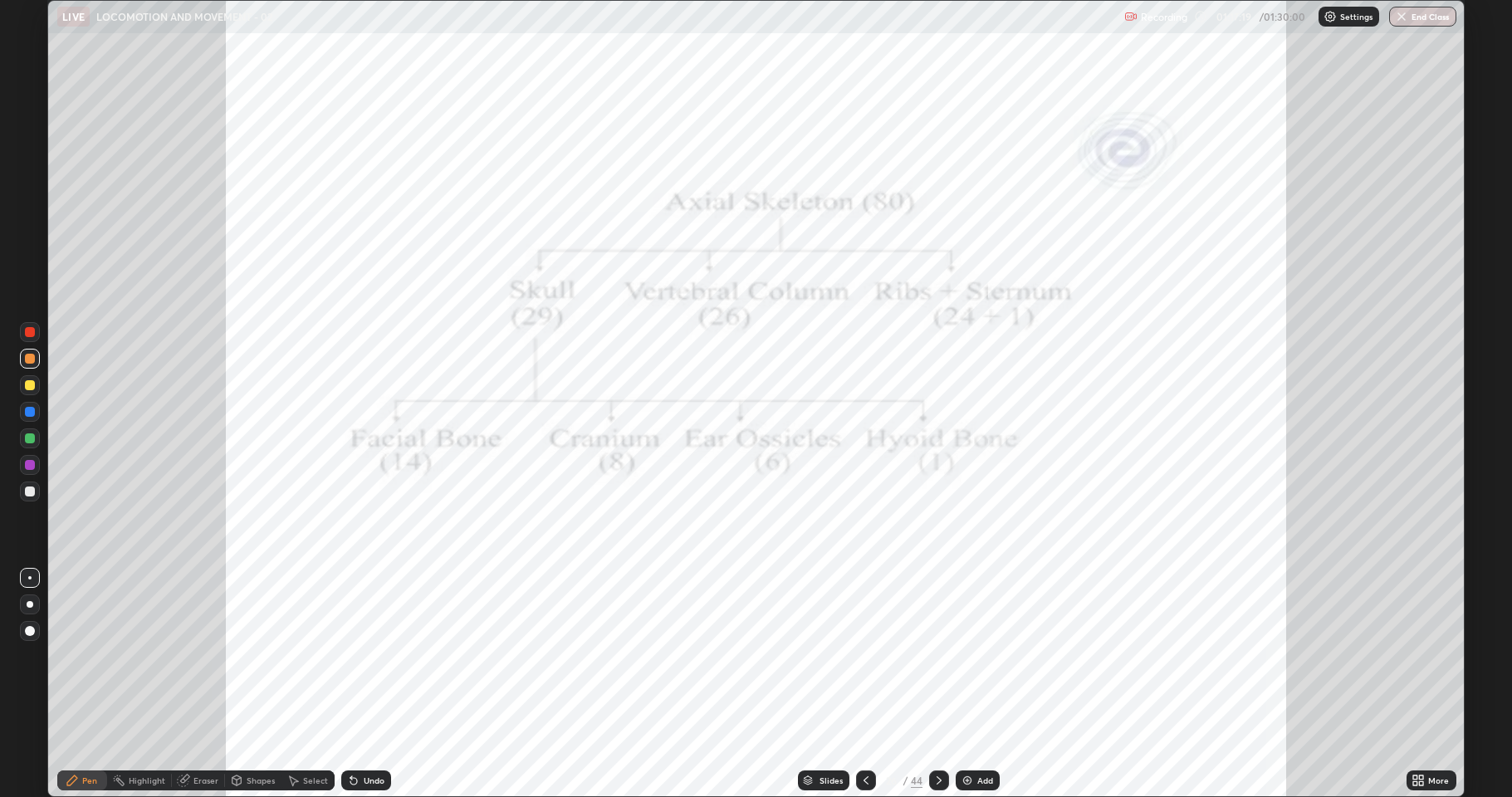
click at [23, 341] on div at bounding box center [30, 332] width 20 height 20
click at [365, 685] on div "Undo" at bounding box center [374, 780] width 21 height 8
click at [39, 384] on div at bounding box center [30, 386] width 20 height 20
click at [29, 419] on div at bounding box center [30, 412] width 20 height 20
click at [946, 685] on div at bounding box center [940, 780] width 20 height 20
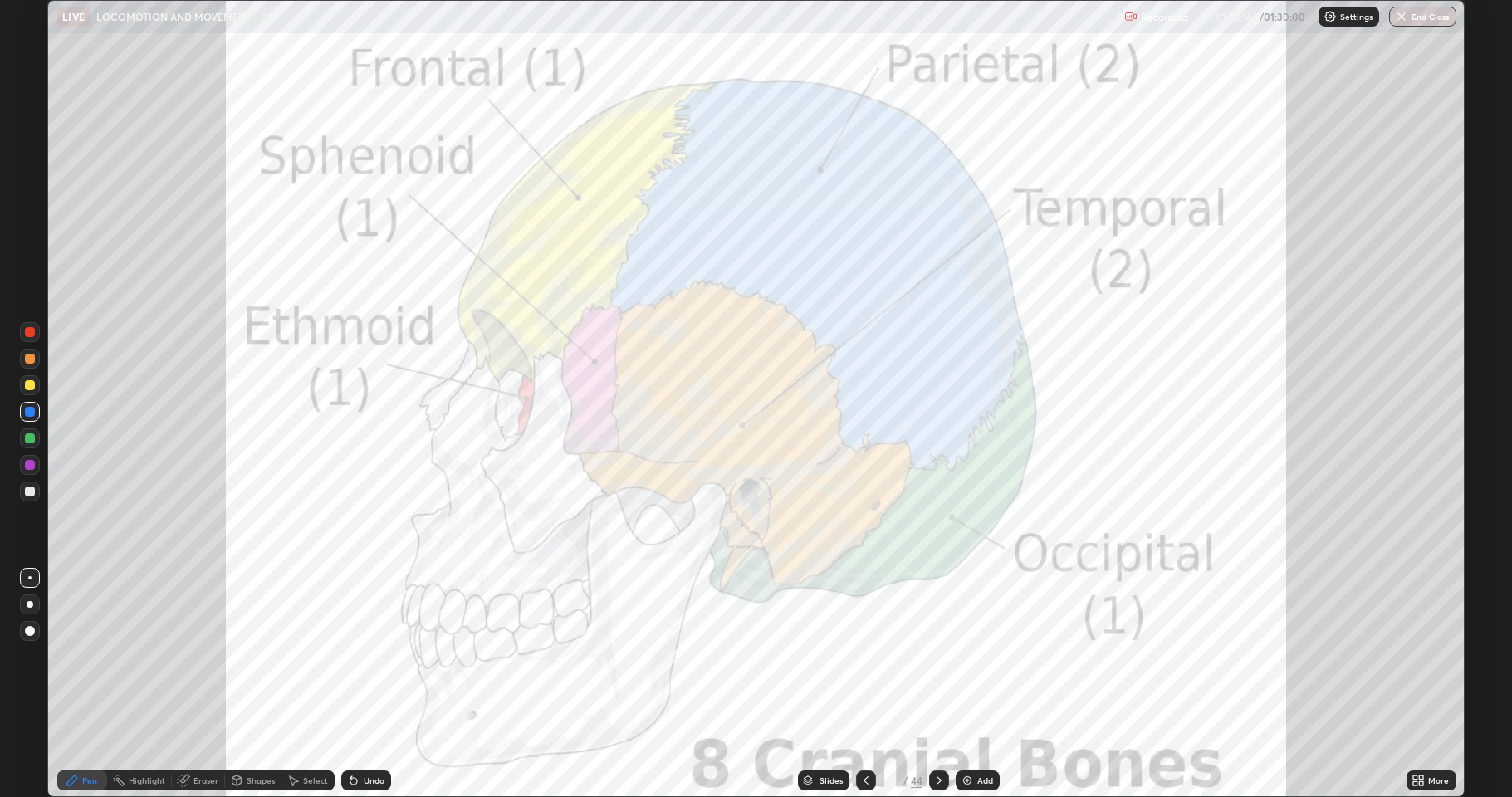
click at [860, 685] on icon at bounding box center [866, 780] width 13 height 13
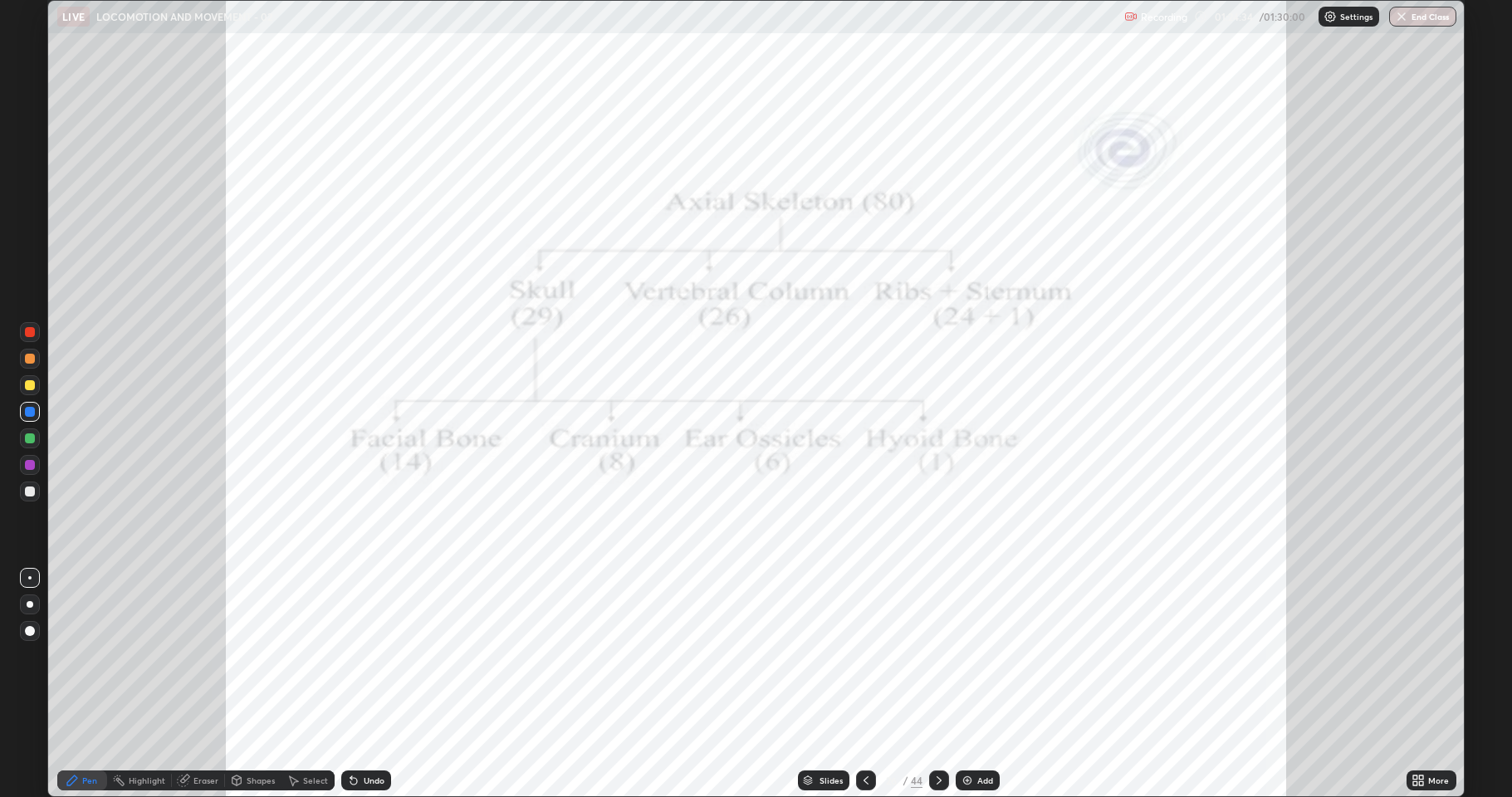
click at [938, 685] on icon at bounding box center [939, 780] width 13 height 13
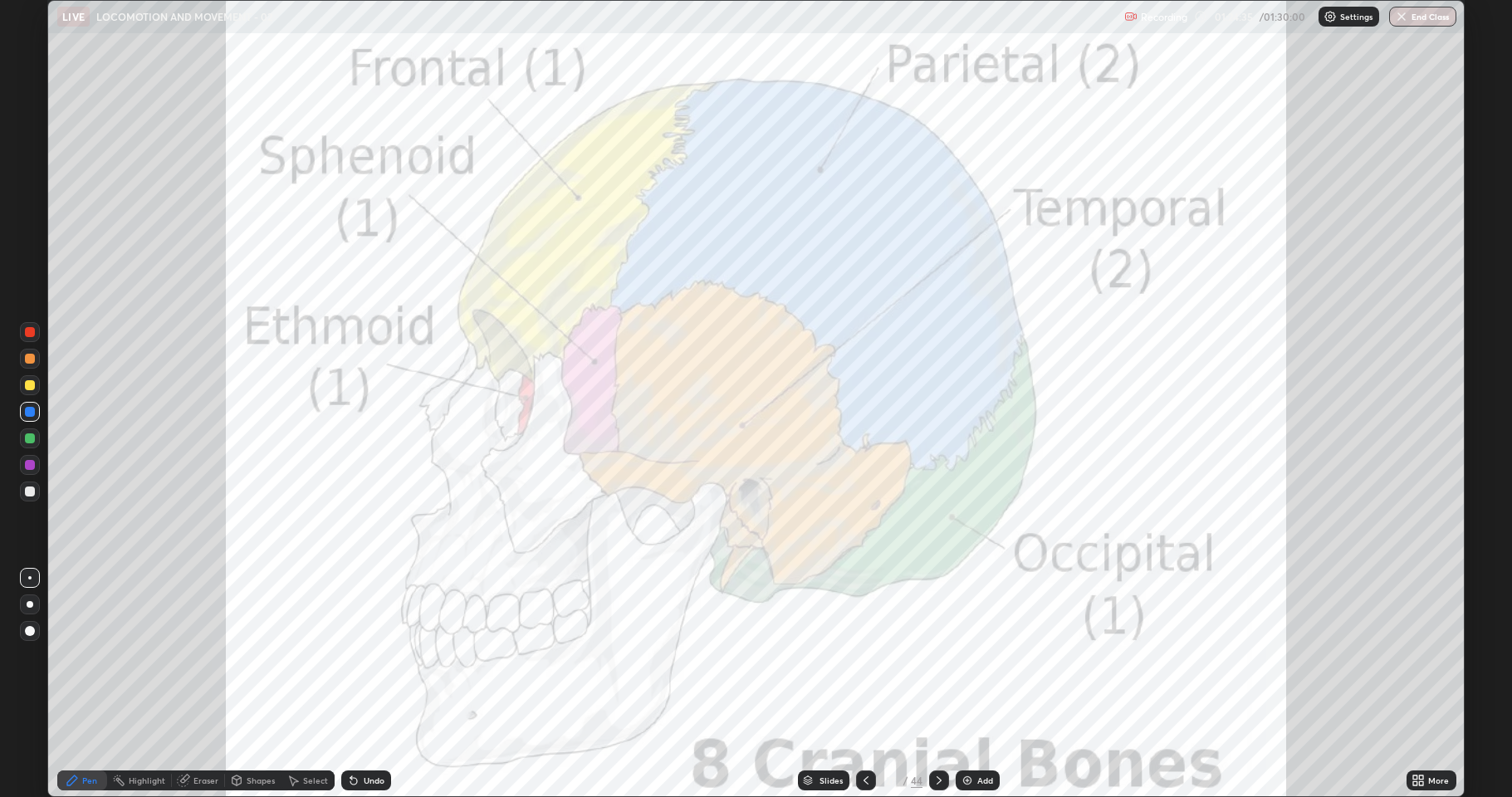
click at [937, 685] on icon at bounding box center [939, 780] width 13 height 13
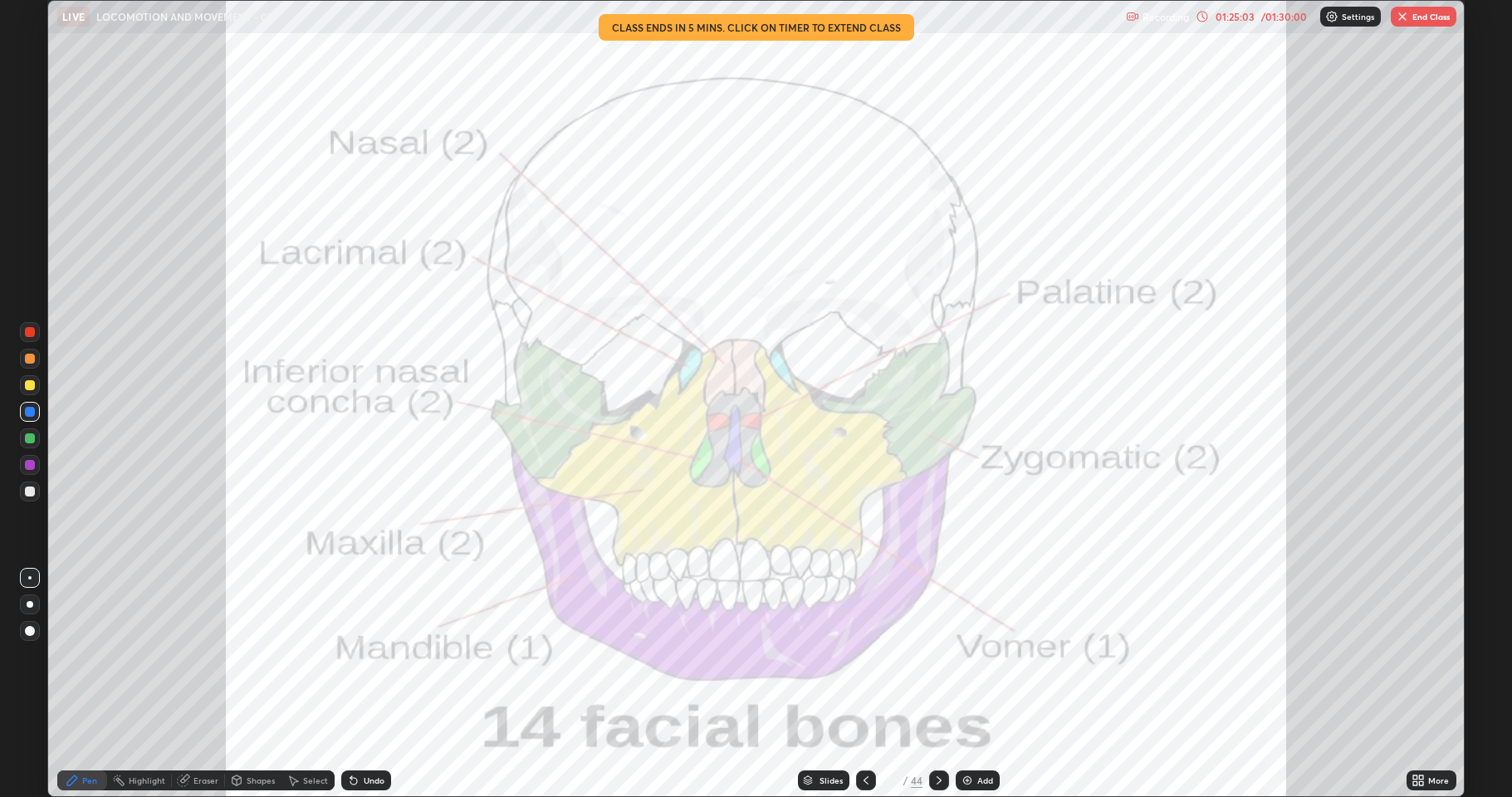
click at [1420, 685] on icon at bounding box center [1422, 783] width 5 height 5
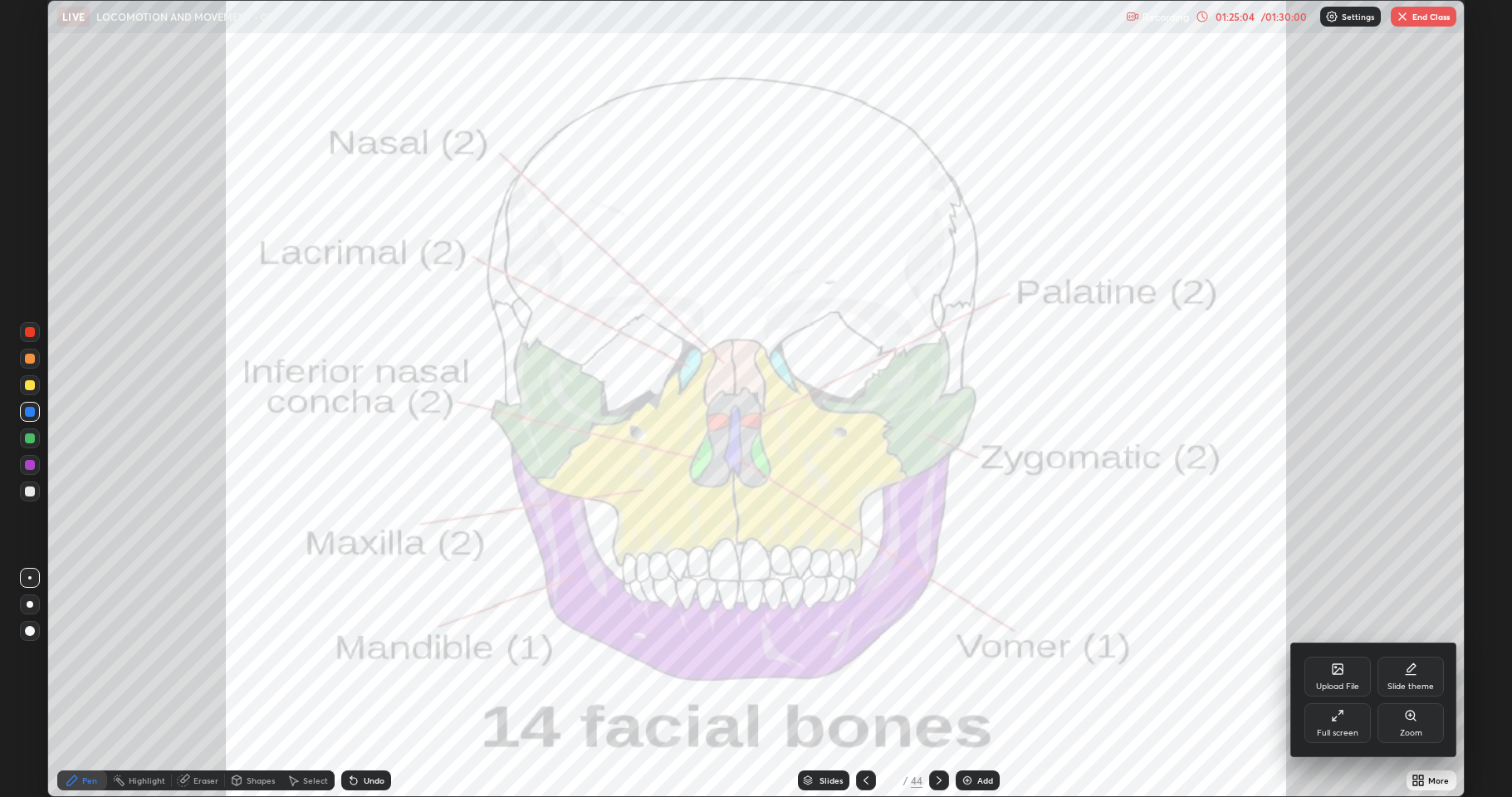
click at [1345, 685] on div "Full screen" at bounding box center [1338, 722] width 66 height 40
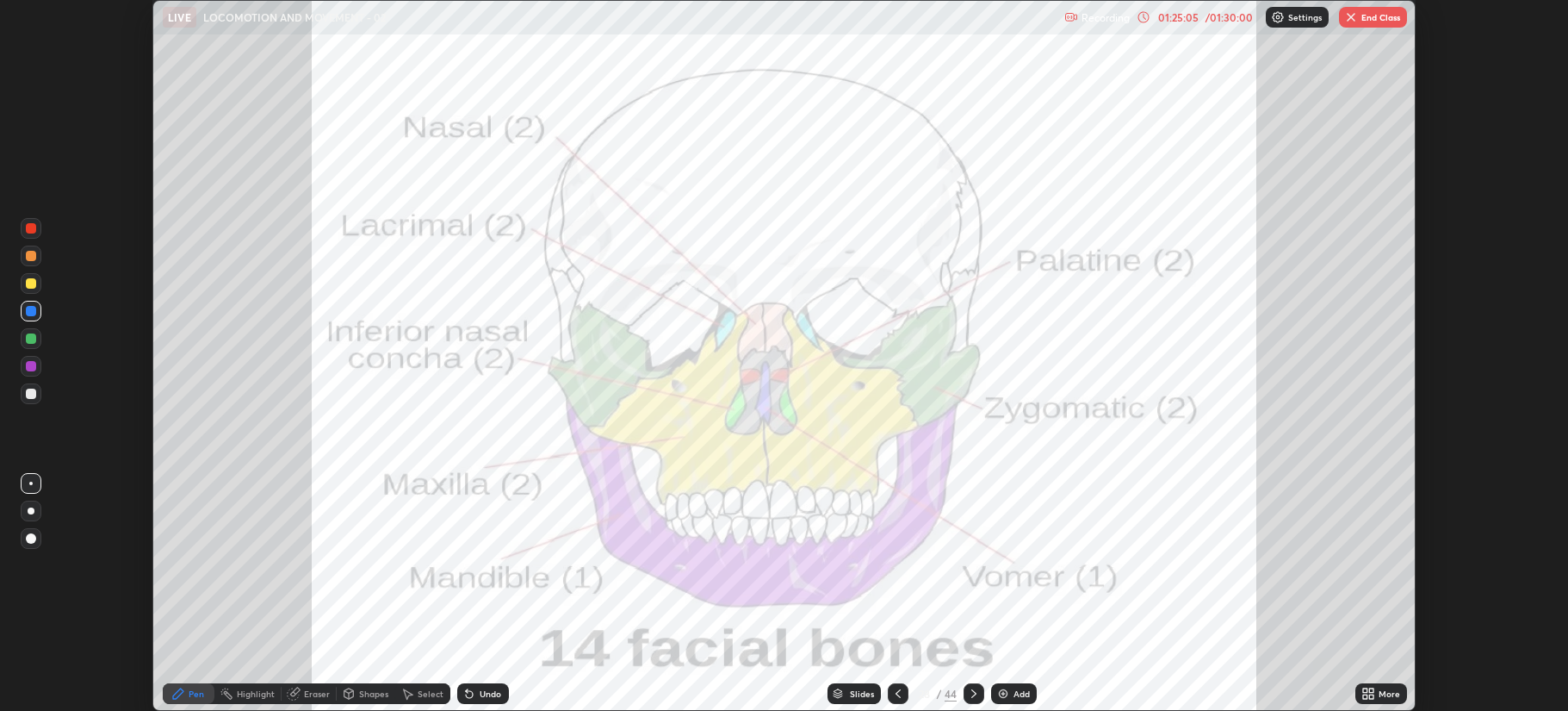
scroll to position [85415, 84557]
click at [1374, 16] on button "End Class" at bounding box center [1372, 17] width 68 height 21
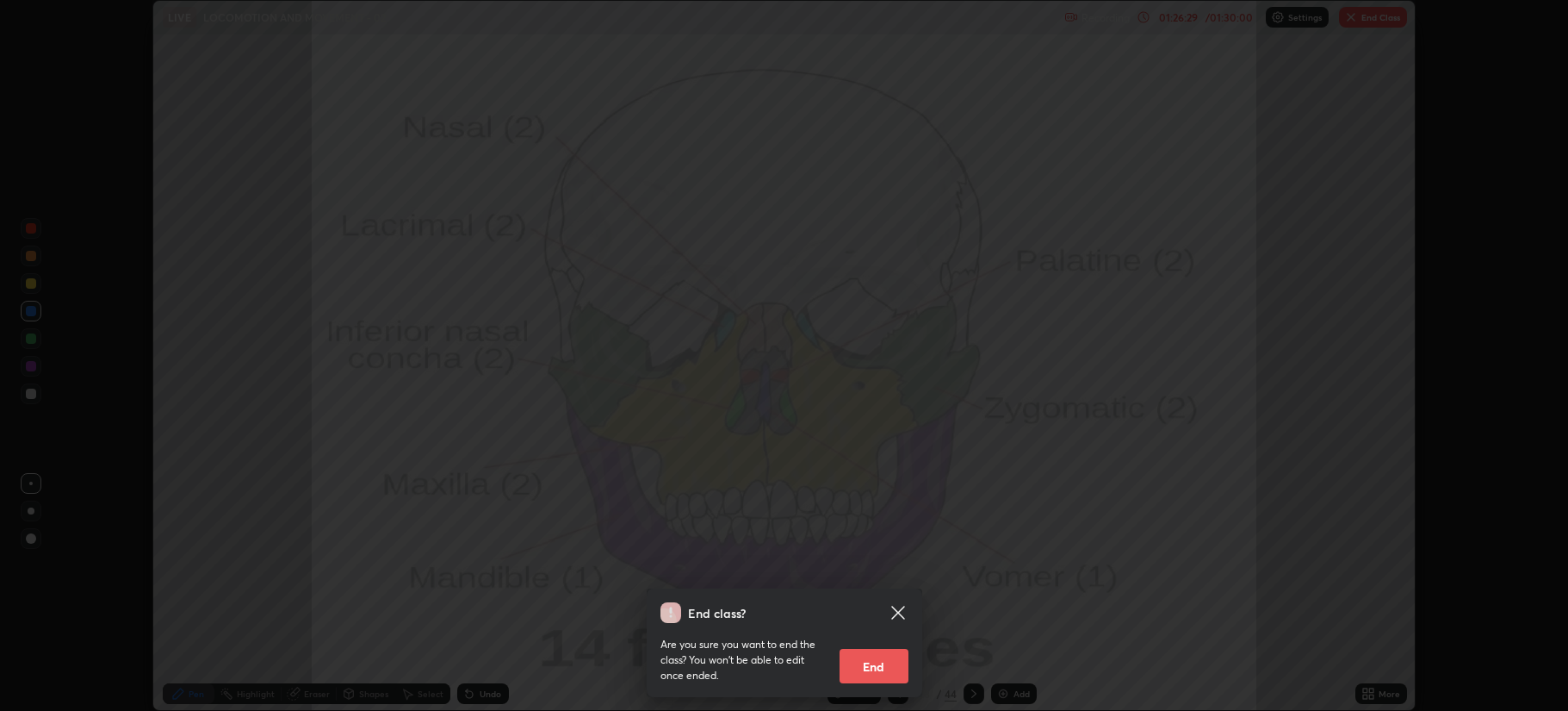
click at [882, 659] on button "End" at bounding box center [874, 666] width 69 height 34
